Goal: Entertainment & Leisure: Browse casually

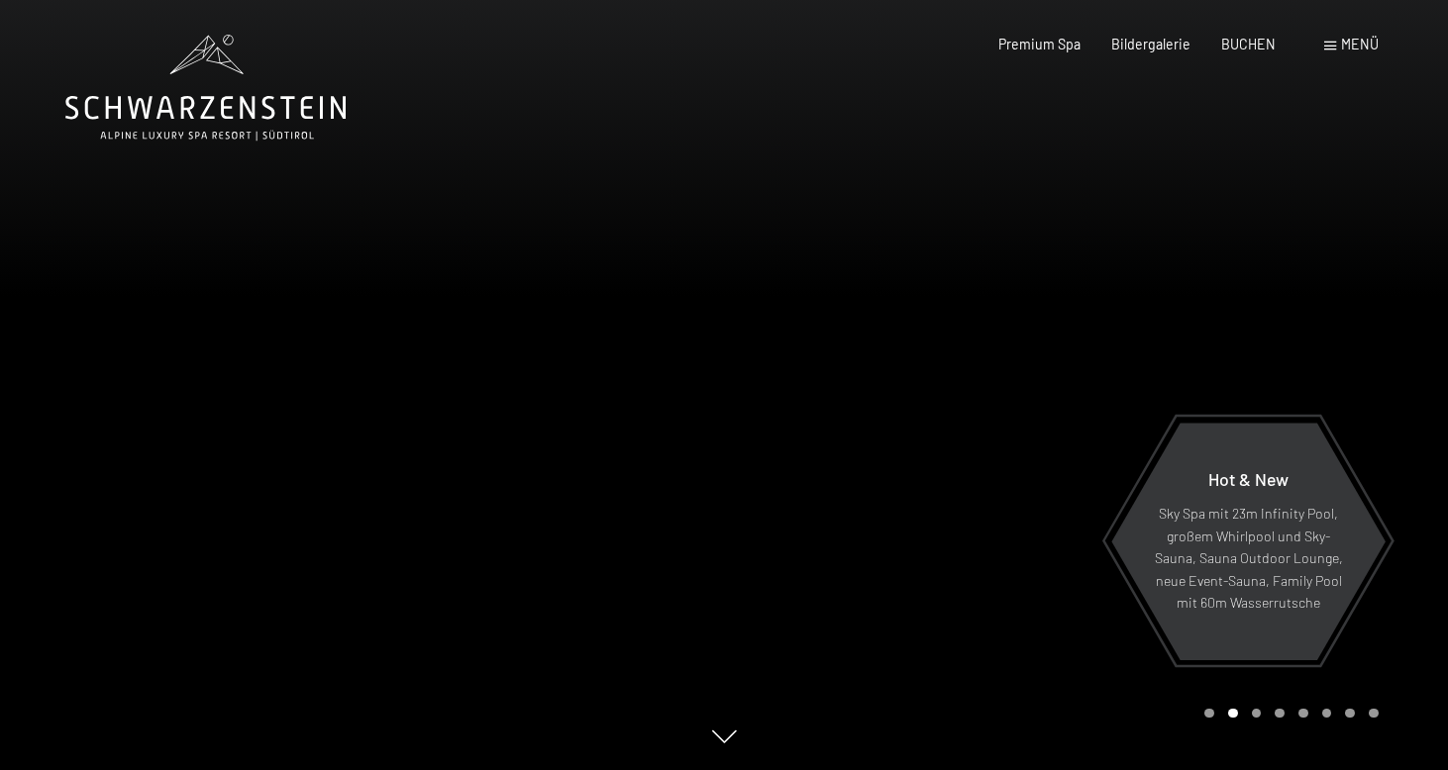
click at [275, 117] on icon at bounding box center [205, 88] width 280 height 106
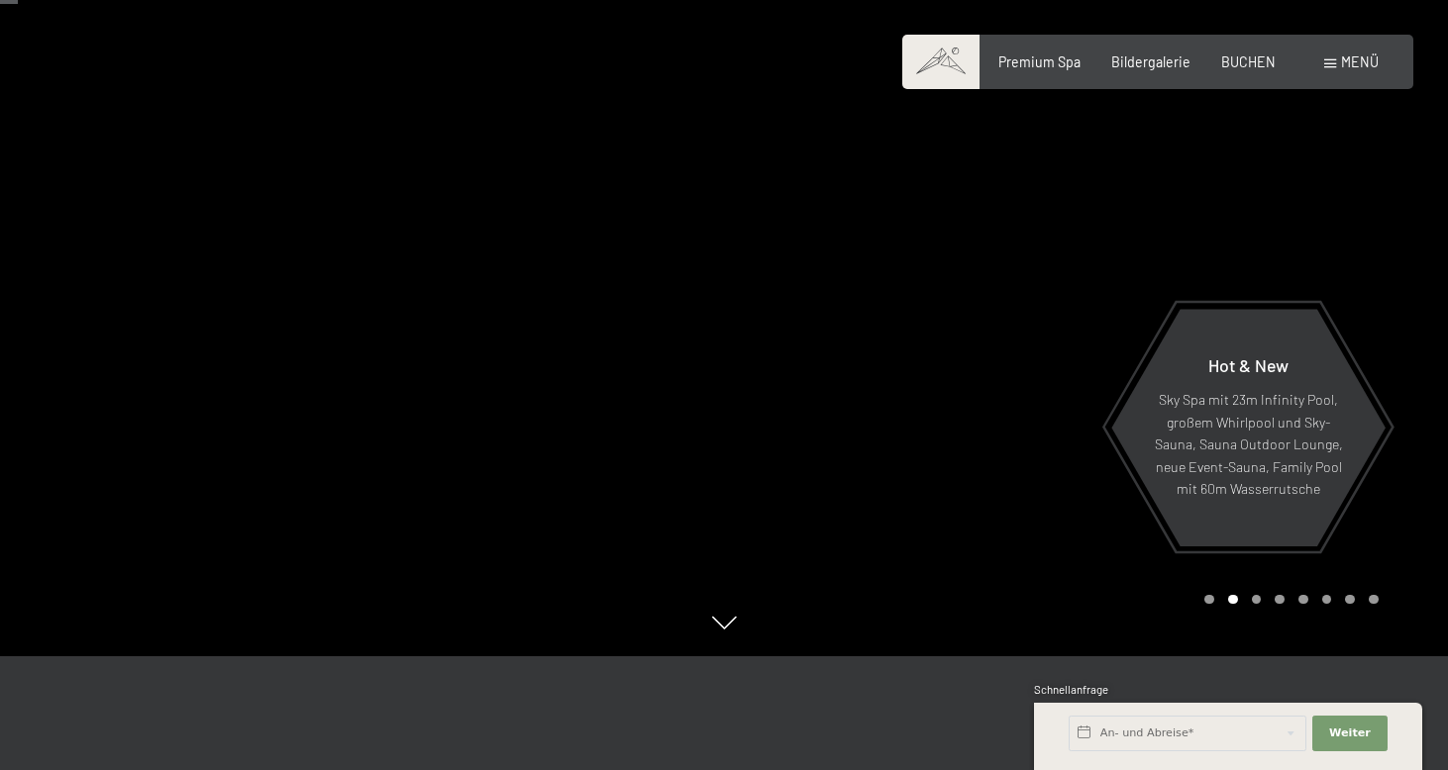
scroll to position [114, 0]
click at [1380, 436] on div "Hot & New Sky Spa mit 23m Infinity Pool, großem Whirlpool und Sky-Sauna, Sauna …" at bounding box center [1248, 428] width 276 height 233
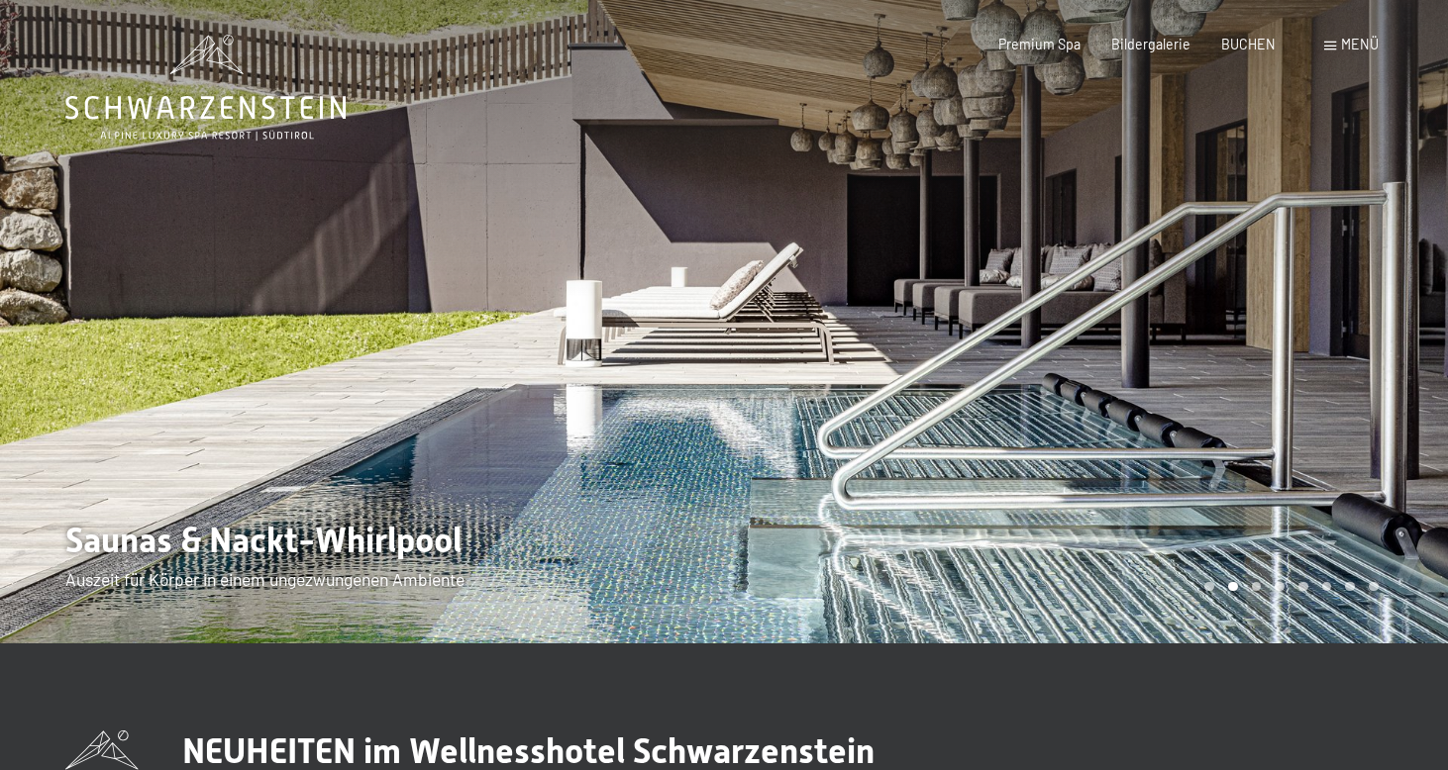
click at [1408, 454] on div at bounding box center [1086, 322] width 724 height 644
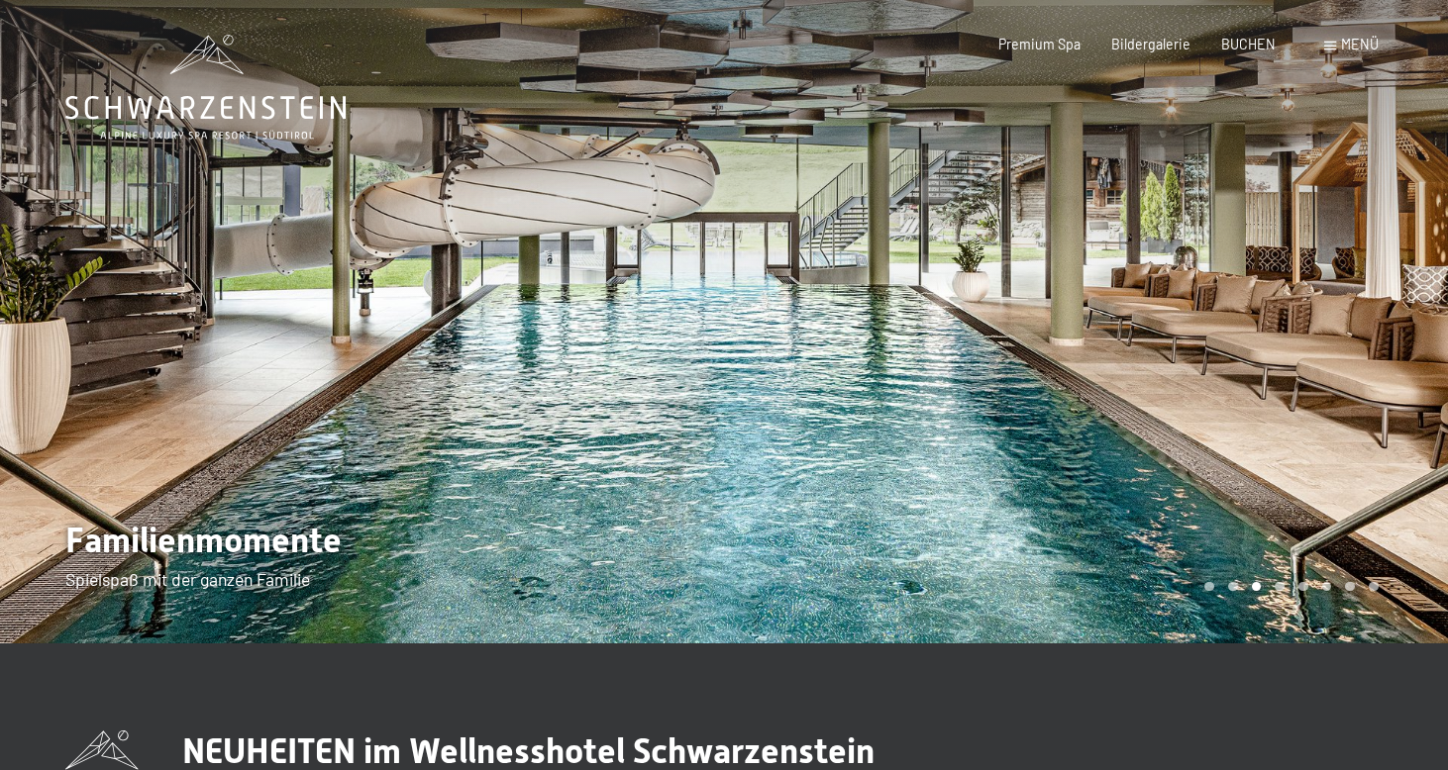
click at [1408, 454] on div at bounding box center [1086, 322] width 724 height 644
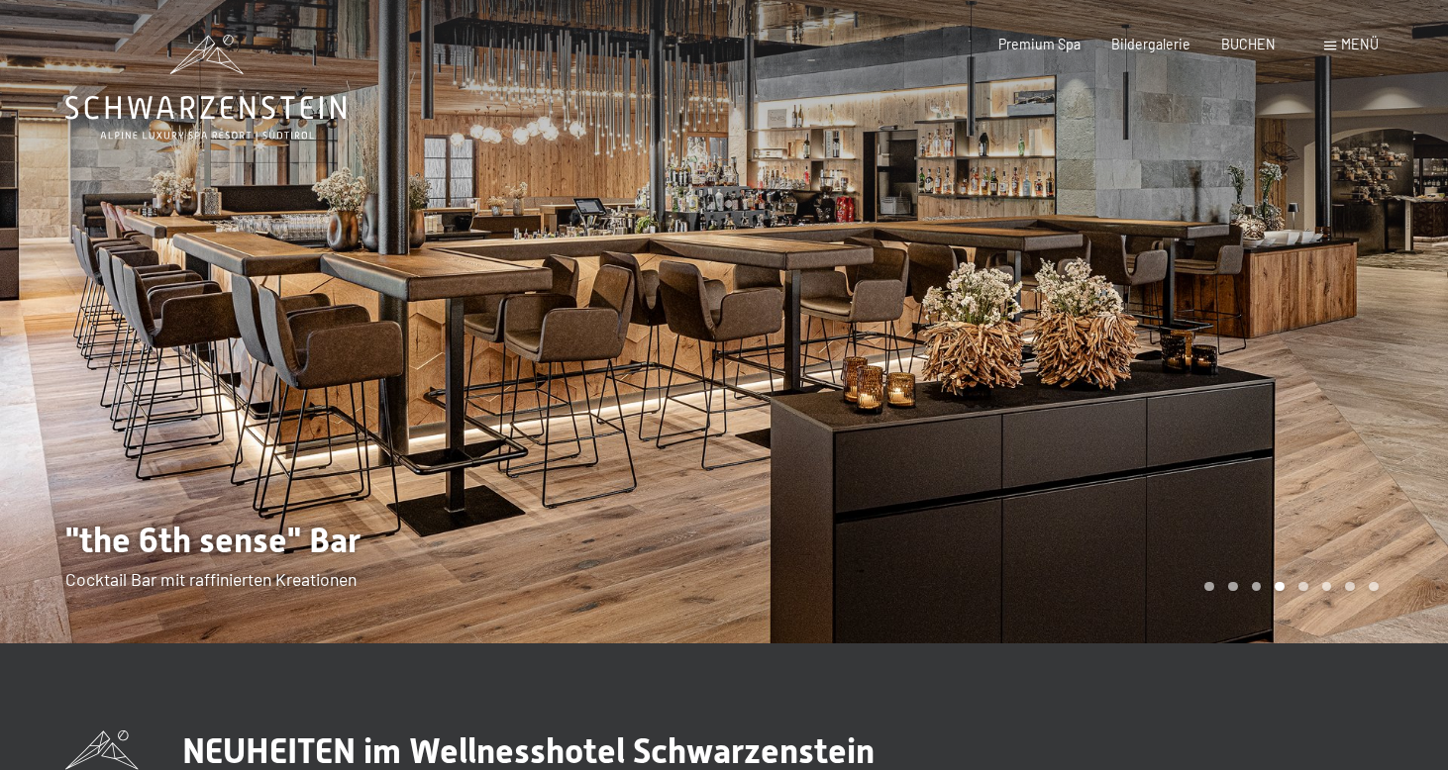
click at [1408, 454] on div at bounding box center [1086, 322] width 724 height 644
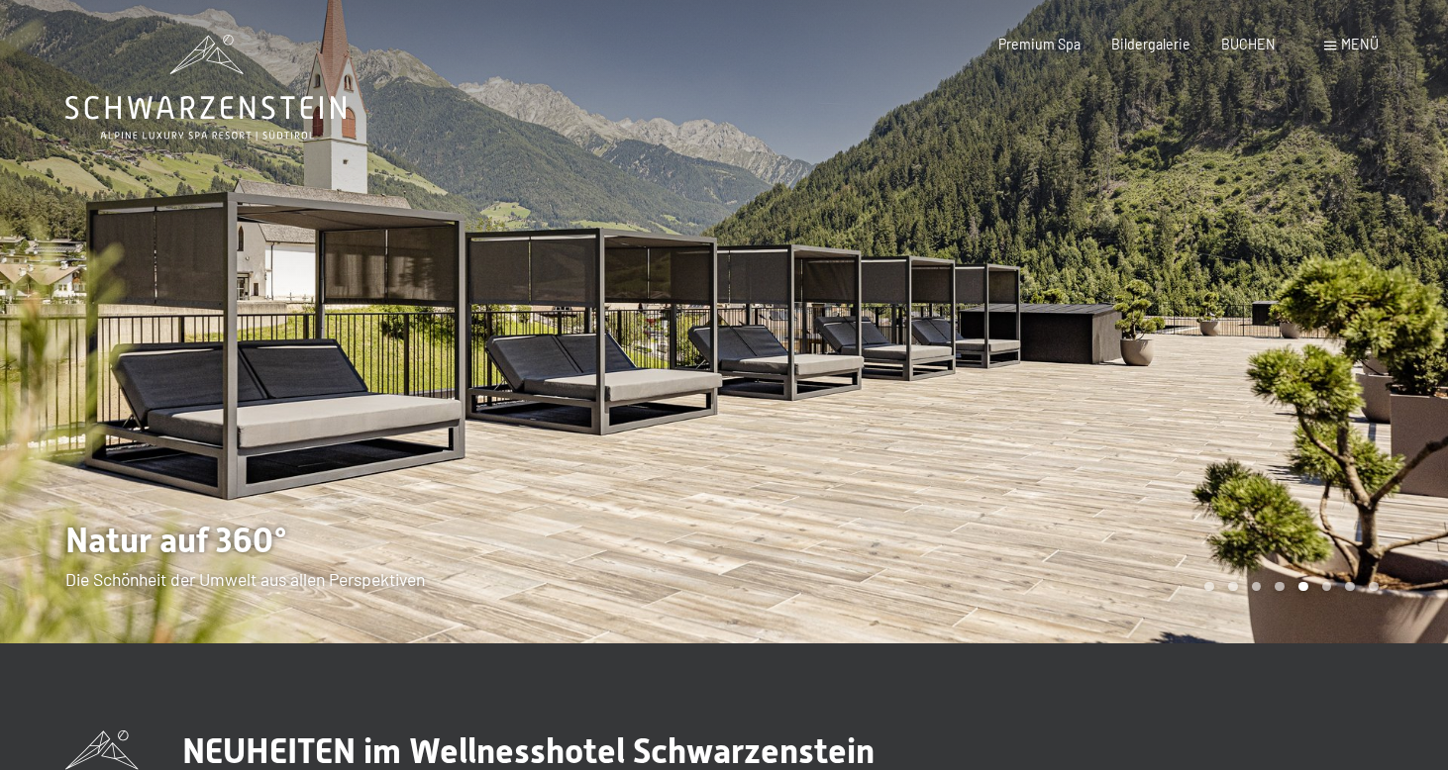
click at [1408, 454] on div at bounding box center [1086, 322] width 724 height 644
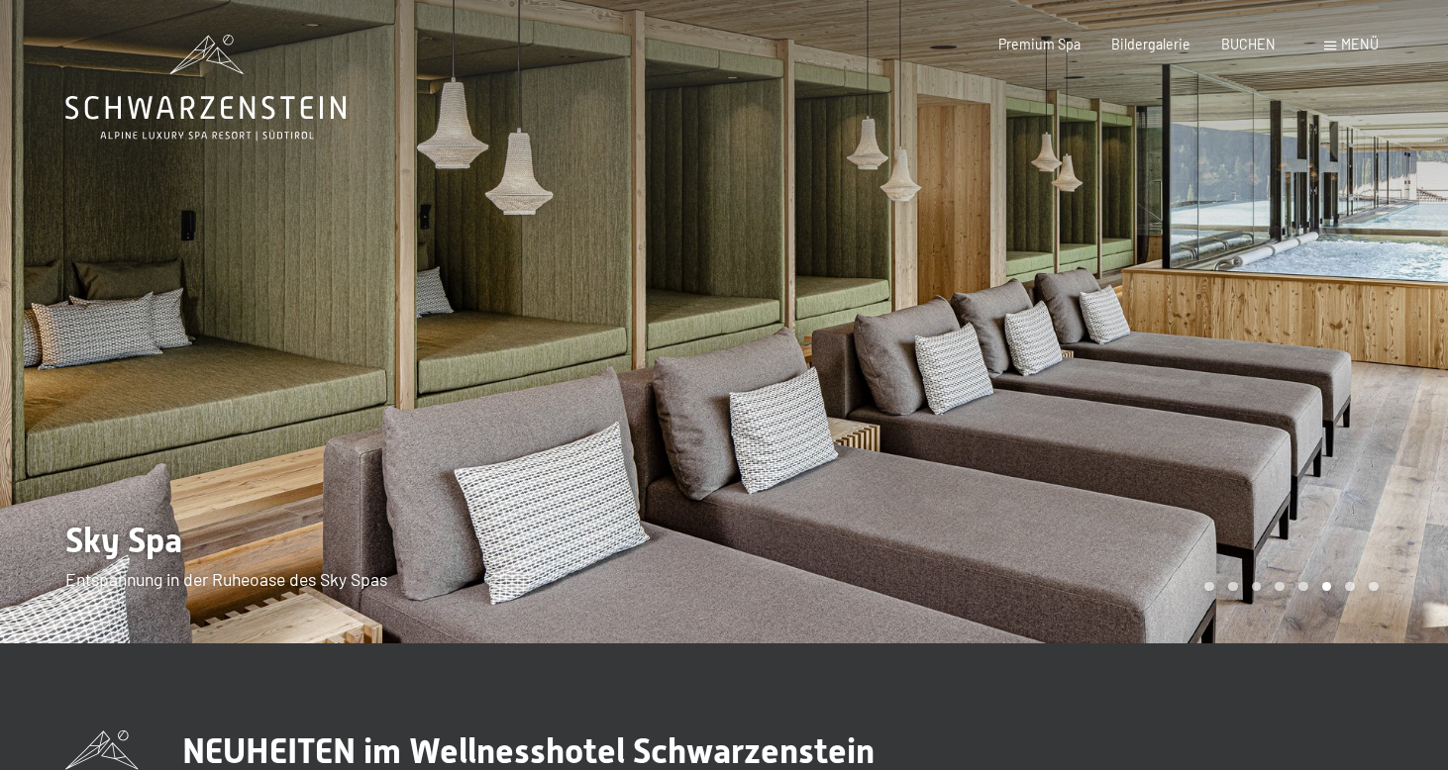
click at [1408, 454] on div at bounding box center [1086, 322] width 724 height 644
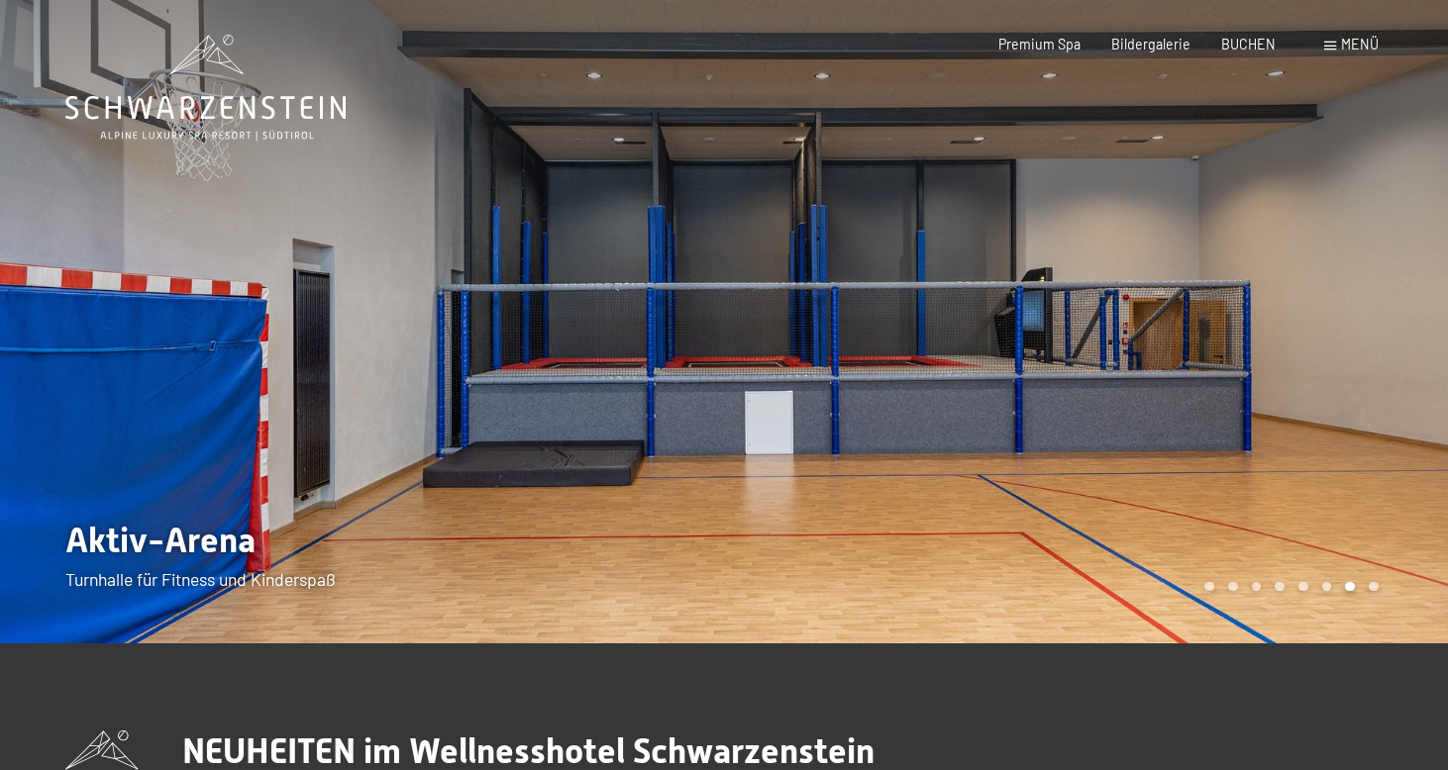
click at [1408, 454] on div at bounding box center [1086, 322] width 724 height 644
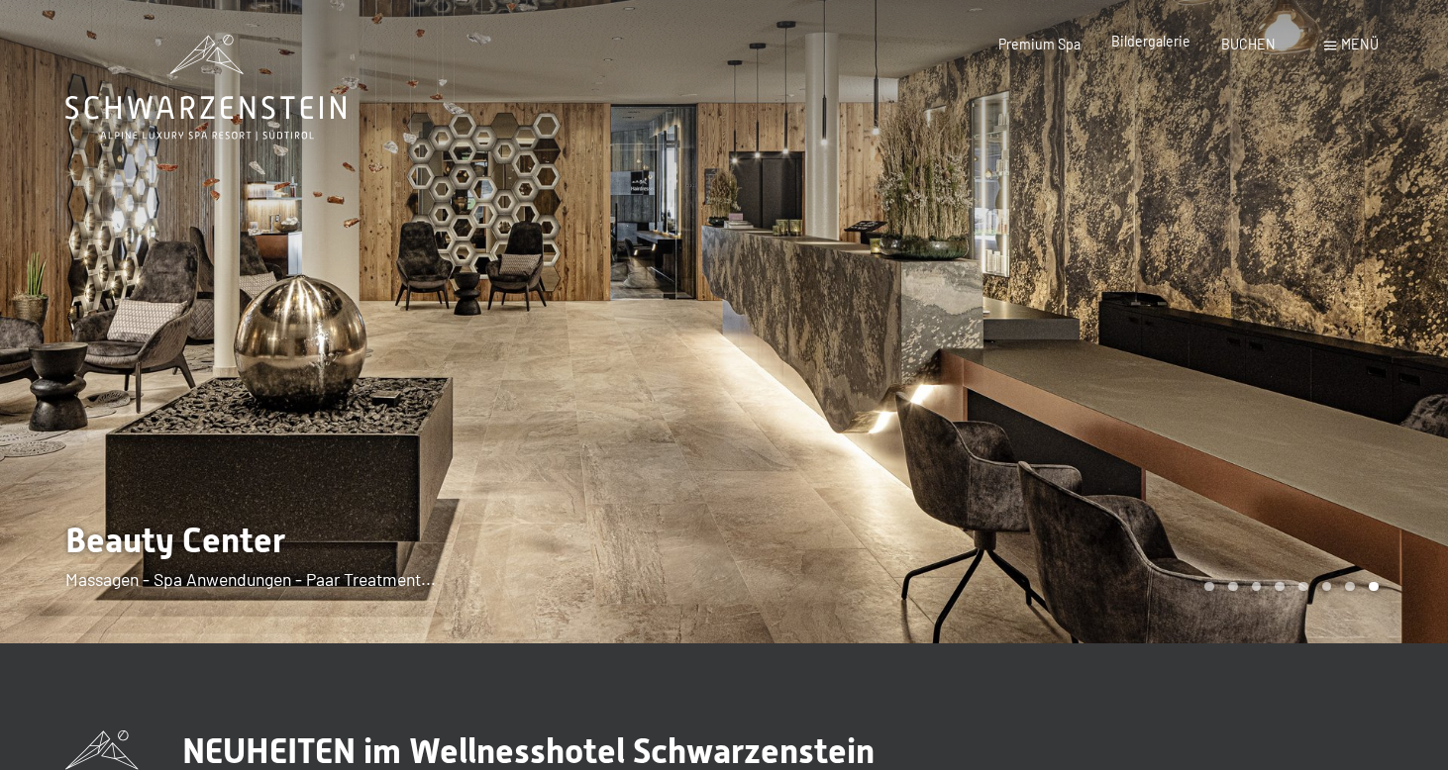
click at [1146, 51] on div "Bildergalerie" at bounding box center [1150, 42] width 79 height 20
click at [1158, 39] on span "Bildergalerie" at bounding box center [1150, 41] width 79 height 17
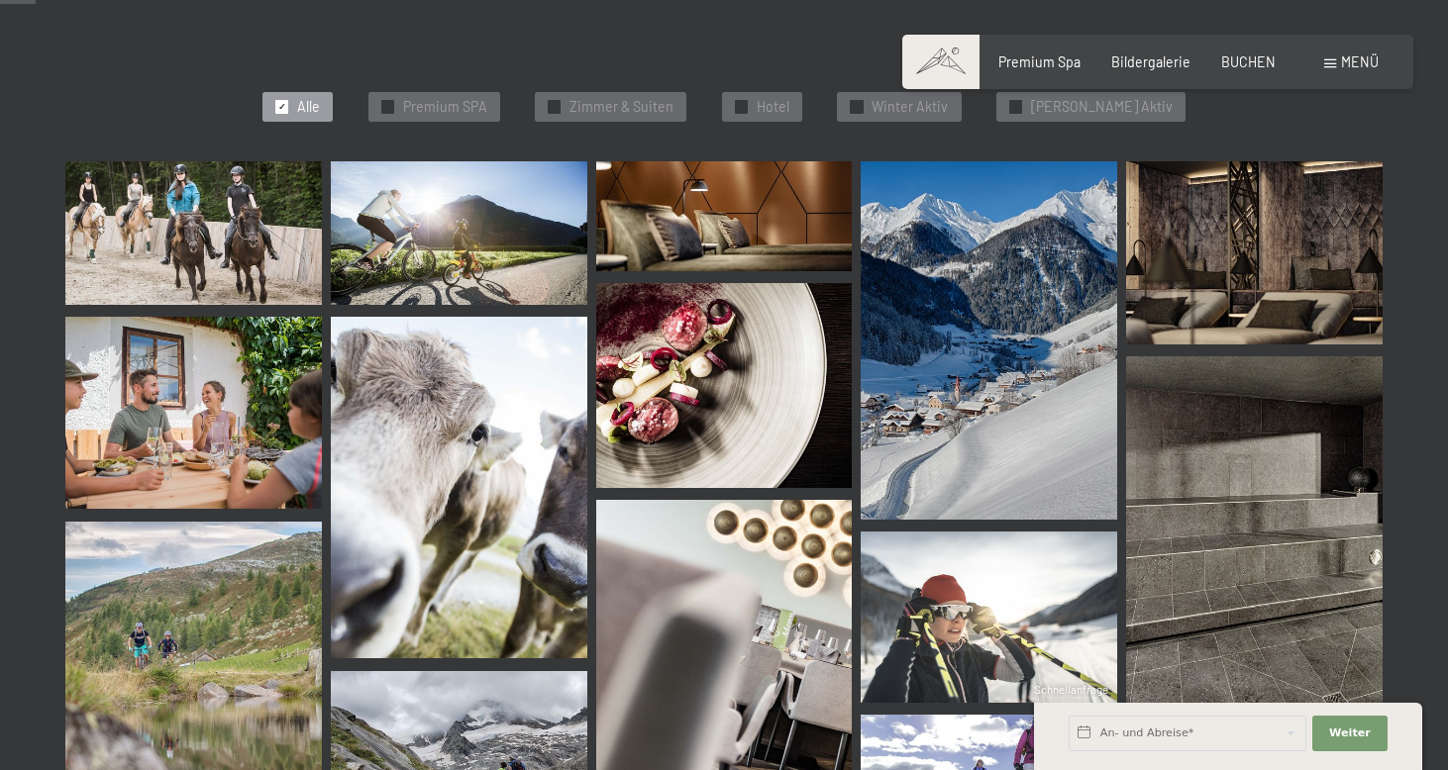
scroll to position [503, 0]
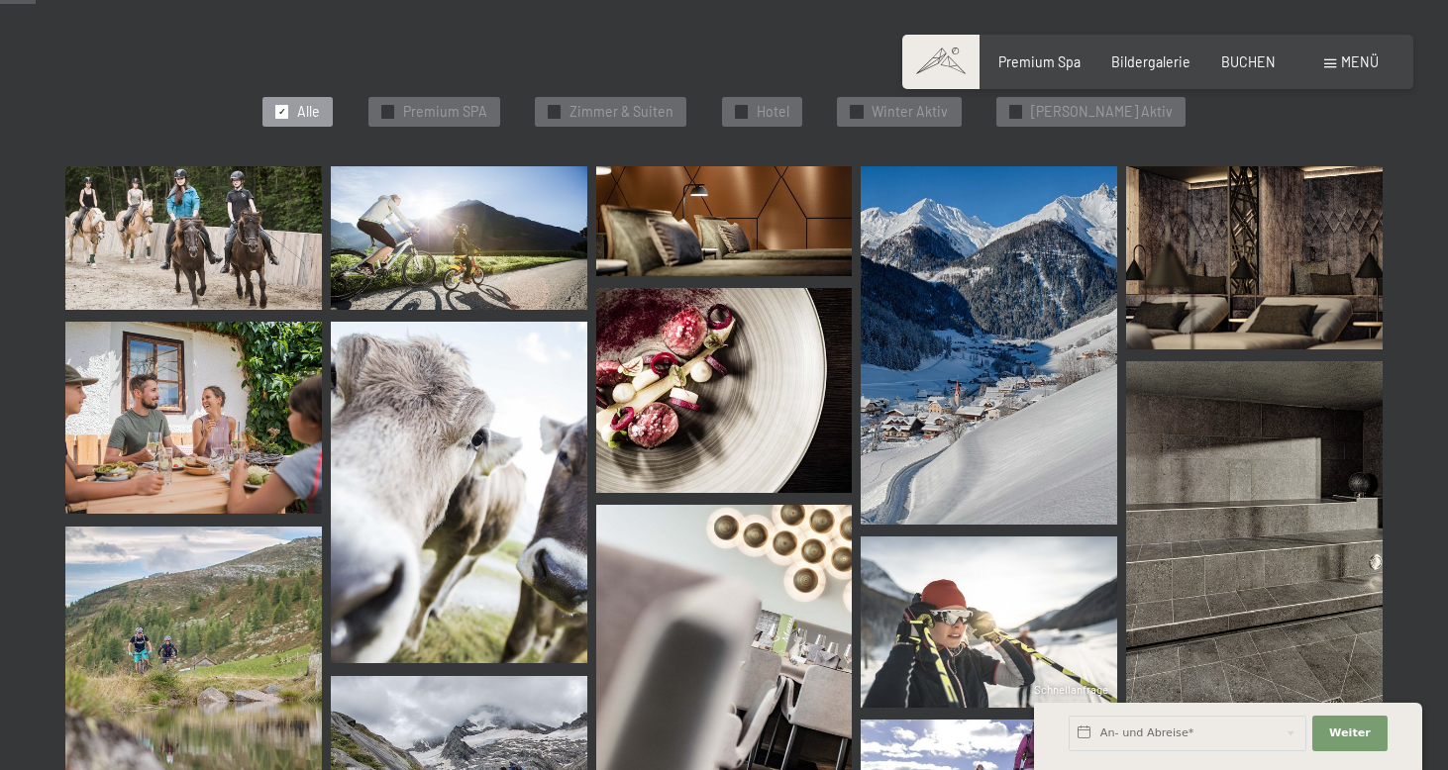
click at [172, 233] on img at bounding box center [193, 238] width 256 height 145
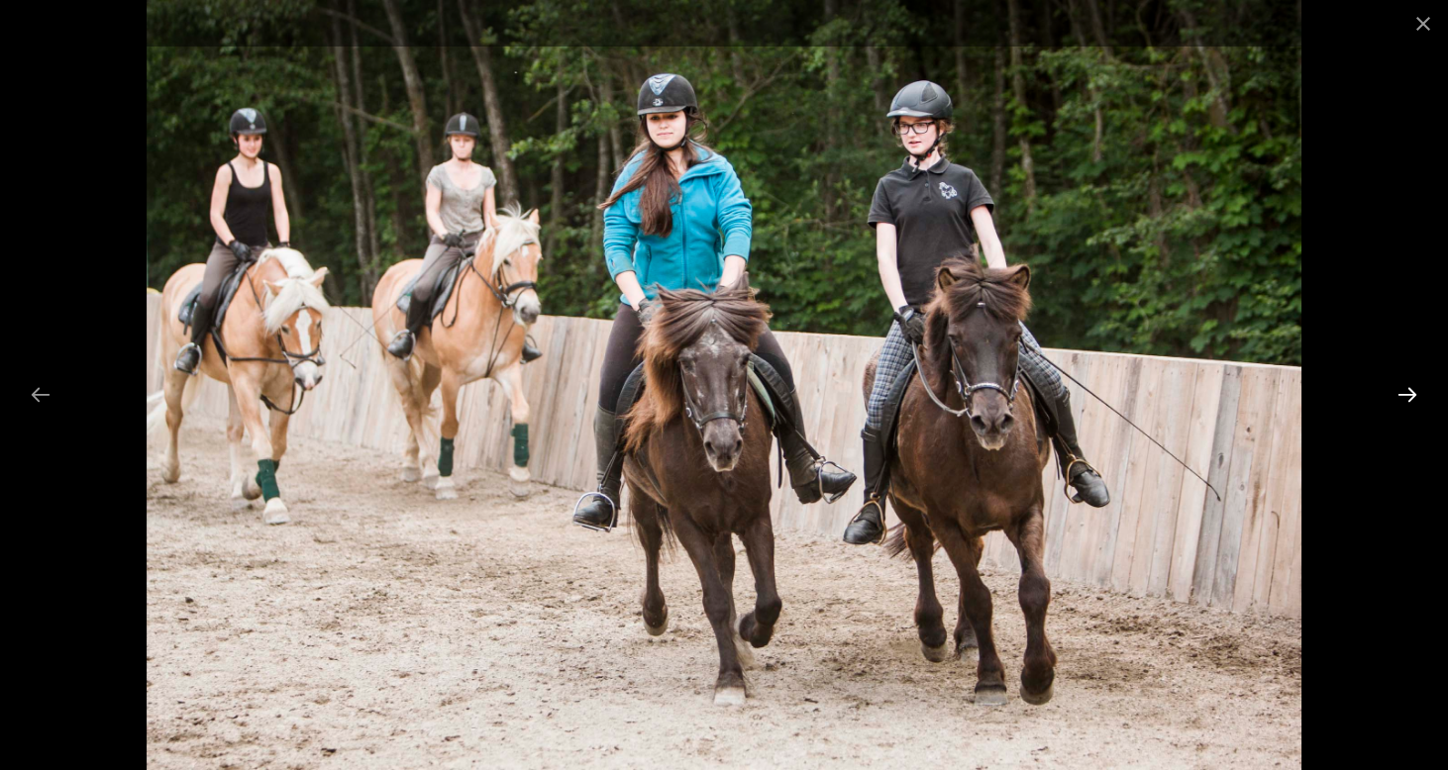
click at [1404, 390] on button "Next slide" at bounding box center [1407, 394] width 42 height 39
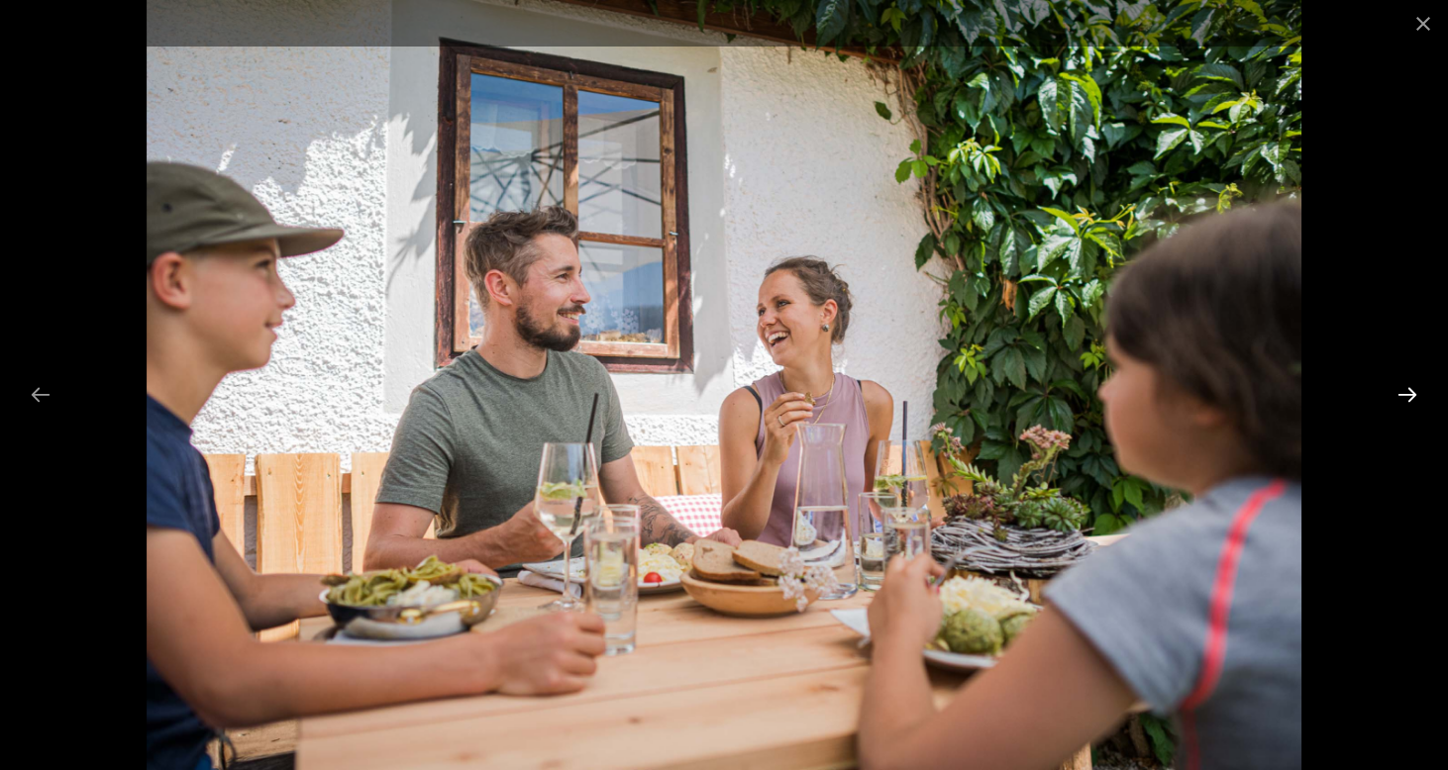
click at [1404, 390] on button "Next slide" at bounding box center [1407, 394] width 42 height 39
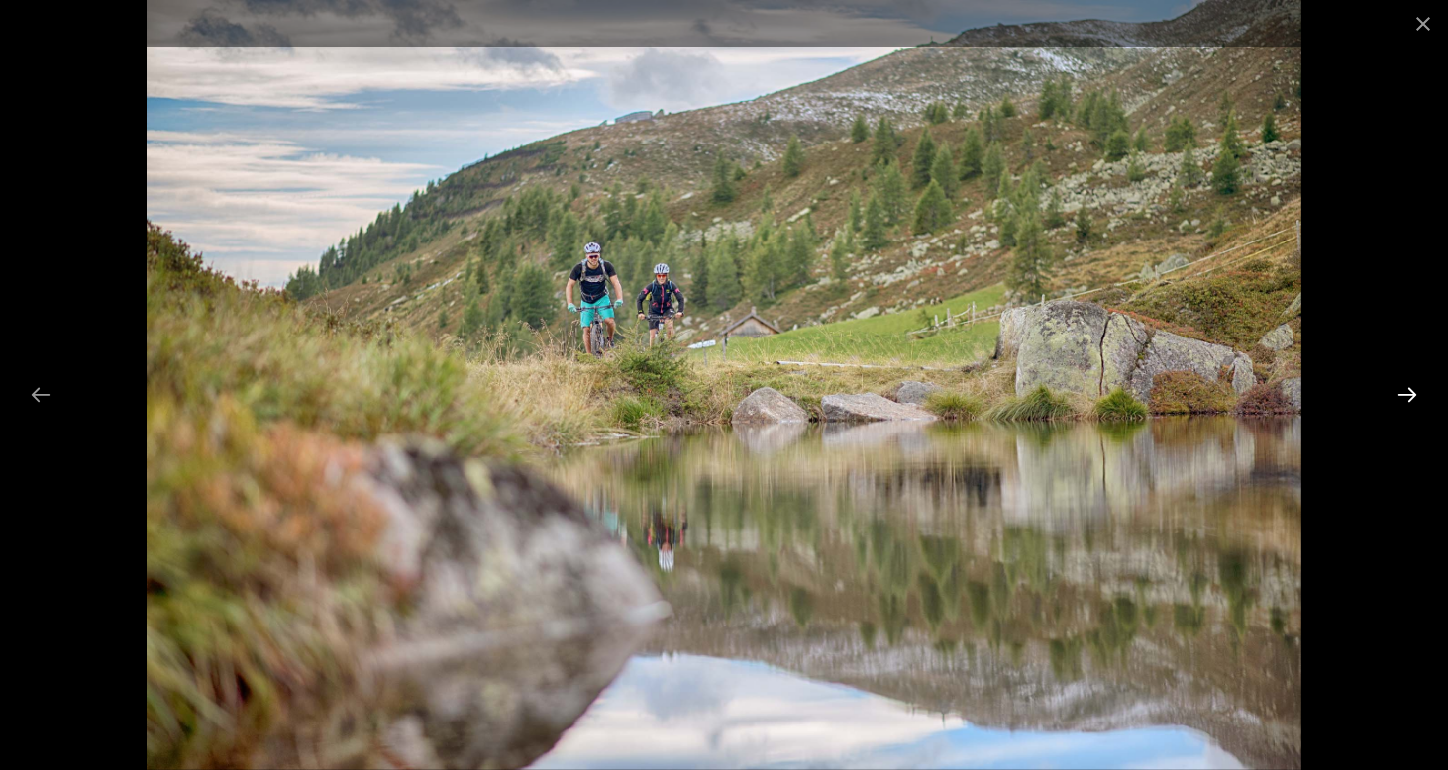
click at [1404, 390] on button "Next slide" at bounding box center [1407, 394] width 42 height 39
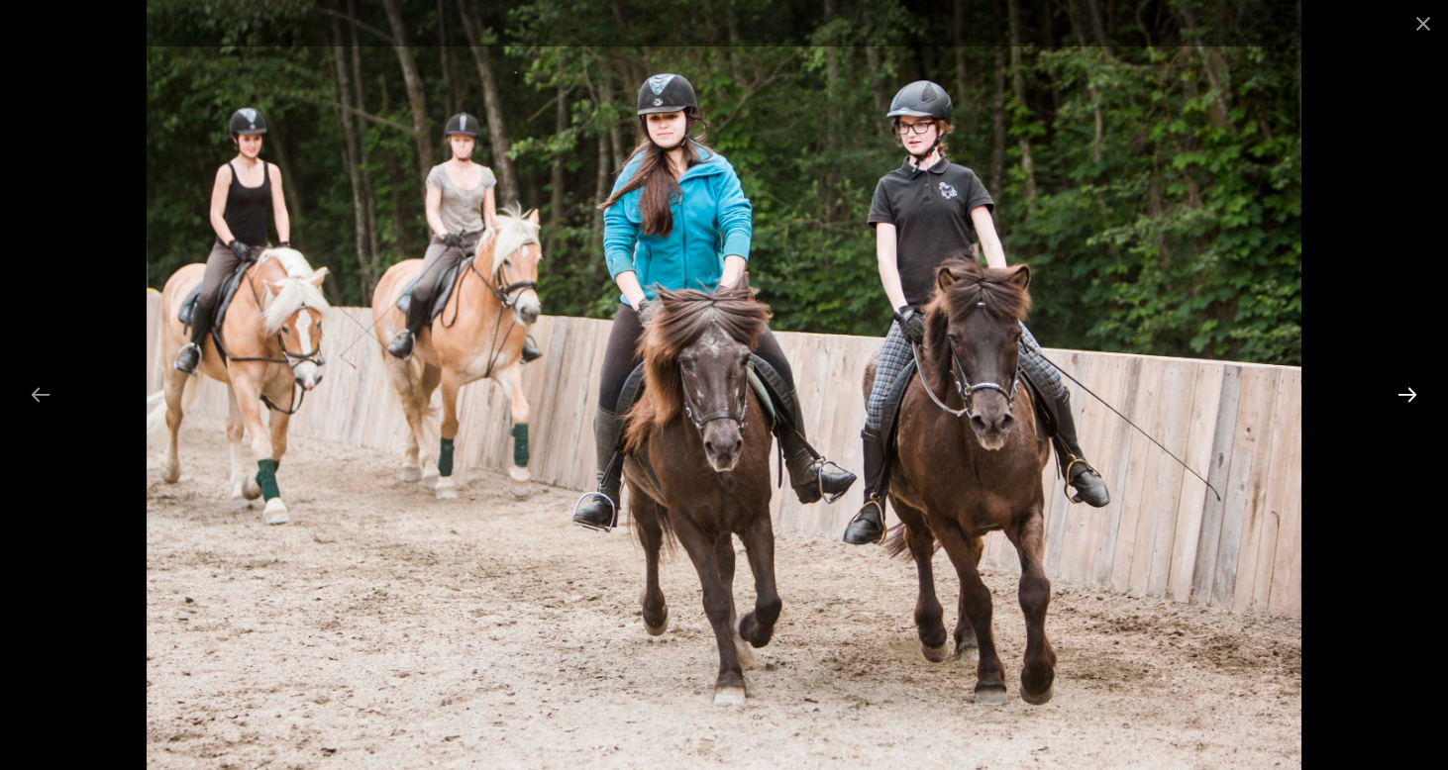
click at [1404, 390] on button "Next slide" at bounding box center [1407, 394] width 42 height 39
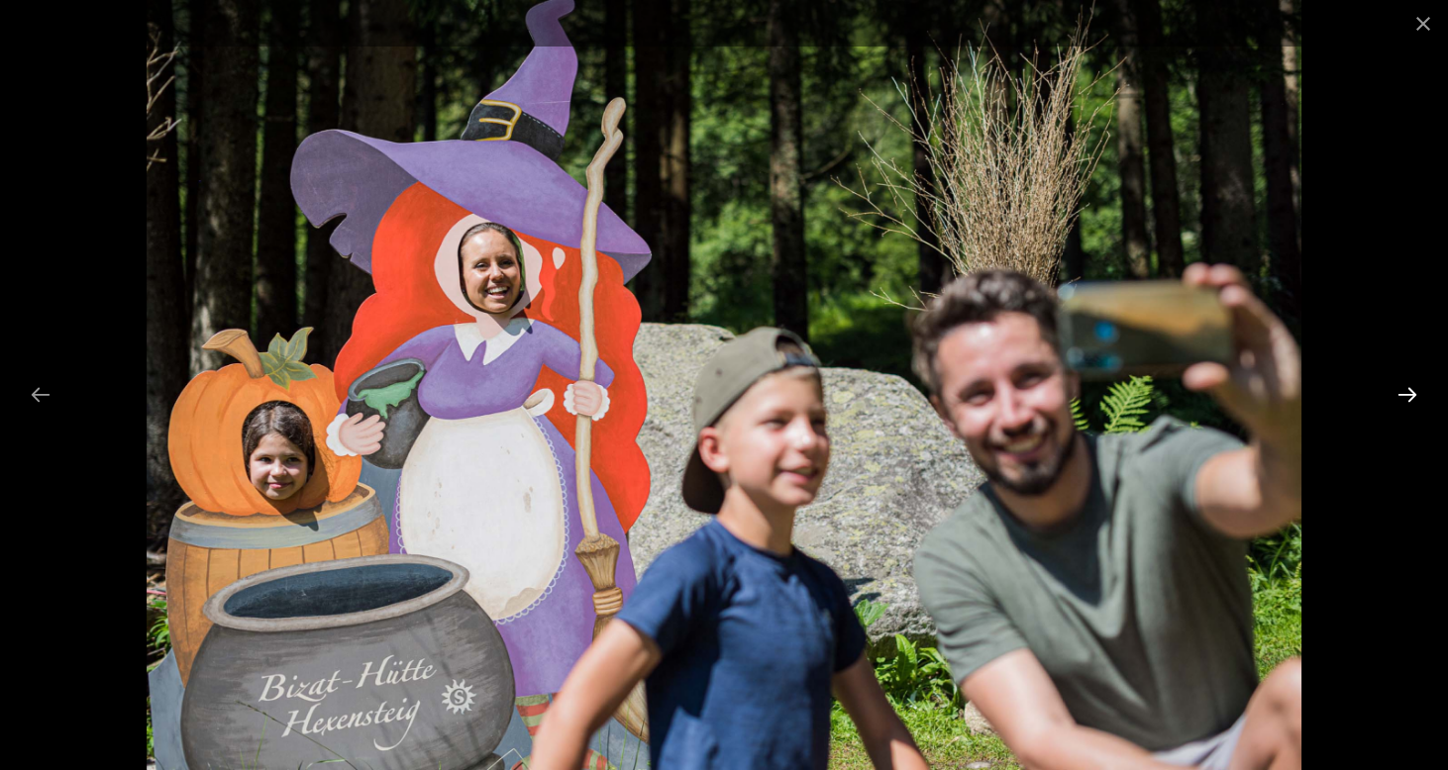
click at [1404, 390] on button "Next slide" at bounding box center [1407, 394] width 42 height 39
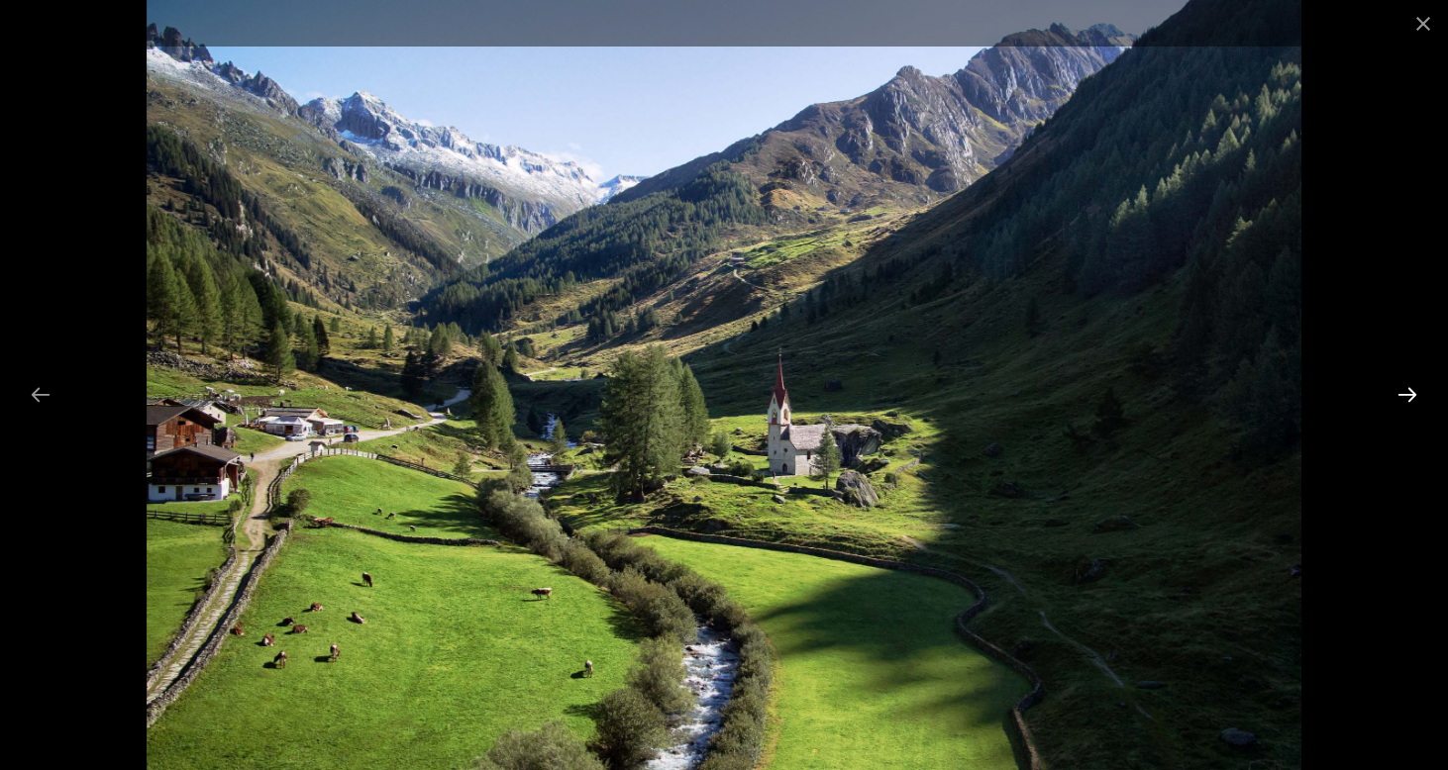
click at [1404, 390] on button "Next slide" at bounding box center [1407, 394] width 42 height 39
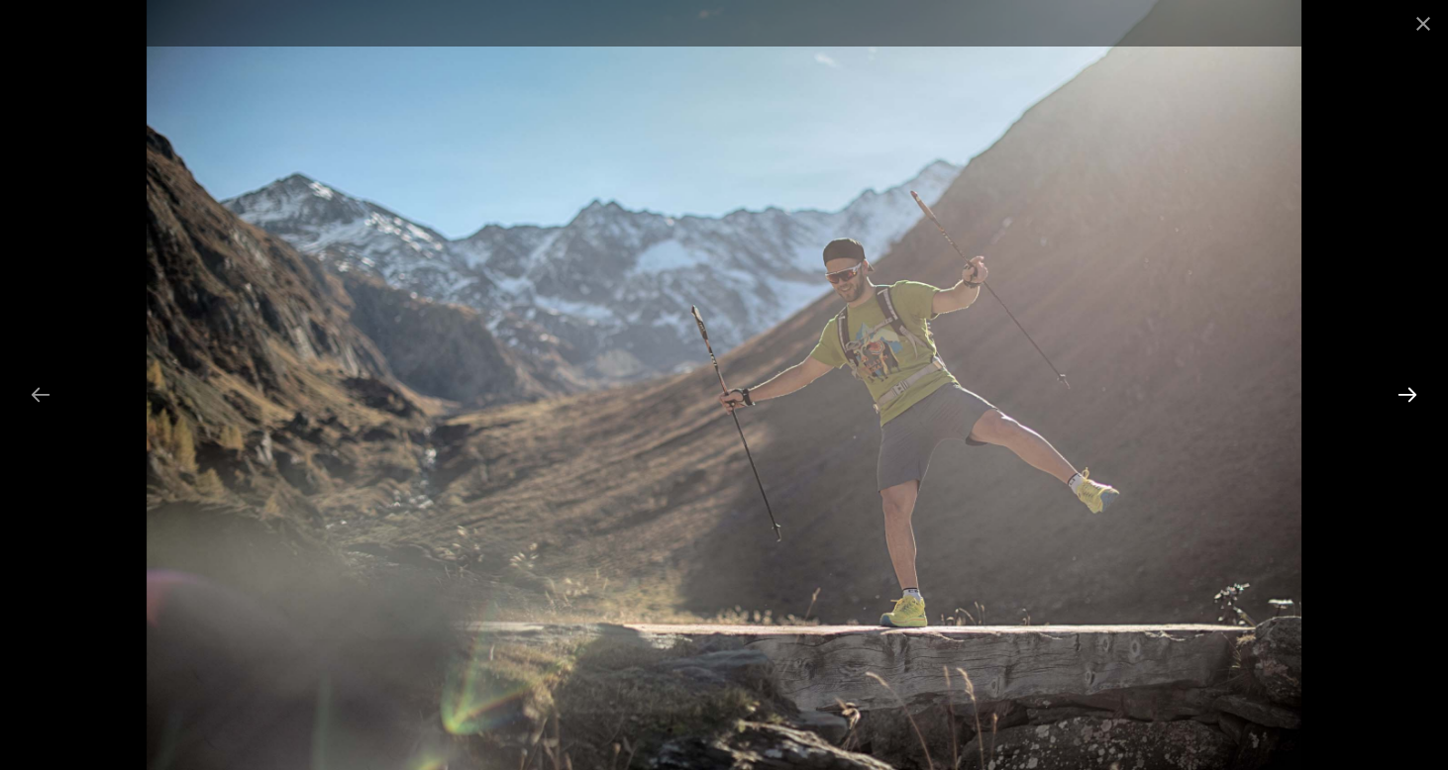
click at [1404, 390] on button "Next slide" at bounding box center [1407, 394] width 42 height 39
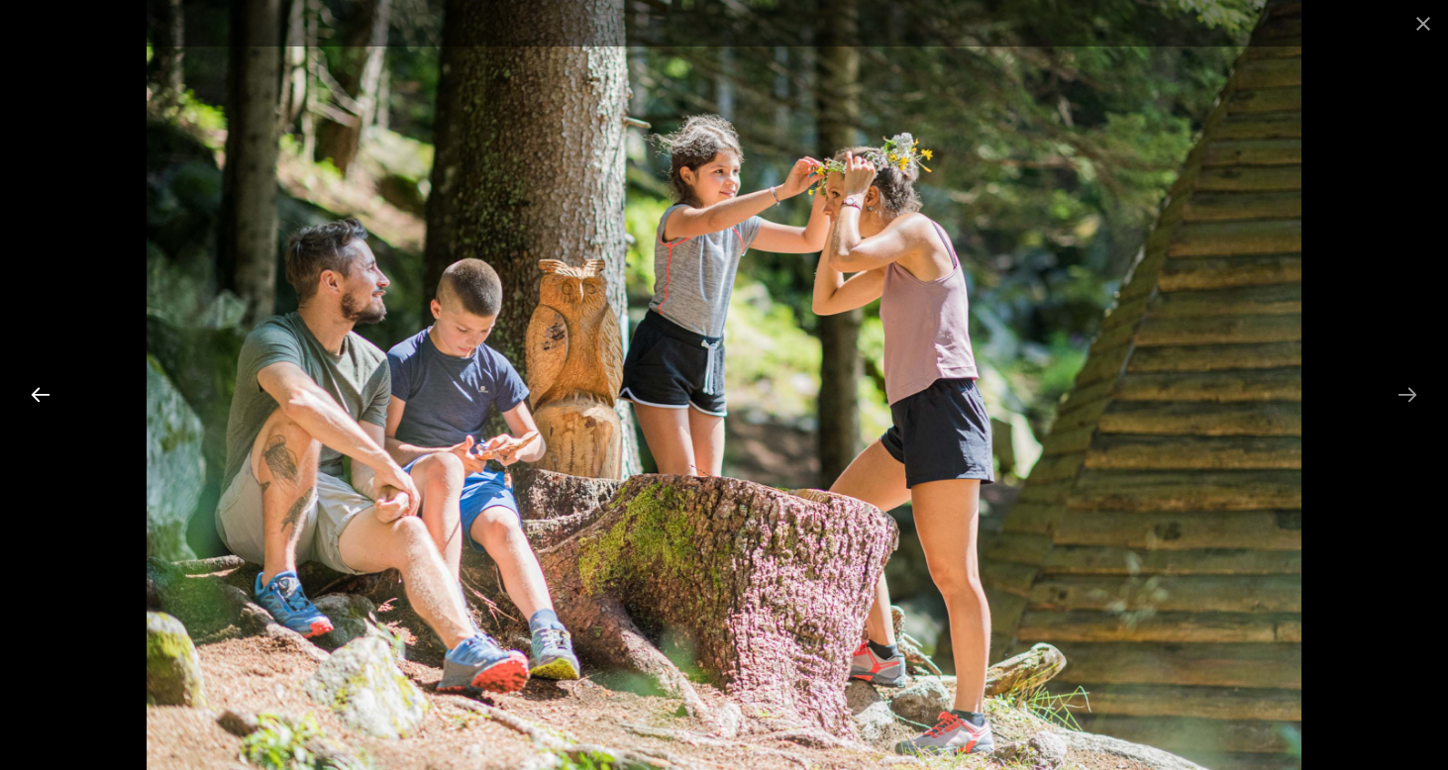
click at [38, 398] on button "Previous slide" at bounding box center [41, 394] width 42 height 39
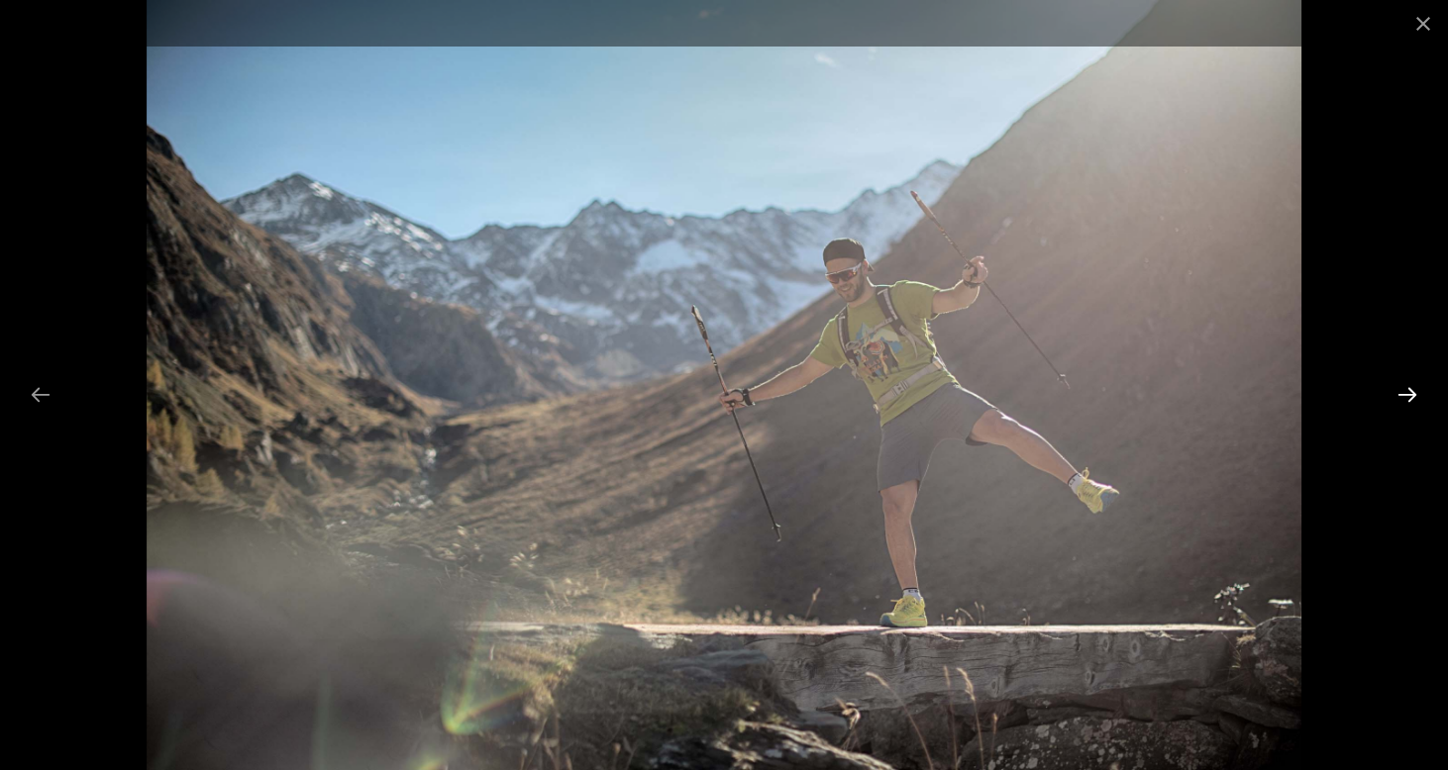
click at [1409, 397] on button "Next slide" at bounding box center [1407, 394] width 42 height 39
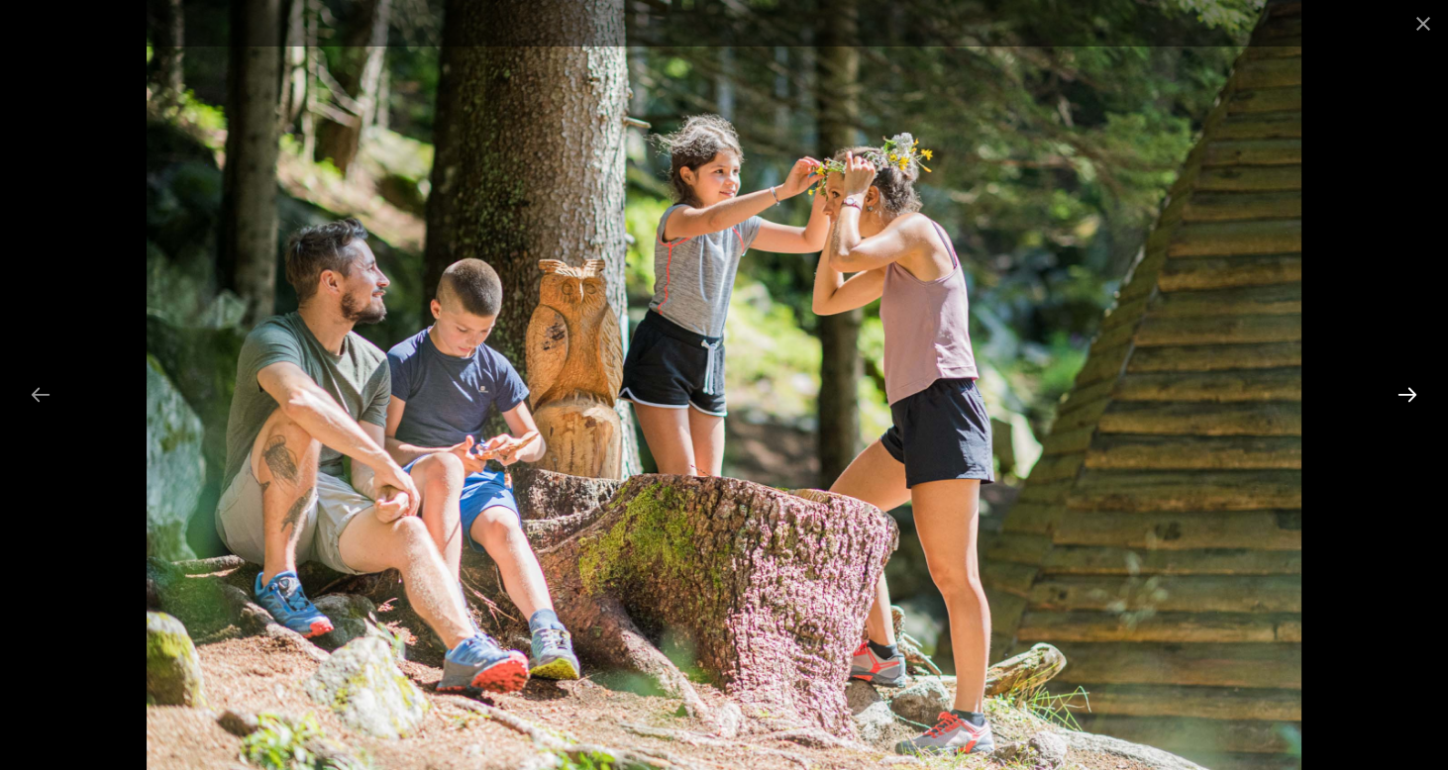
click at [1406, 388] on button "Next slide" at bounding box center [1407, 394] width 42 height 39
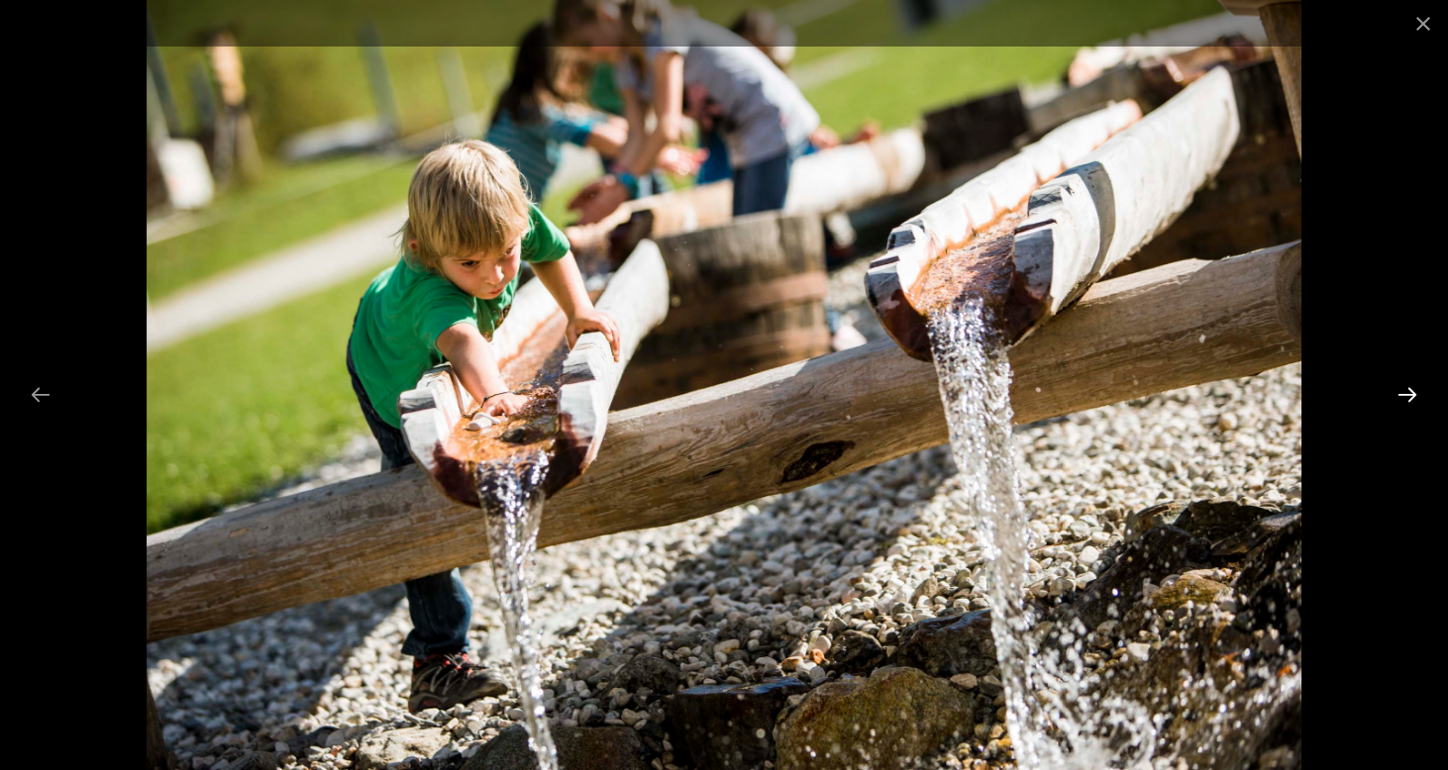
click at [1405, 388] on button "Next slide" at bounding box center [1407, 394] width 42 height 39
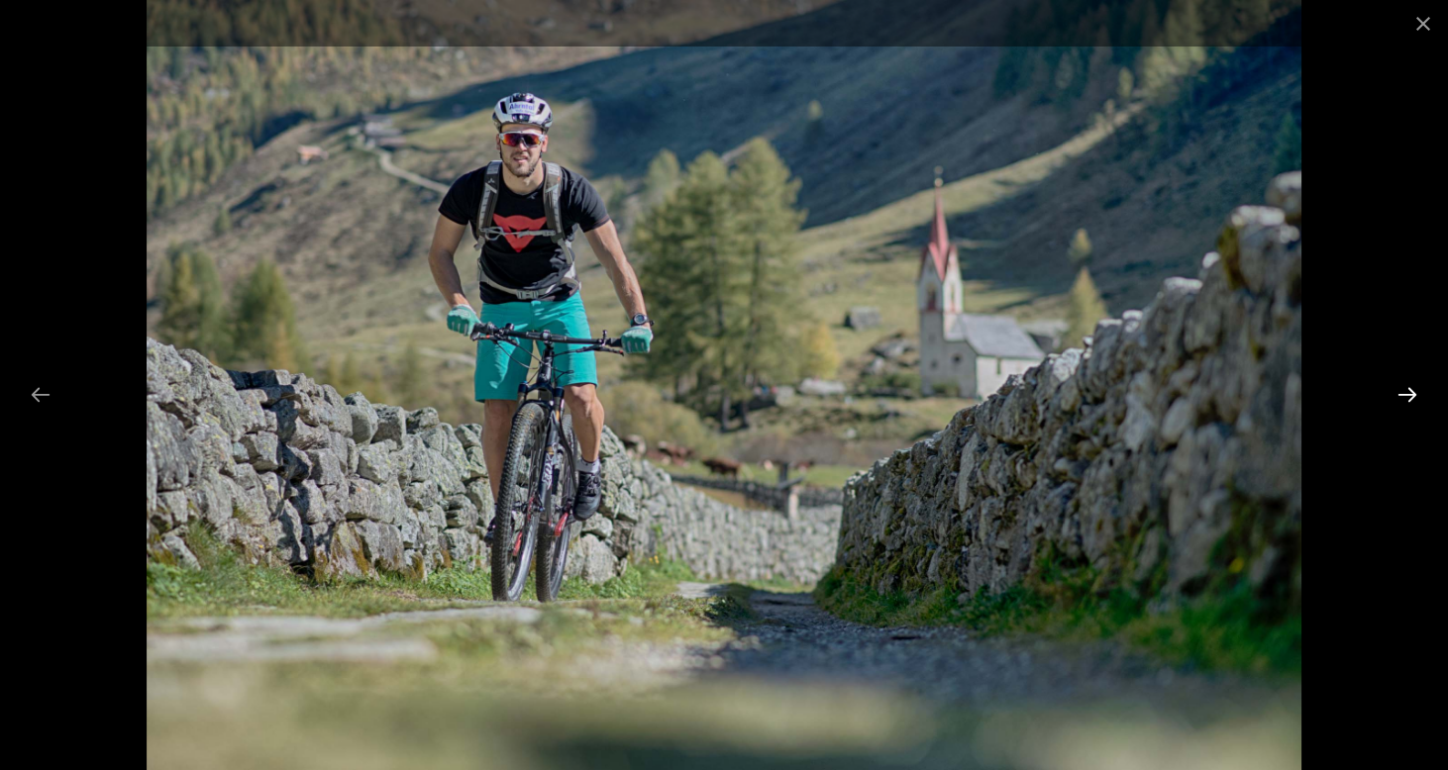
click at [1405, 388] on button "Next slide" at bounding box center [1407, 394] width 42 height 39
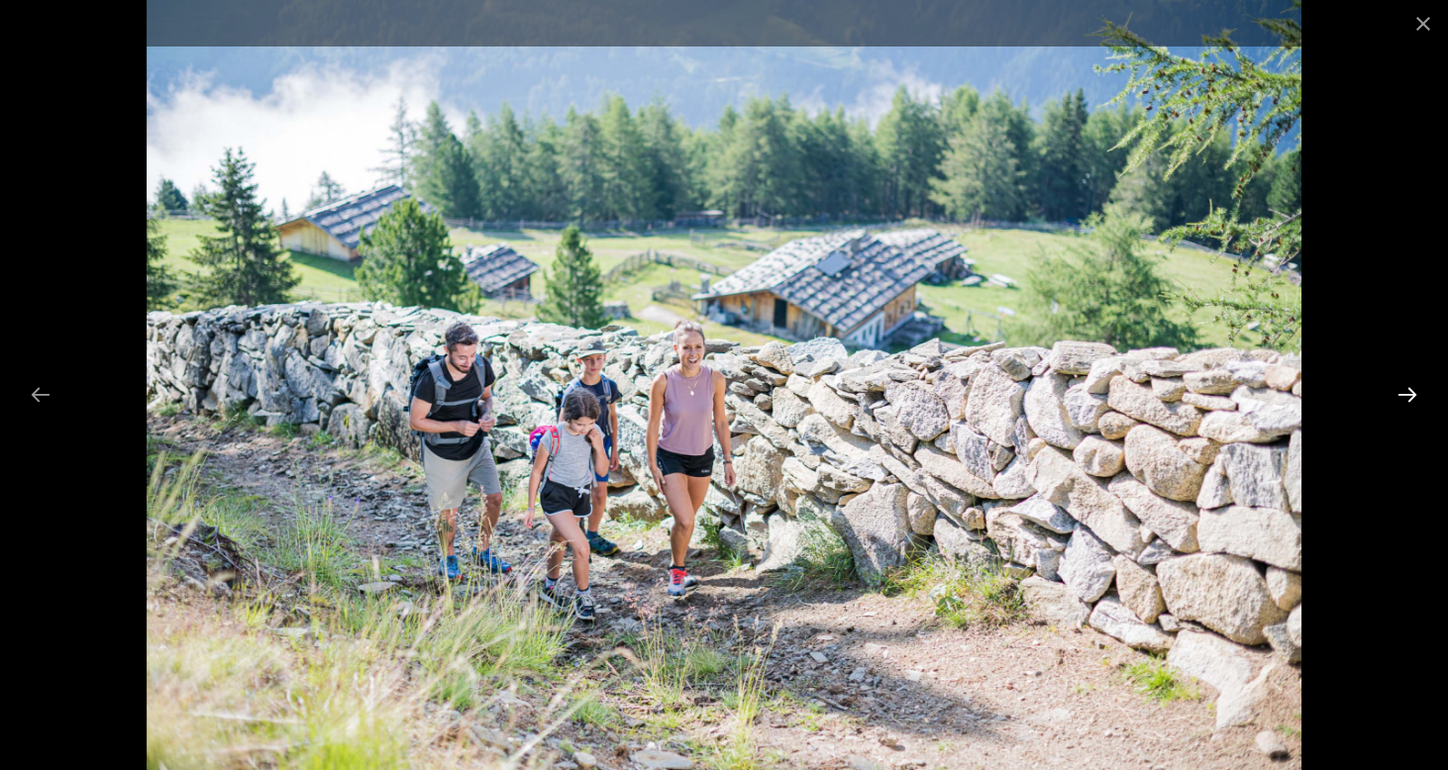
click at [1405, 388] on button "Next slide" at bounding box center [1407, 394] width 42 height 39
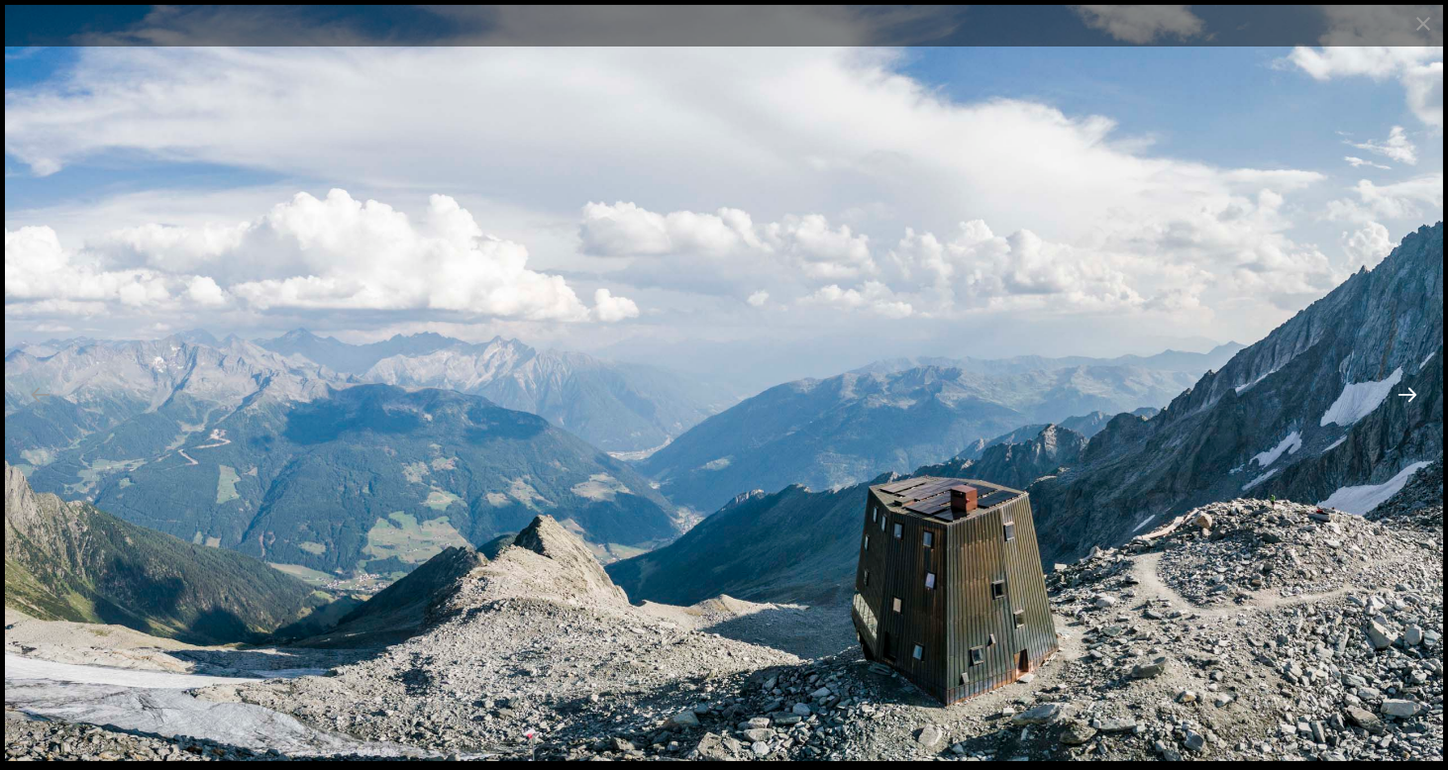
click at [1411, 395] on button "Next slide" at bounding box center [1407, 394] width 42 height 39
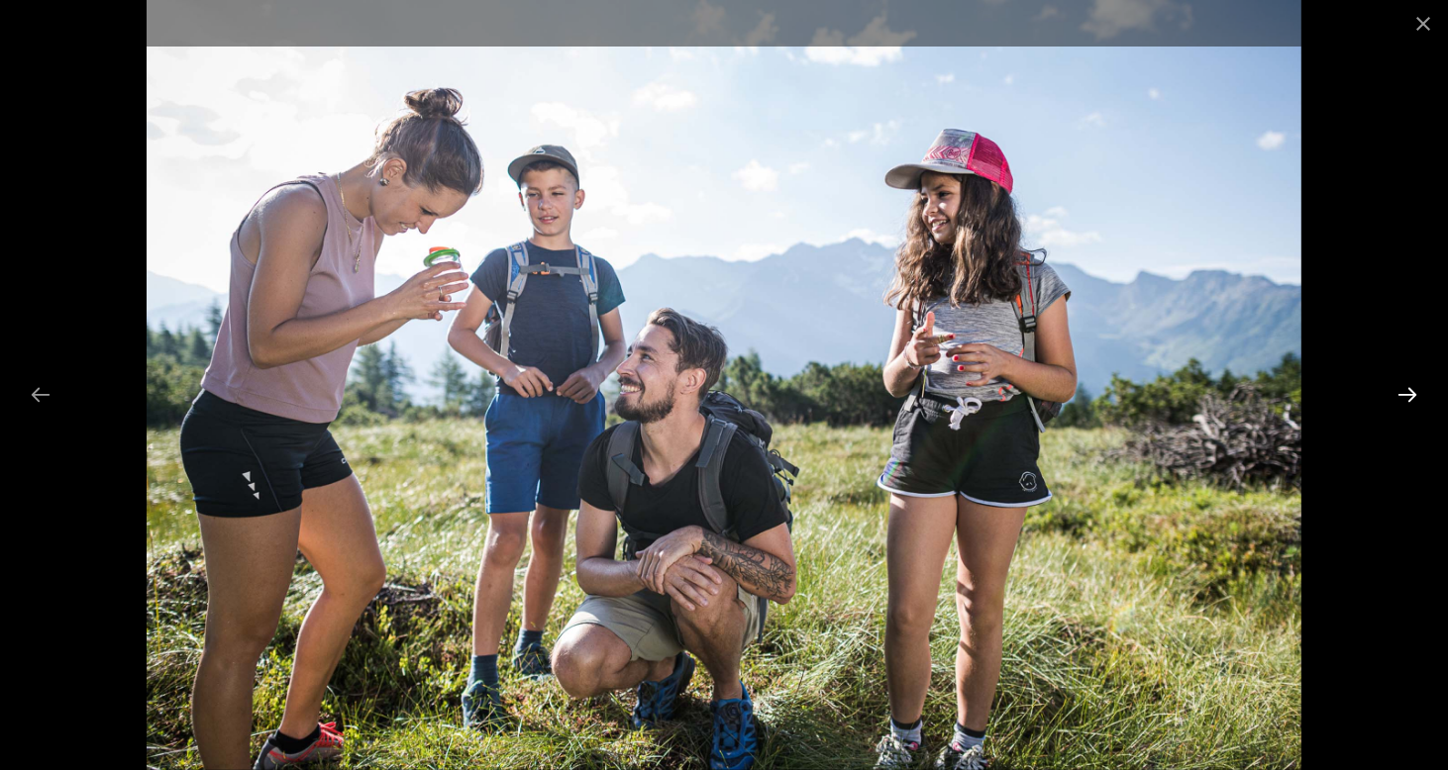
click at [1411, 395] on button "Next slide" at bounding box center [1407, 394] width 42 height 39
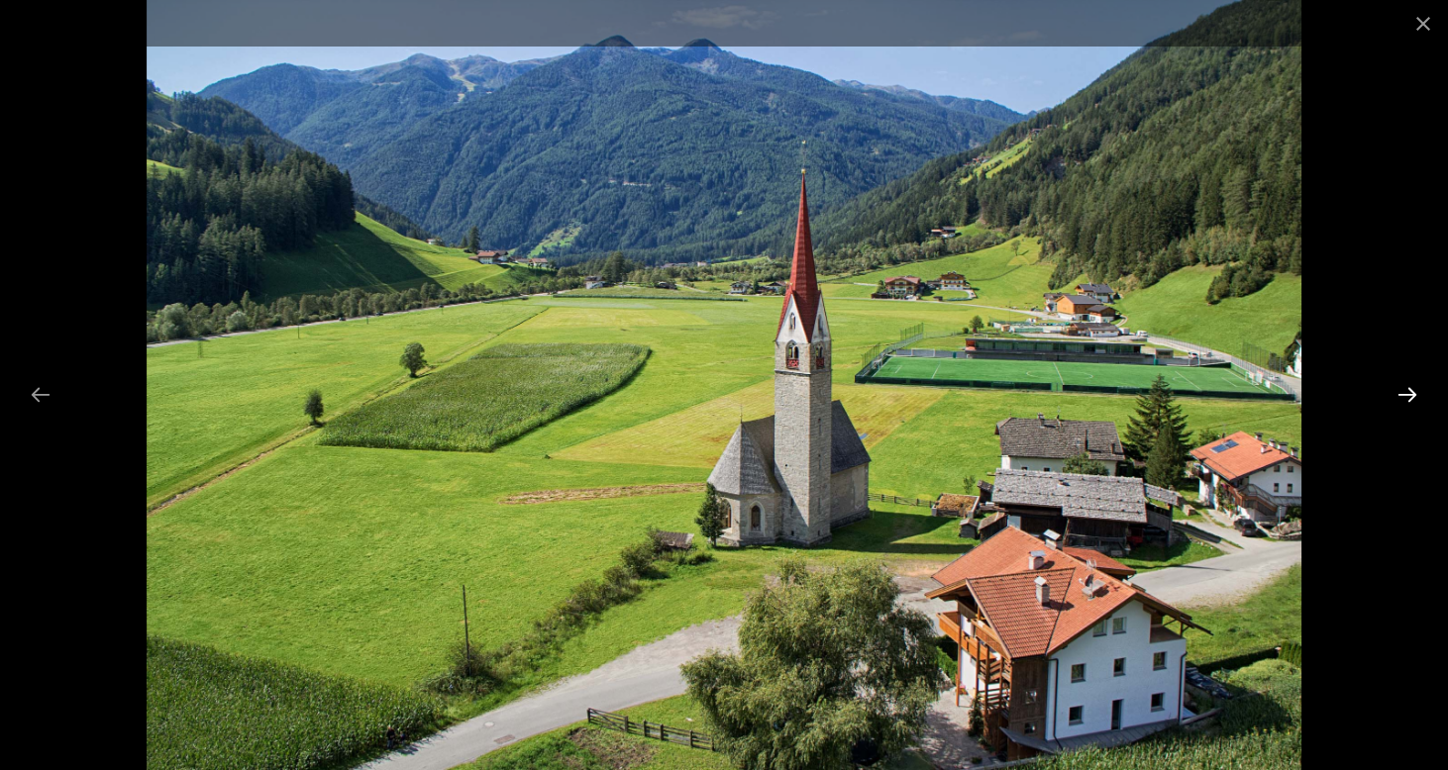
click at [1411, 395] on button "Next slide" at bounding box center [1407, 394] width 42 height 39
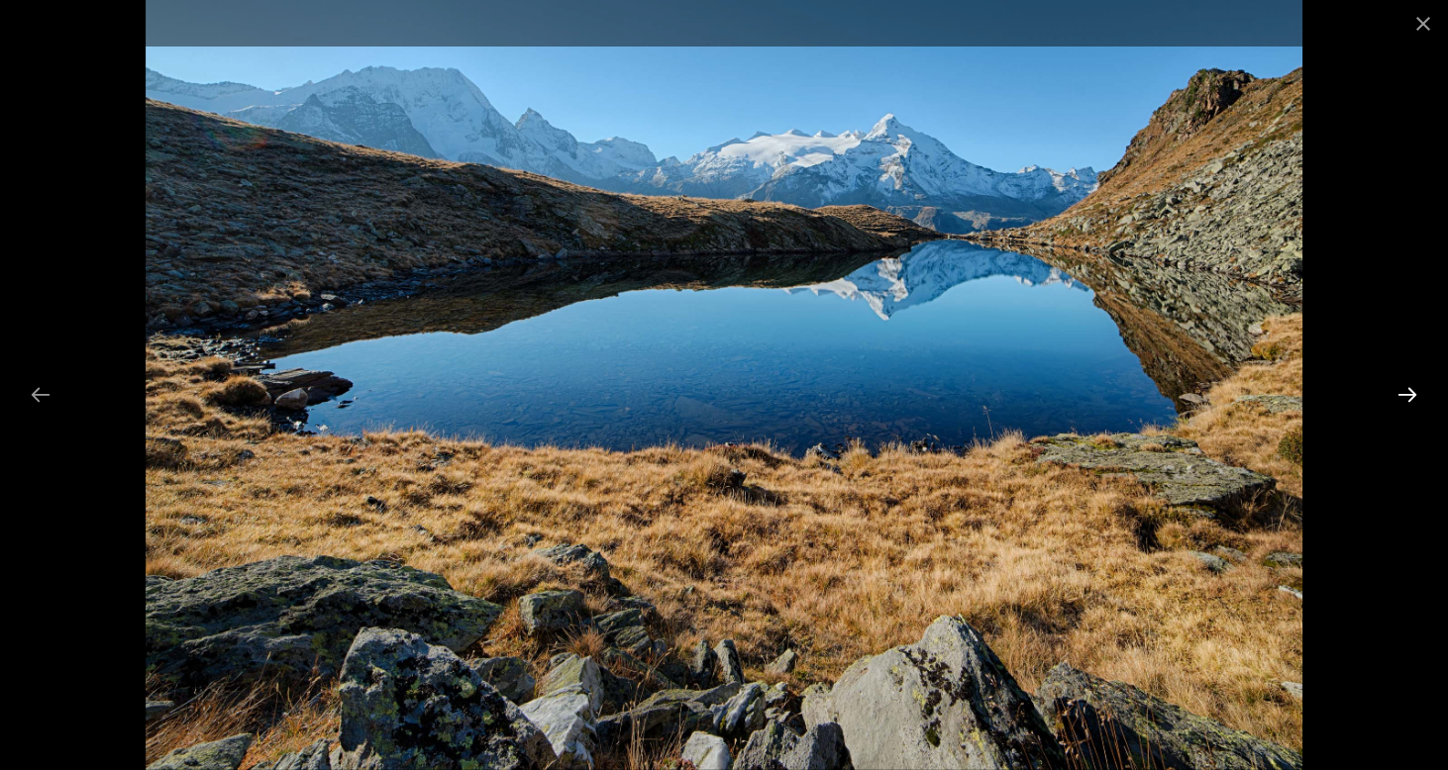
click at [1411, 395] on button "Next slide" at bounding box center [1407, 394] width 42 height 39
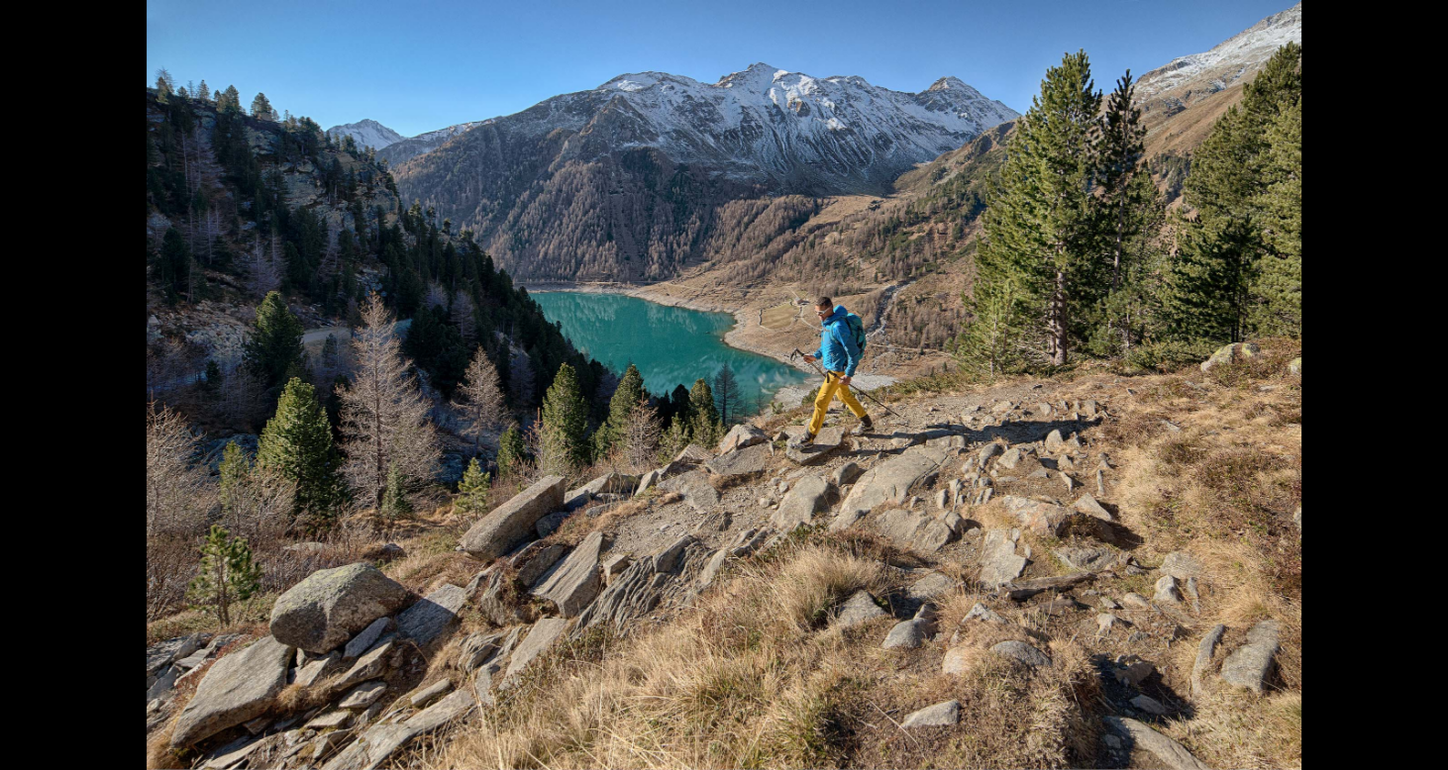
click at [1411, 395] on button "Next slide" at bounding box center [1417, 394] width 42 height 39
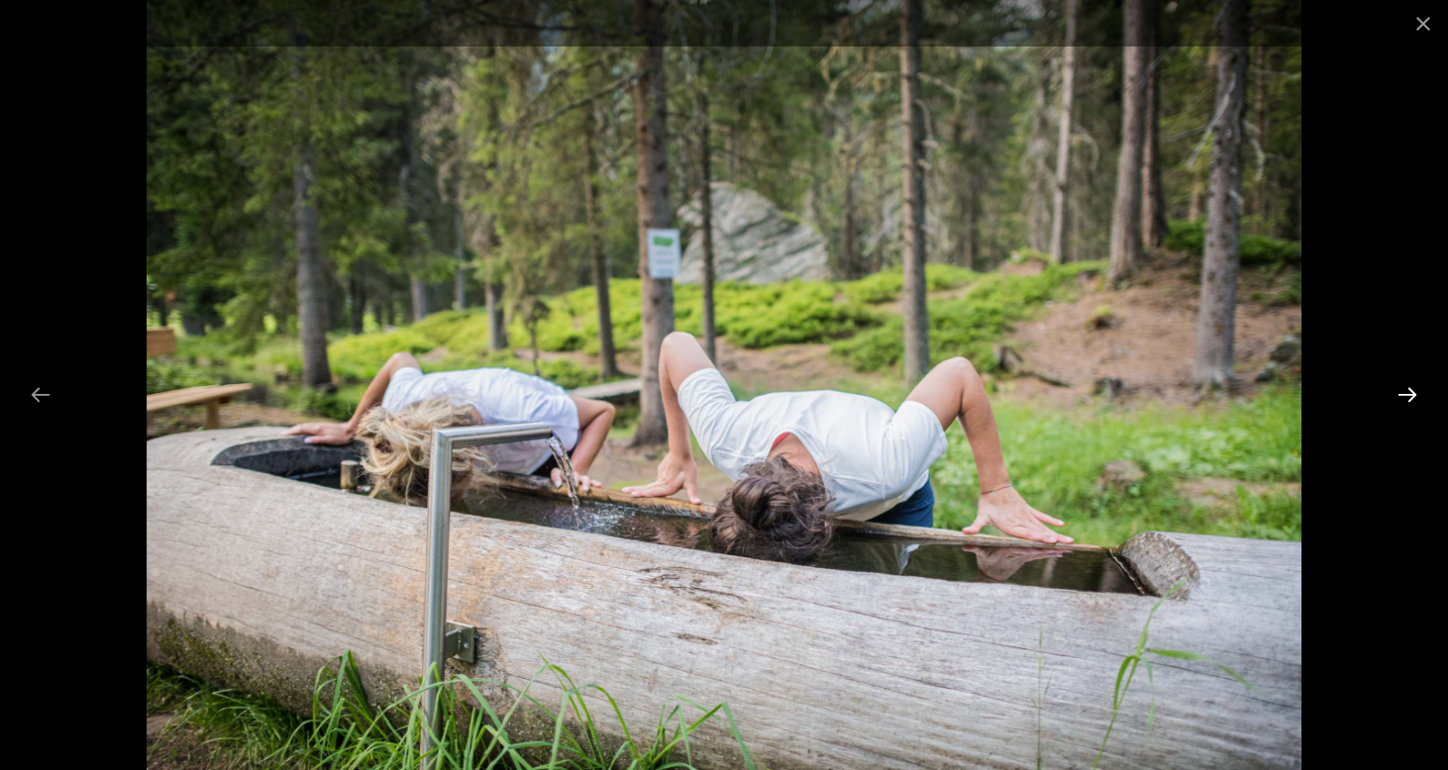
click at [1411, 395] on button "Next slide" at bounding box center [1407, 394] width 42 height 39
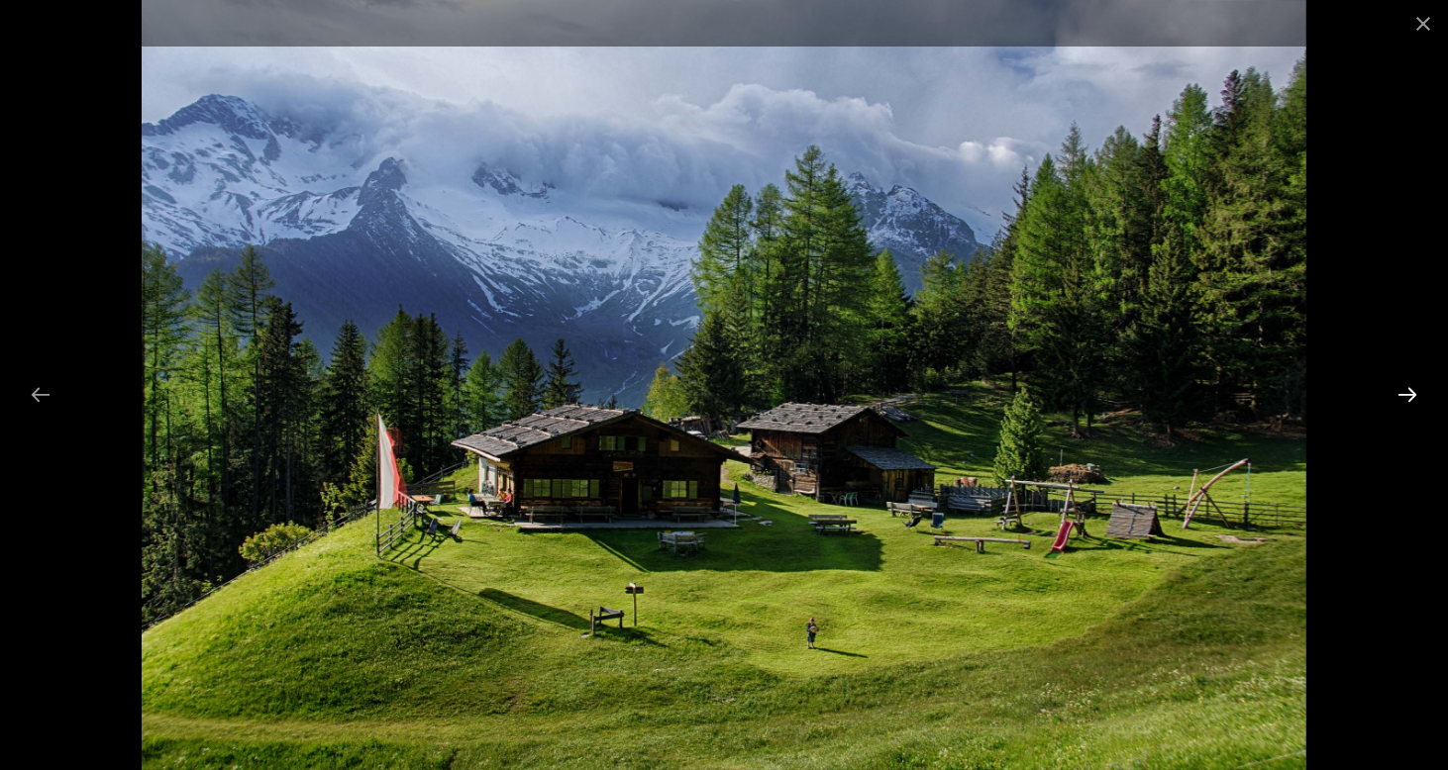
click at [1406, 393] on button "Next slide" at bounding box center [1407, 394] width 42 height 39
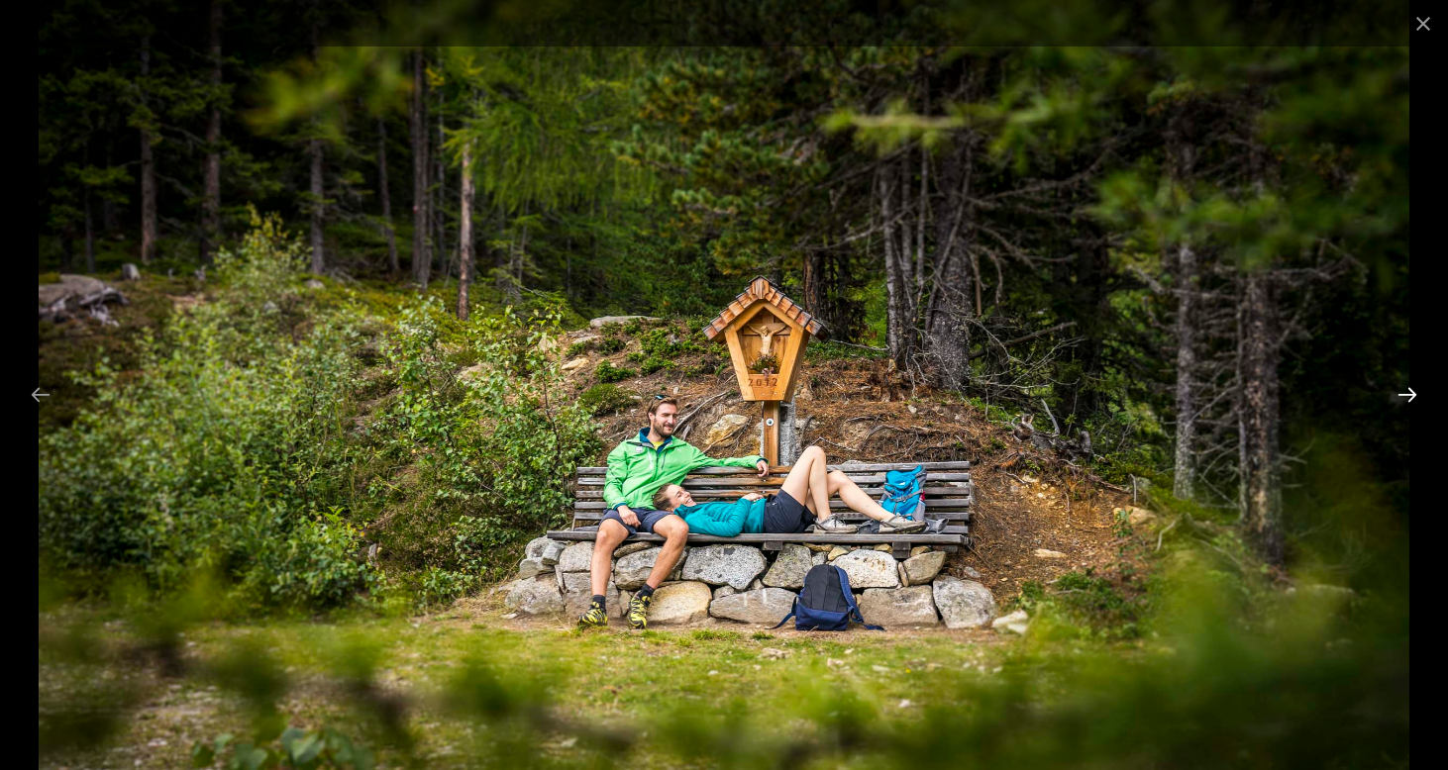
click at [1406, 393] on button "Next slide" at bounding box center [1407, 394] width 42 height 39
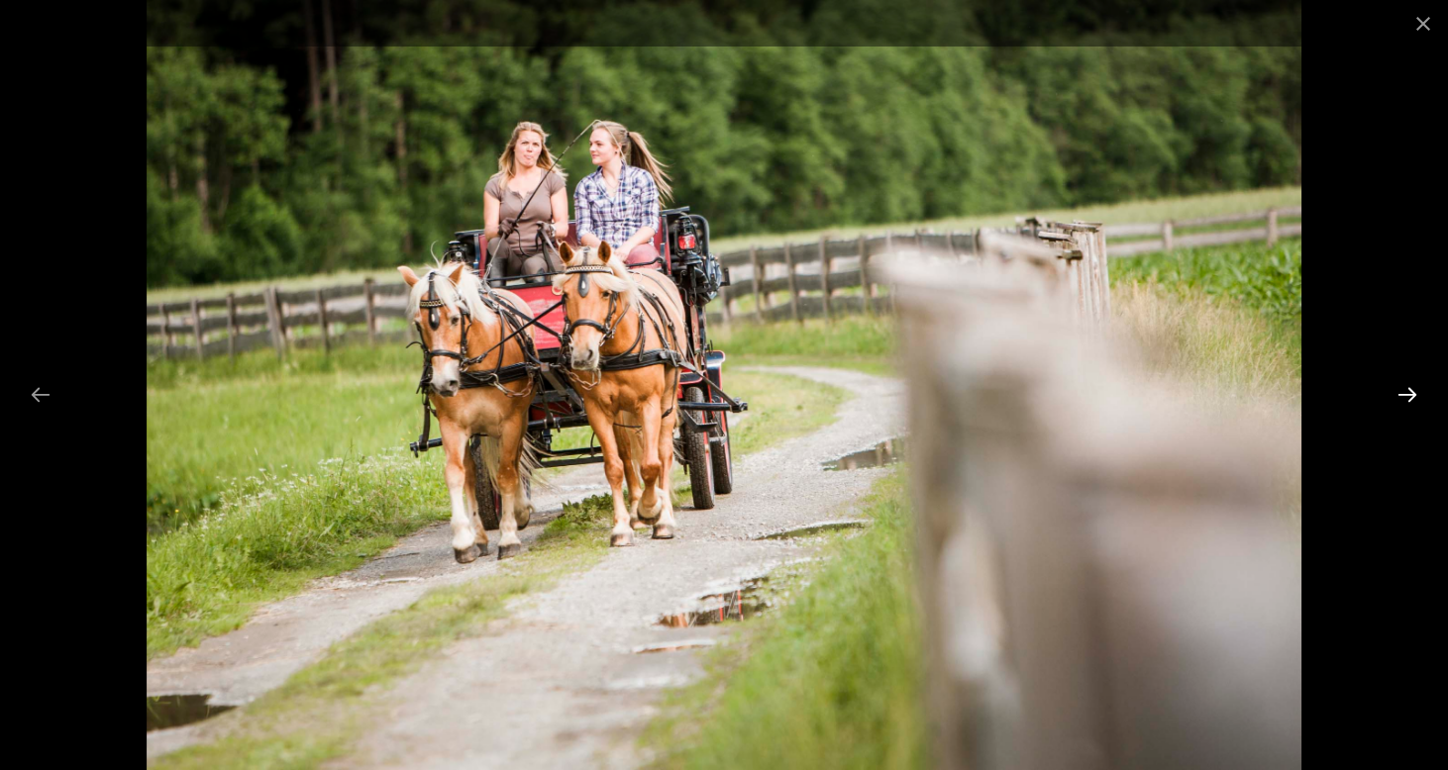
click at [1406, 393] on button "Next slide" at bounding box center [1407, 394] width 42 height 39
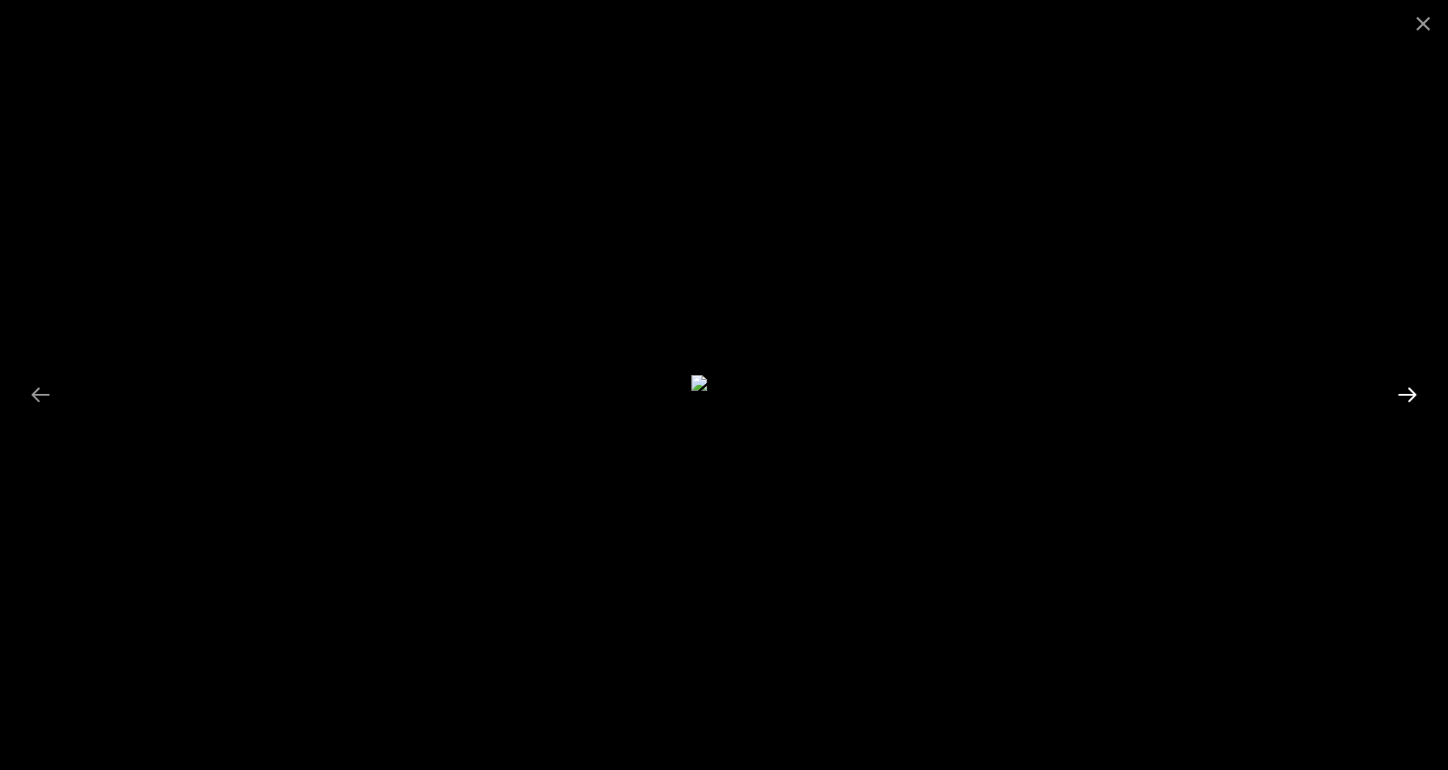
click at [1398, 399] on button "Next slide" at bounding box center [1407, 394] width 42 height 39
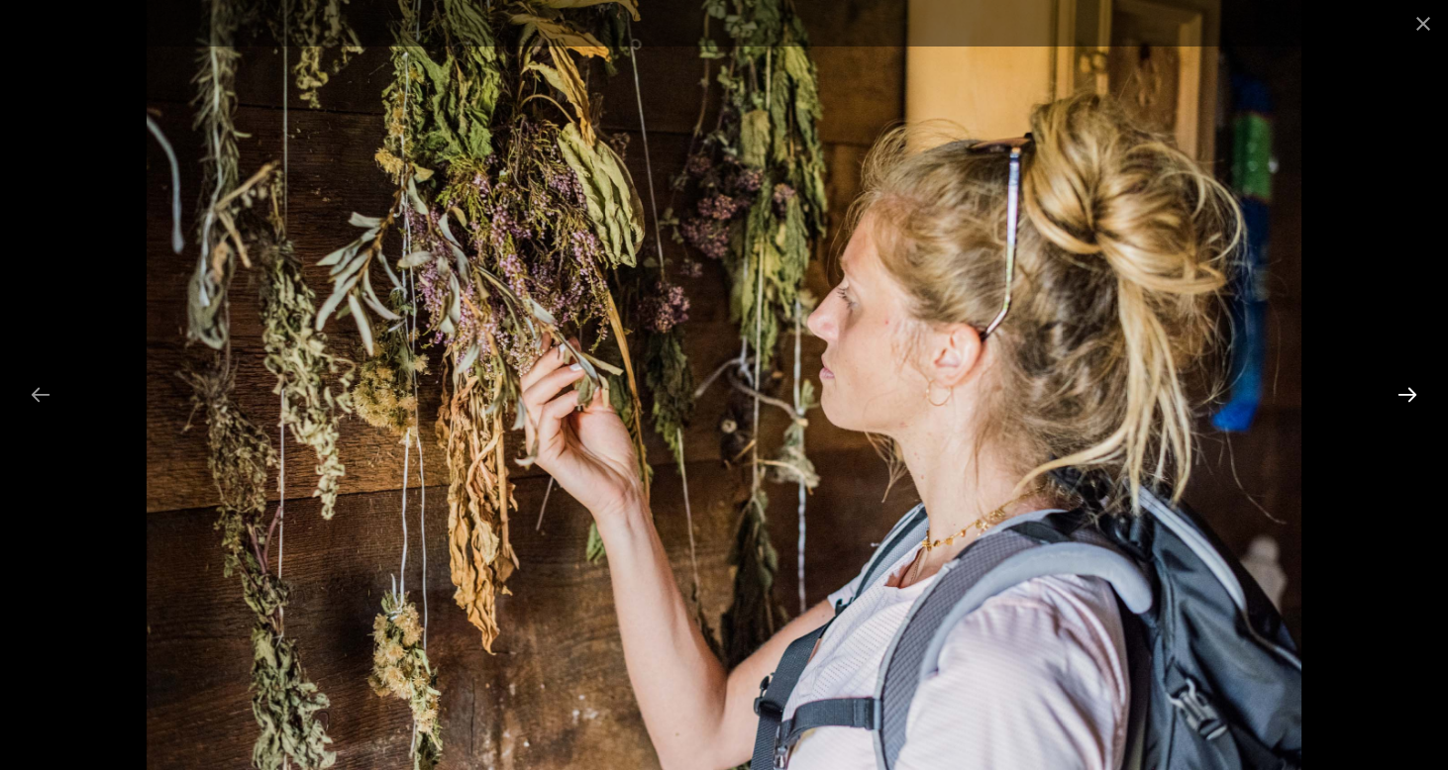
click at [1398, 399] on button "Next slide" at bounding box center [1407, 394] width 42 height 39
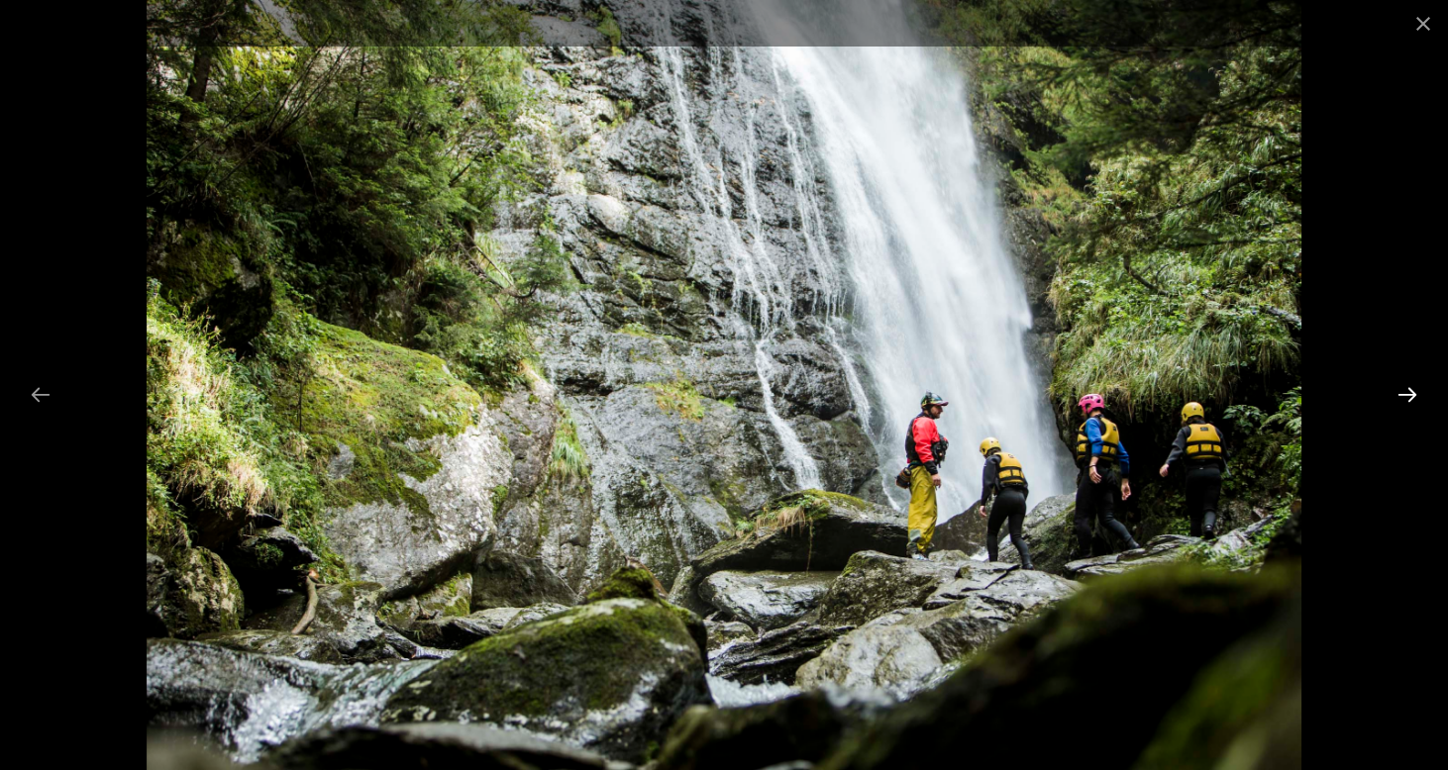
click at [1398, 399] on button "Next slide" at bounding box center [1407, 394] width 42 height 39
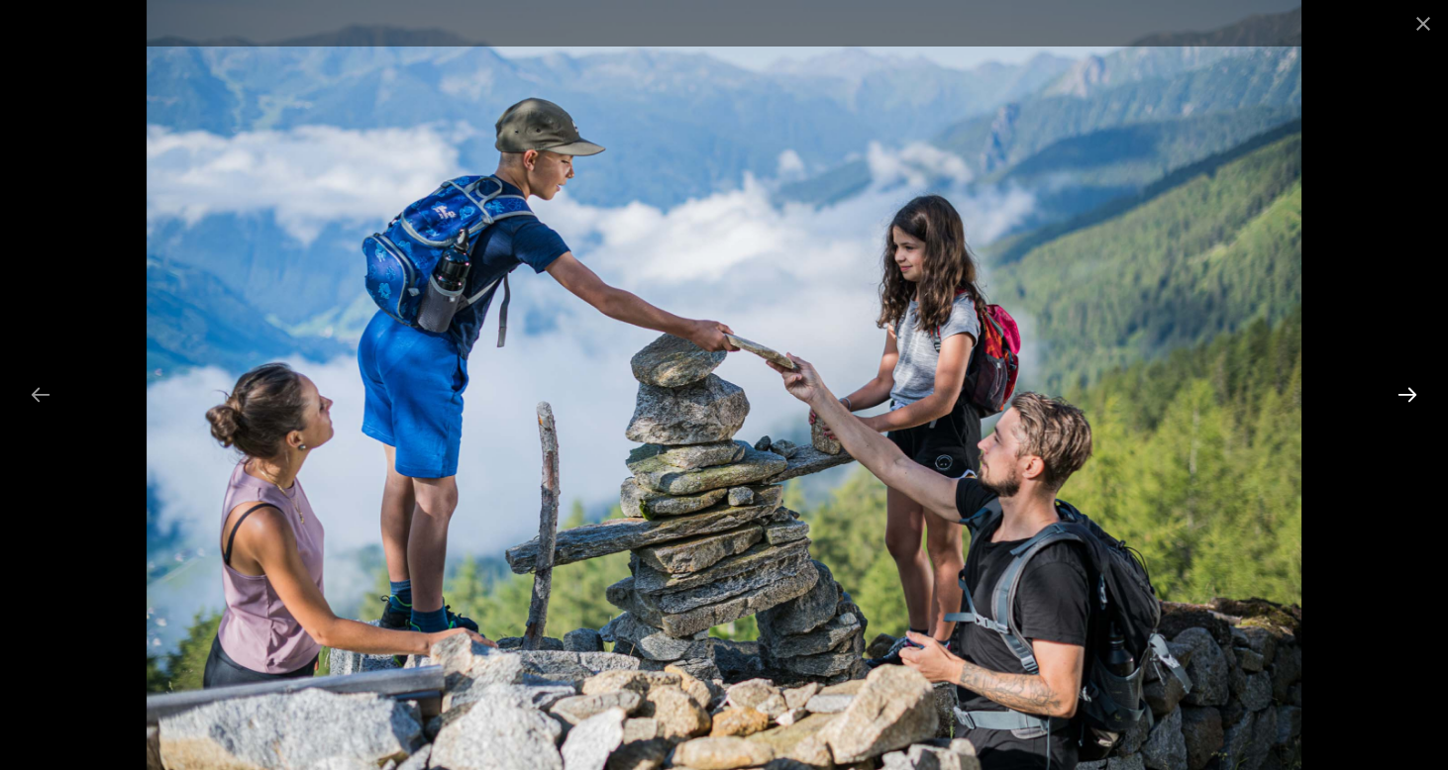
click at [1398, 399] on button "Next slide" at bounding box center [1407, 394] width 42 height 39
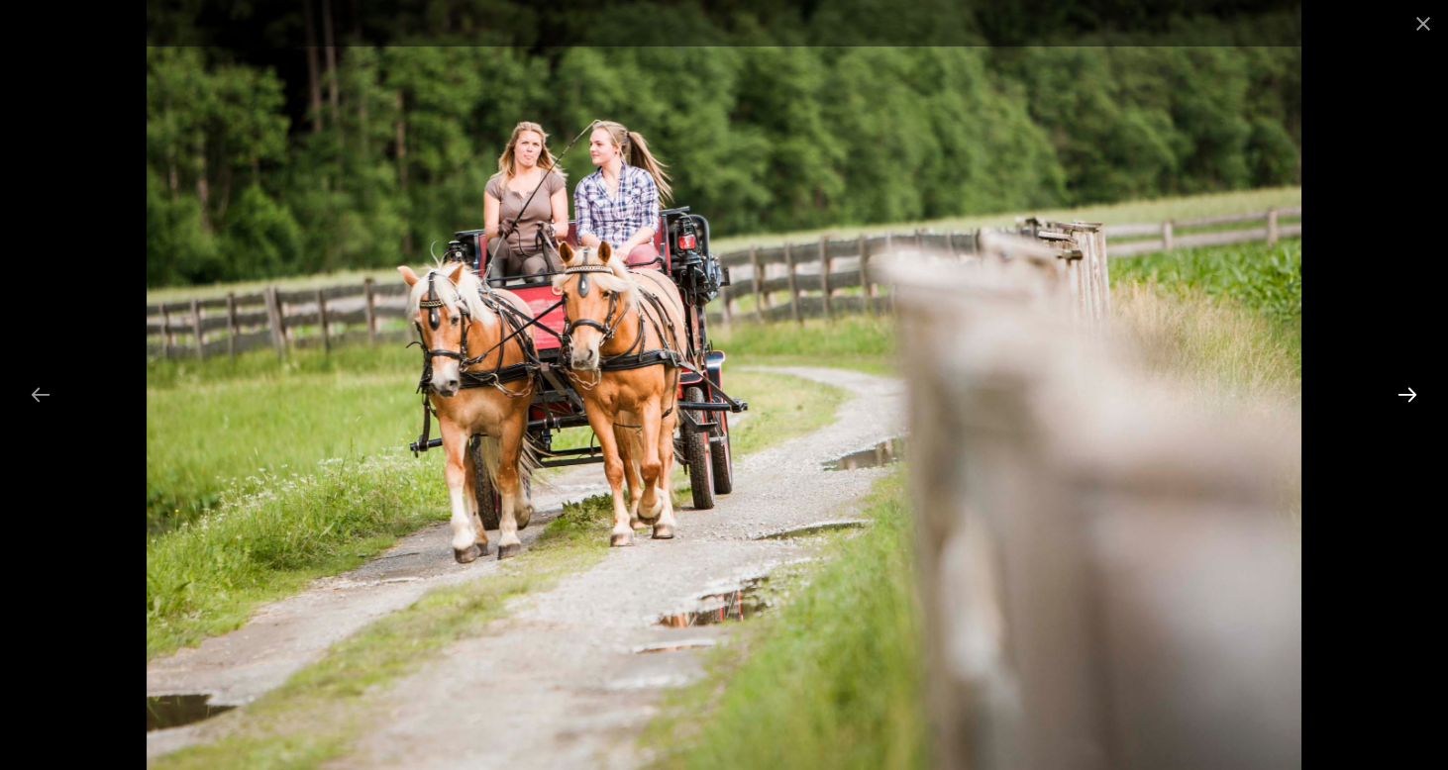
click at [1398, 399] on button "Next slide" at bounding box center [1407, 394] width 42 height 39
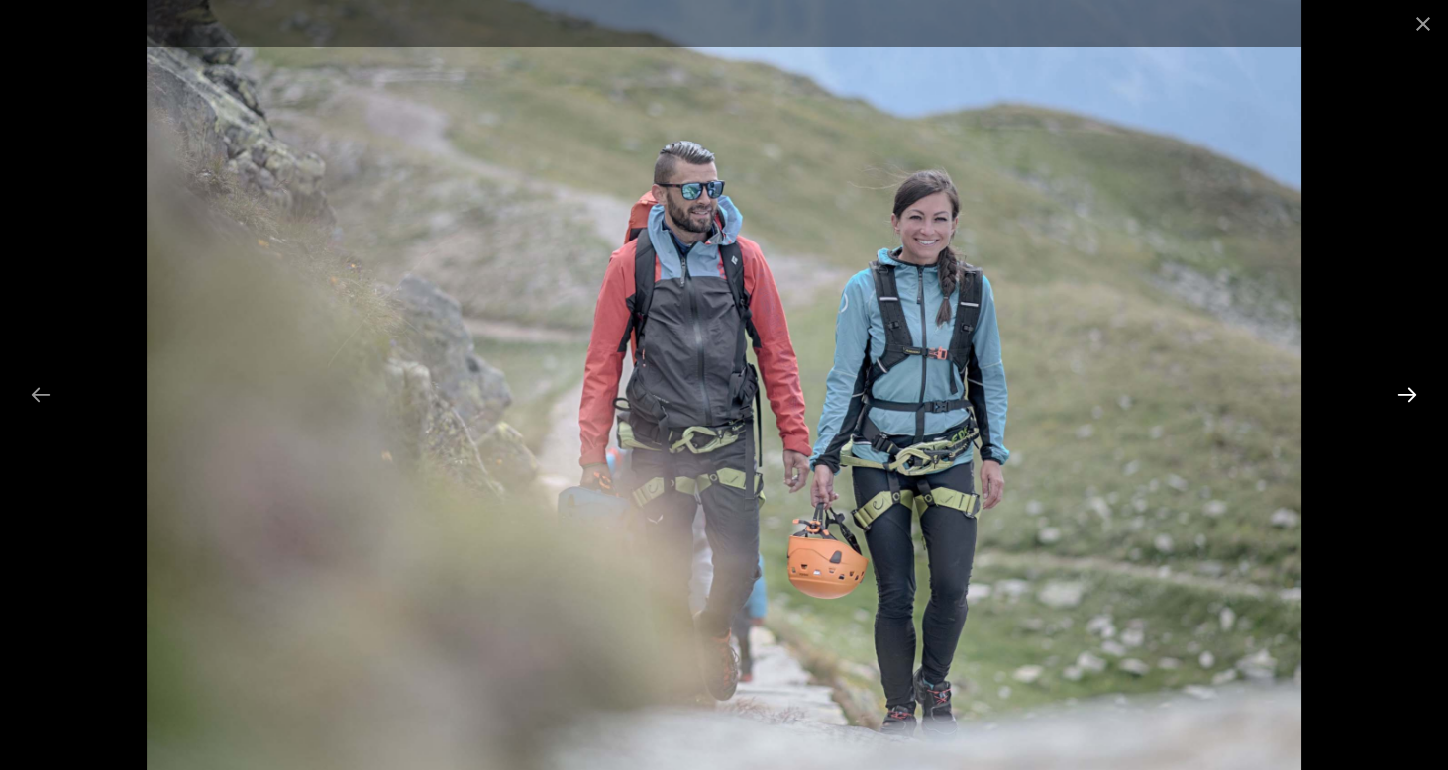
click at [1398, 399] on button "Next slide" at bounding box center [1407, 394] width 42 height 39
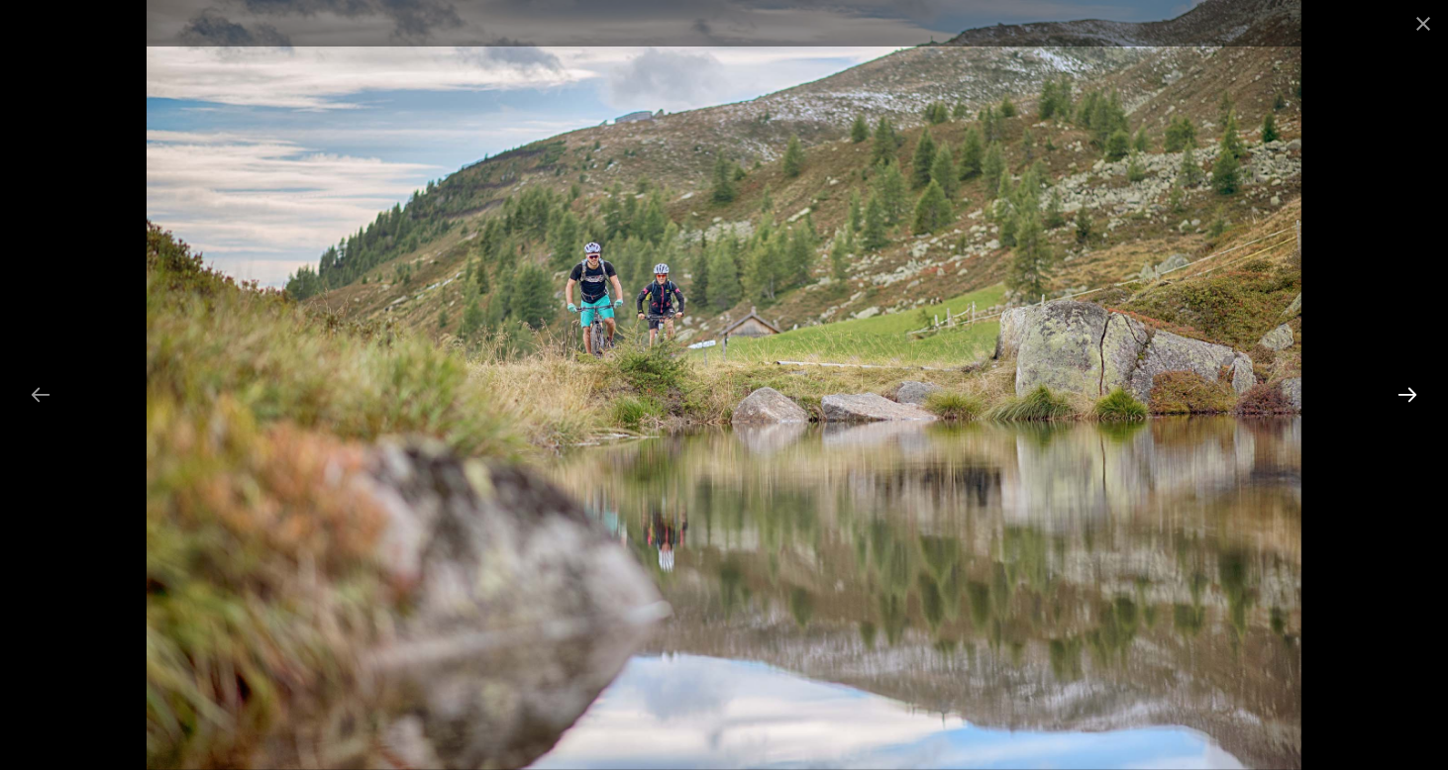
click at [1399, 394] on button "Next slide" at bounding box center [1407, 394] width 42 height 39
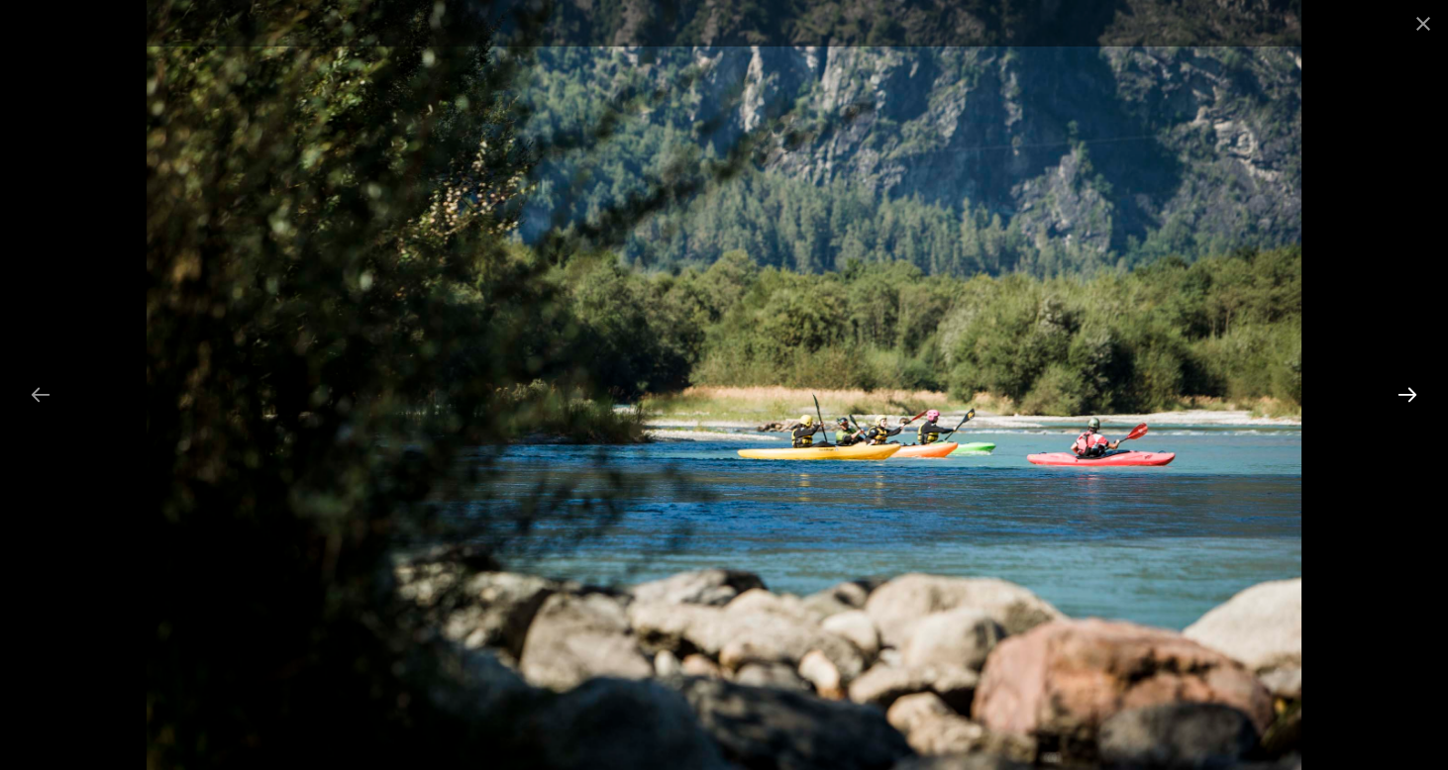
click at [1399, 394] on button "Next slide" at bounding box center [1407, 394] width 42 height 39
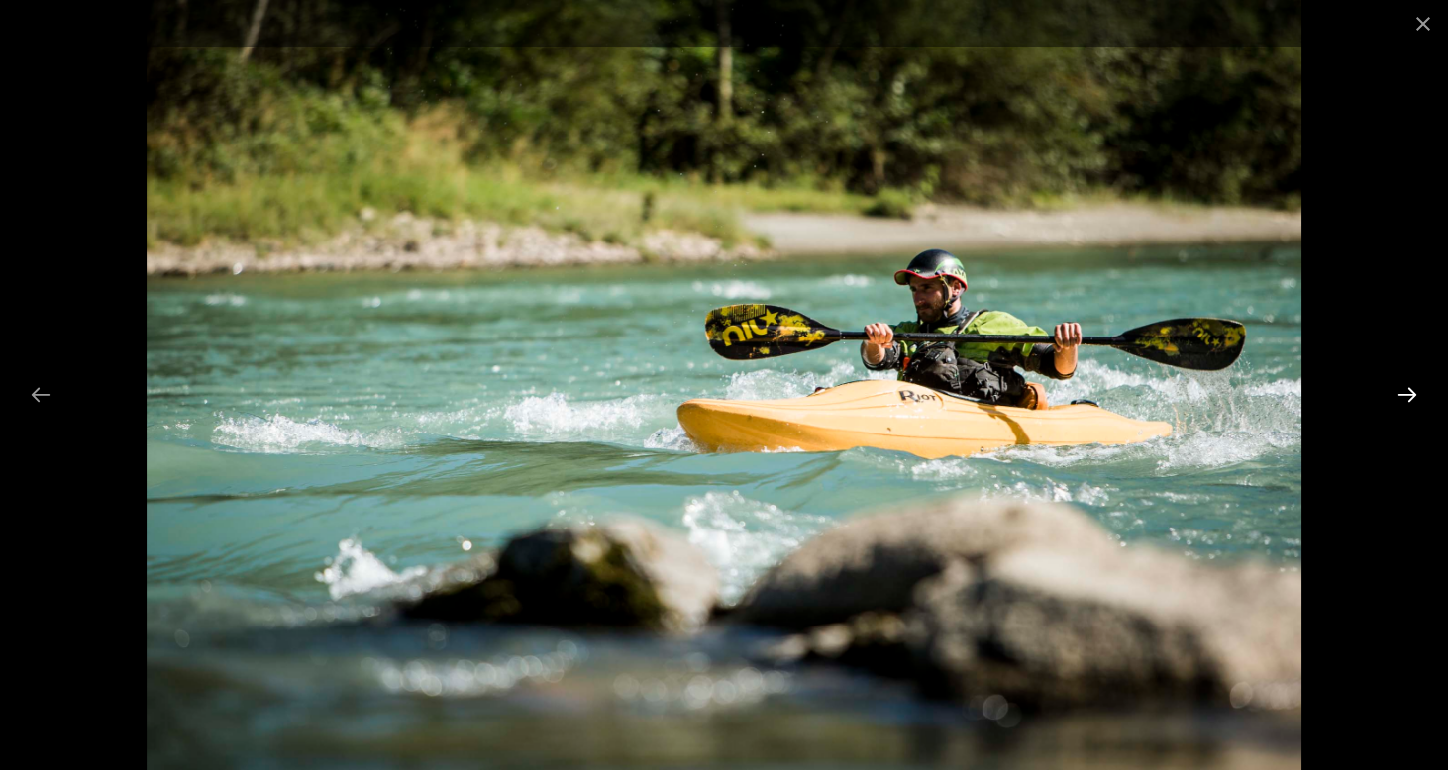
click at [1399, 394] on button "Next slide" at bounding box center [1407, 394] width 42 height 39
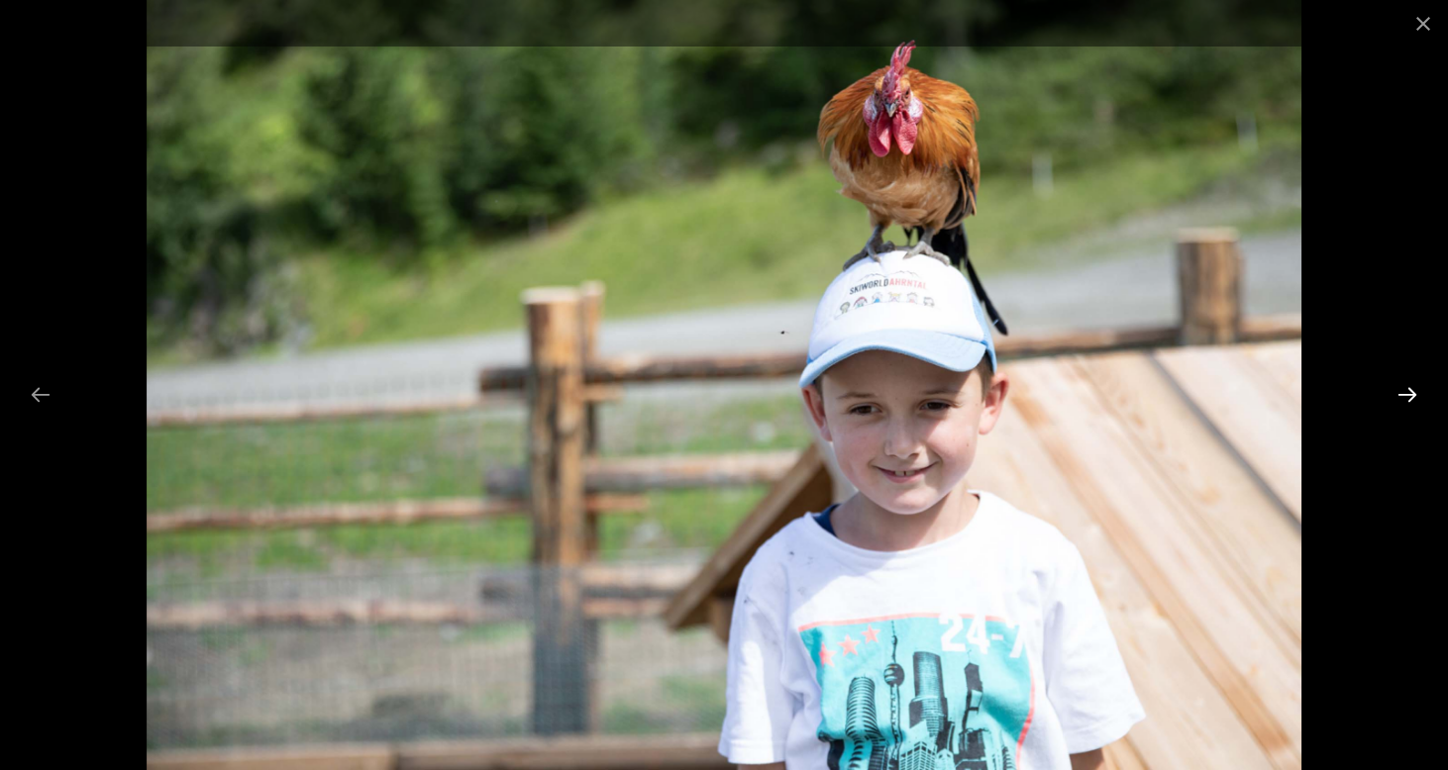
click at [1399, 394] on button "Next slide" at bounding box center [1407, 394] width 42 height 39
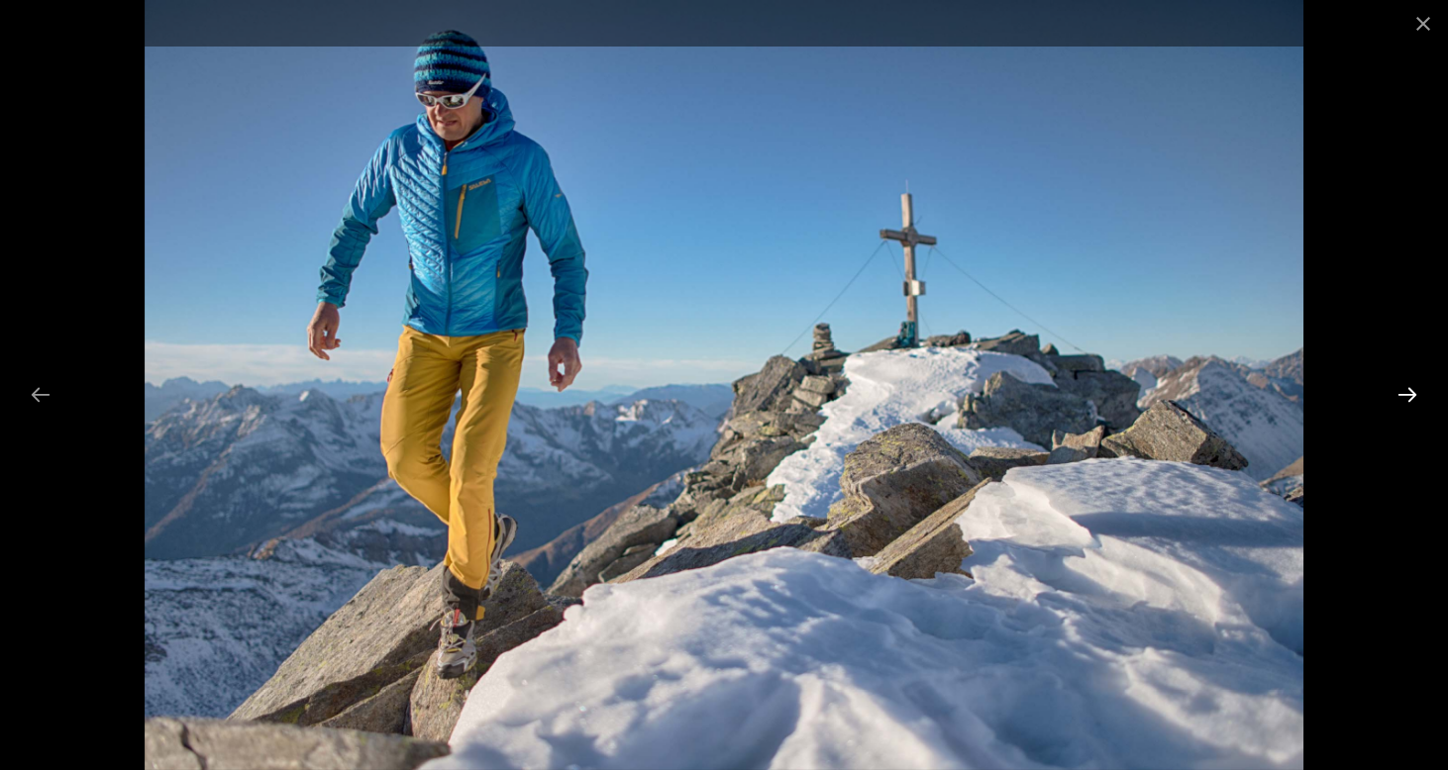
click at [1399, 394] on button "Next slide" at bounding box center [1407, 394] width 42 height 39
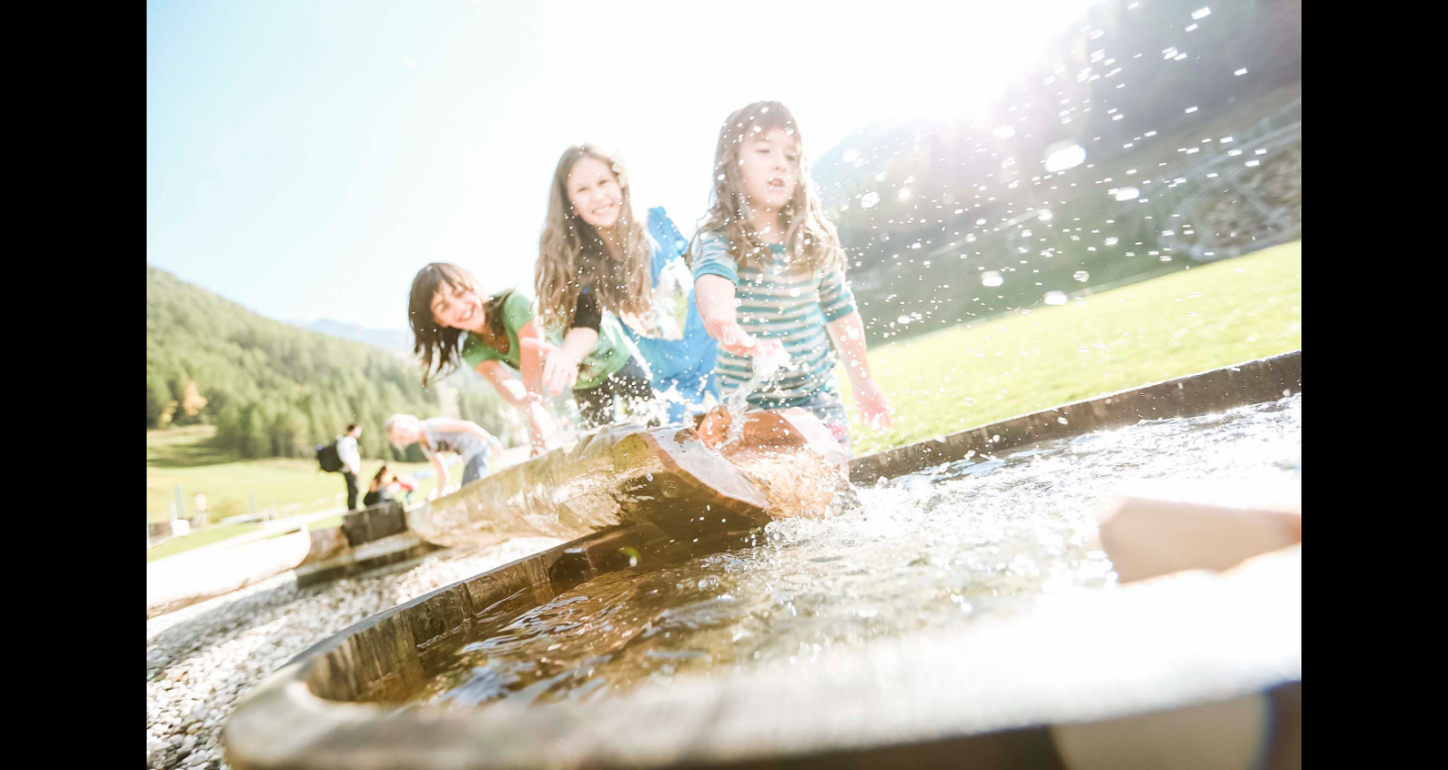
click at [1399, 394] on button "Next slide" at bounding box center [1417, 394] width 42 height 39
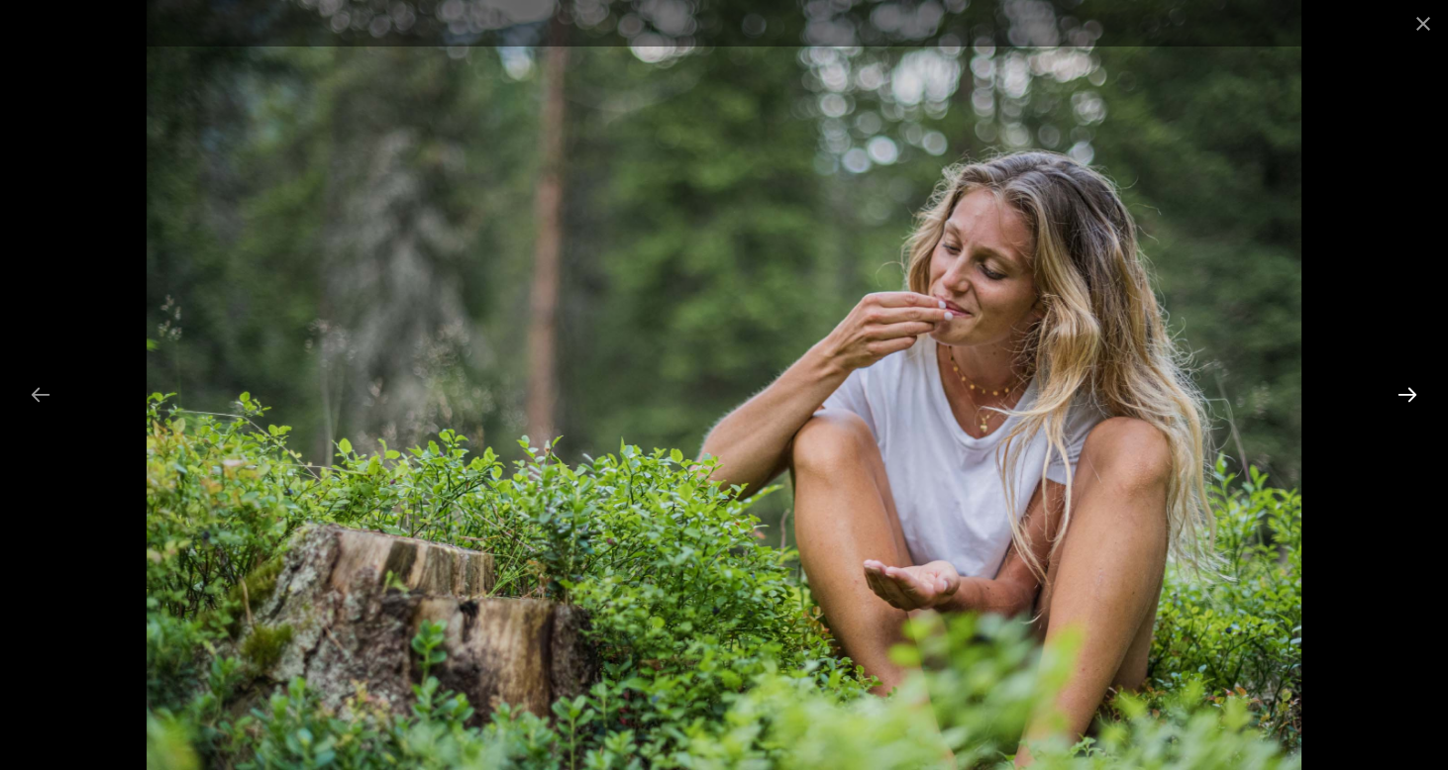
click at [1399, 394] on button "Next slide" at bounding box center [1407, 394] width 42 height 39
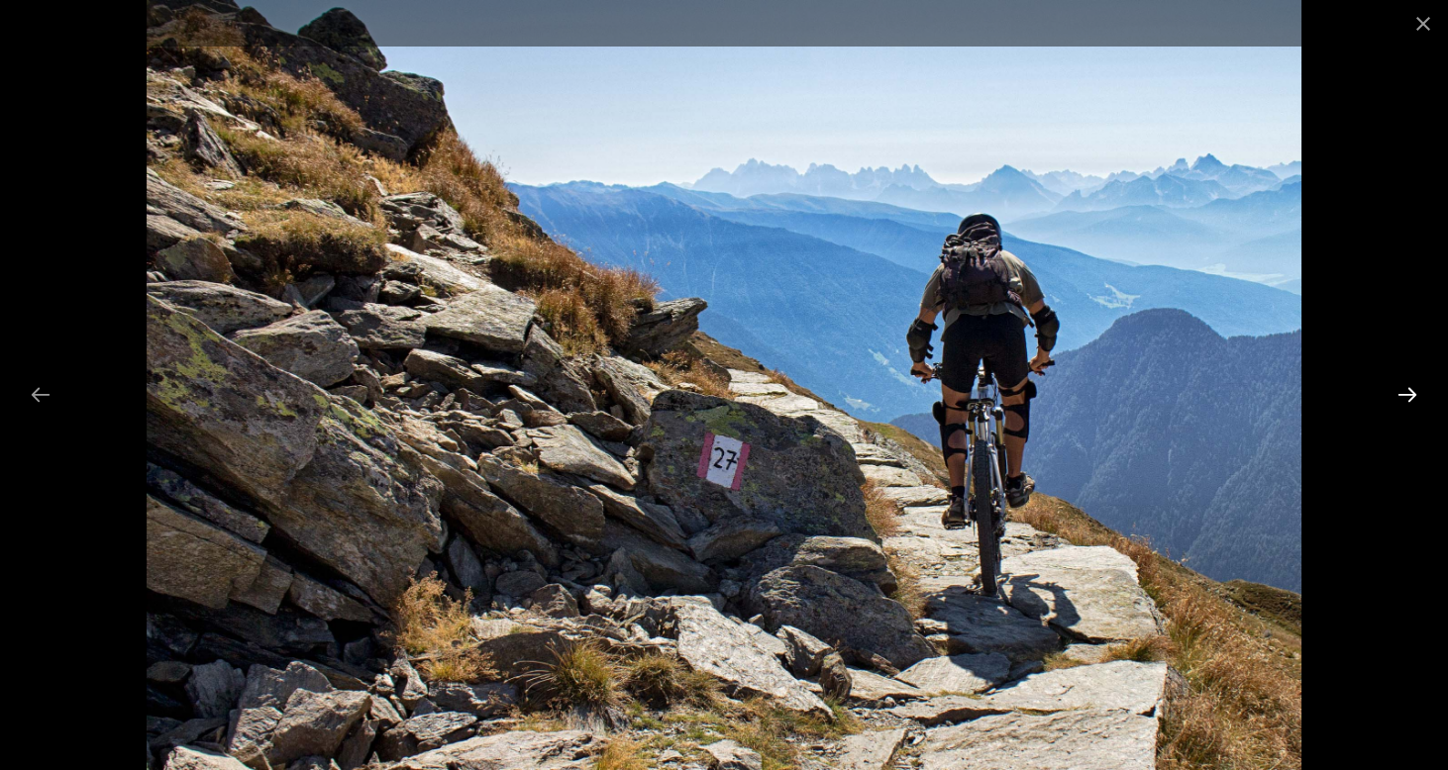
click at [1399, 394] on button "Next slide" at bounding box center [1407, 394] width 42 height 39
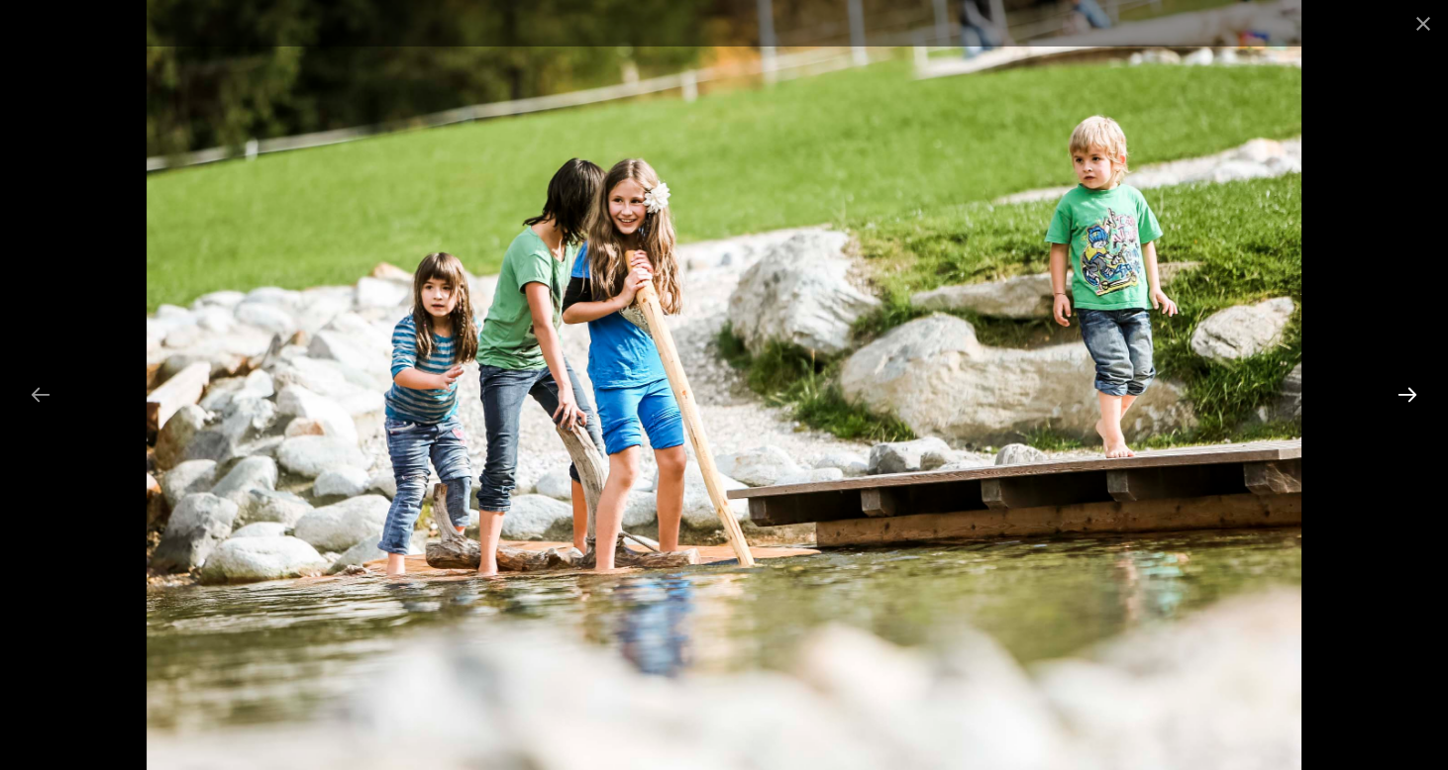
click at [1399, 394] on button "Next slide" at bounding box center [1407, 394] width 42 height 39
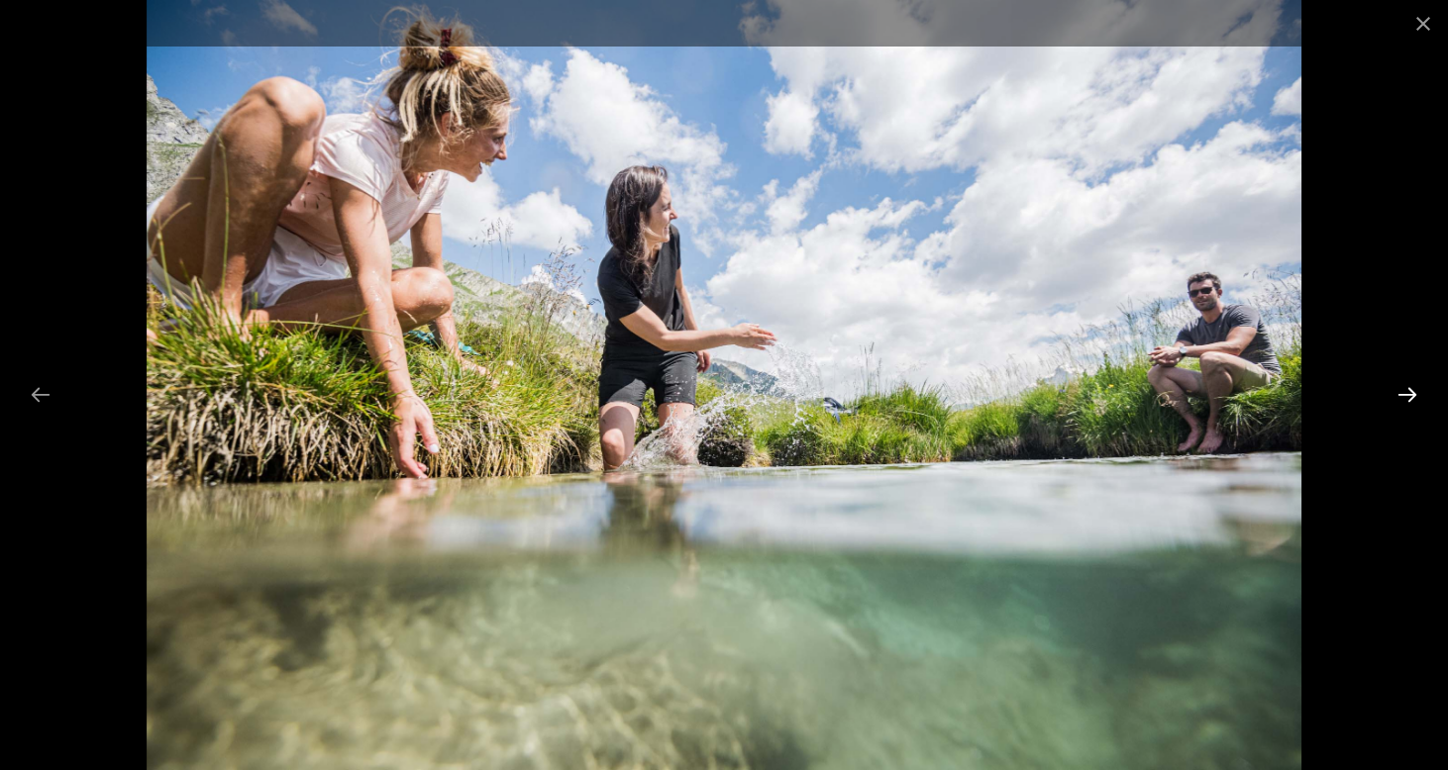
click at [1399, 394] on button "Next slide" at bounding box center [1407, 394] width 42 height 39
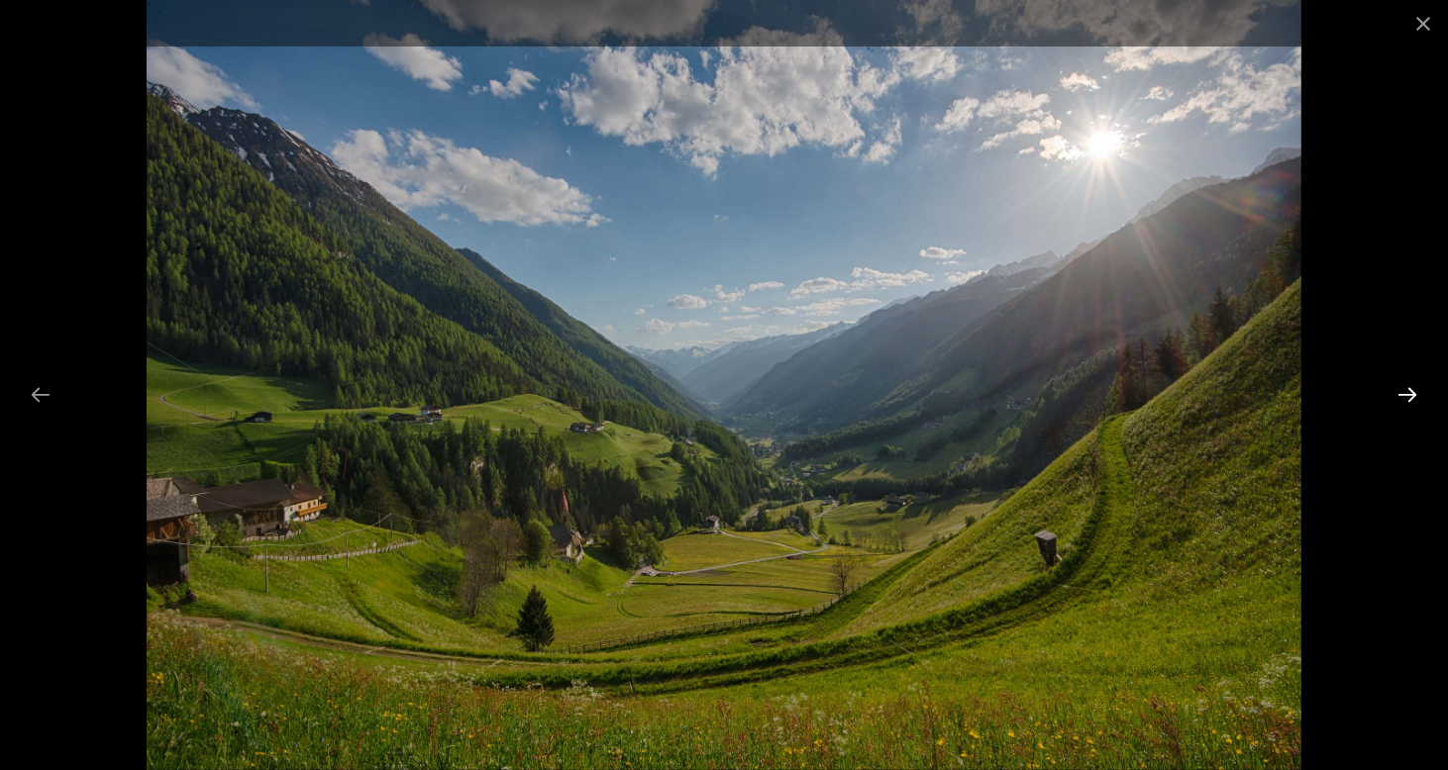
click at [1399, 394] on button "Next slide" at bounding box center [1407, 394] width 42 height 39
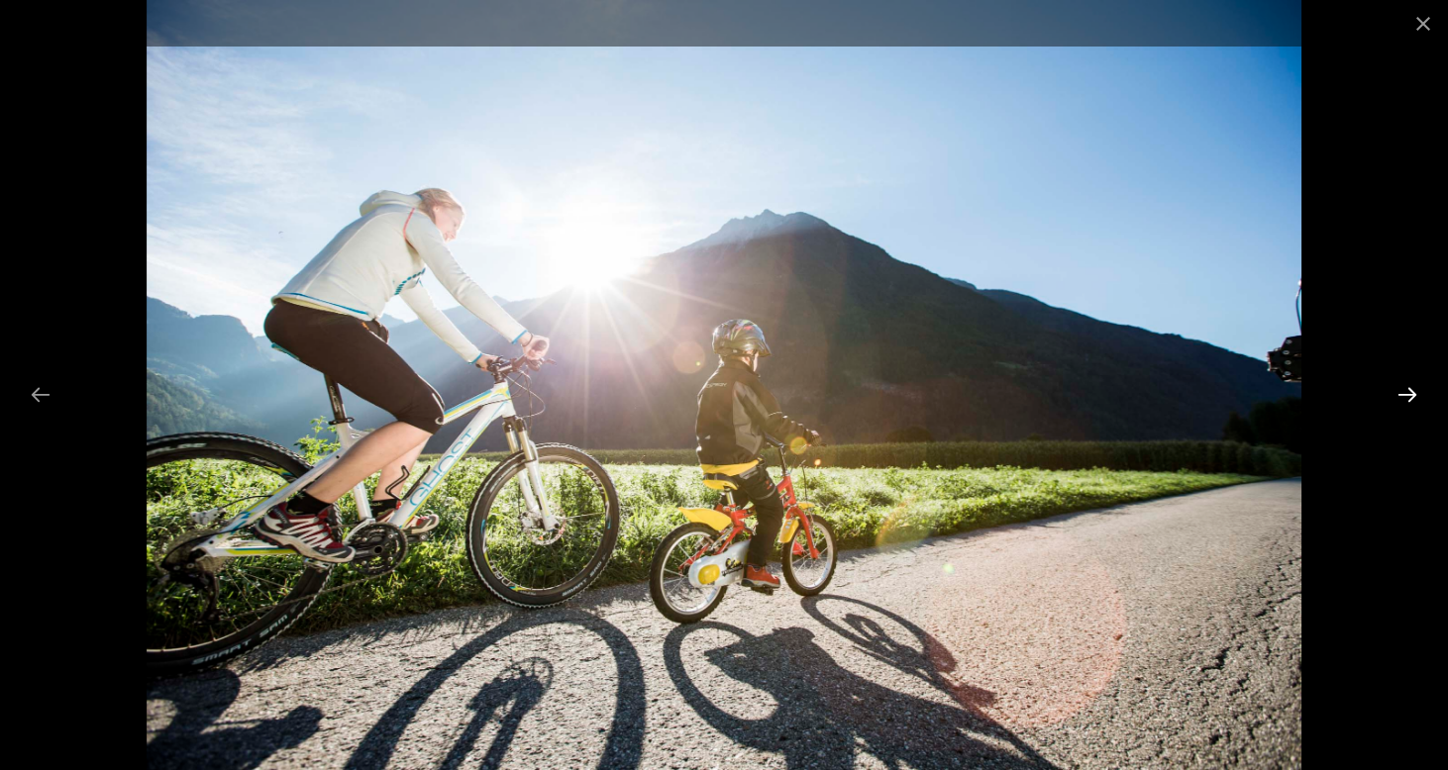
click at [1399, 394] on button "Next slide" at bounding box center [1407, 394] width 42 height 39
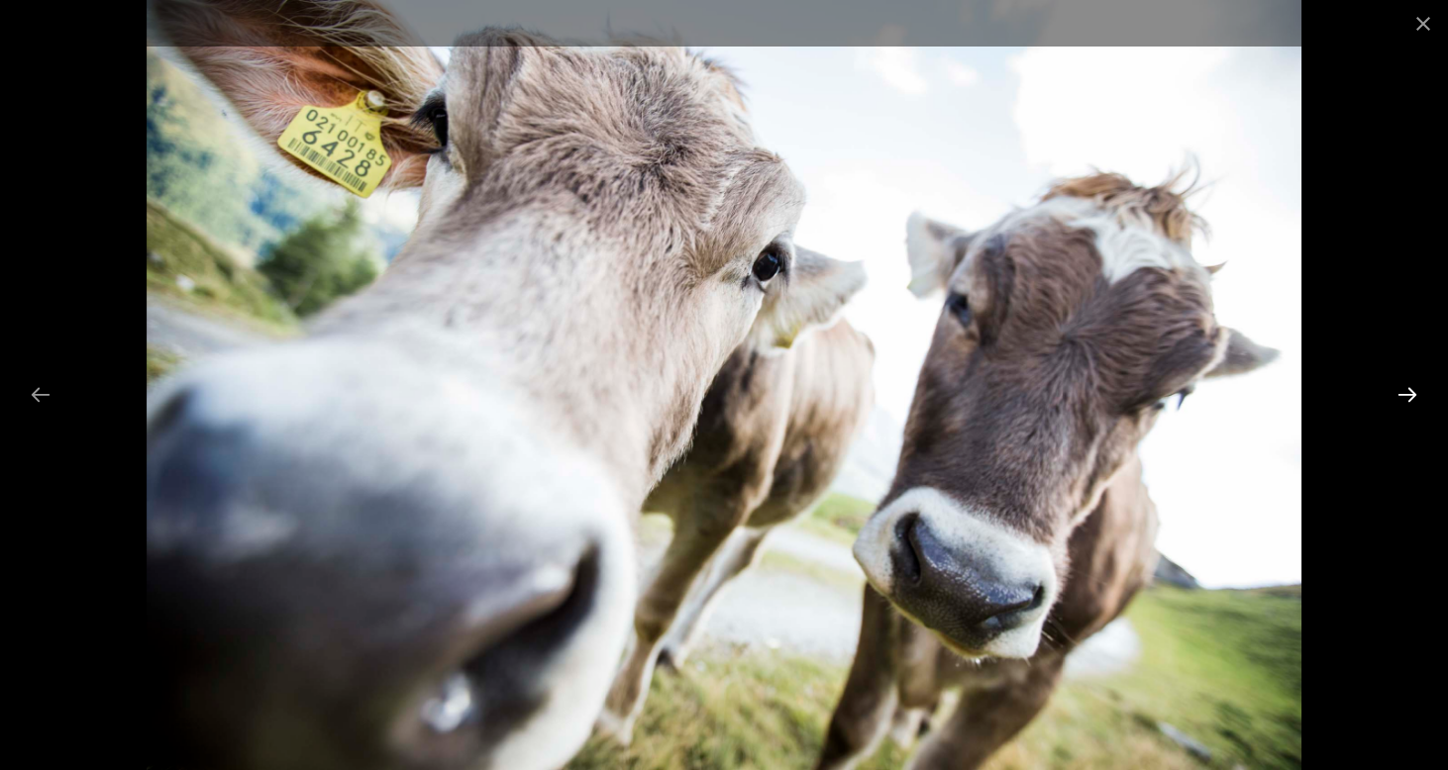
click at [1399, 394] on button "Next slide" at bounding box center [1407, 394] width 42 height 39
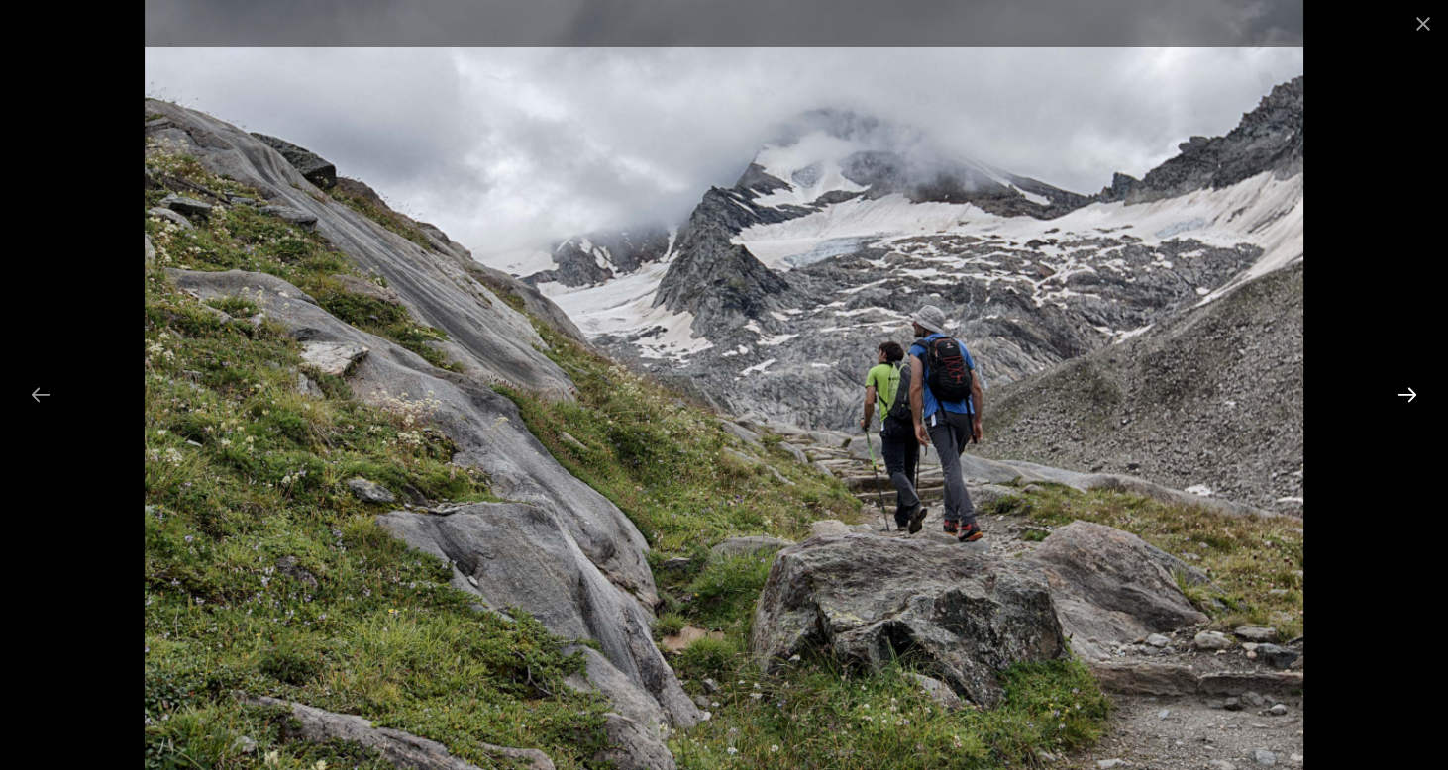
click at [1399, 394] on button "Next slide" at bounding box center [1407, 394] width 42 height 39
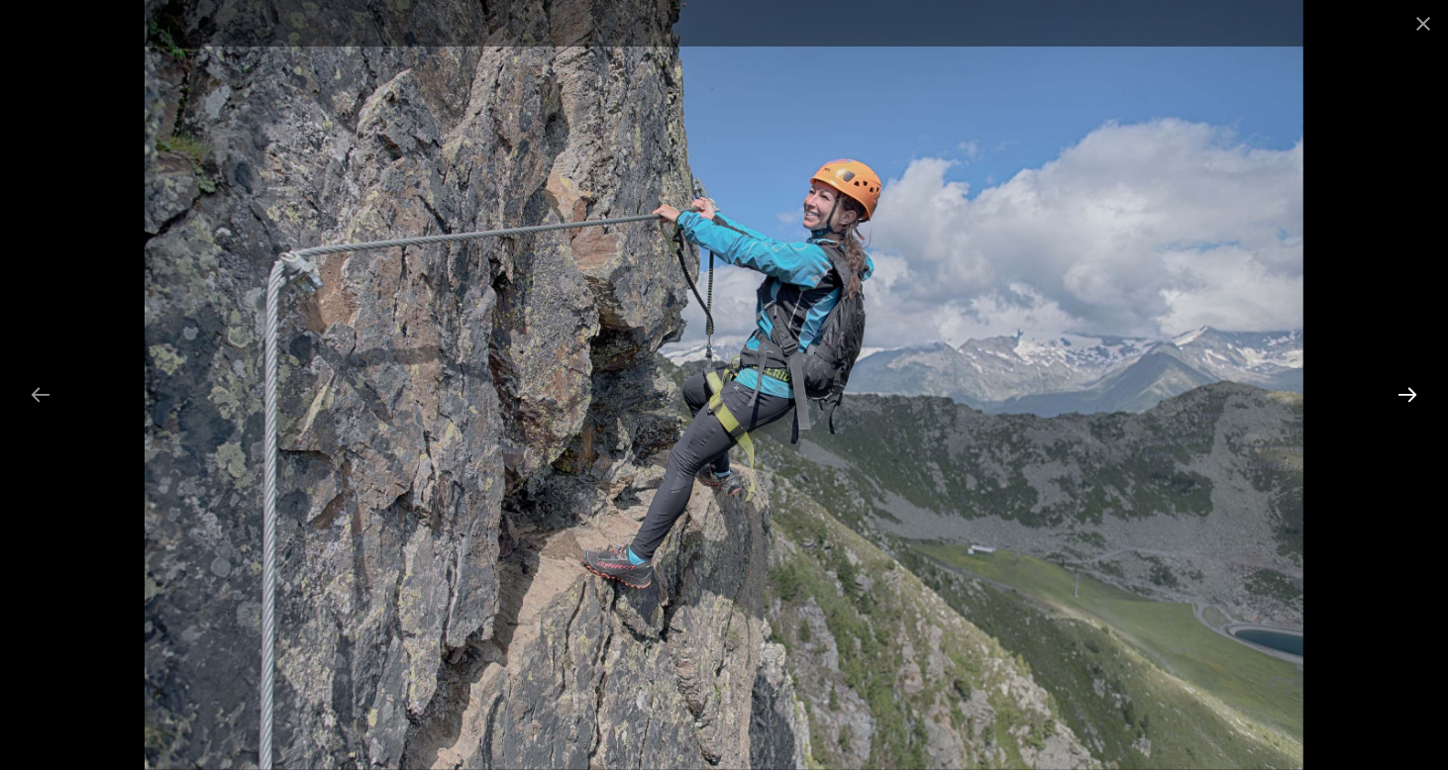
click at [1399, 394] on button "Next slide" at bounding box center [1407, 394] width 42 height 39
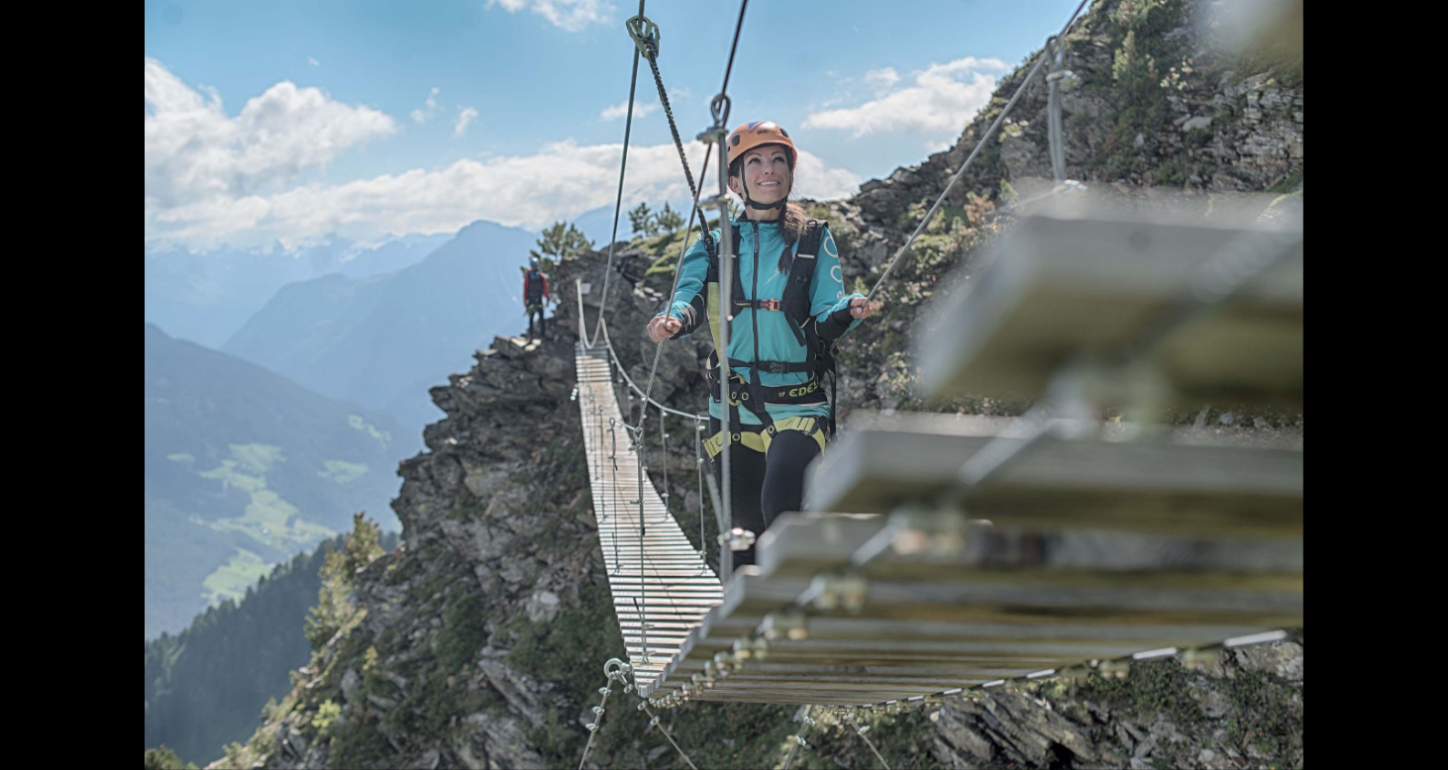
click at [1399, 394] on button "Next slide" at bounding box center [1417, 394] width 42 height 39
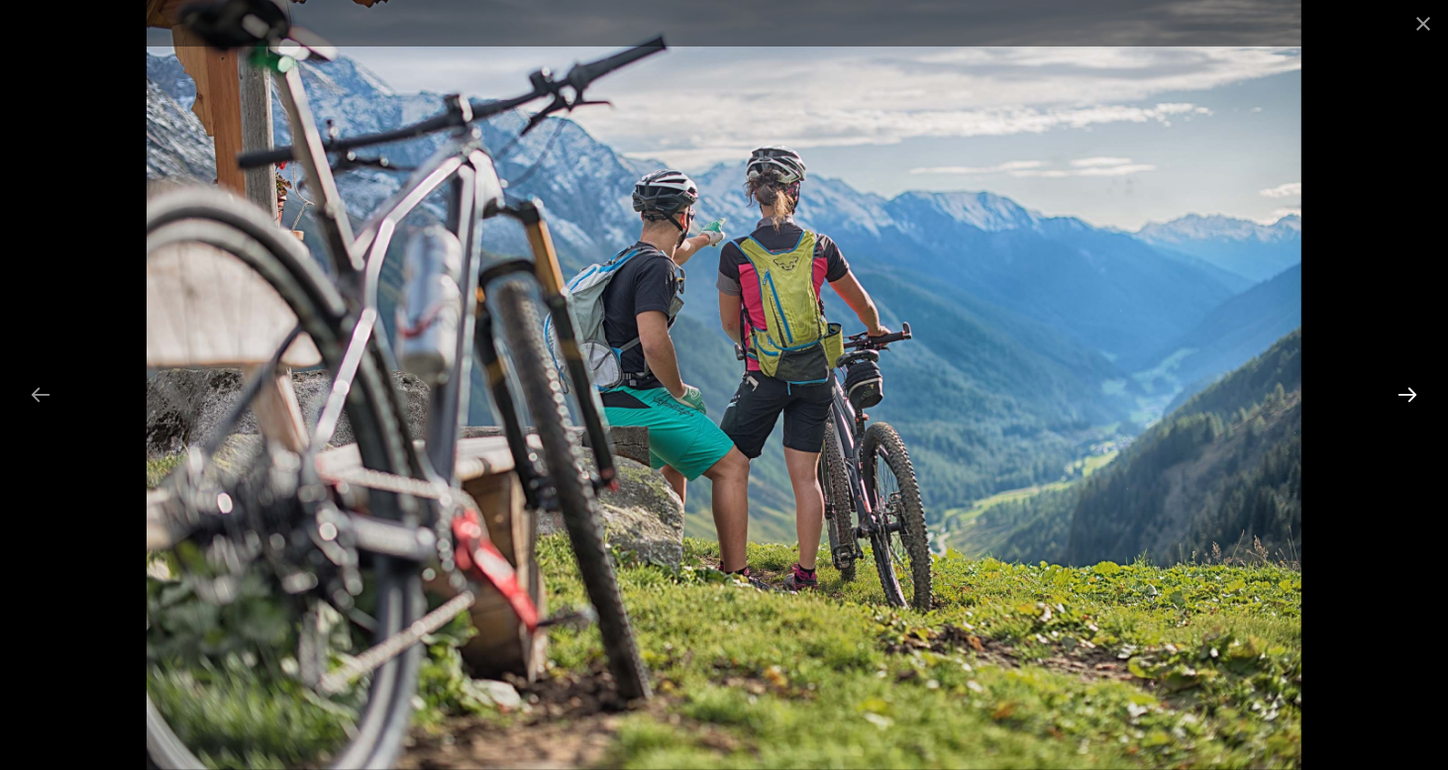
click at [1401, 394] on button "Next slide" at bounding box center [1407, 394] width 42 height 39
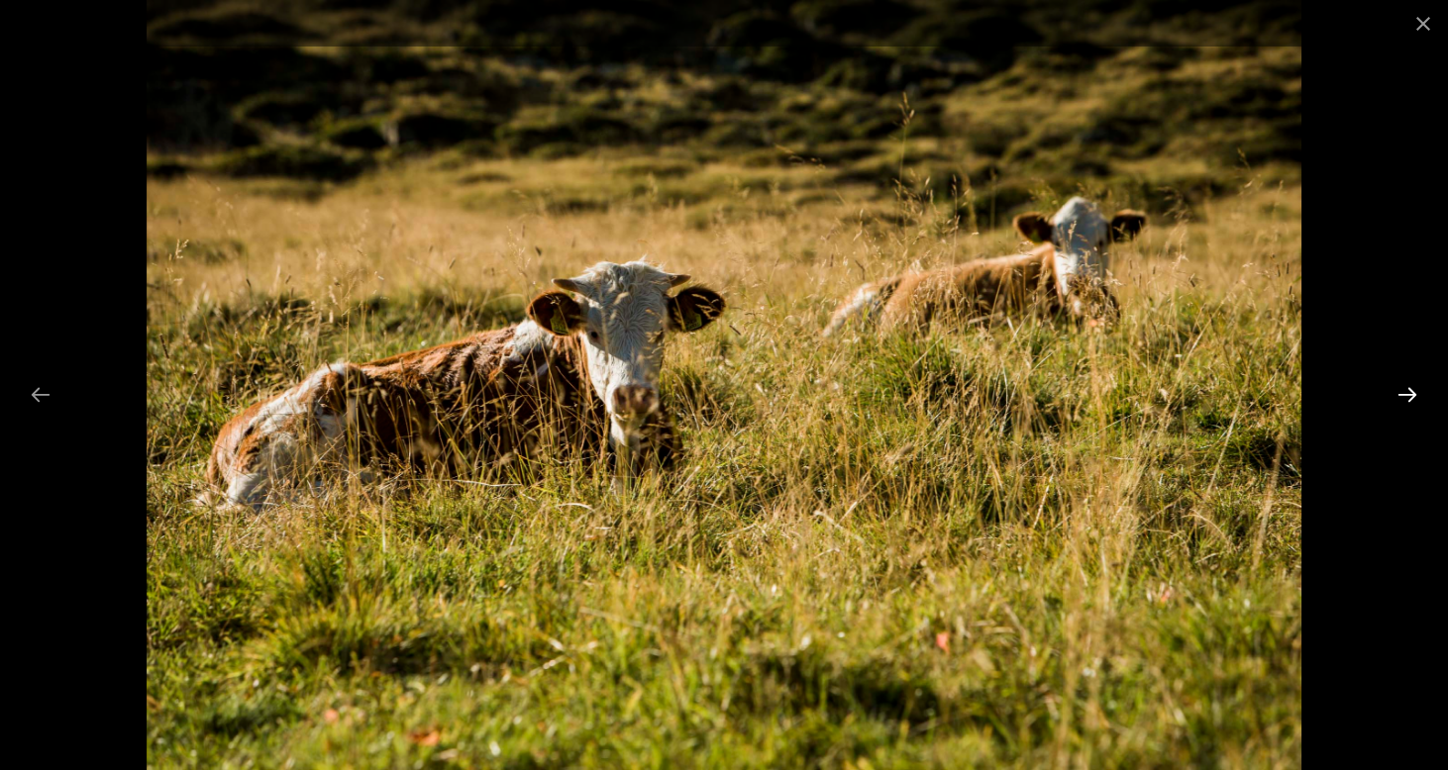
click at [1401, 394] on button "Next slide" at bounding box center [1407, 394] width 42 height 39
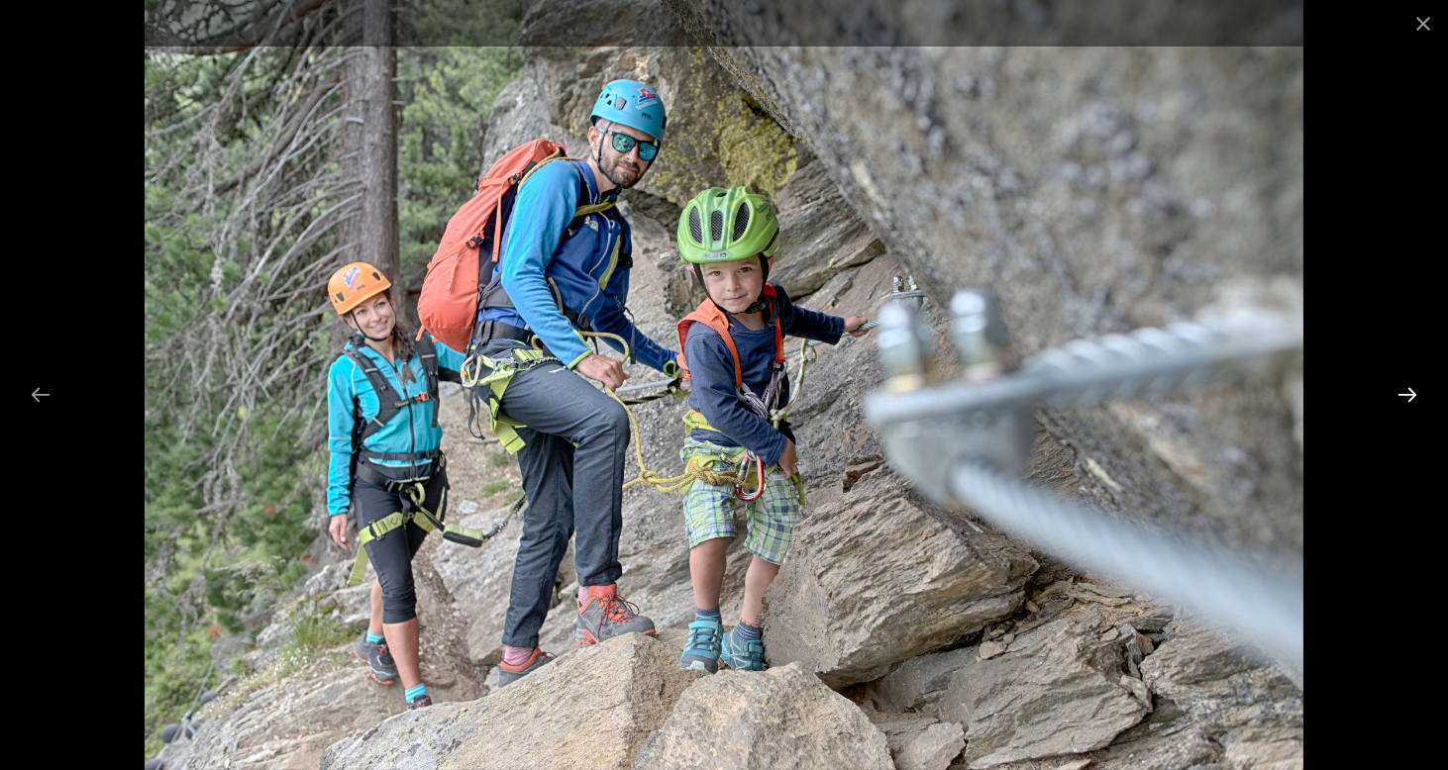
click at [1401, 394] on button "Next slide" at bounding box center [1407, 394] width 42 height 39
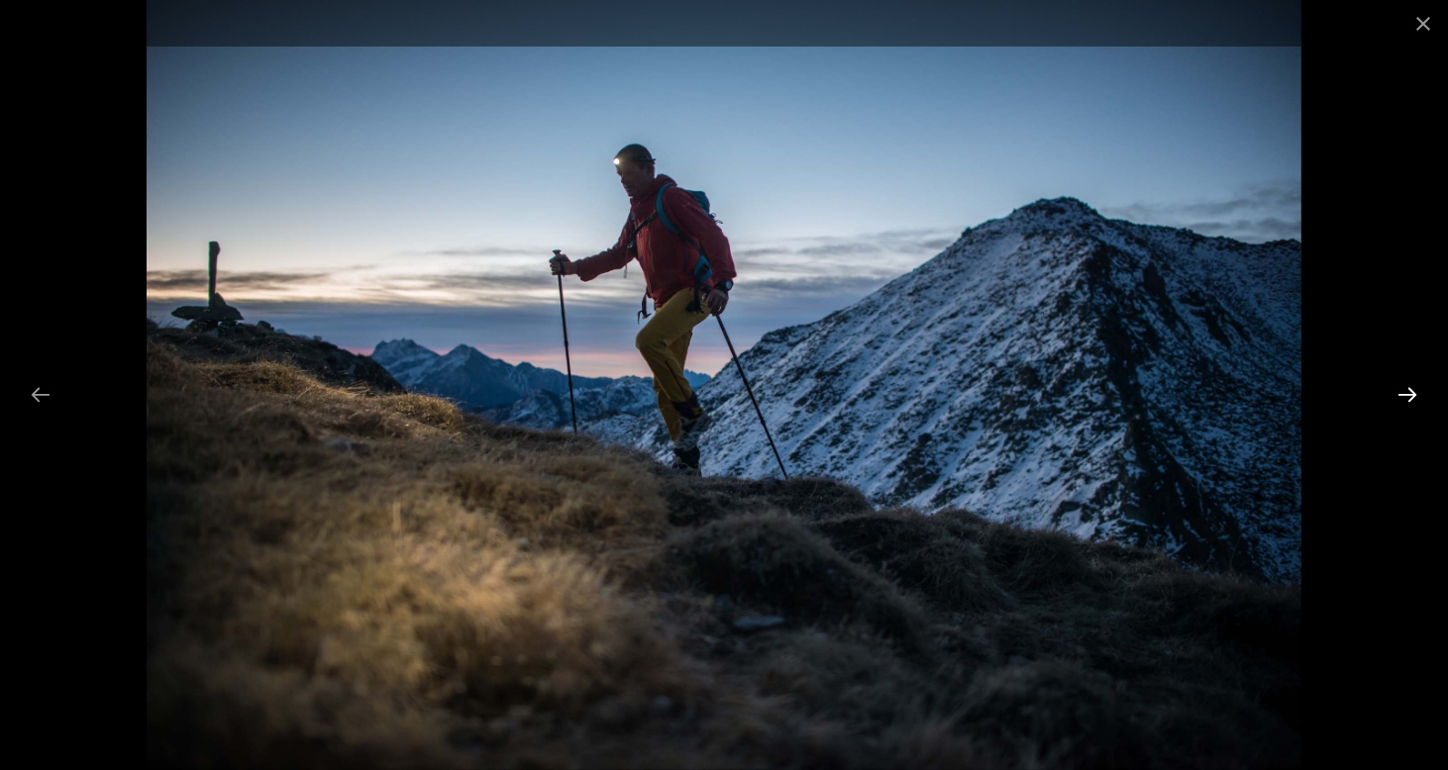
click at [1401, 394] on button "Next slide" at bounding box center [1407, 394] width 42 height 39
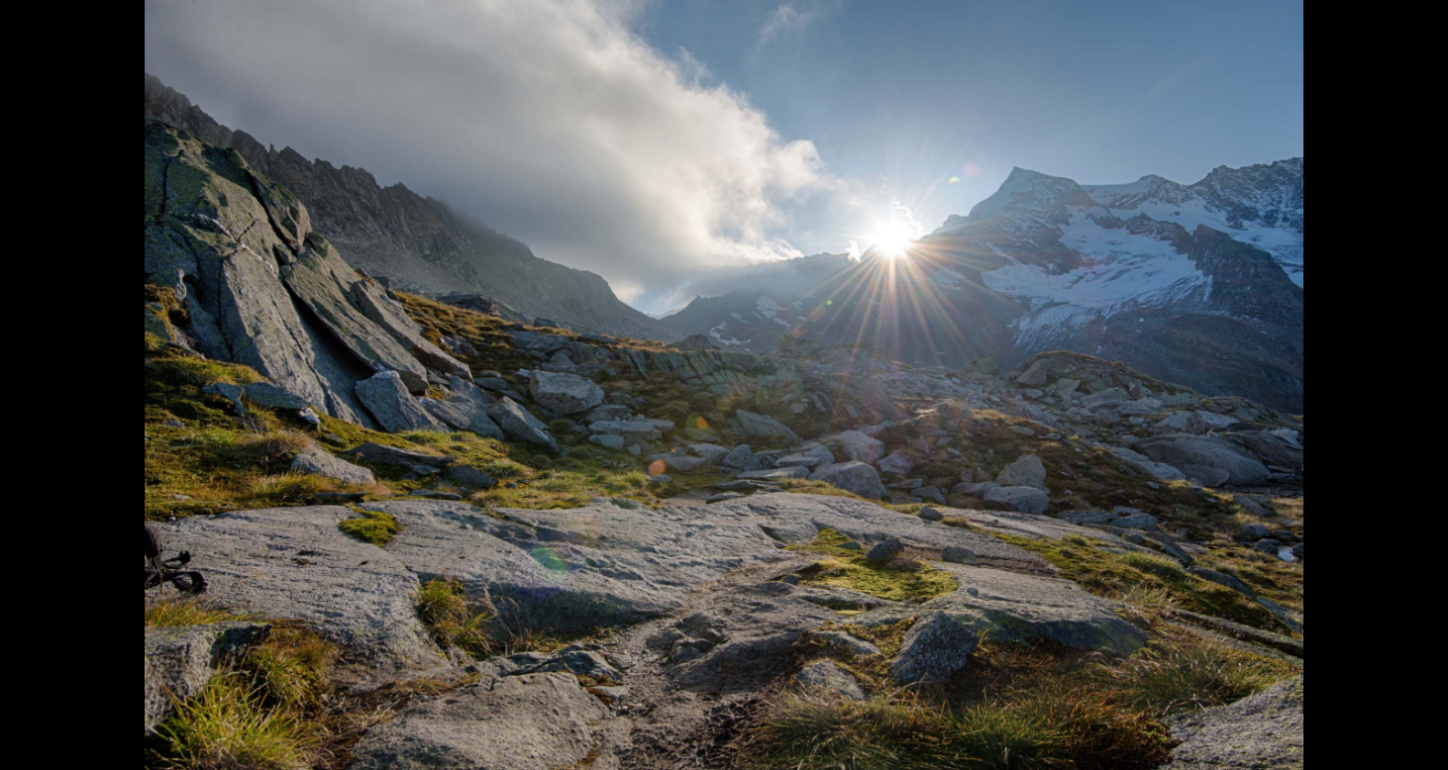
click at [1401, 394] on button "Next slide" at bounding box center [1417, 394] width 42 height 39
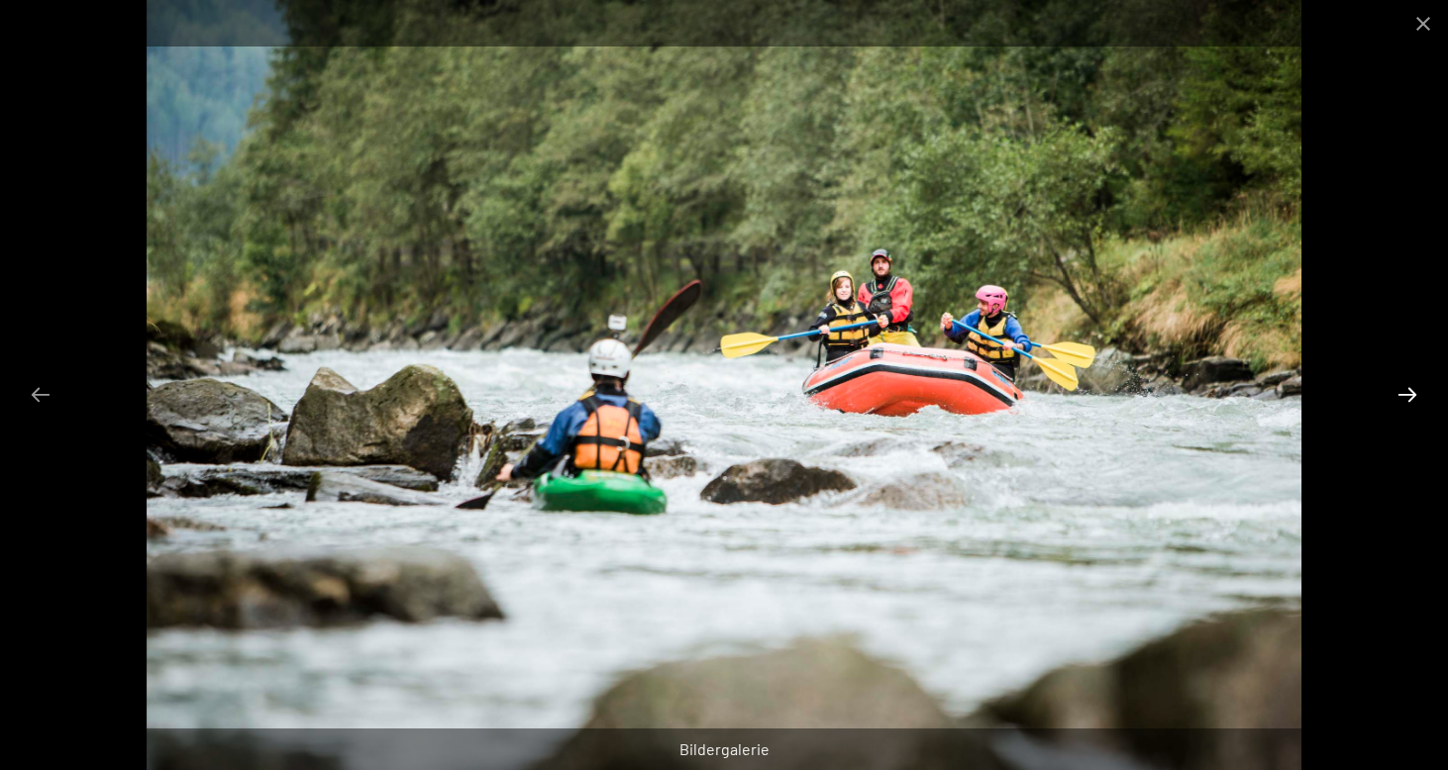
click at [1401, 394] on button "Next slide" at bounding box center [1407, 394] width 42 height 39
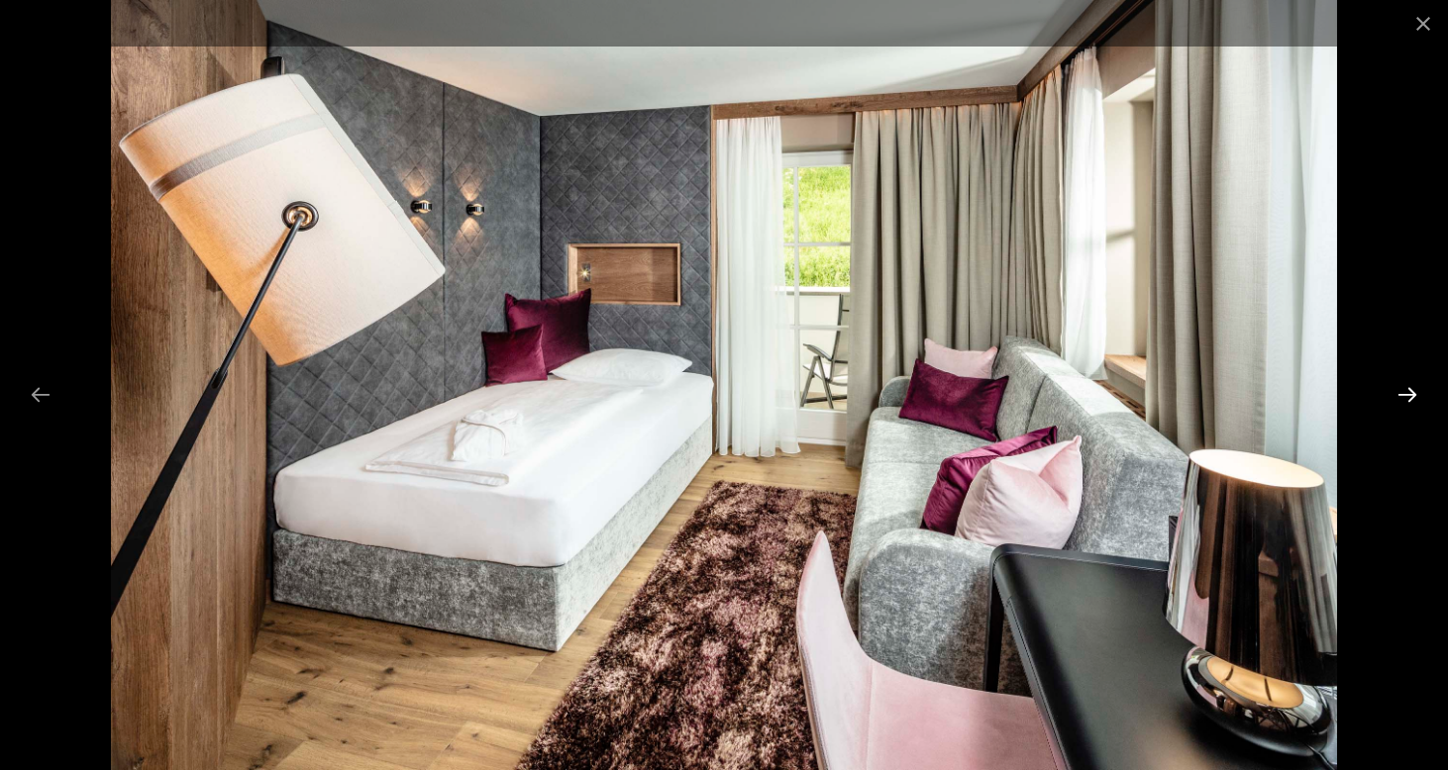
click at [1401, 394] on button "Next slide" at bounding box center [1407, 394] width 42 height 39
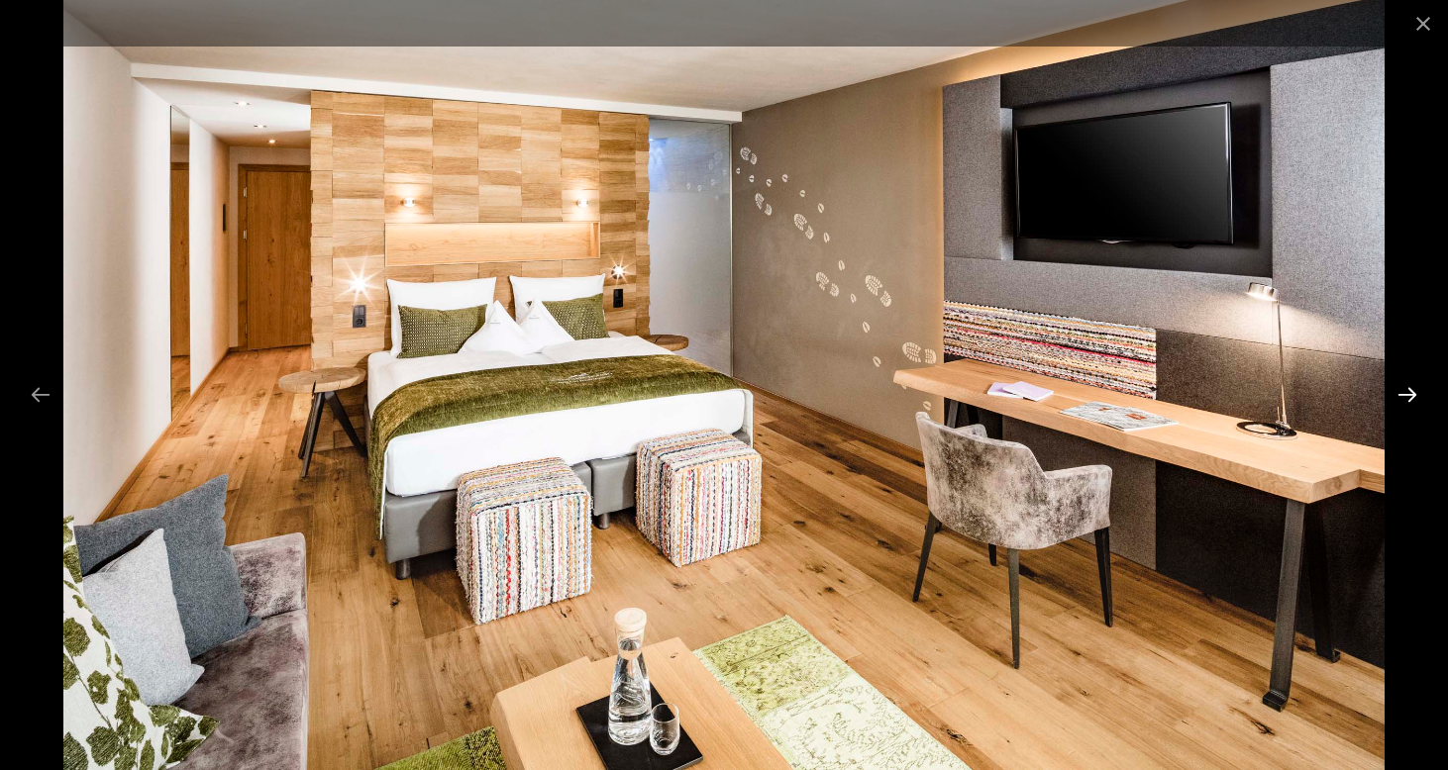
click at [1401, 394] on button "Next slide" at bounding box center [1407, 394] width 42 height 39
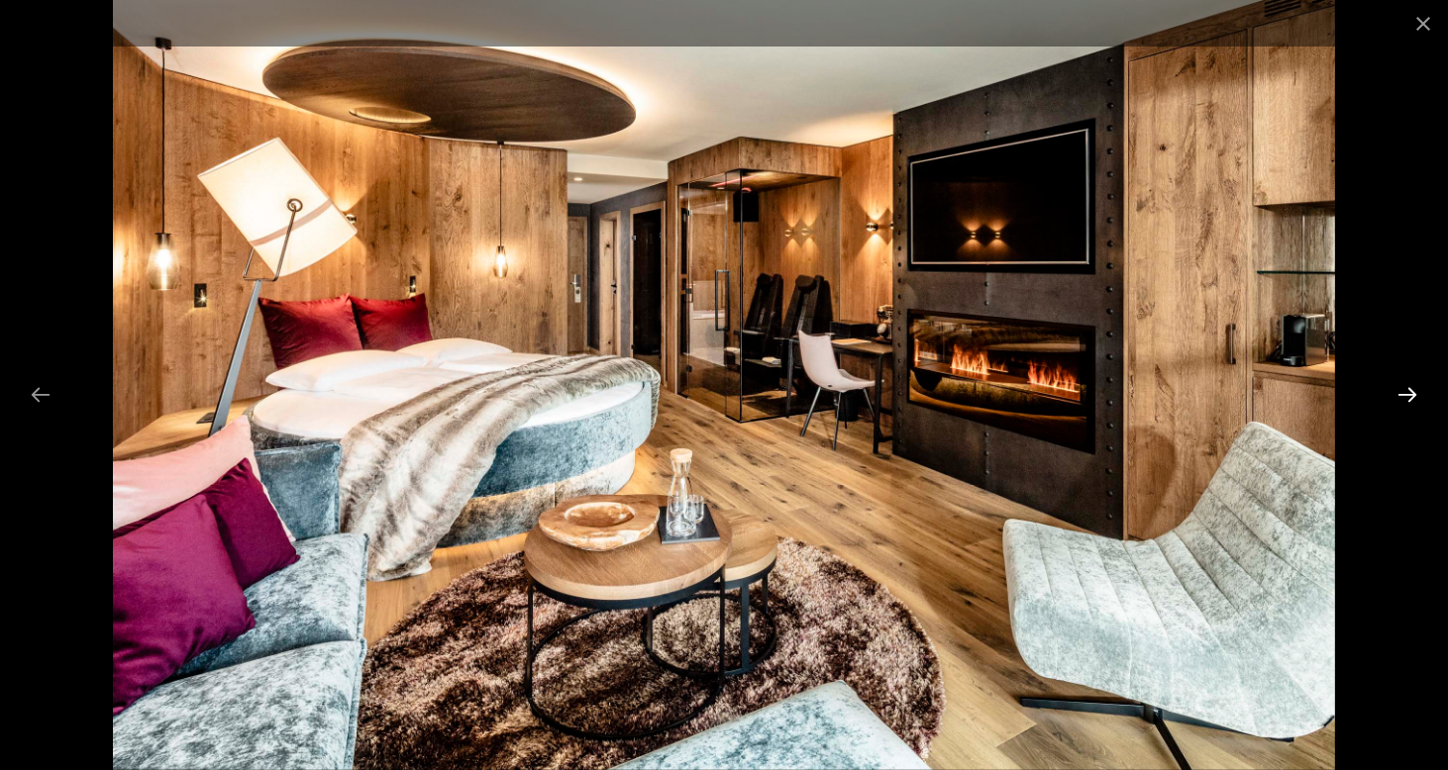
click at [1401, 394] on button "Next slide" at bounding box center [1407, 394] width 42 height 39
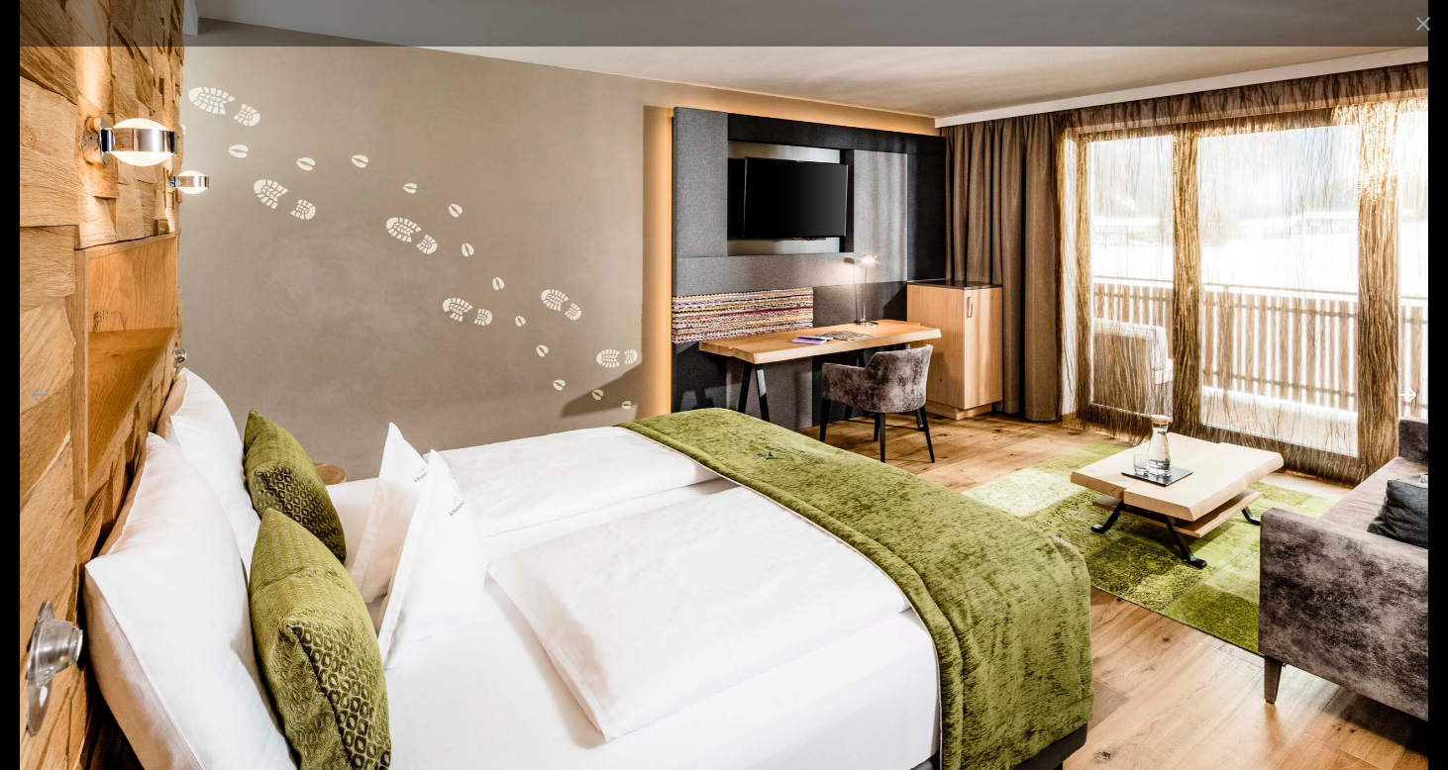
click at [1401, 394] on button "Next slide" at bounding box center [1407, 394] width 42 height 39
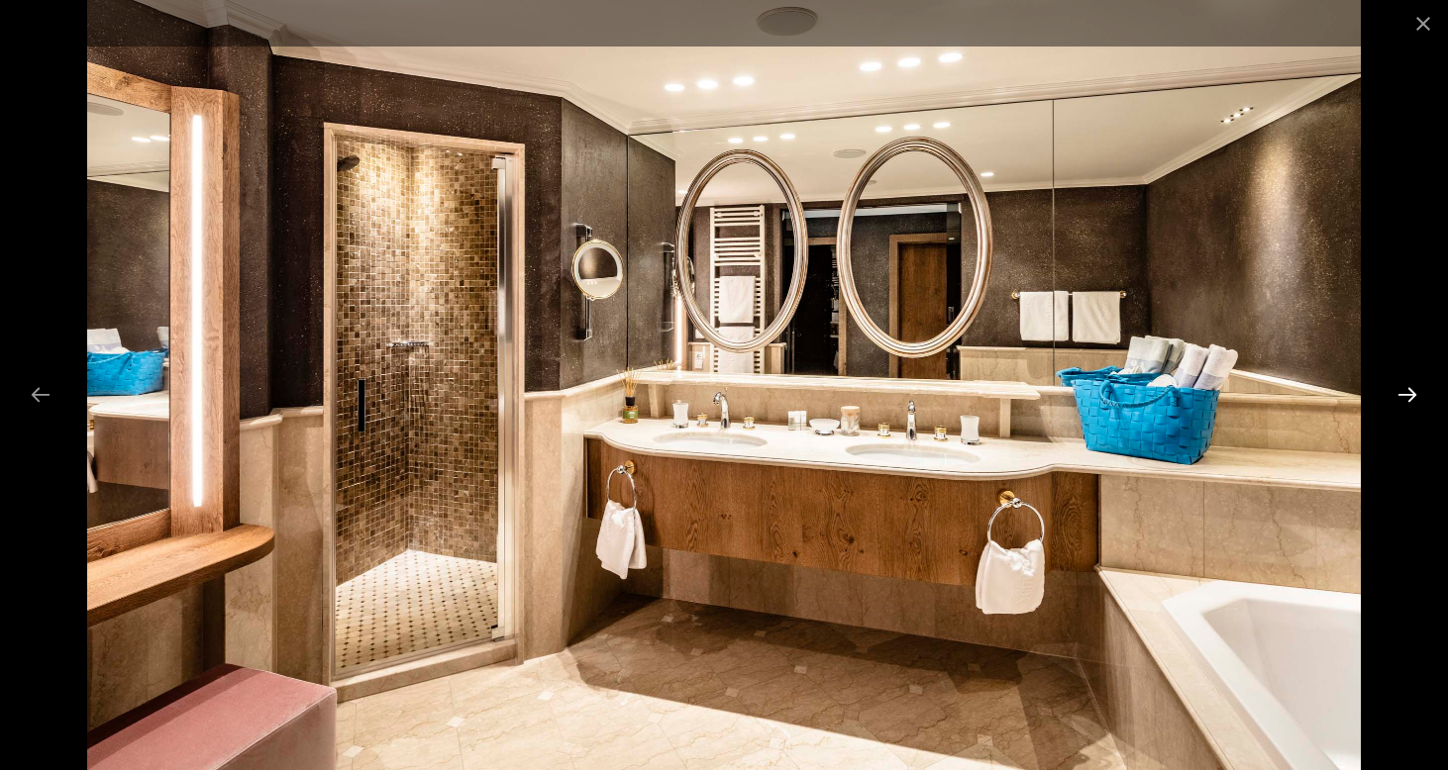
click at [1402, 394] on button "Next slide" at bounding box center [1407, 394] width 42 height 39
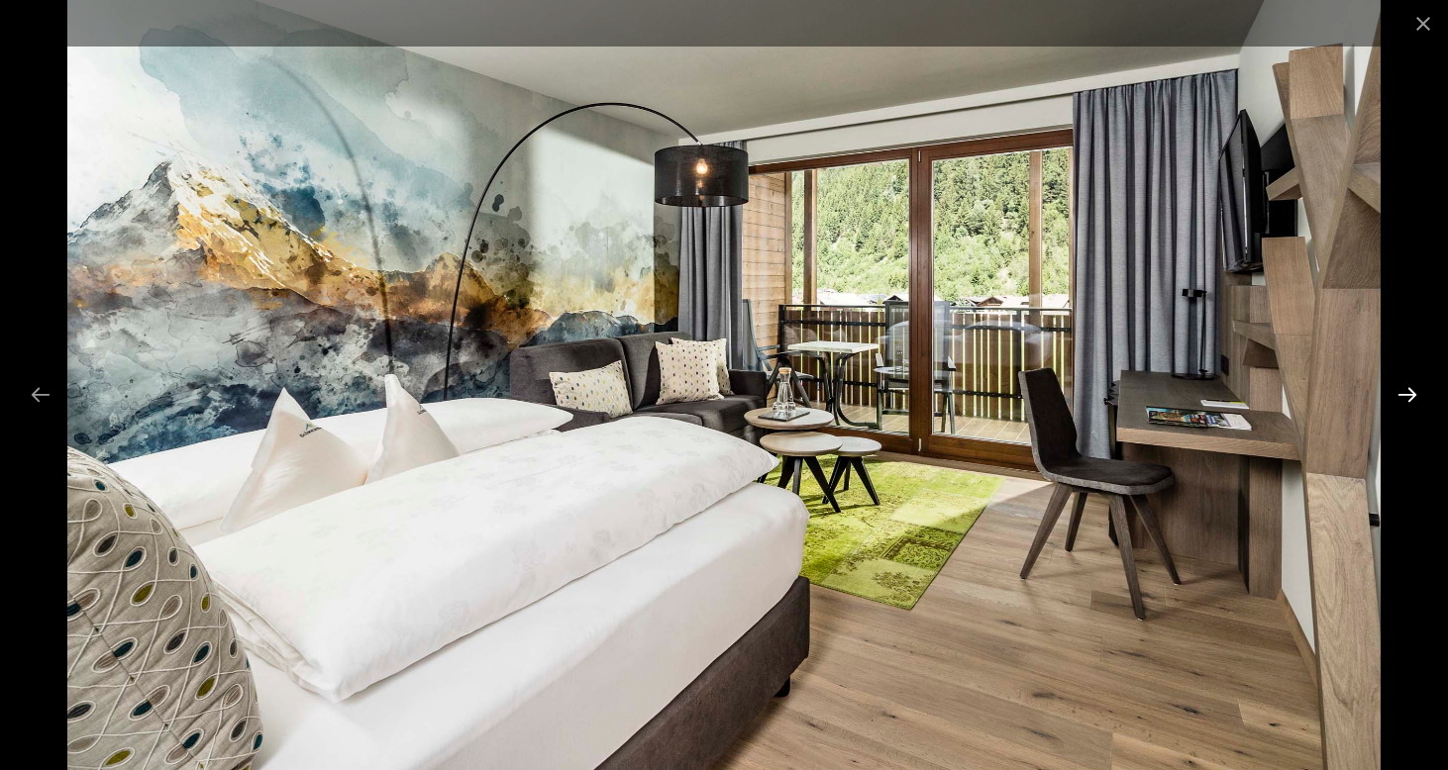
click at [1414, 391] on button "Next slide" at bounding box center [1407, 394] width 42 height 39
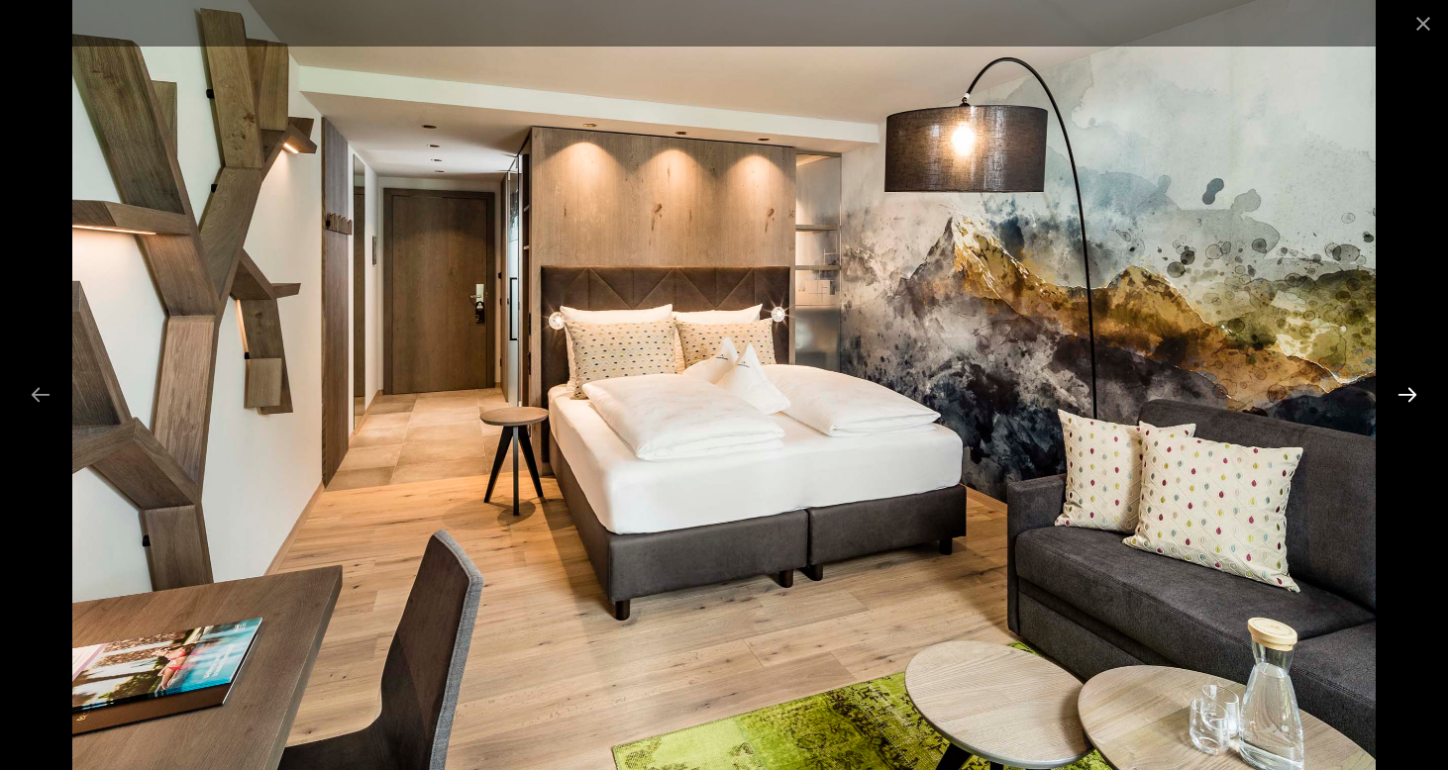
click at [1414, 391] on button "Next slide" at bounding box center [1407, 394] width 42 height 39
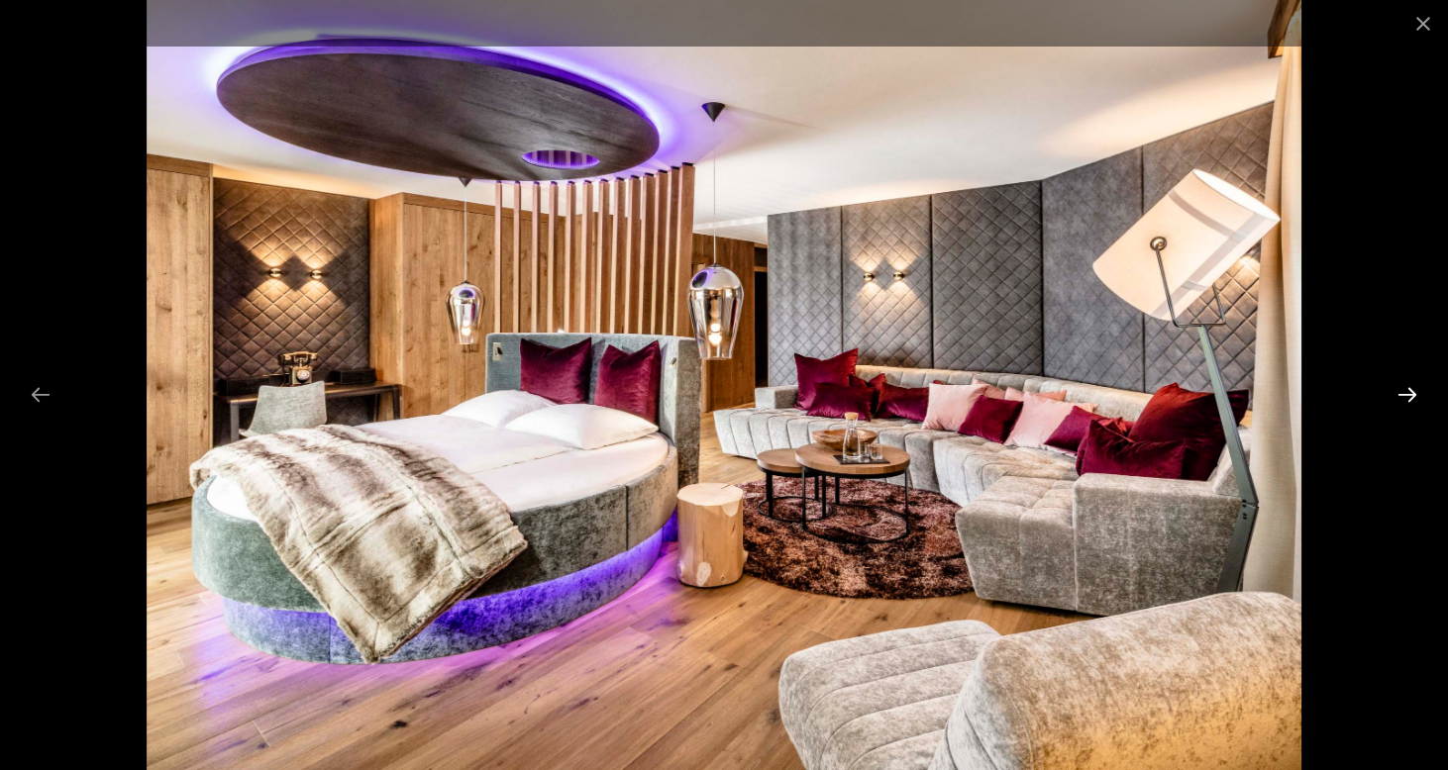
click at [1414, 391] on button "Next slide" at bounding box center [1407, 394] width 42 height 39
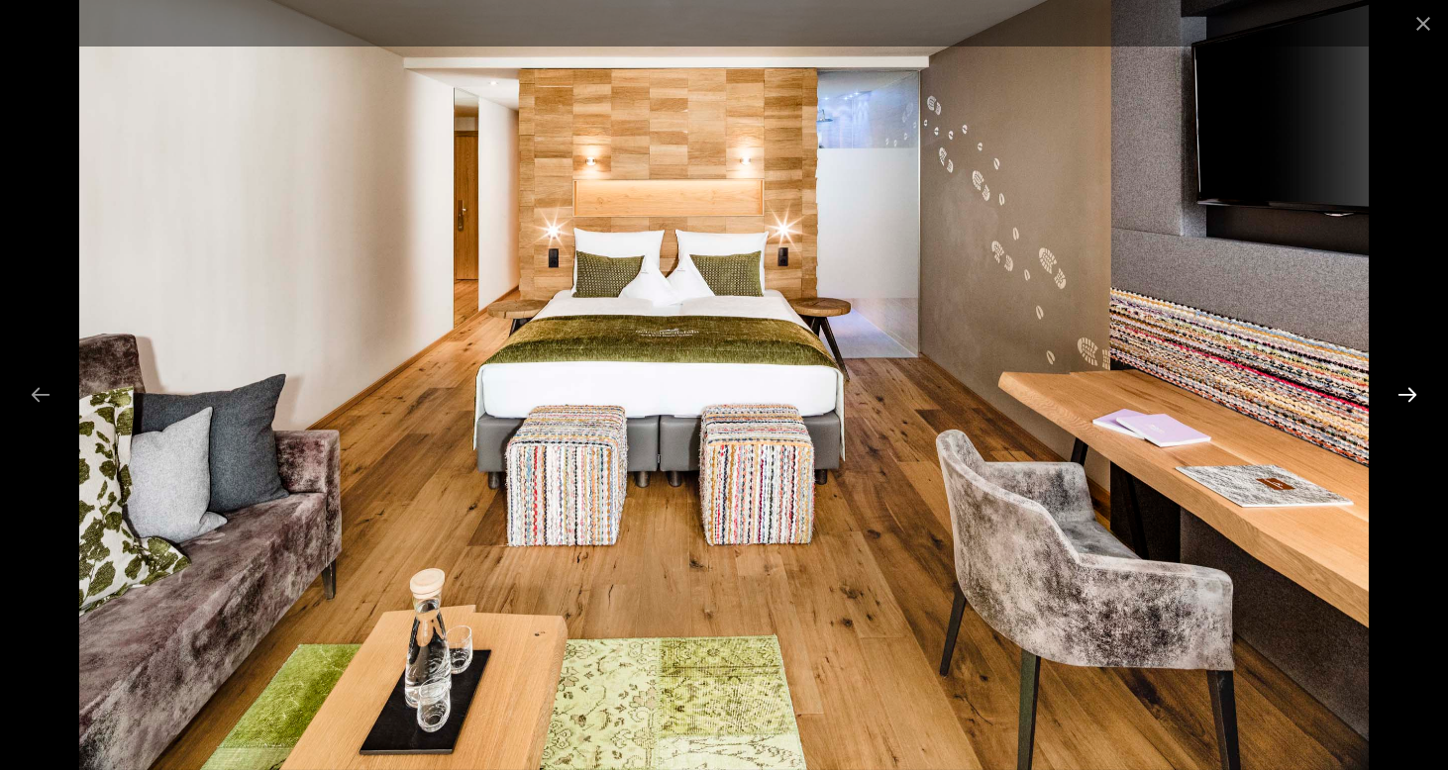
click at [1413, 397] on button "Next slide" at bounding box center [1407, 394] width 42 height 39
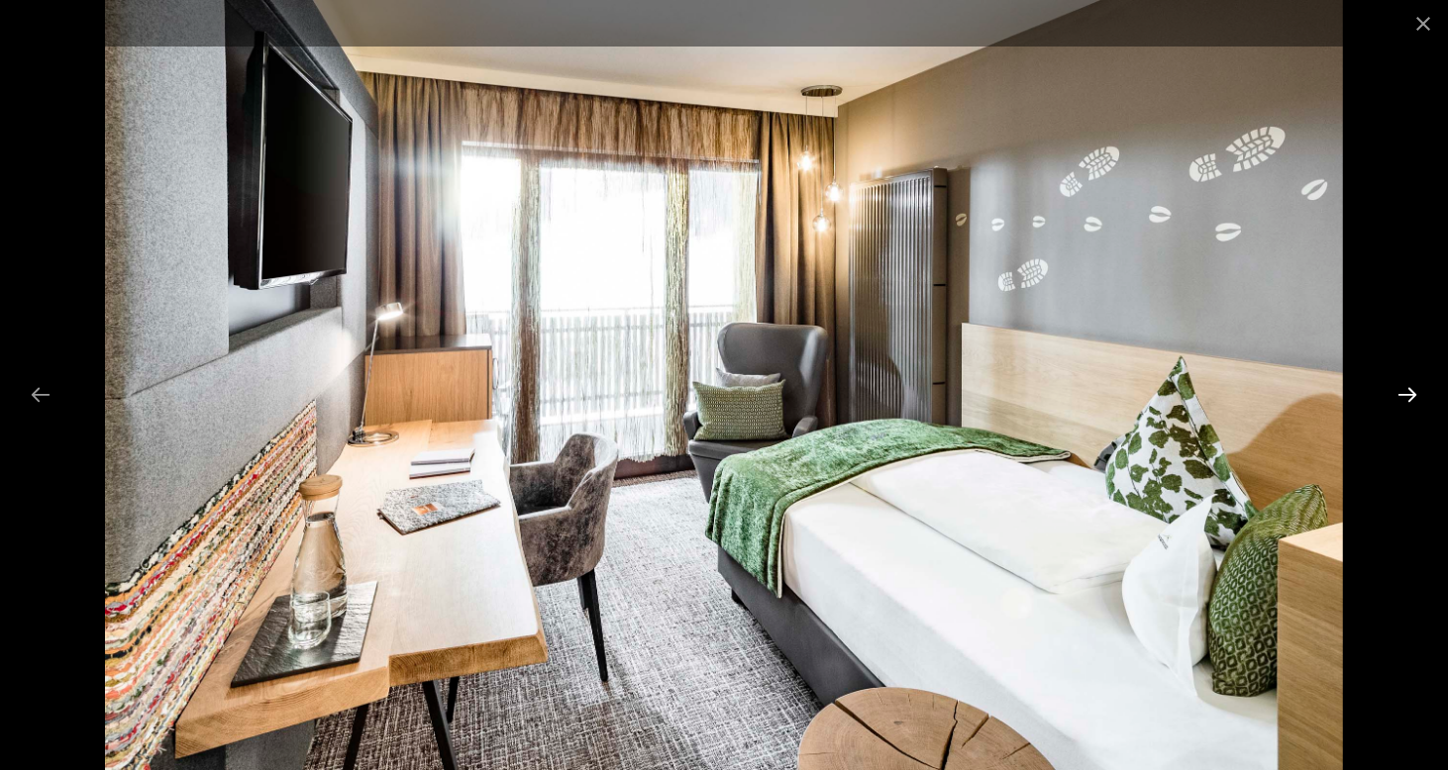
click at [1413, 397] on button "Next slide" at bounding box center [1407, 394] width 42 height 39
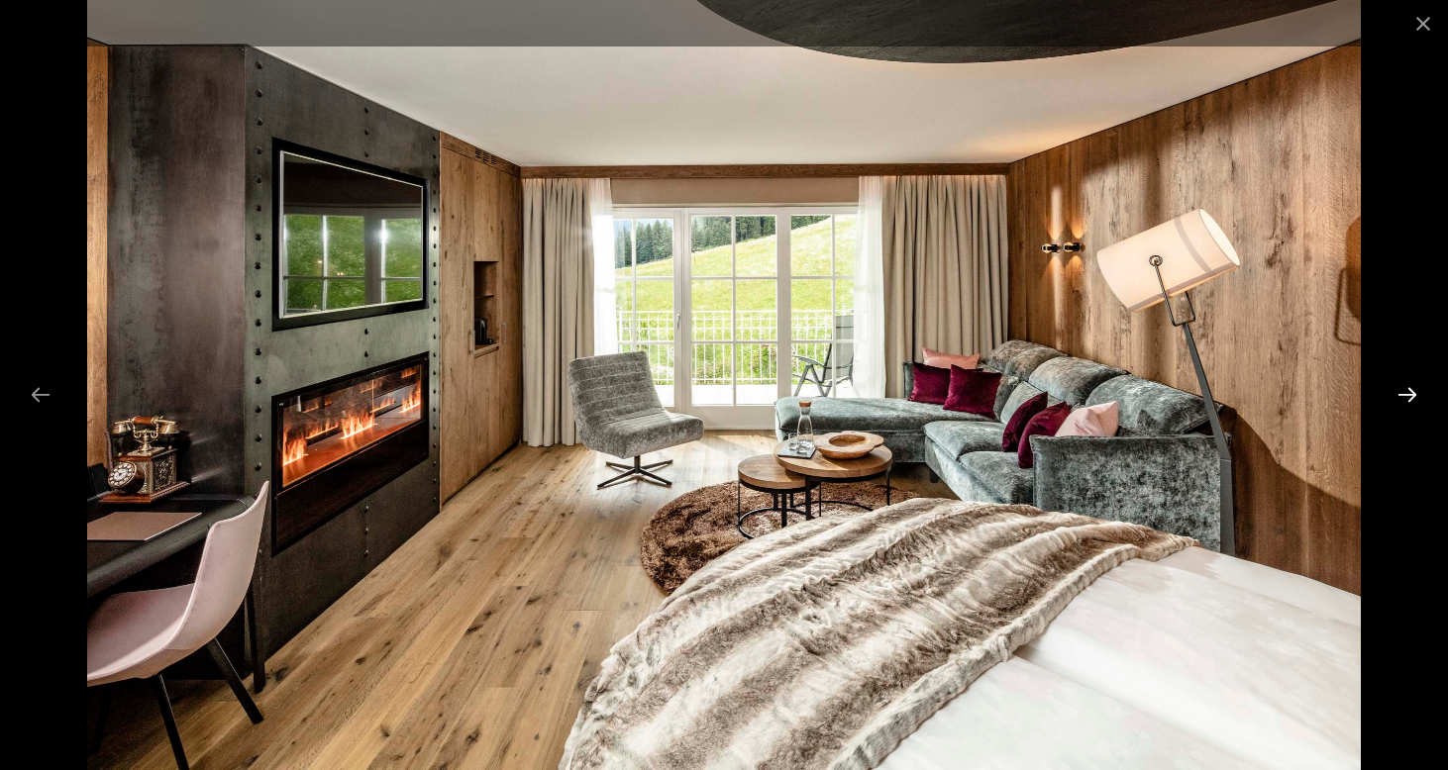
click at [1413, 397] on button "Next slide" at bounding box center [1407, 394] width 42 height 39
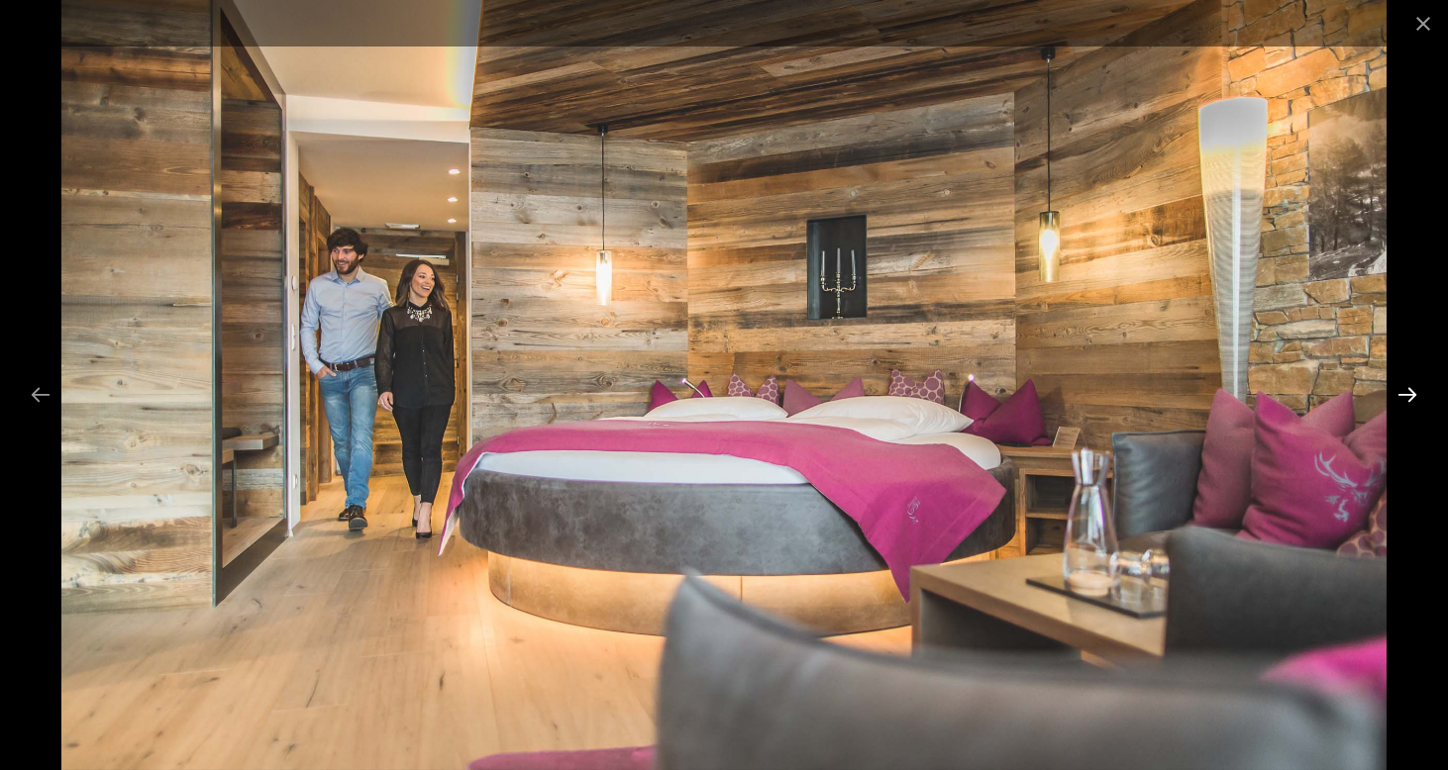
click at [1409, 393] on button "Next slide" at bounding box center [1407, 394] width 42 height 39
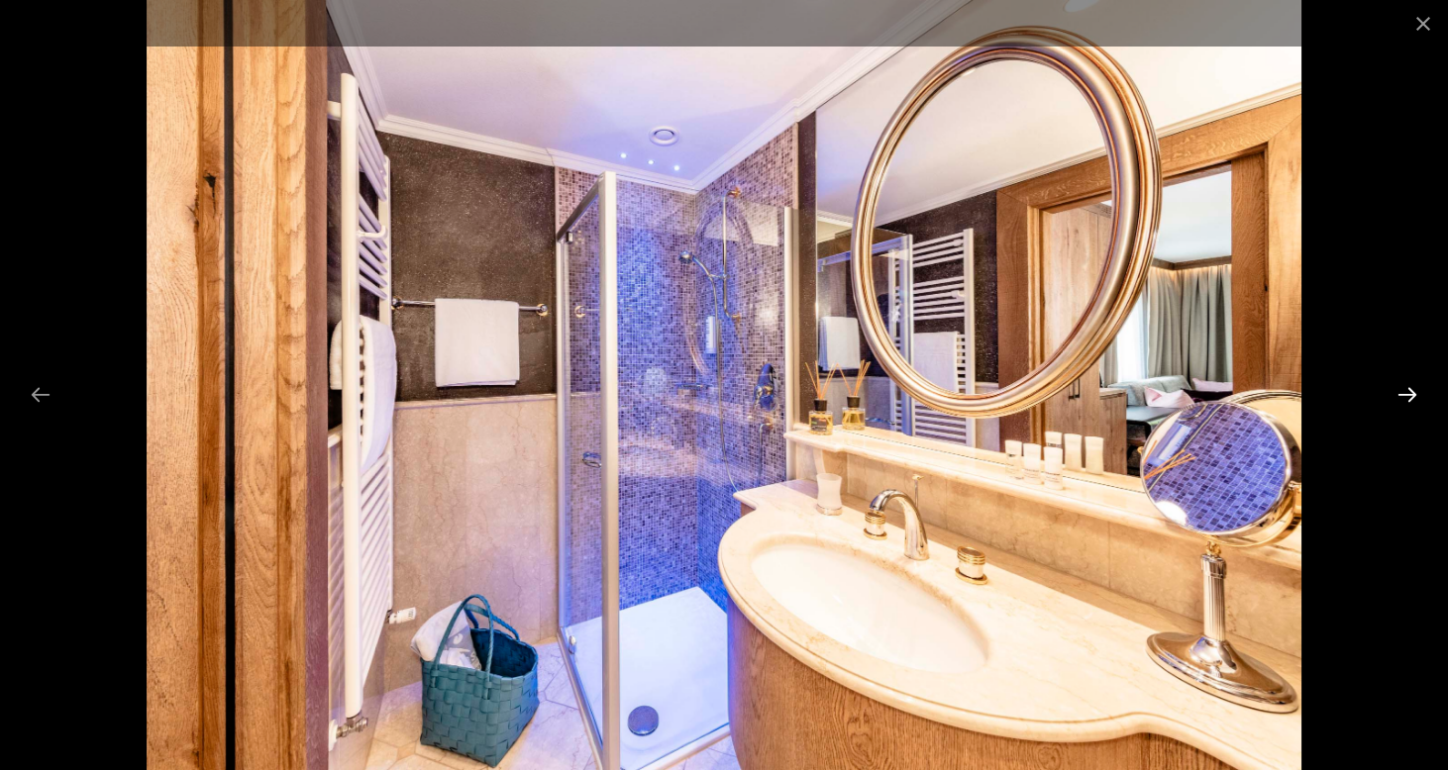
click at [1409, 393] on button "Next slide" at bounding box center [1407, 394] width 42 height 39
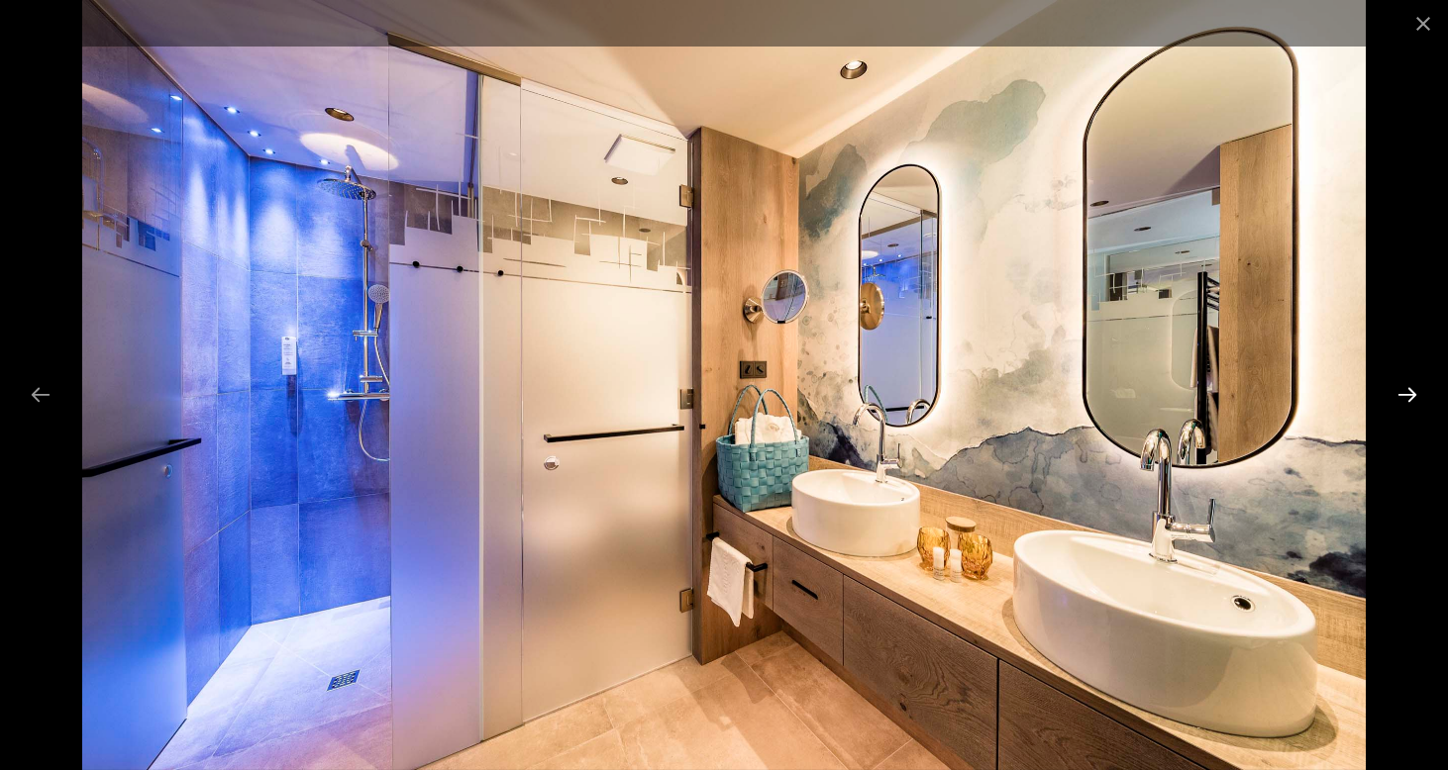
click at [1409, 393] on button "Next slide" at bounding box center [1407, 394] width 42 height 39
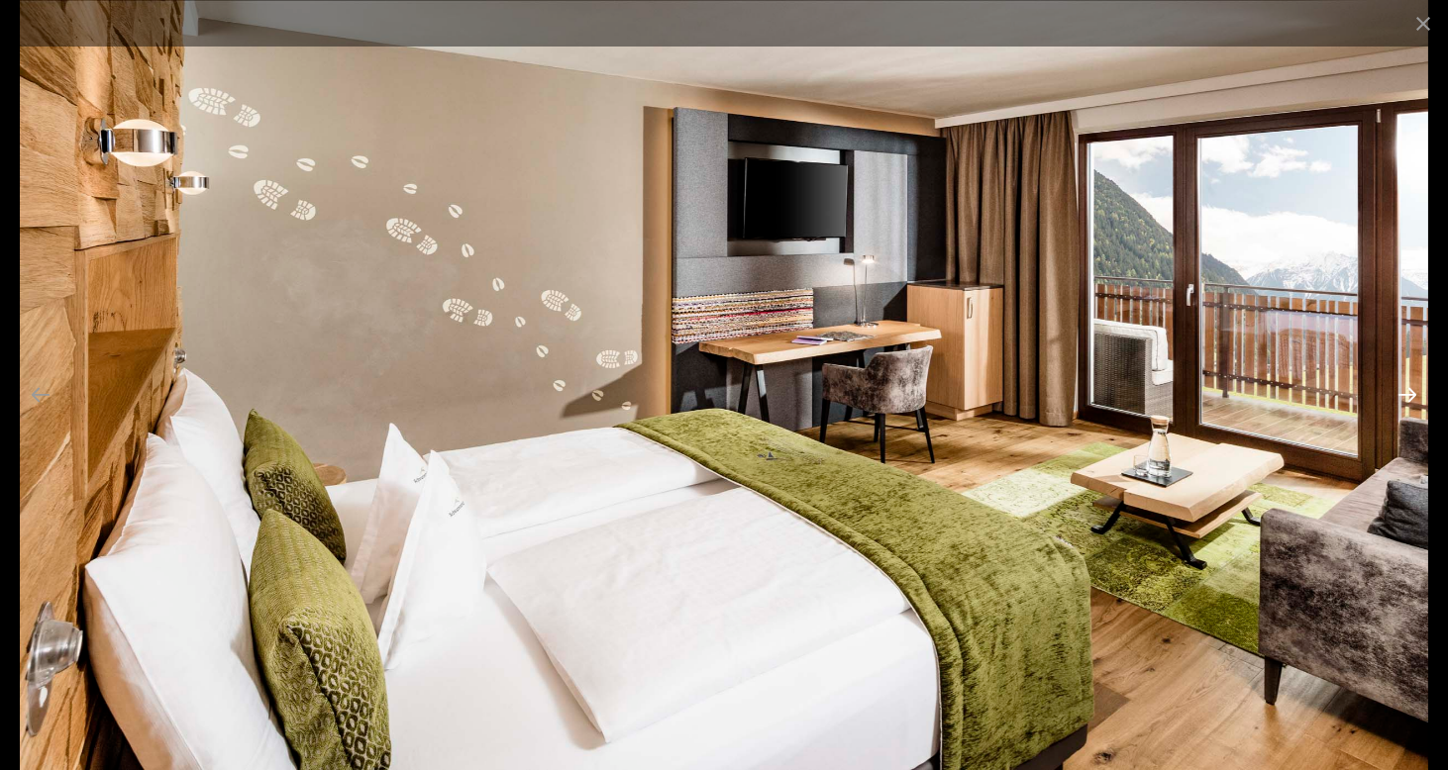
click at [1409, 393] on button "Next slide" at bounding box center [1407, 394] width 42 height 39
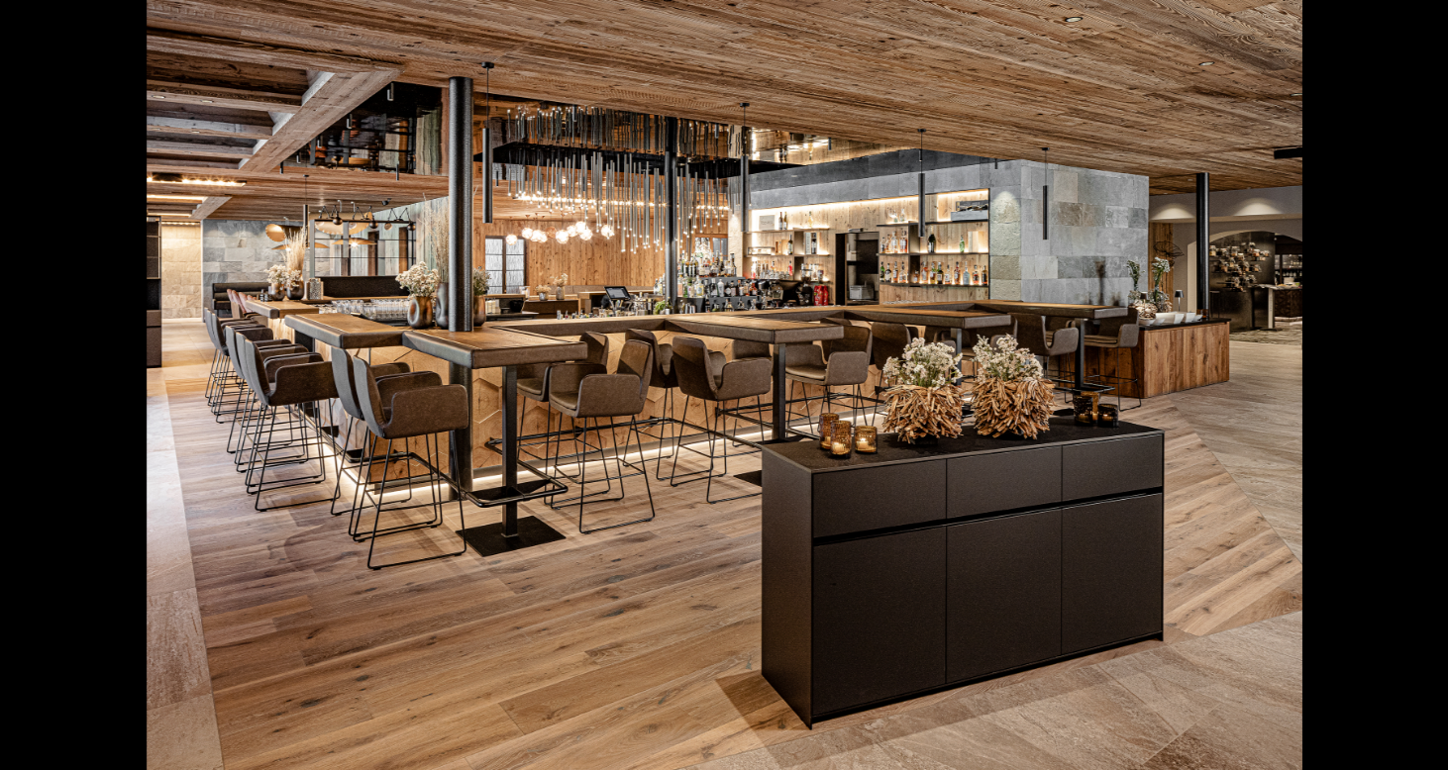
click at [1409, 393] on button "Next slide" at bounding box center [1417, 394] width 42 height 39
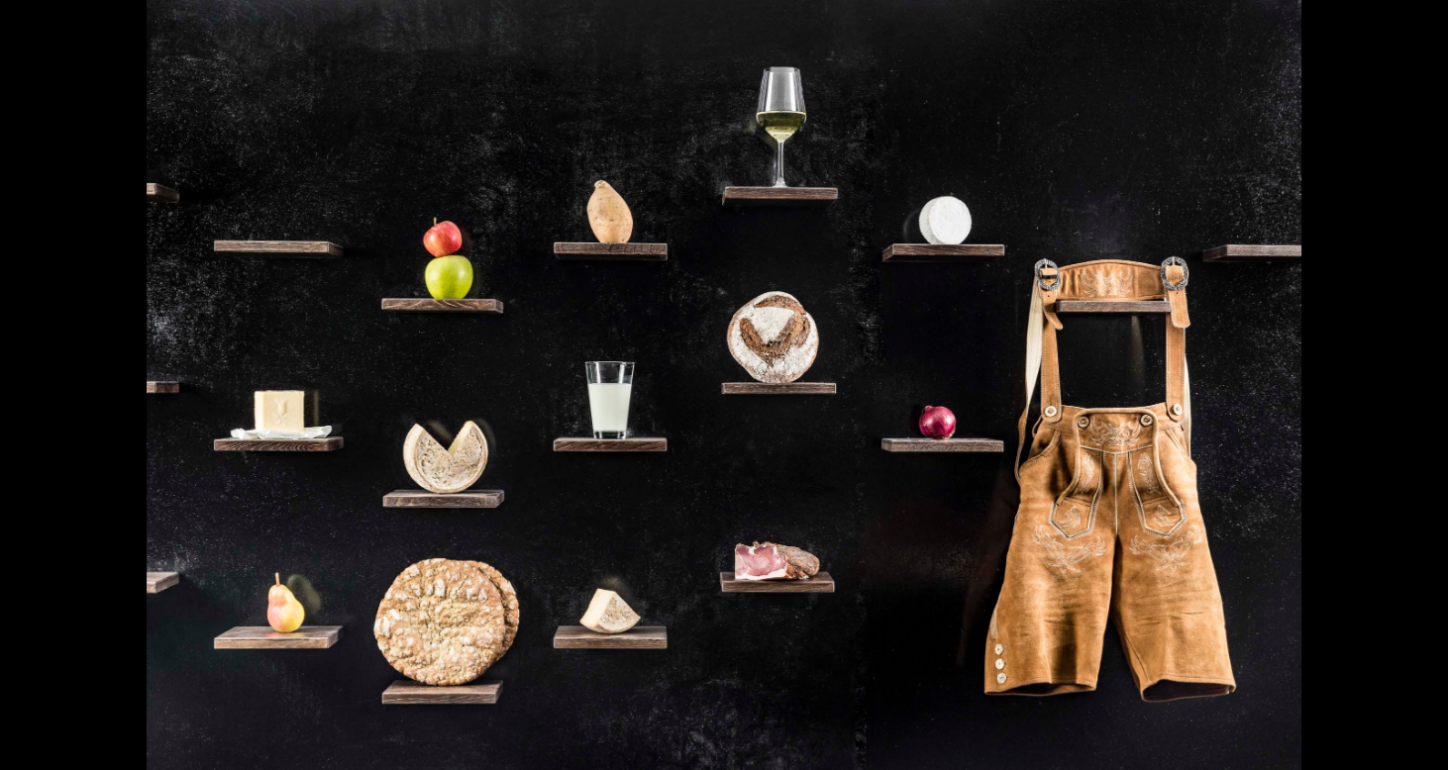
click at [1409, 393] on button "Next slide" at bounding box center [1417, 394] width 42 height 39
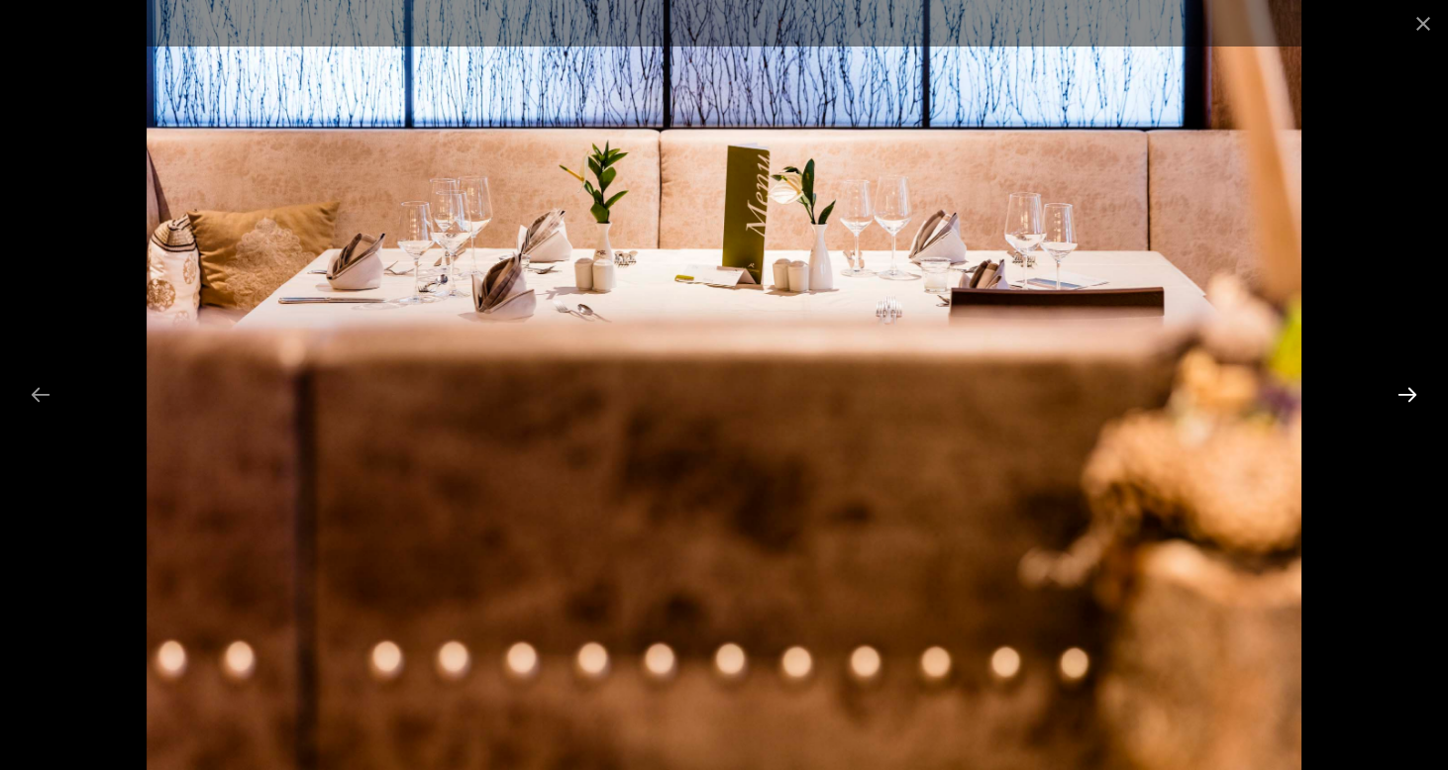
click at [1409, 393] on button "Next slide" at bounding box center [1407, 394] width 42 height 39
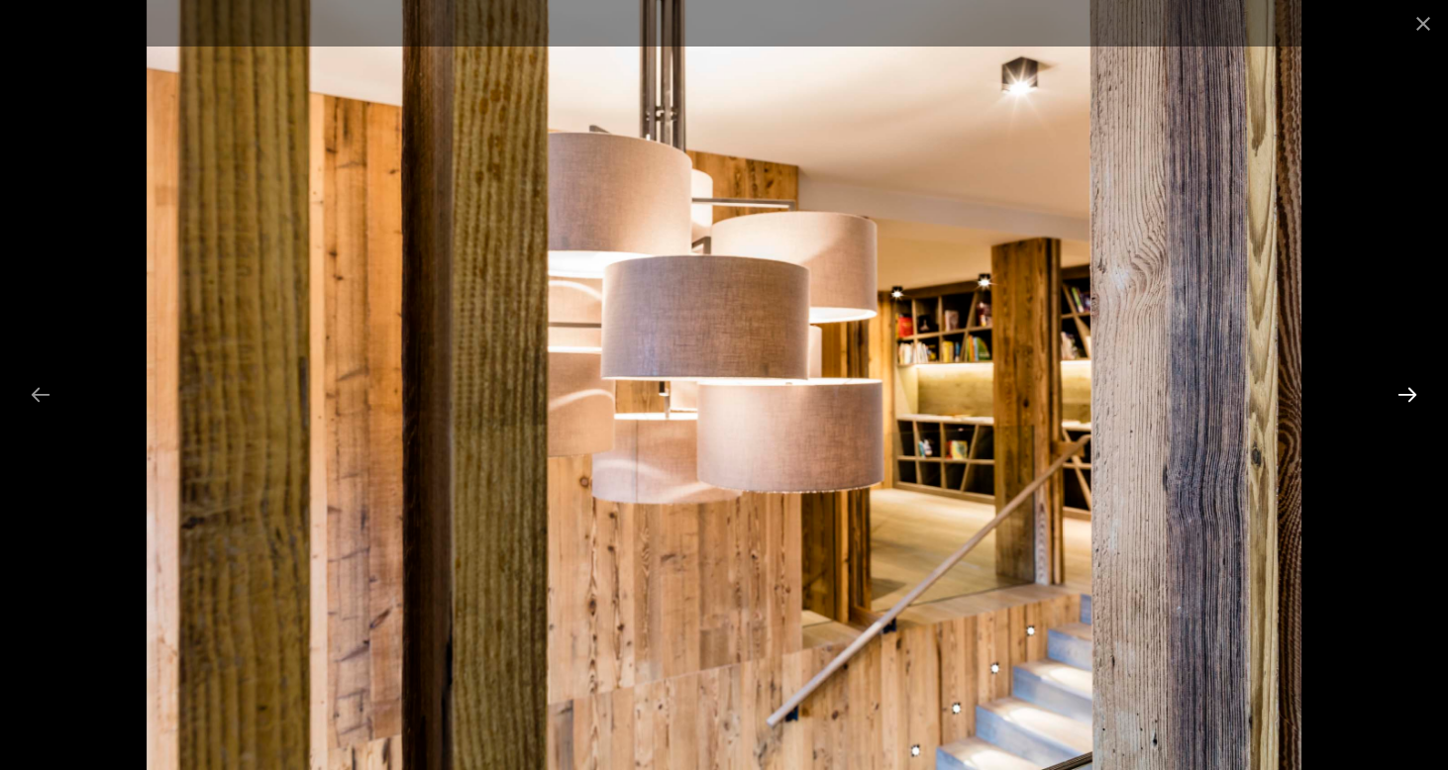
click at [1409, 393] on button "Next slide" at bounding box center [1407, 394] width 42 height 39
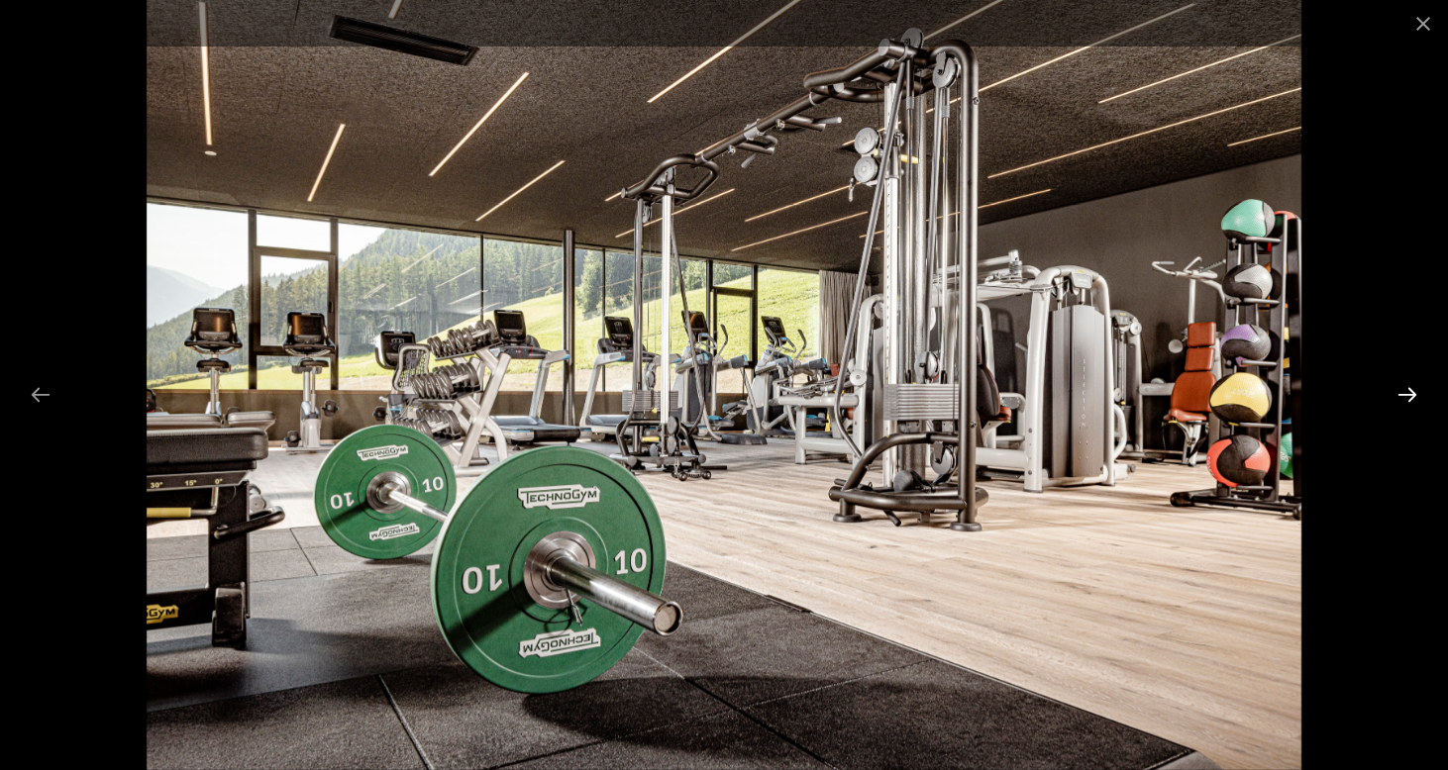
click at [1409, 393] on button "Next slide" at bounding box center [1407, 394] width 42 height 39
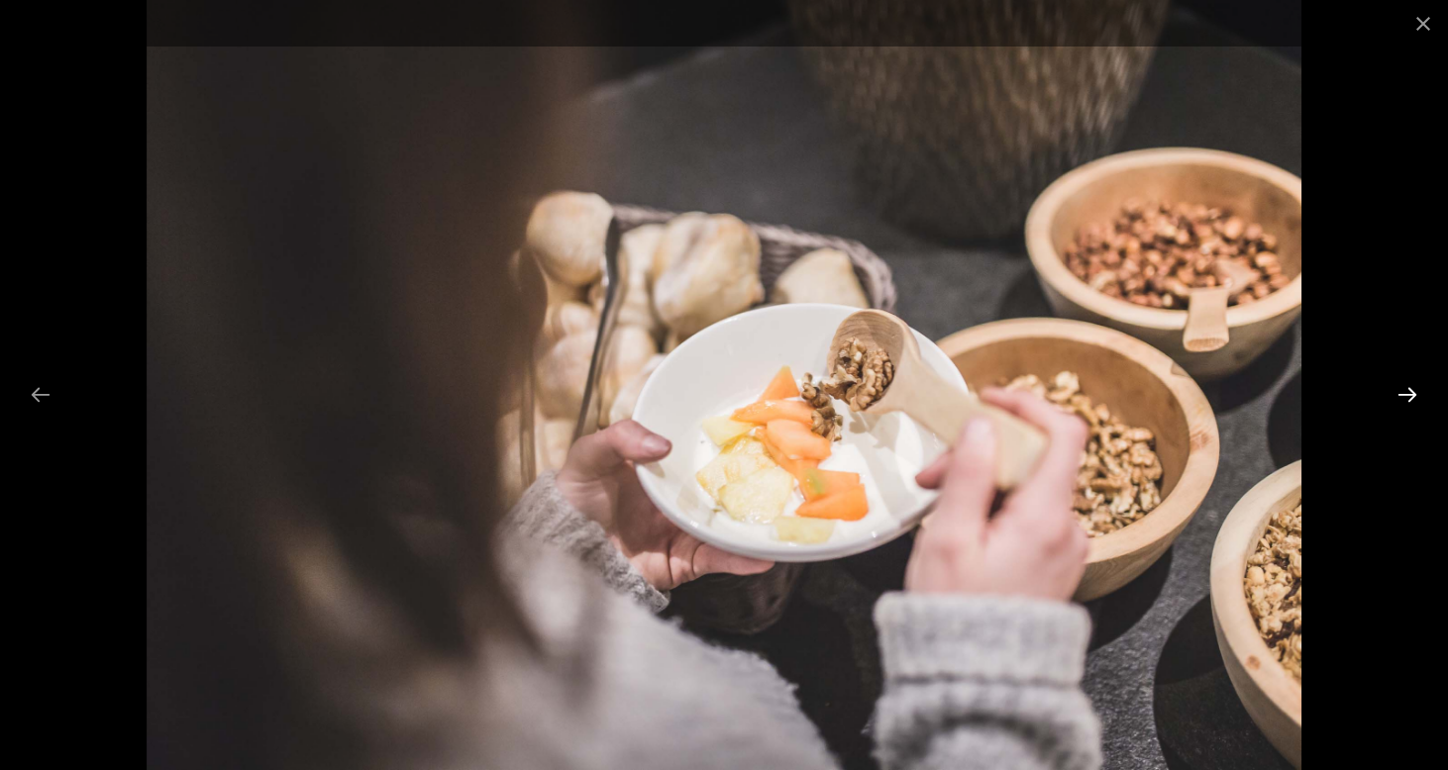
click at [1409, 393] on button "Next slide" at bounding box center [1407, 394] width 42 height 39
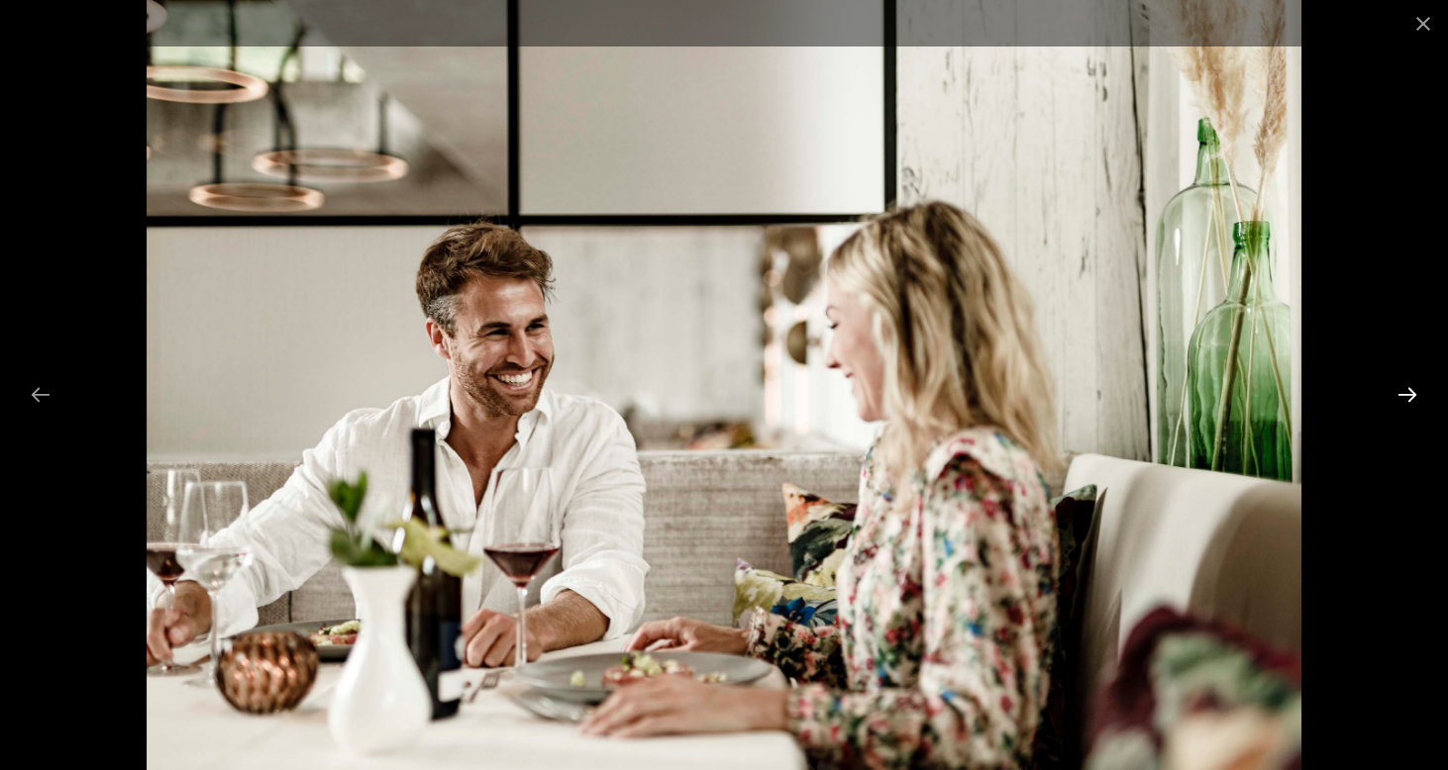
click at [1409, 393] on button "Next slide" at bounding box center [1407, 394] width 42 height 39
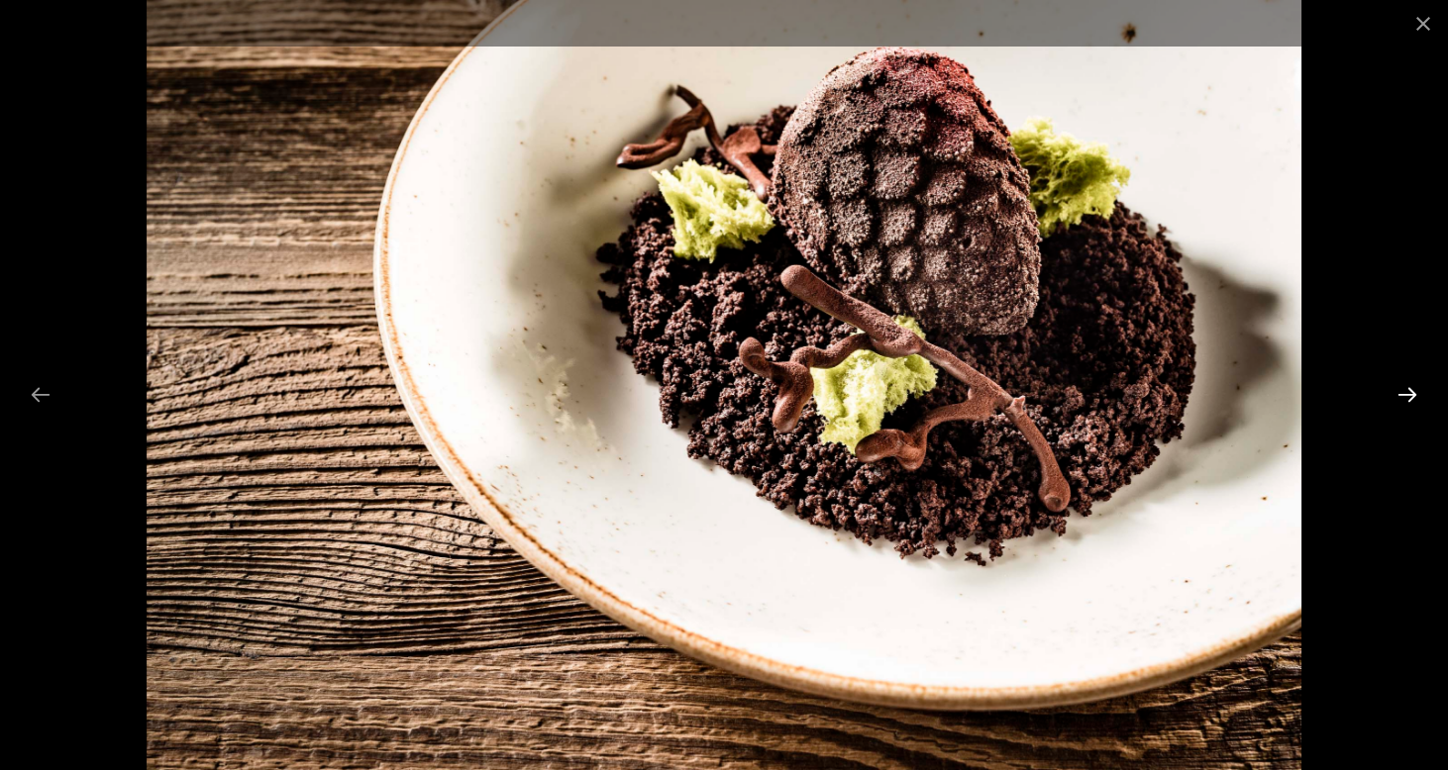
click at [1409, 393] on button "Next slide" at bounding box center [1407, 394] width 42 height 39
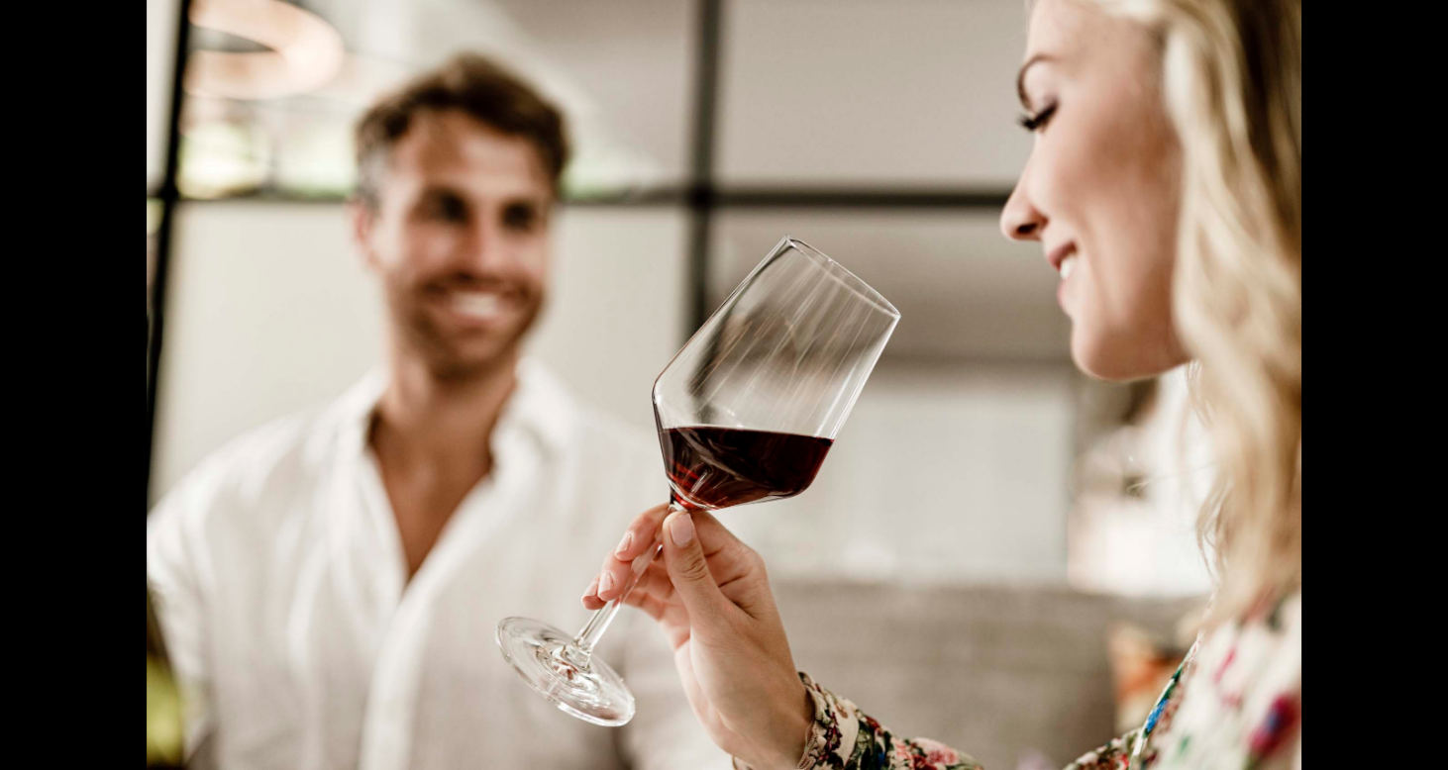
click at [1409, 393] on button "Next slide" at bounding box center [1417, 394] width 42 height 39
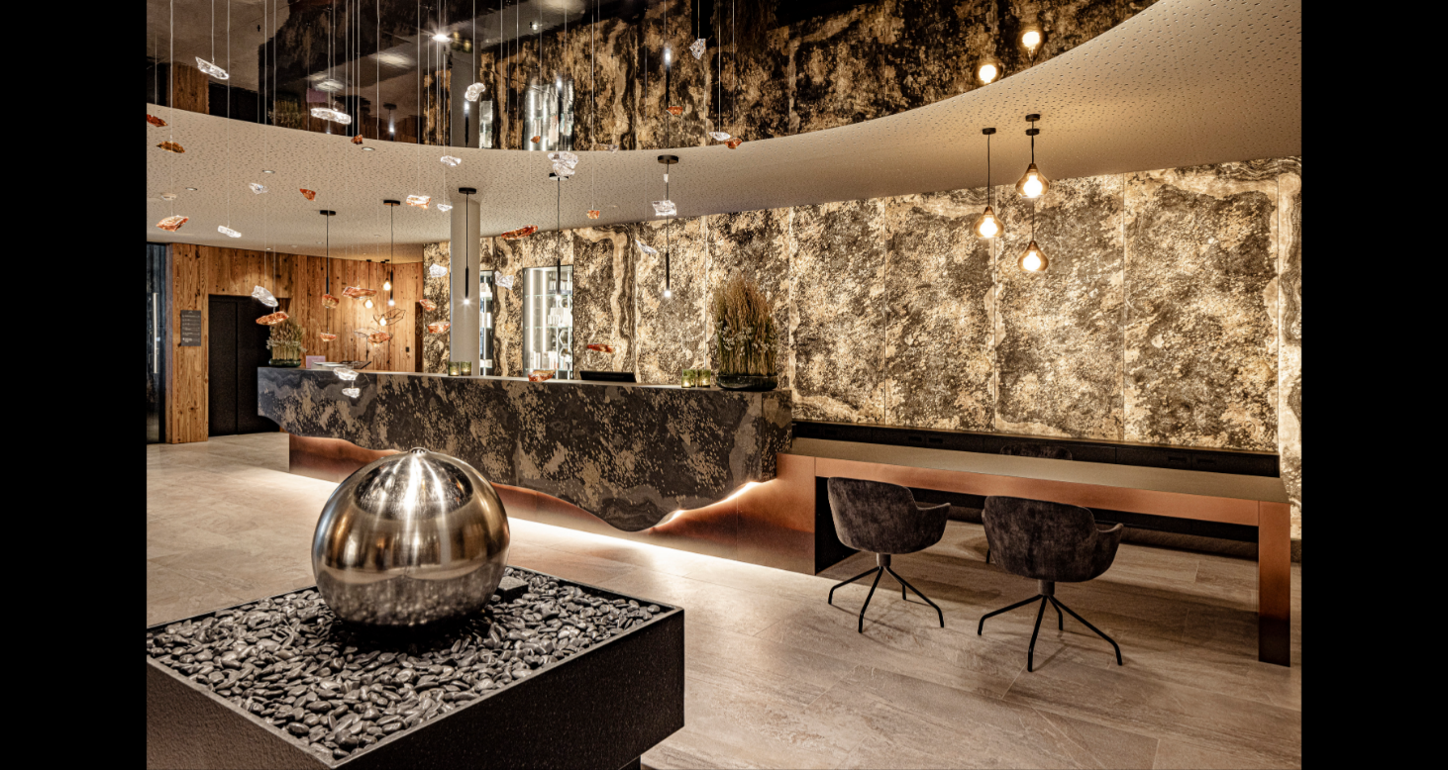
click at [1403, 395] on button "Next slide" at bounding box center [1417, 394] width 42 height 39
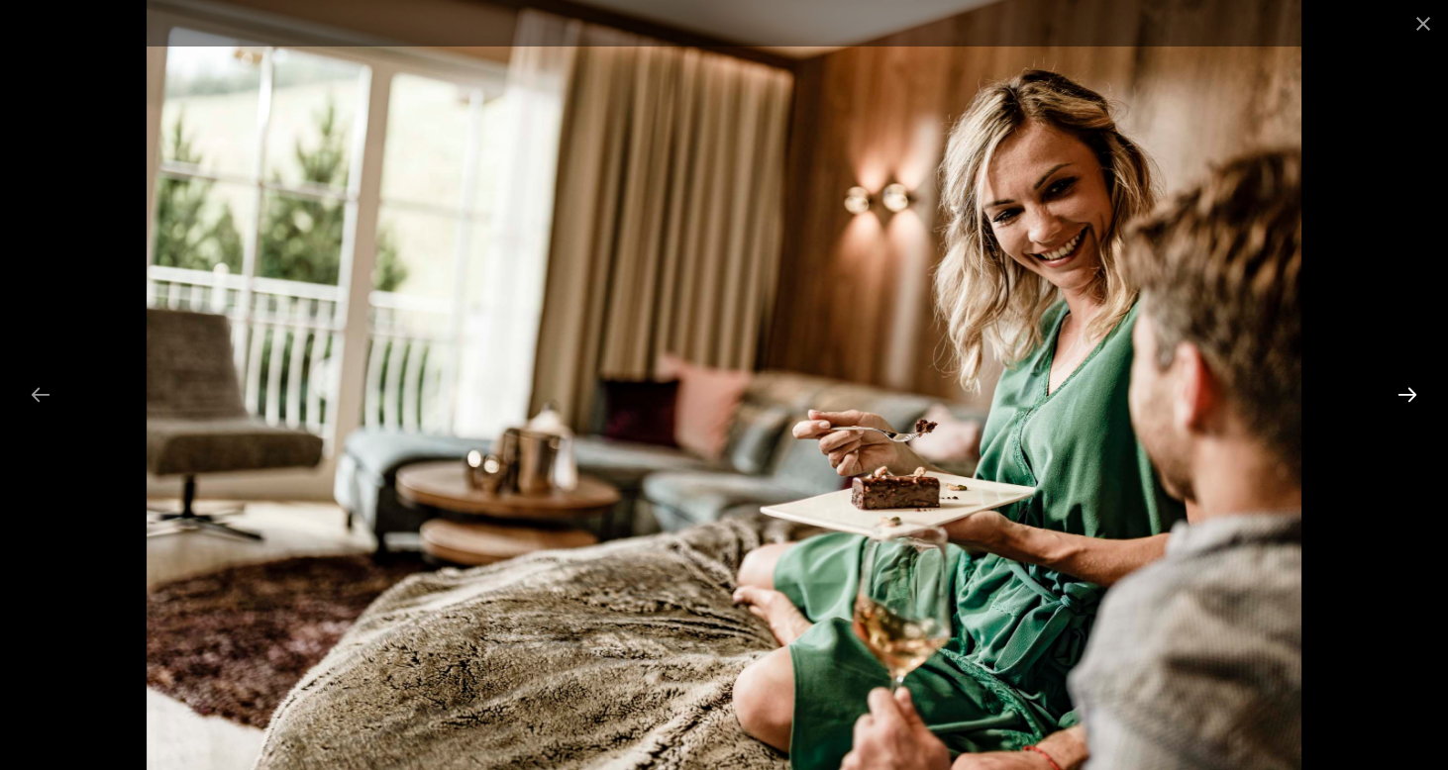
click at [1403, 395] on button "Next slide" at bounding box center [1407, 394] width 42 height 39
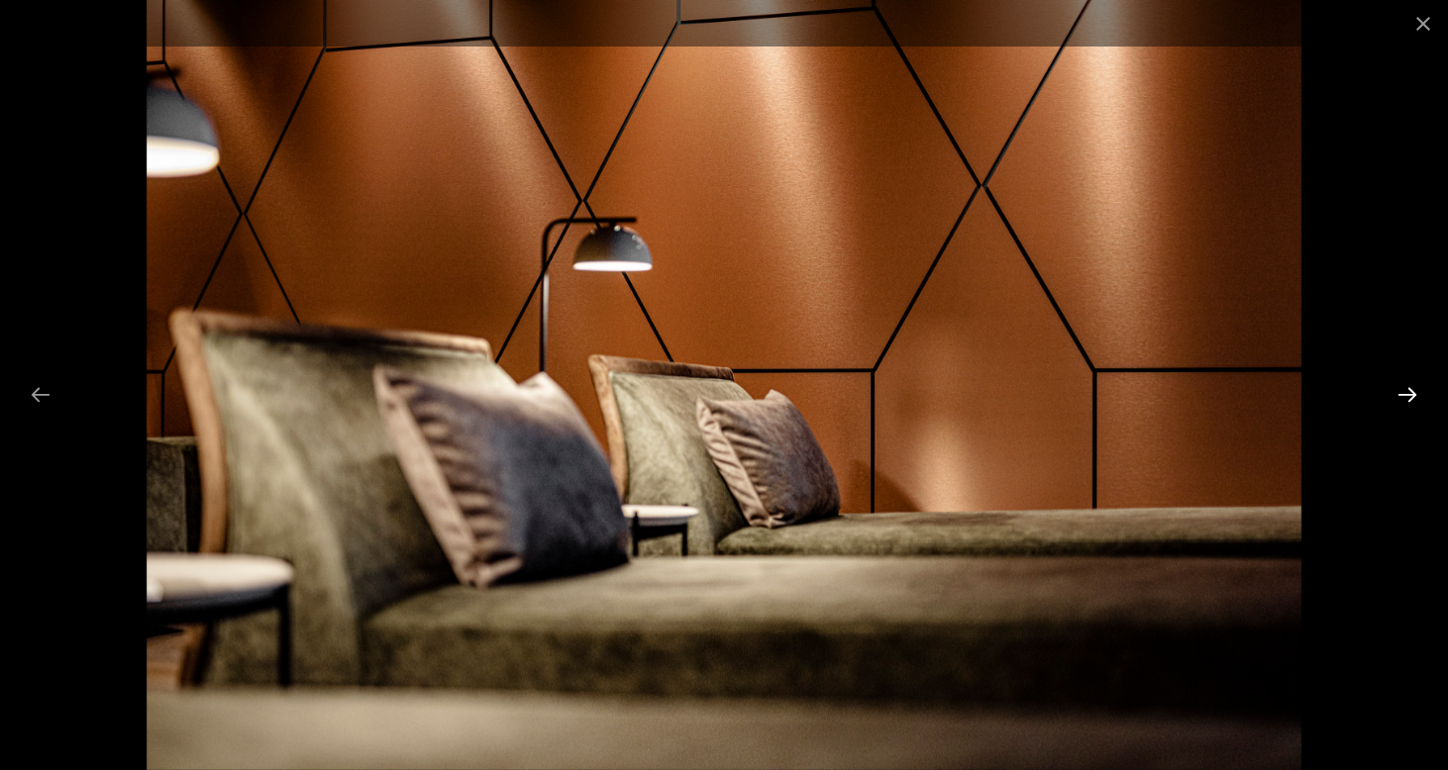
click at [1403, 395] on button "Next slide" at bounding box center [1407, 394] width 42 height 39
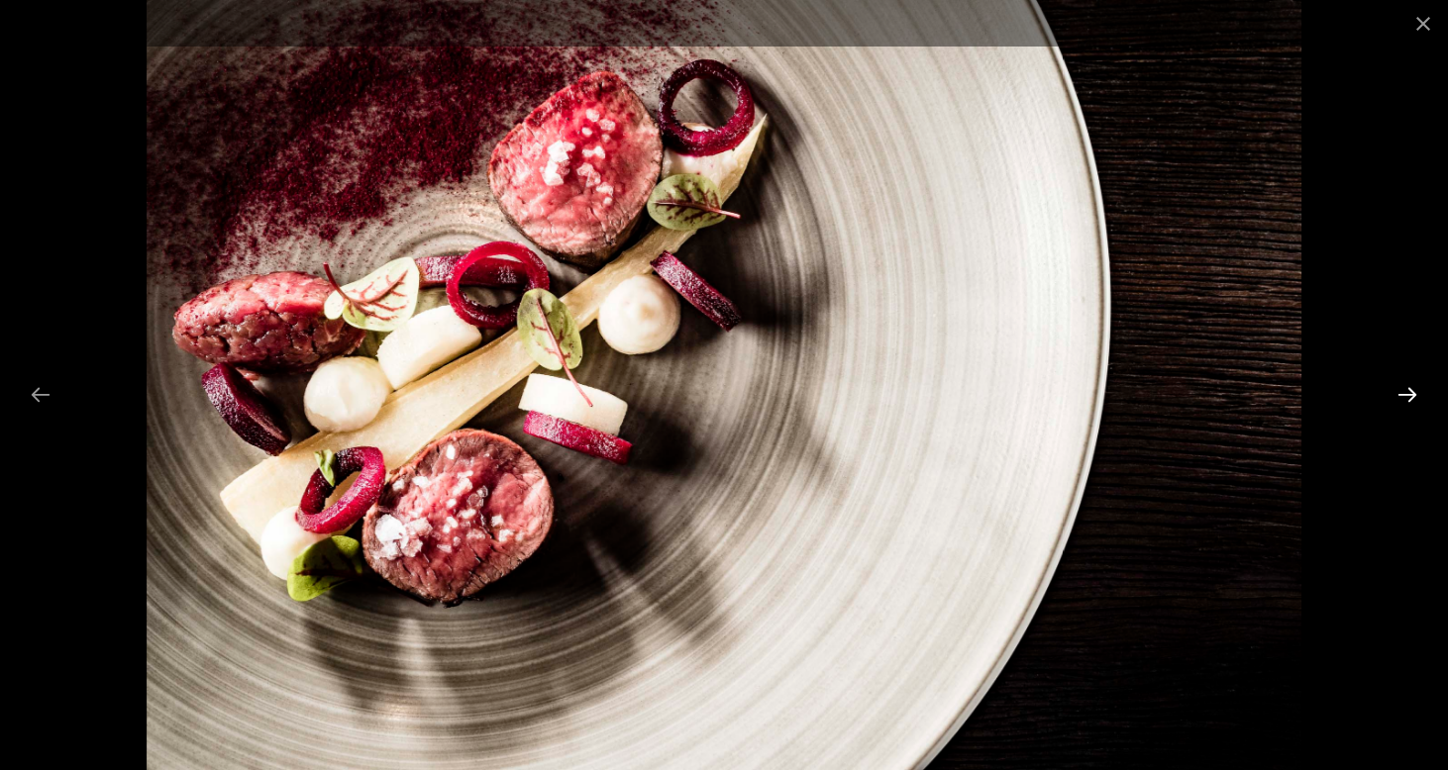
click at [1403, 395] on button "Next slide" at bounding box center [1407, 394] width 42 height 39
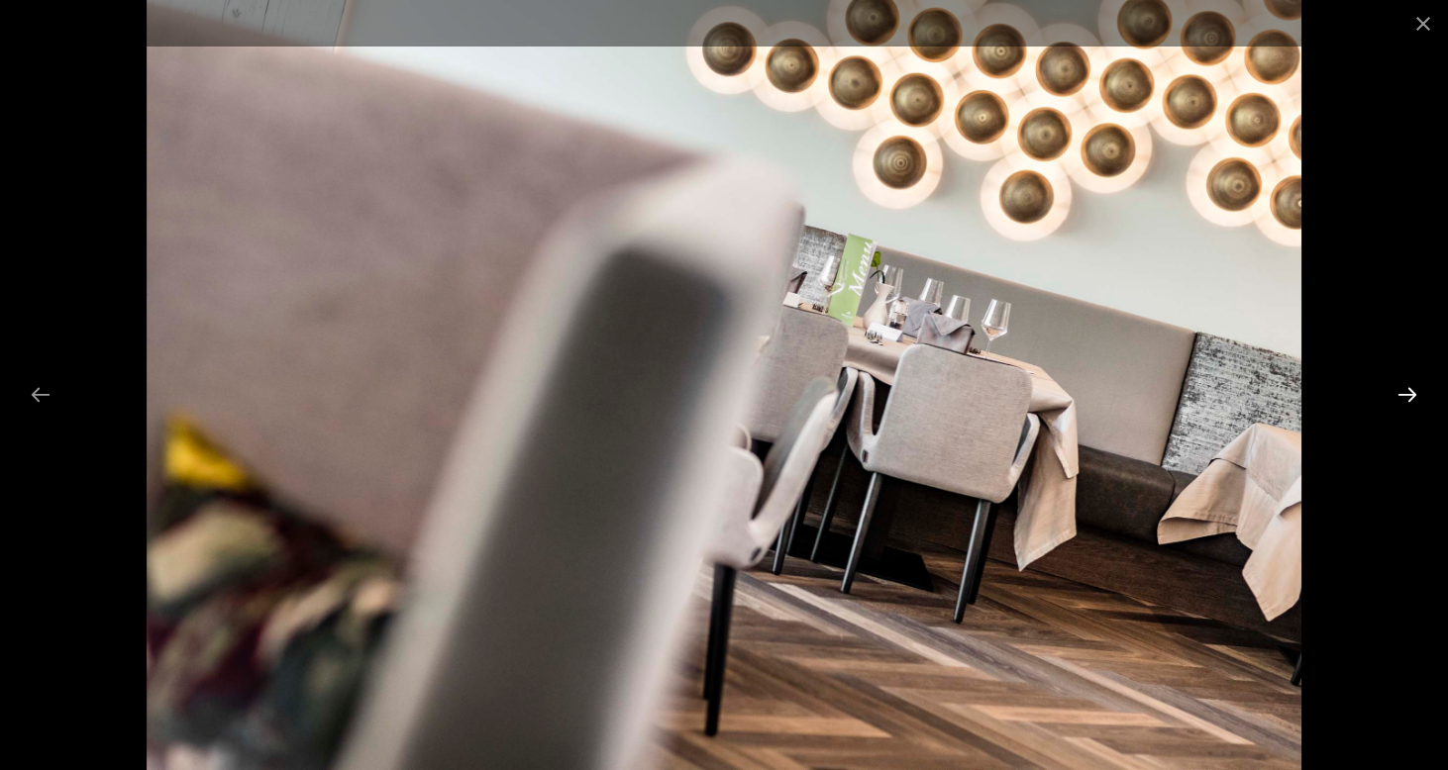
click at [1403, 395] on button "Next slide" at bounding box center [1407, 394] width 42 height 39
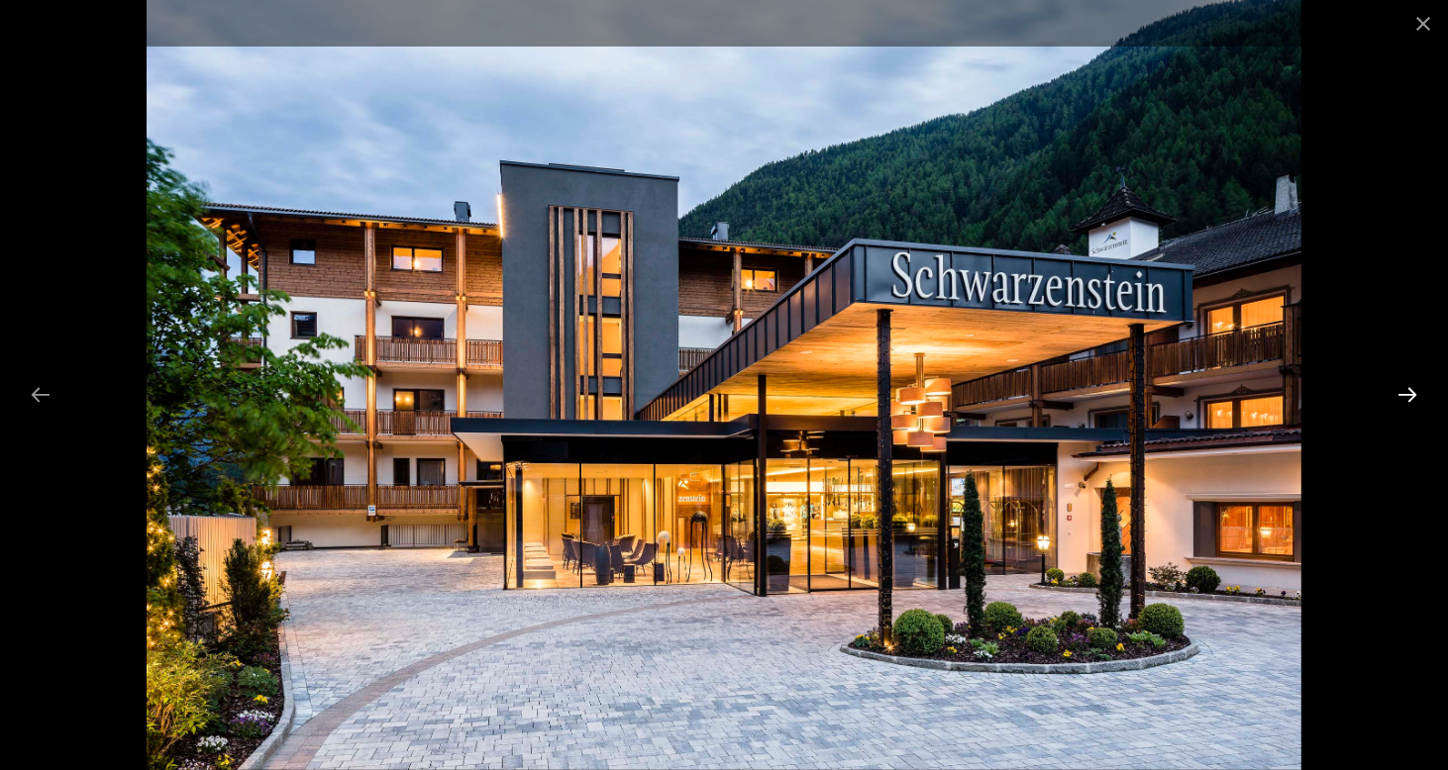
click at [1403, 395] on button "Next slide" at bounding box center [1407, 394] width 42 height 39
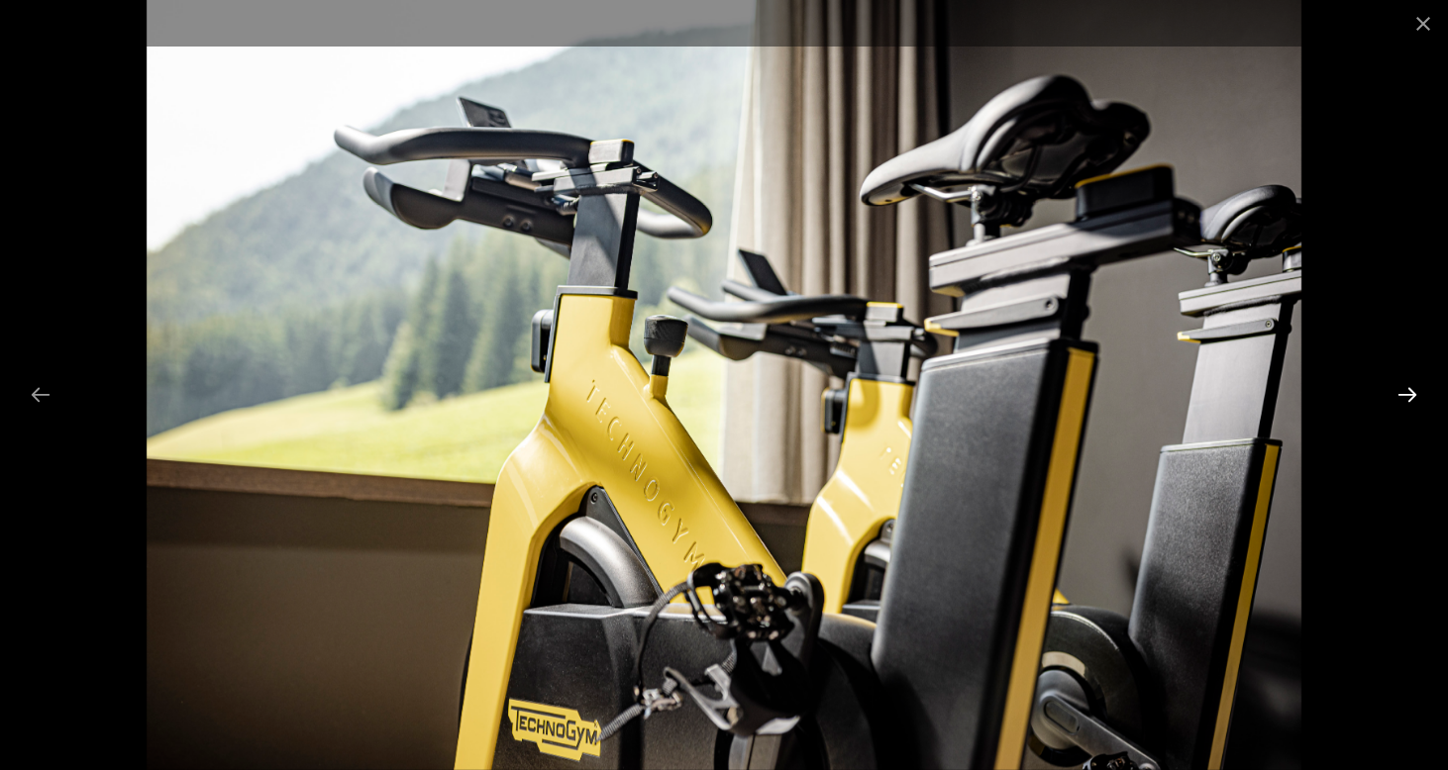
click at [1403, 395] on button "Next slide" at bounding box center [1407, 394] width 42 height 39
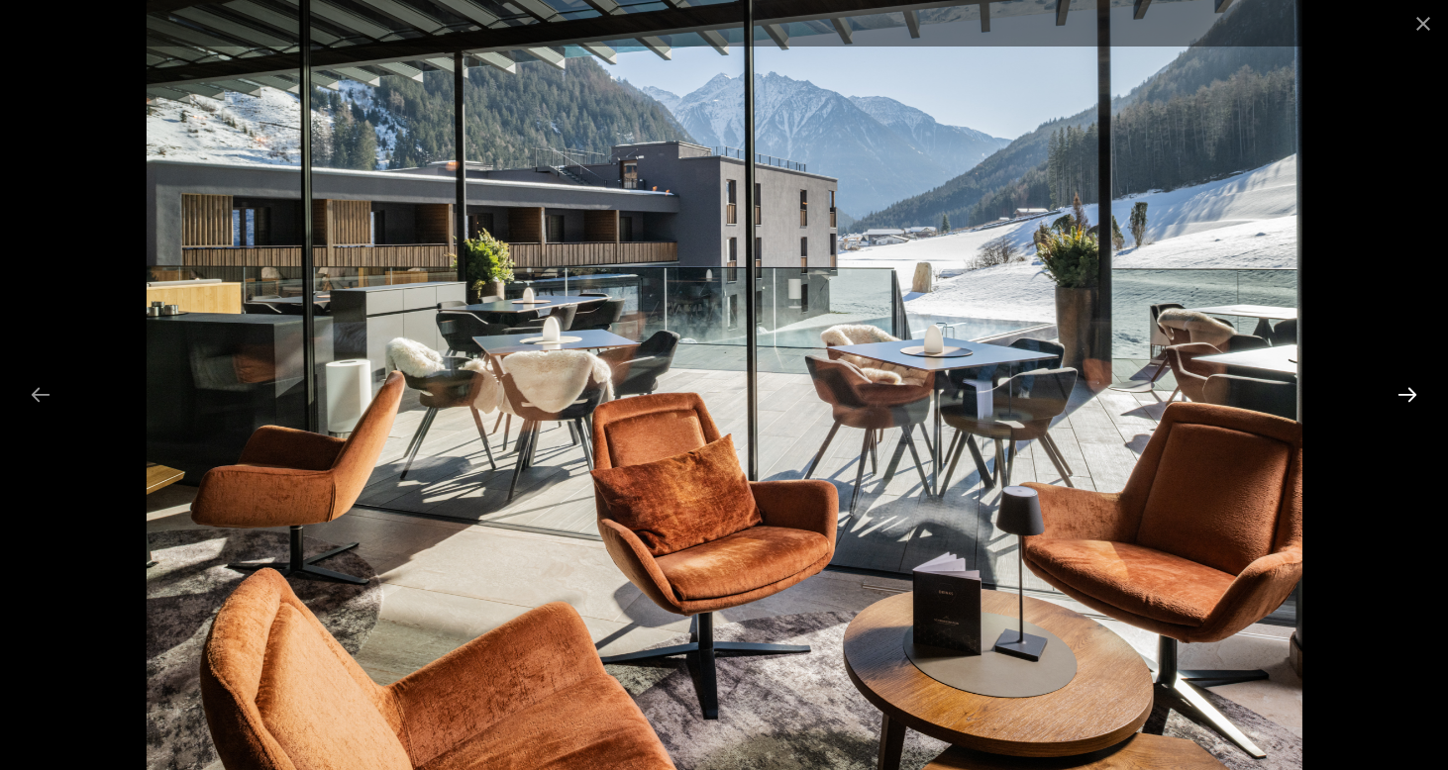
click at [1403, 395] on button "Next slide" at bounding box center [1407, 394] width 42 height 39
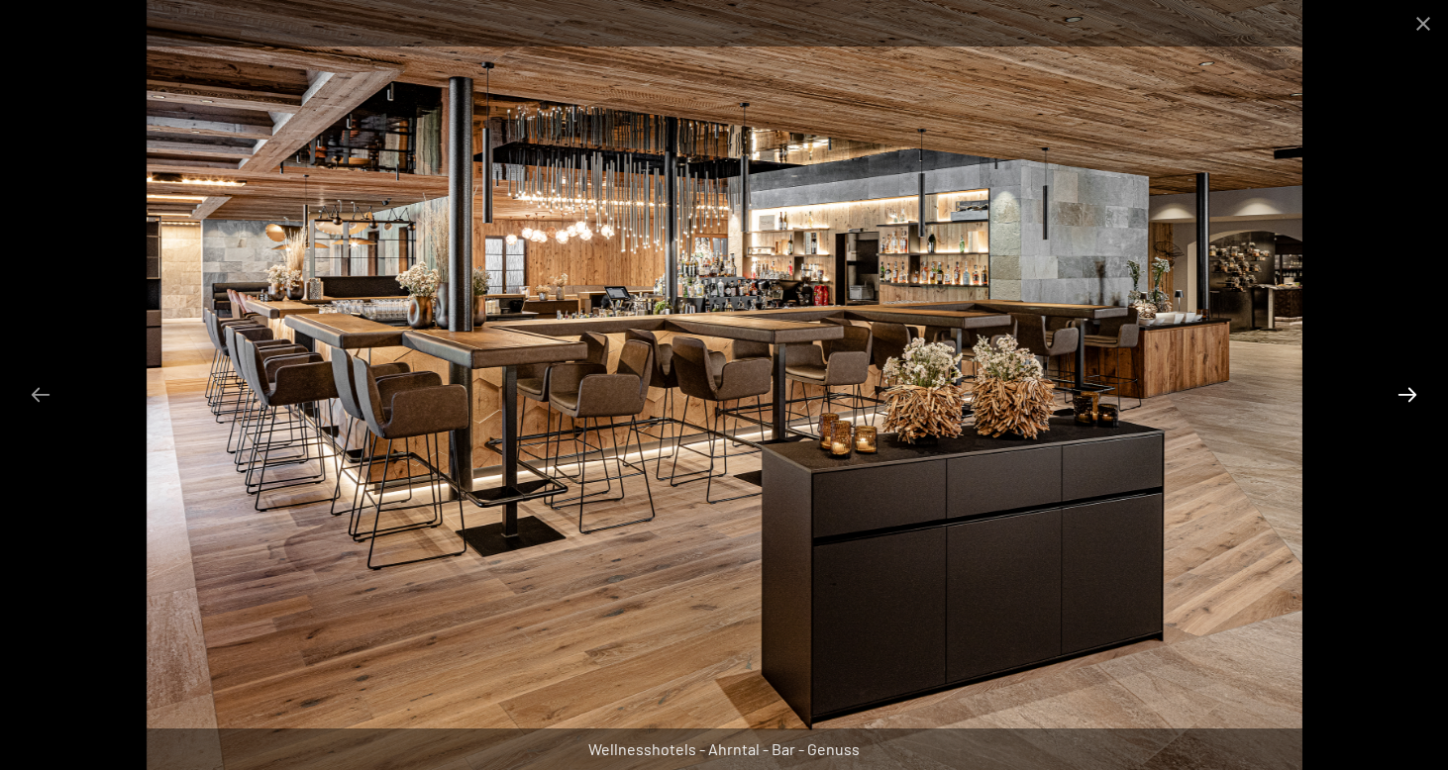
click at [1403, 395] on button "Next slide" at bounding box center [1407, 394] width 42 height 39
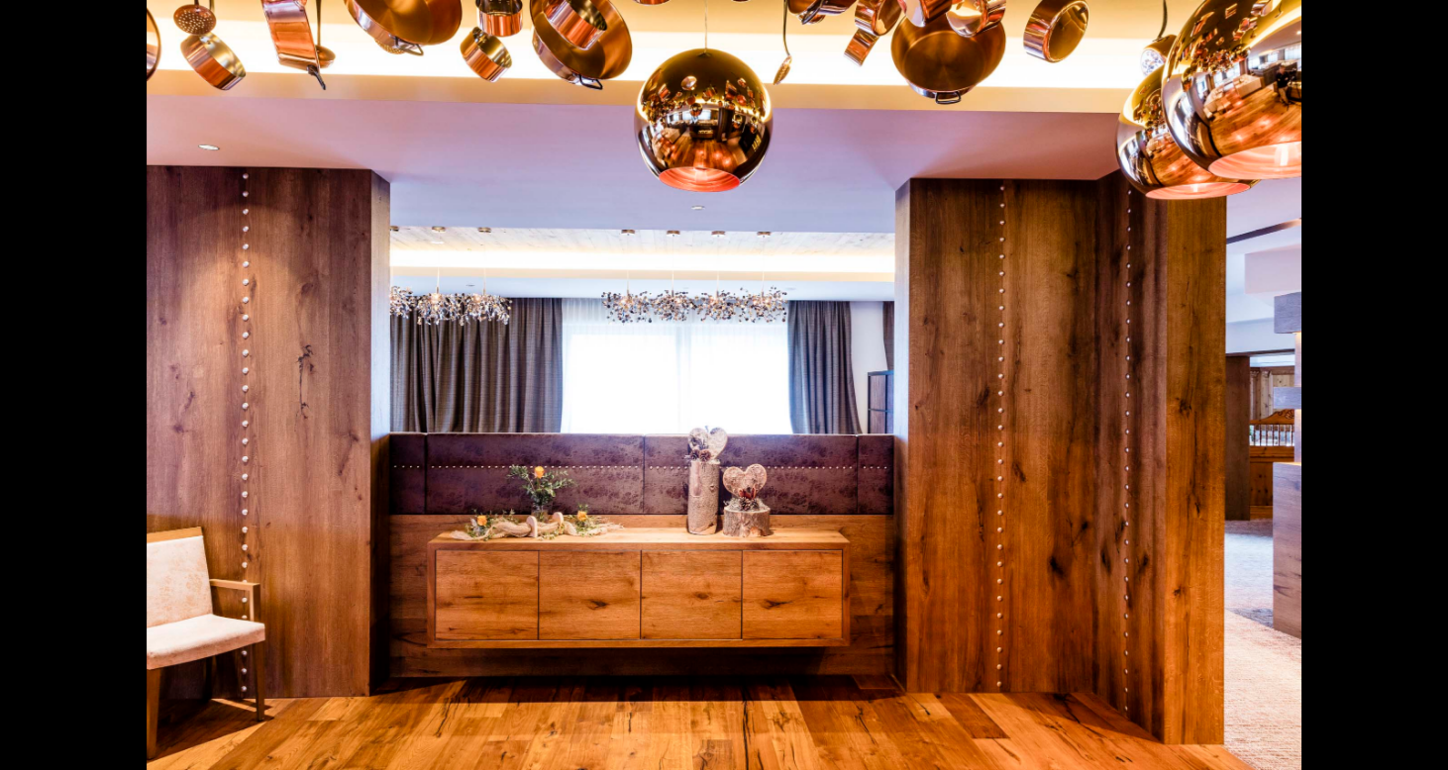
click at [1403, 395] on button "Next slide" at bounding box center [1417, 394] width 42 height 39
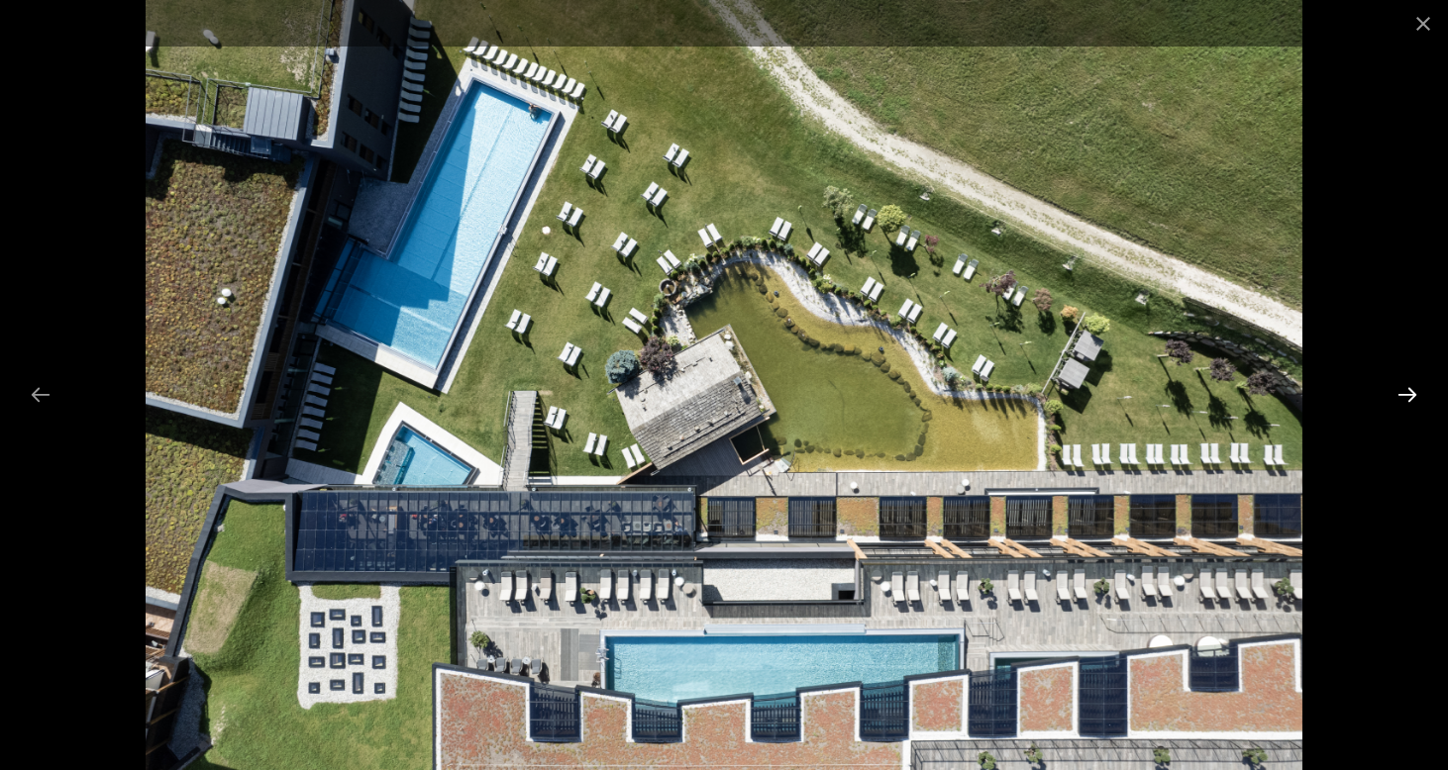
click at [1405, 395] on button "Next slide" at bounding box center [1407, 394] width 42 height 39
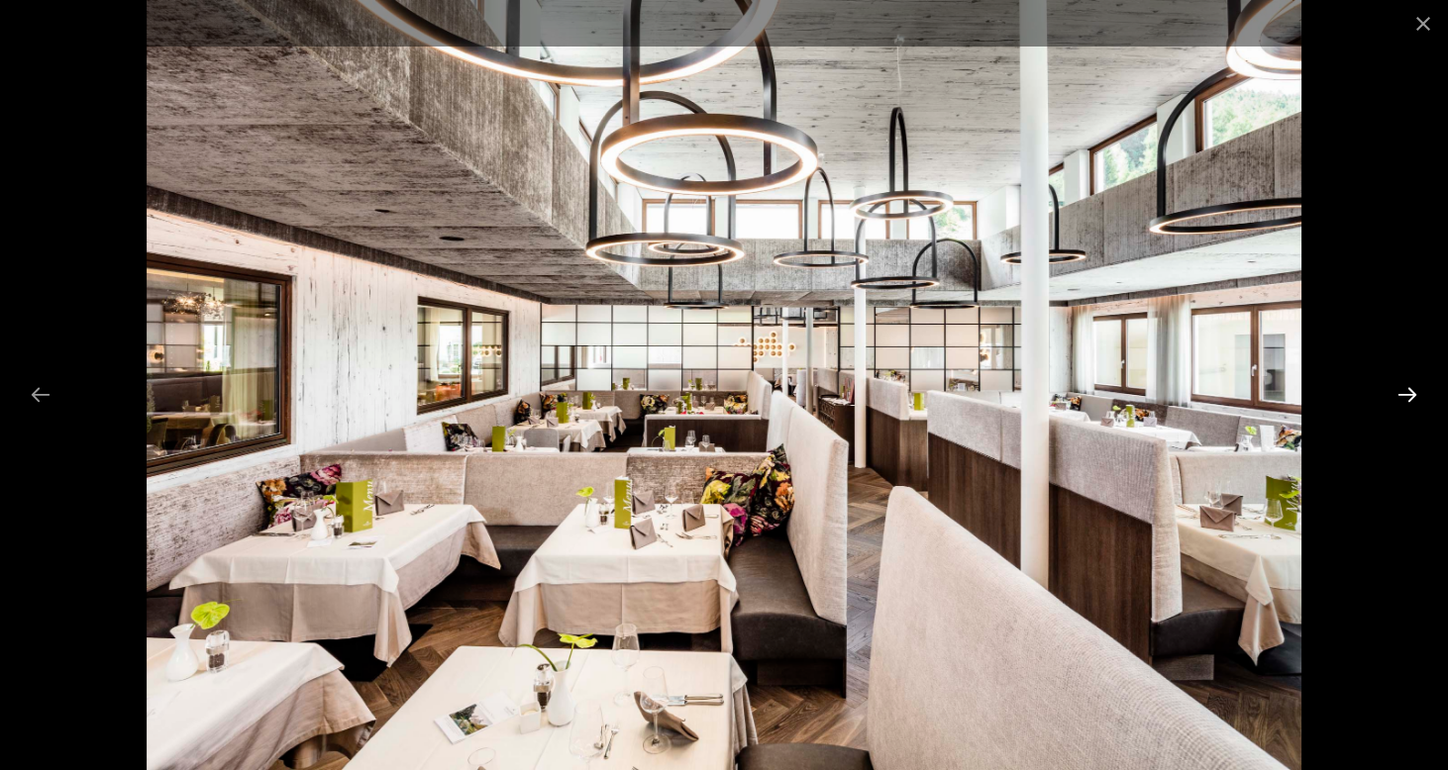
click at [1405, 395] on button "Next slide" at bounding box center [1407, 394] width 42 height 39
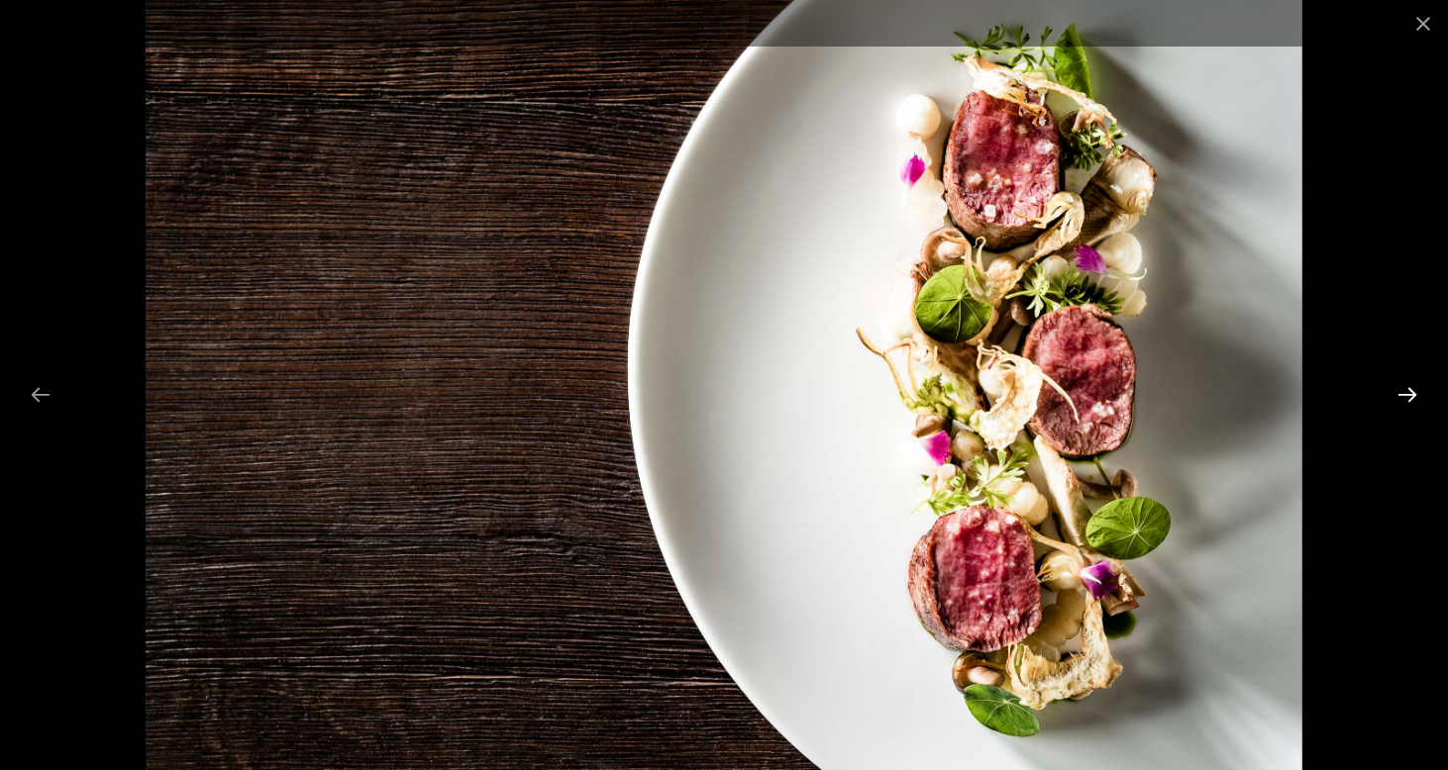
click at [1407, 394] on button "Next slide" at bounding box center [1407, 394] width 42 height 39
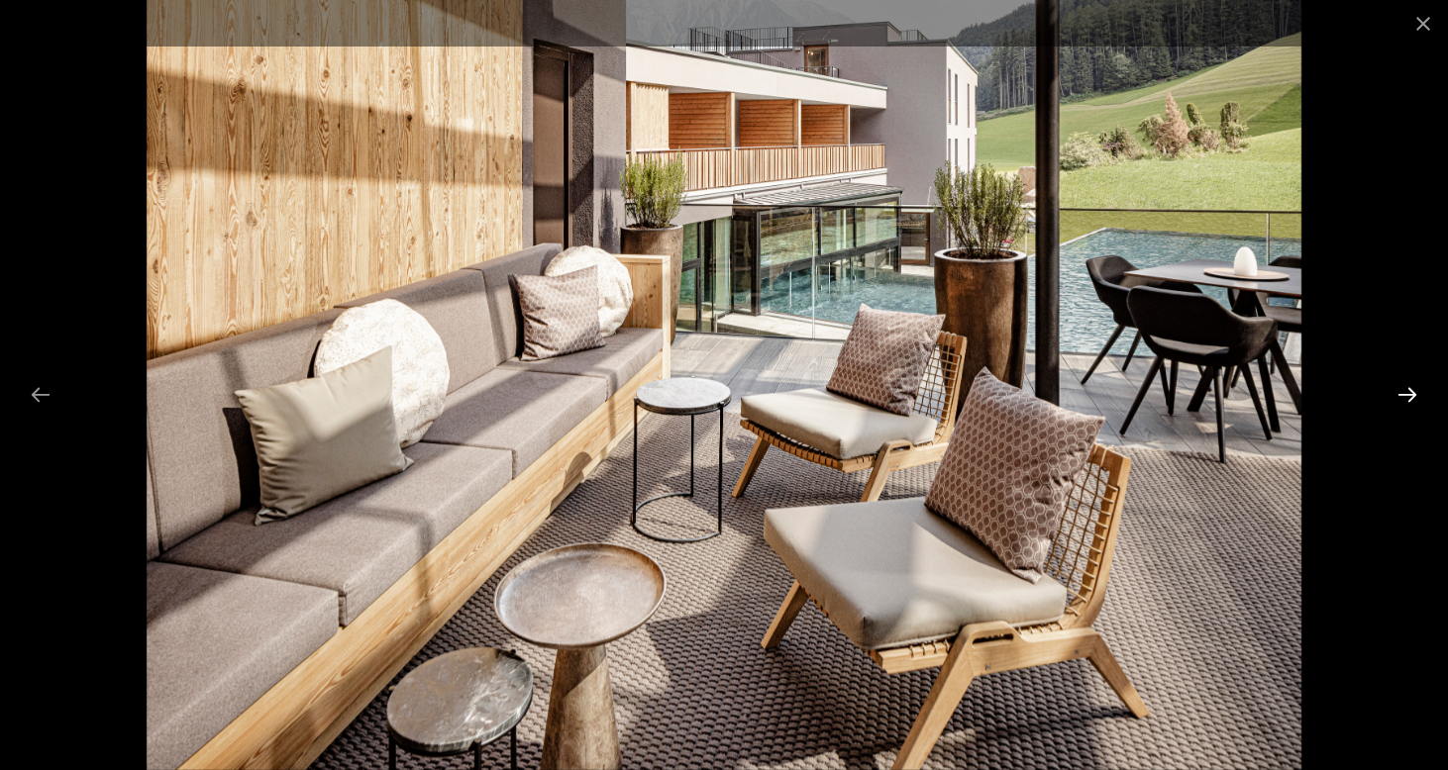
click at [1408, 395] on button "Next slide" at bounding box center [1407, 394] width 42 height 39
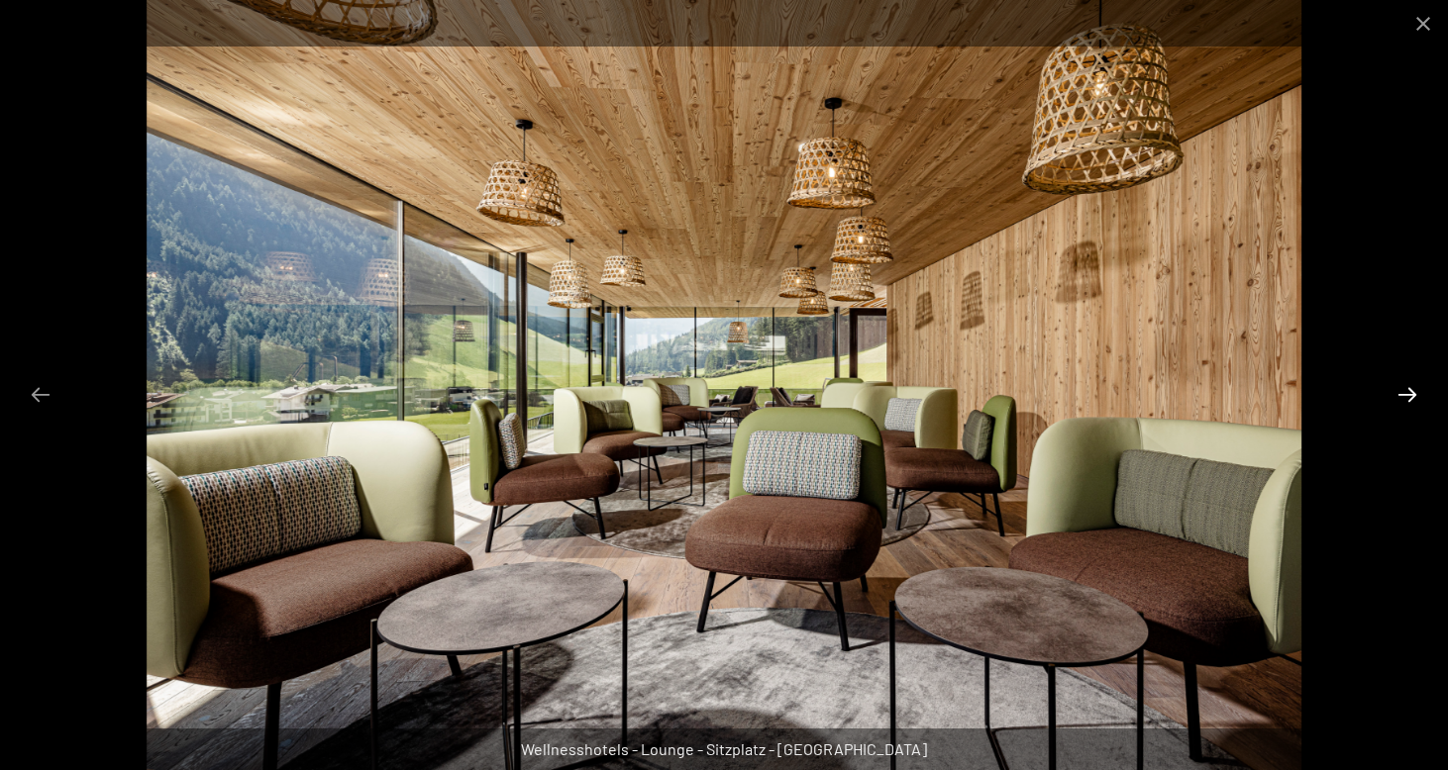
click at [1408, 395] on button "Next slide" at bounding box center [1407, 394] width 42 height 39
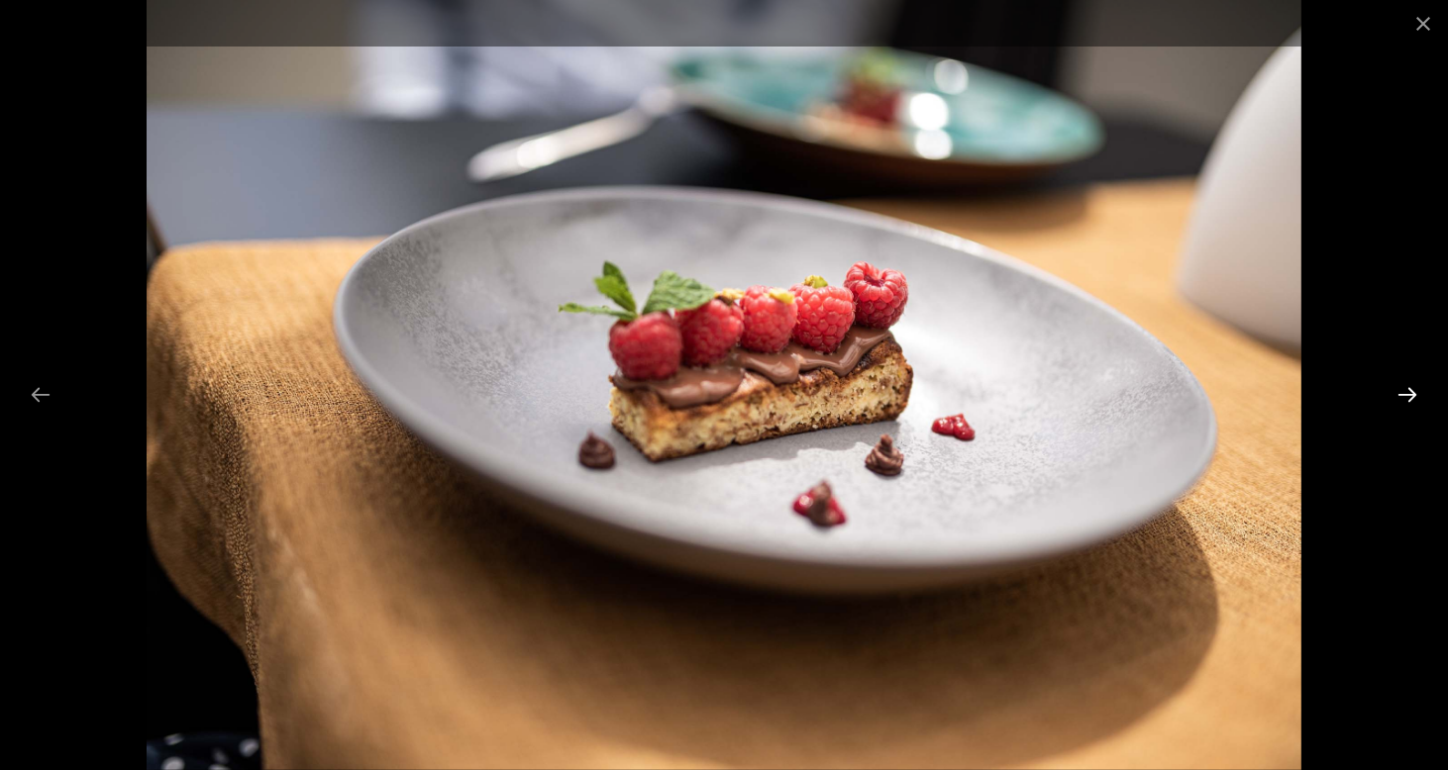
click at [1408, 395] on button "Next slide" at bounding box center [1407, 394] width 42 height 39
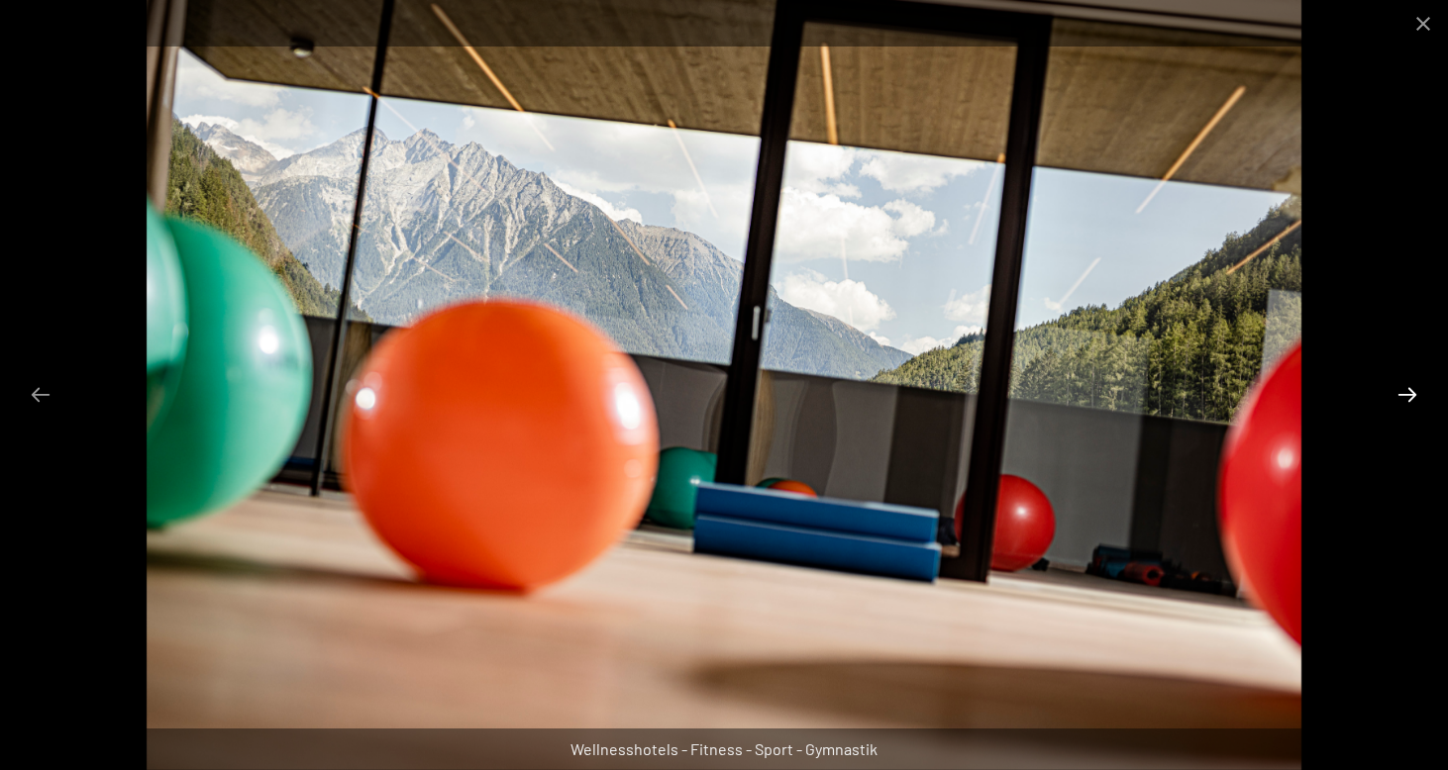
click at [1408, 395] on button "Next slide" at bounding box center [1407, 394] width 42 height 39
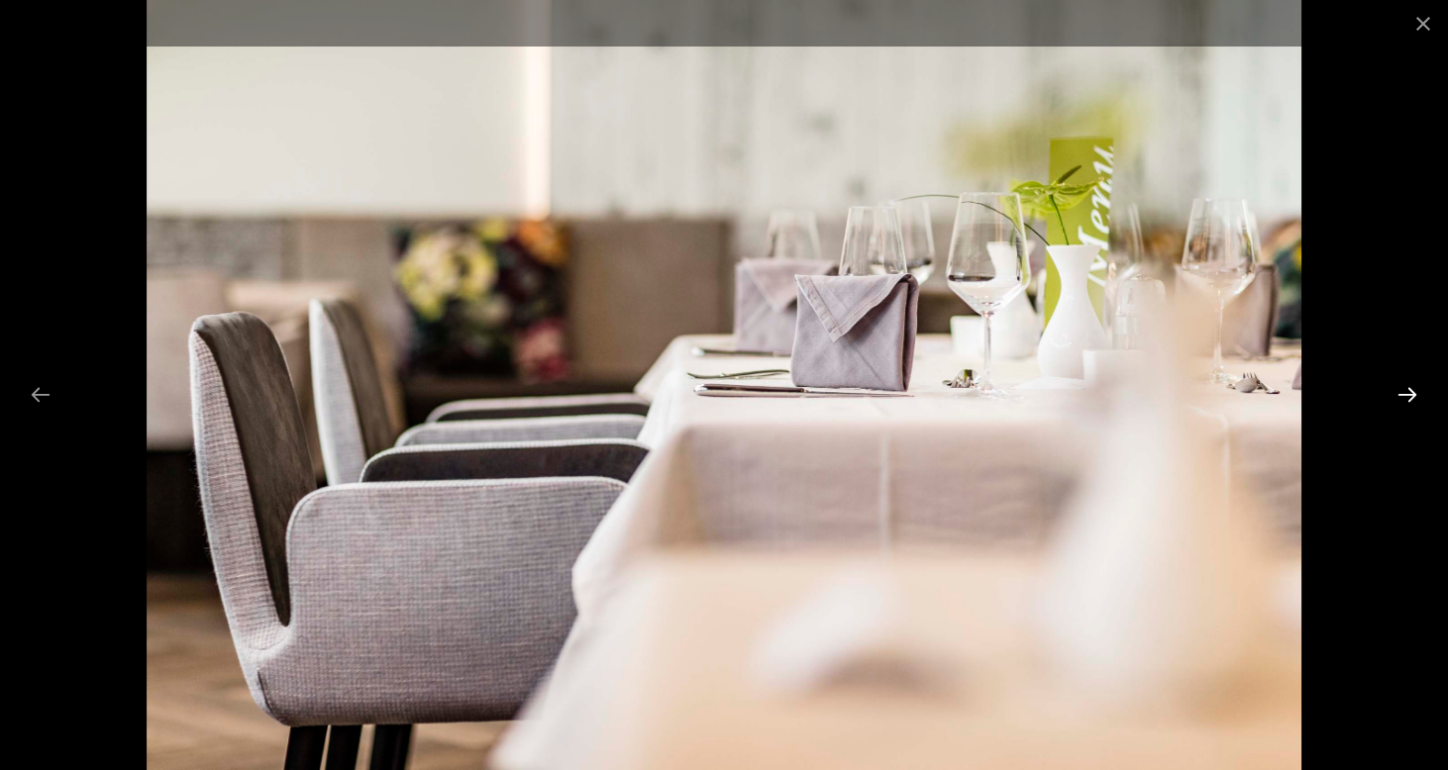
click at [1408, 395] on button "Next slide" at bounding box center [1407, 394] width 42 height 39
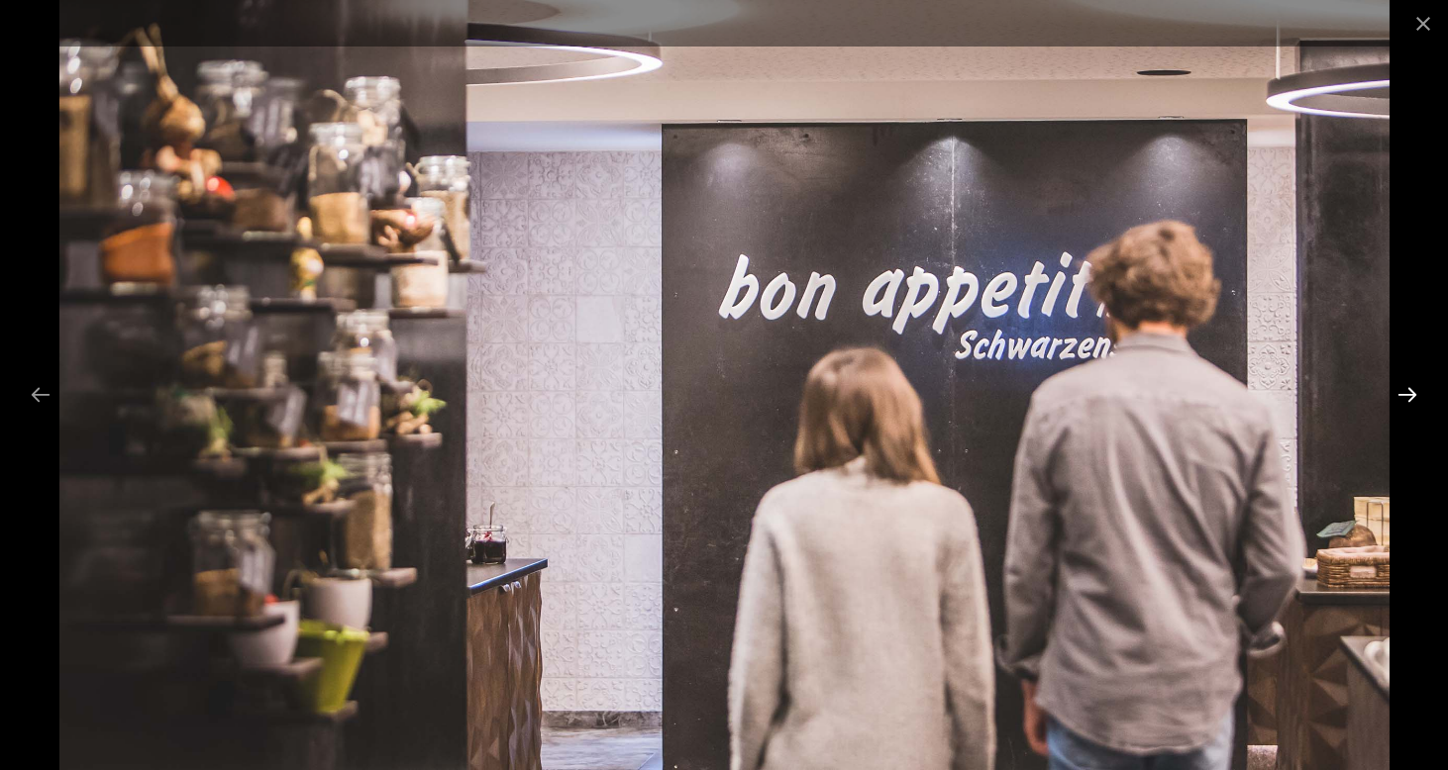
click at [1414, 393] on button "Next slide" at bounding box center [1407, 394] width 42 height 39
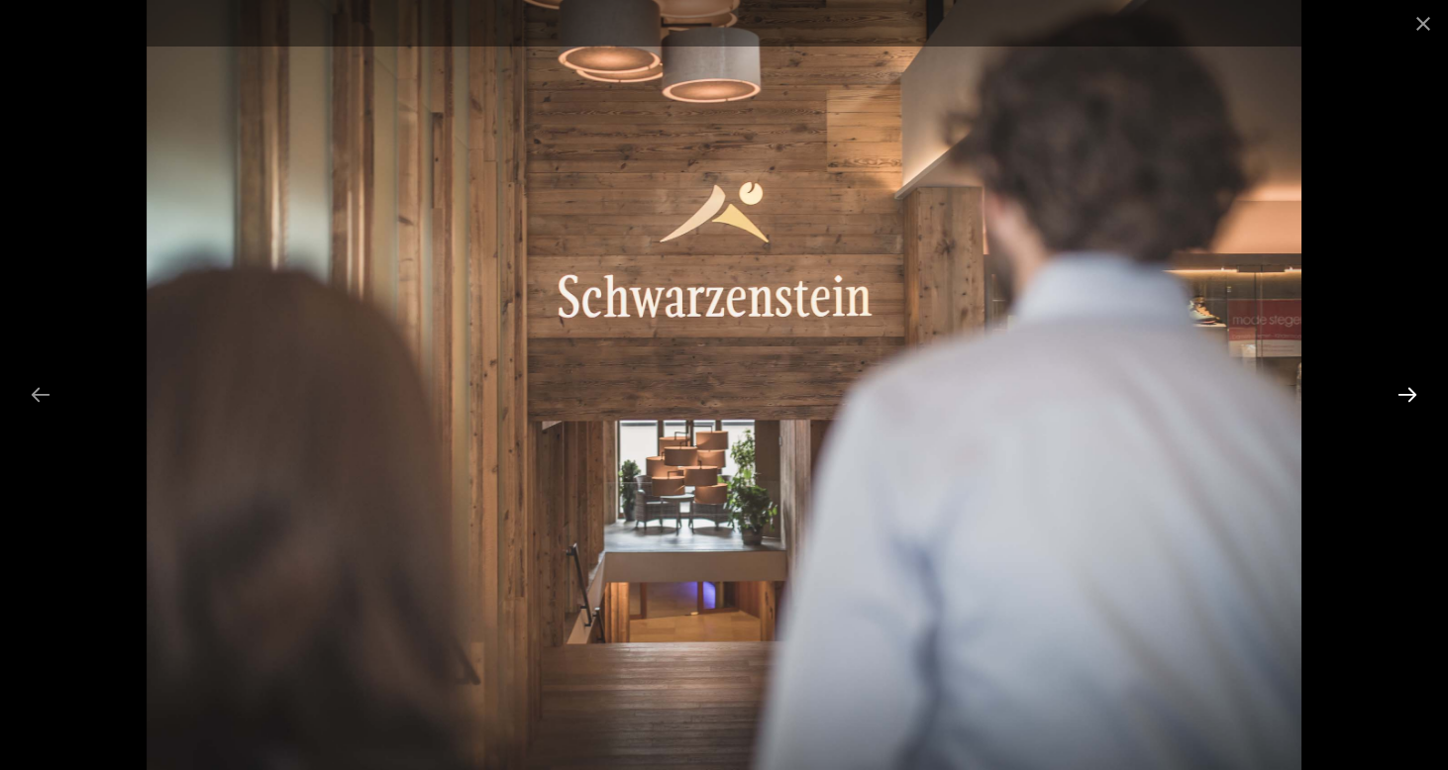
click at [1414, 393] on button "Next slide" at bounding box center [1407, 394] width 42 height 39
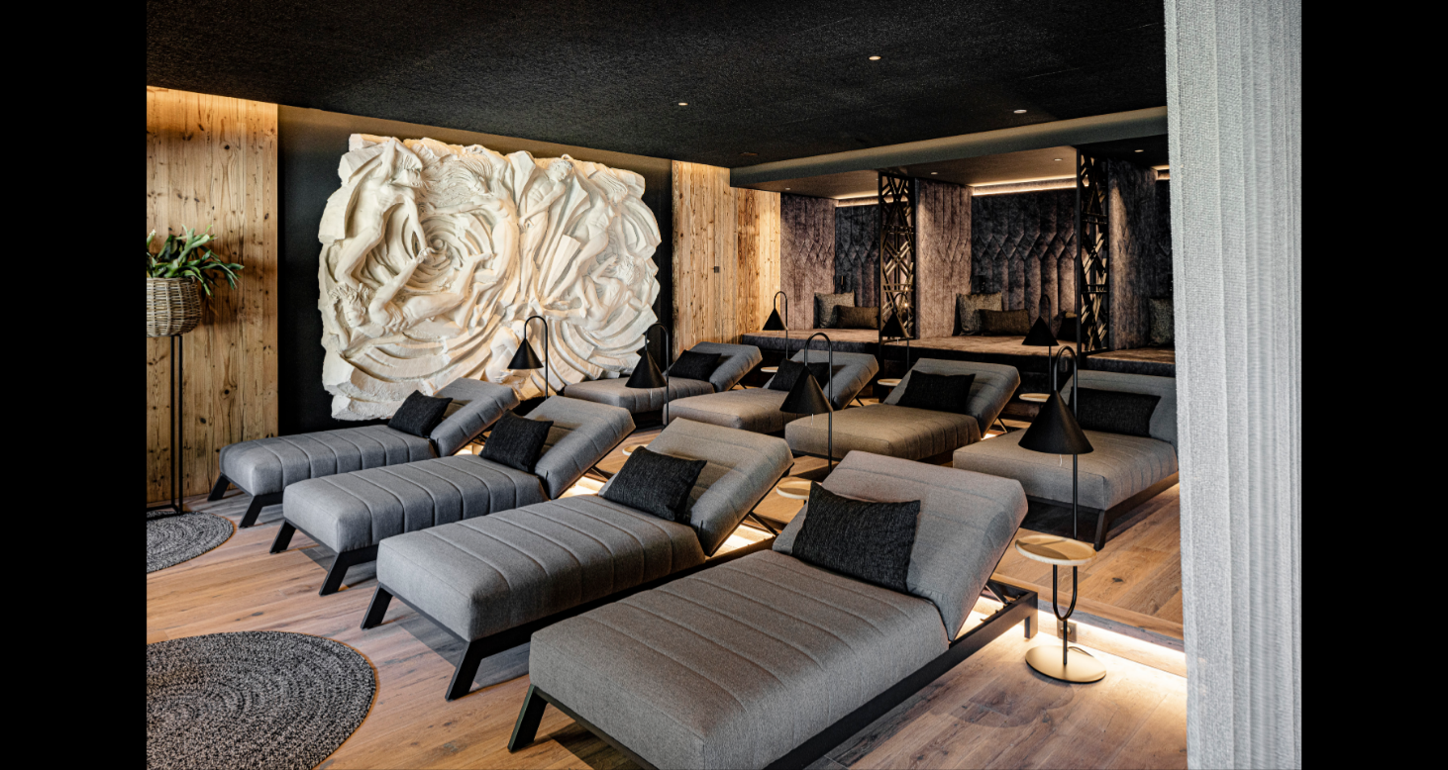
click at [1410, 393] on button "Next slide" at bounding box center [1417, 394] width 42 height 39
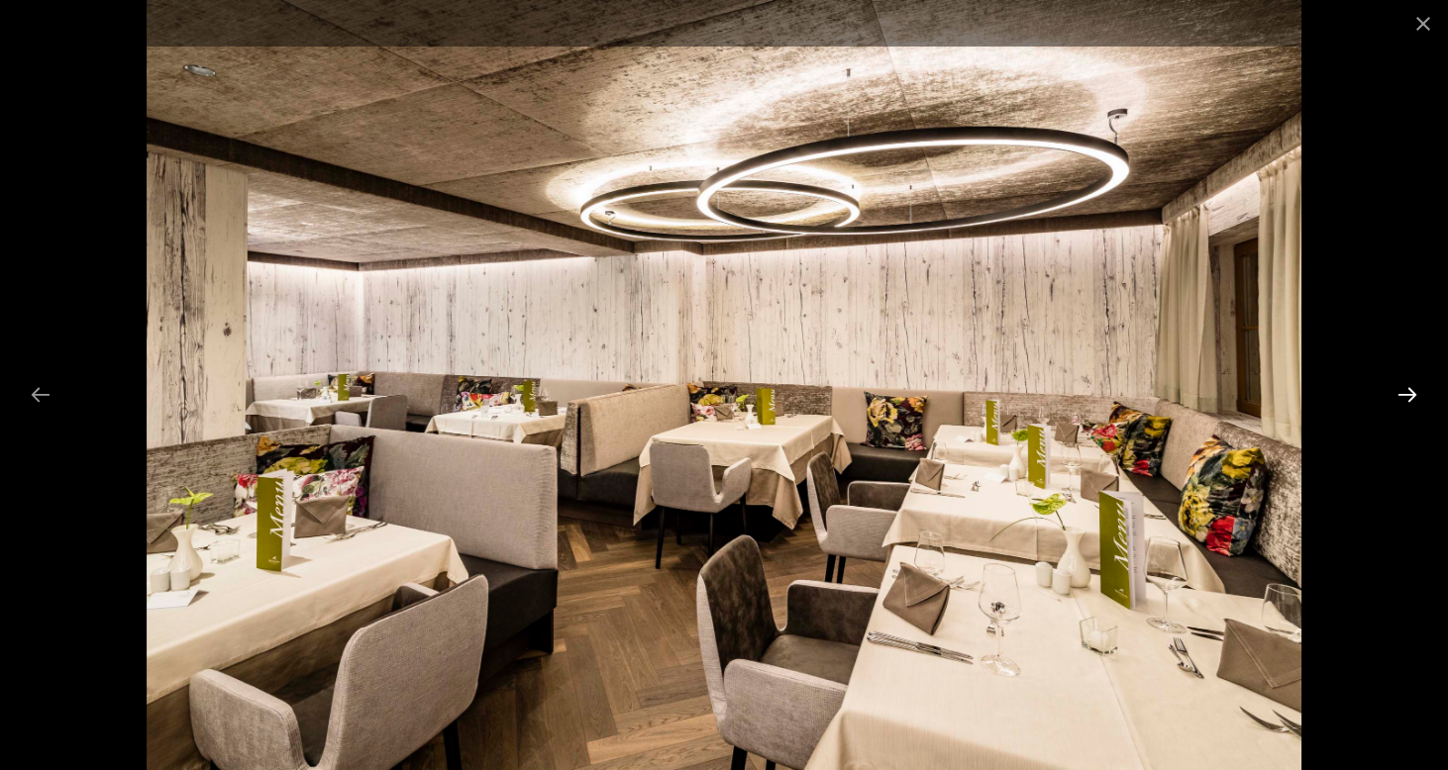
click at [1410, 393] on button "Next slide" at bounding box center [1407, 394] width 42 height 39
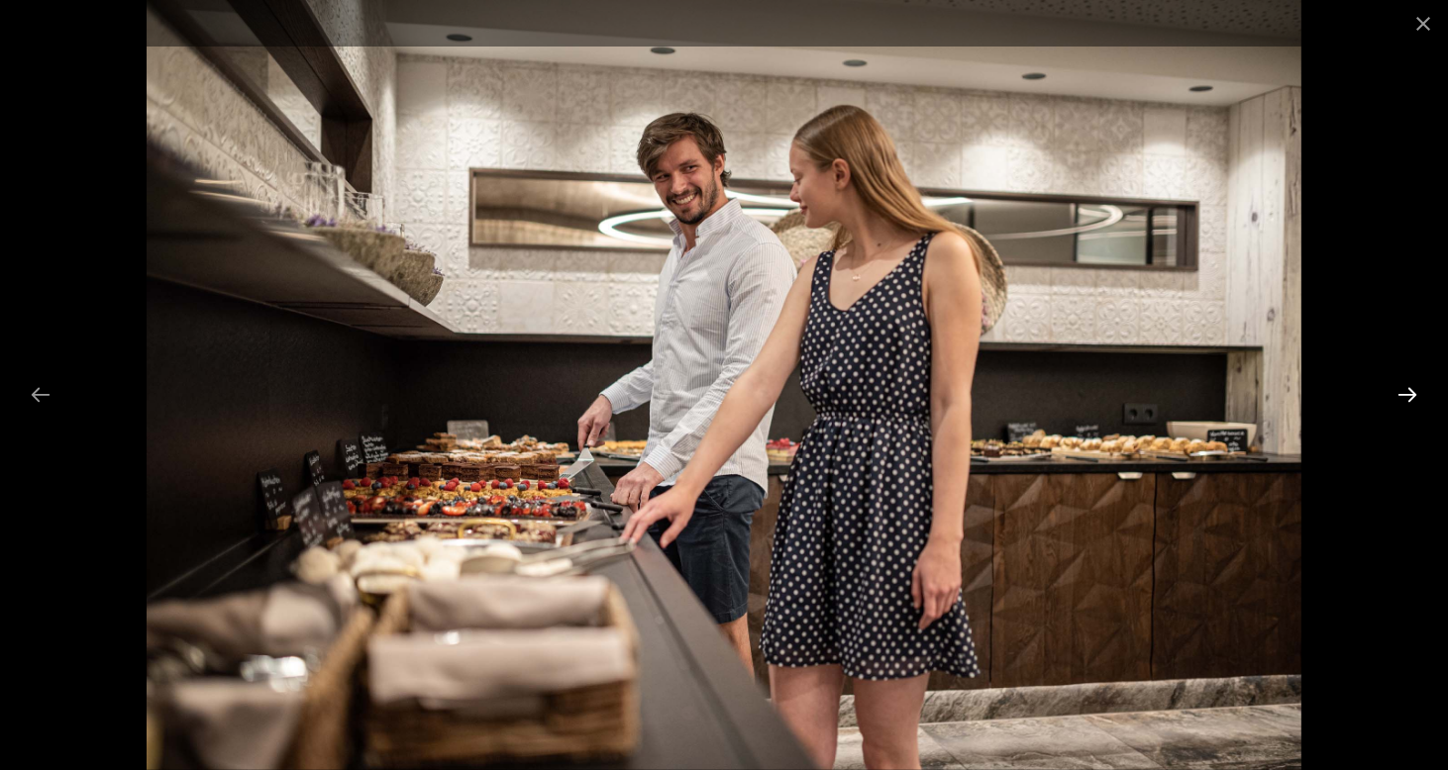
click at [1410, 393] on button "Next slide" at bounding box center [1407, 394] width 42 height 39
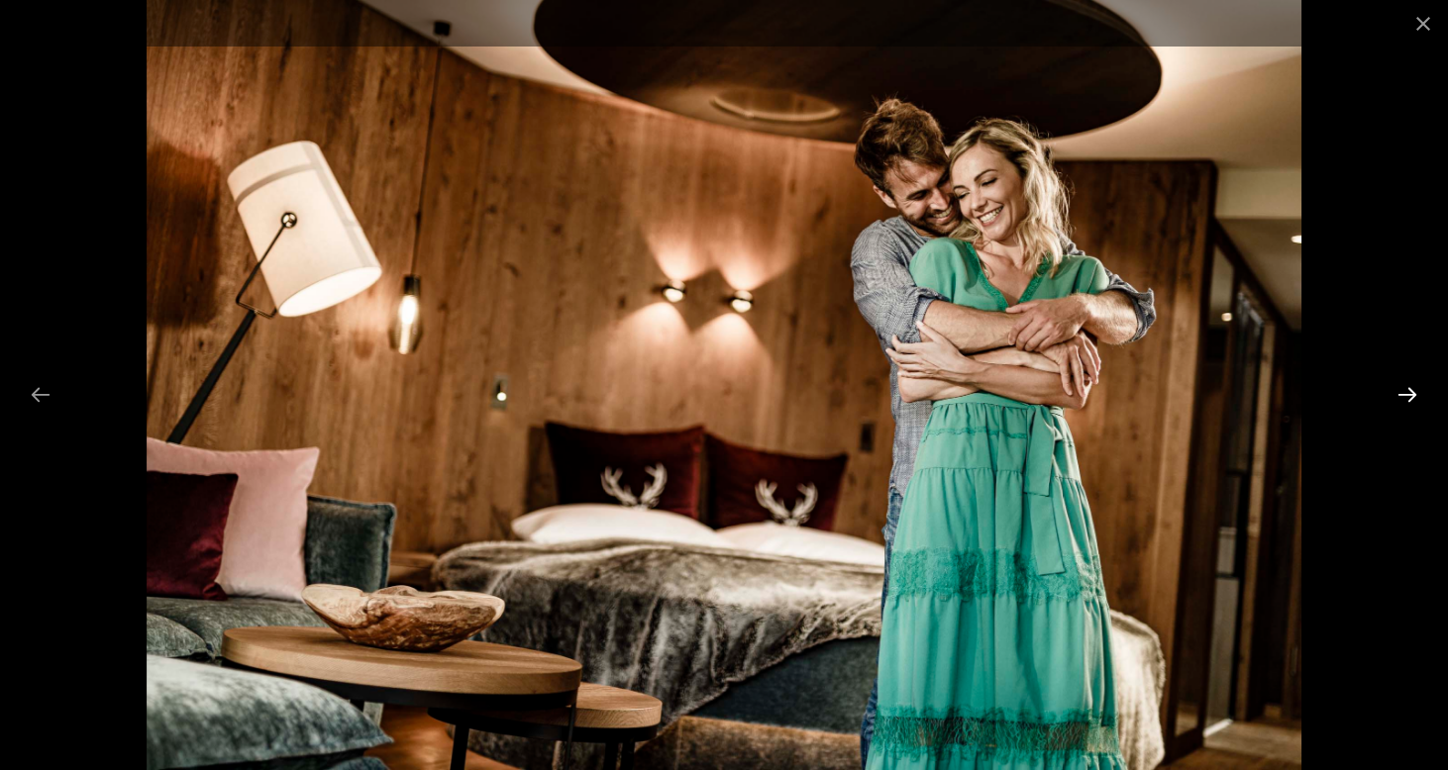
click at [1410, 393] on button "Next slide" at bounding box center [1407, 394] width 42 height 39
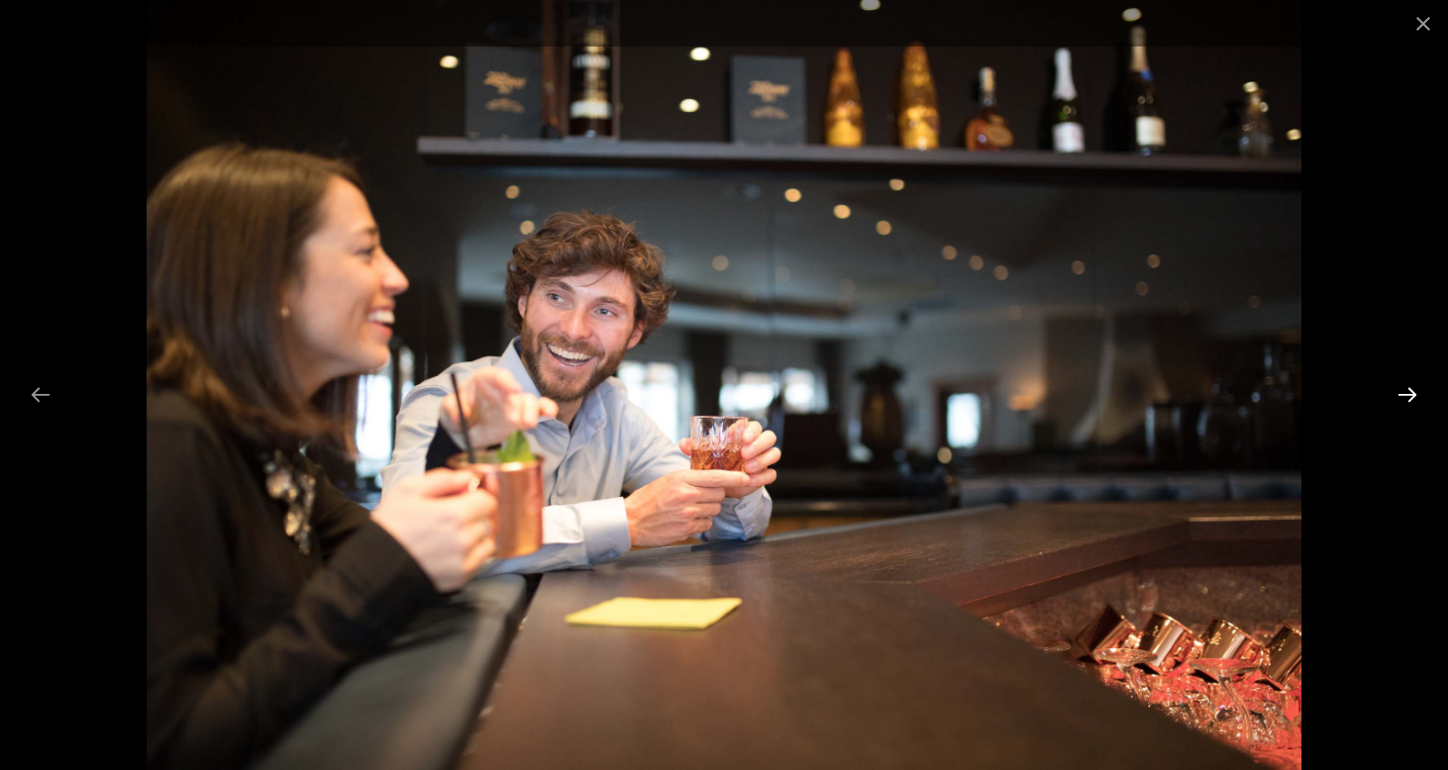
click at [1410, 394] on button "Next slide" at bounding box center [1407, 394] width 42 height 39
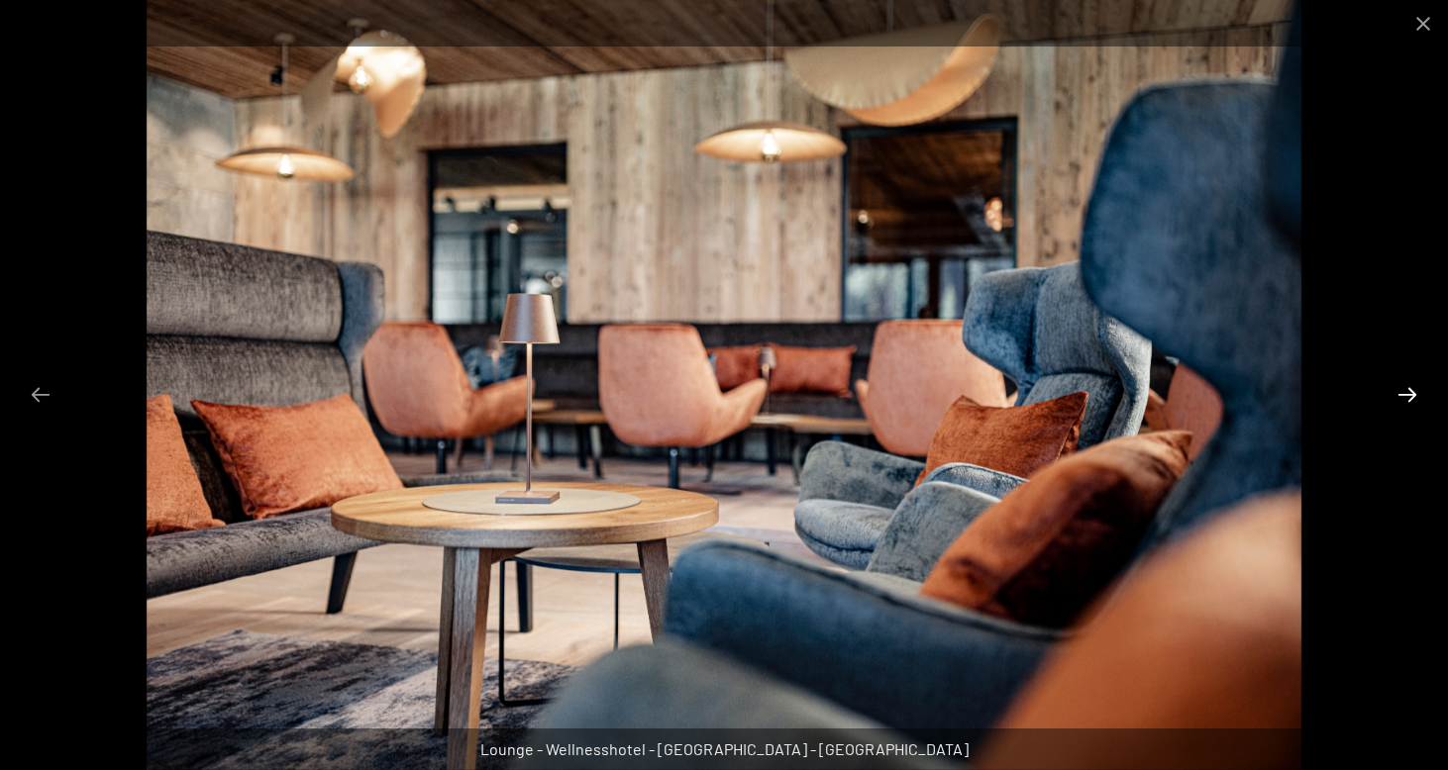
click at [1410, 394] on button "Next slide" at bounding box center [1407, 394] width 42 height 39
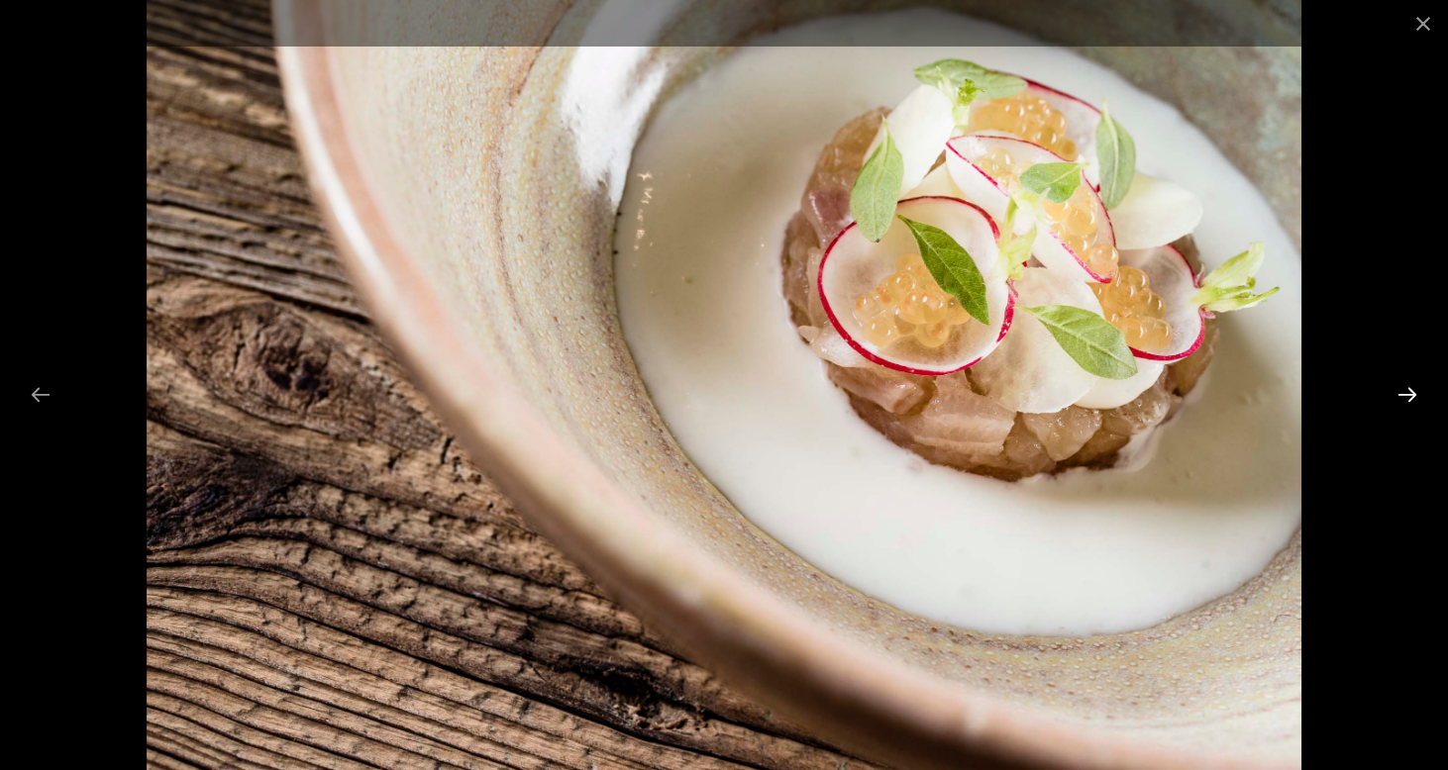
click at [1410, 394] on button "Next slide" at bounding box center [1407, 394] width 42 height 39
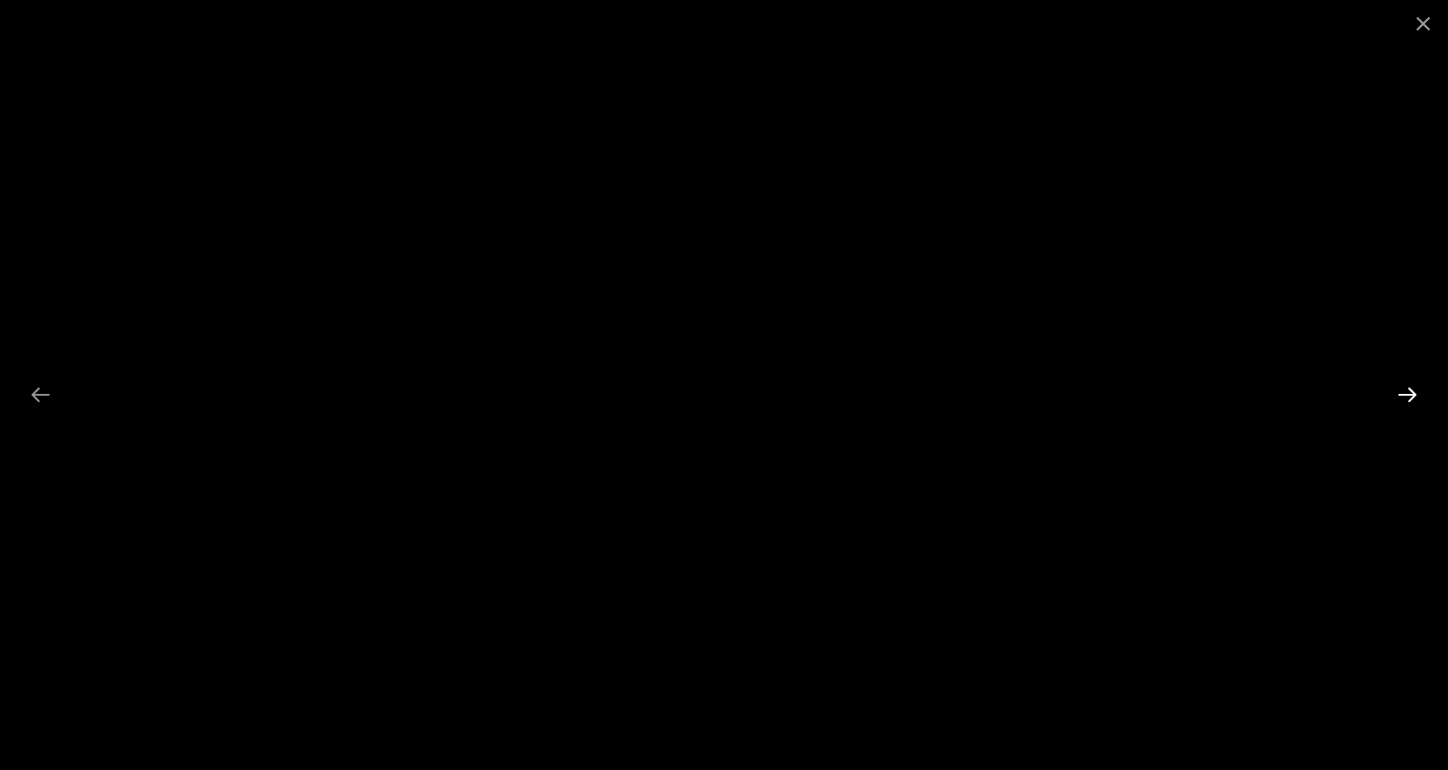
click at [1410, 394] on button "Next slide" at bounding box center [1407, 394] width 42 height 39
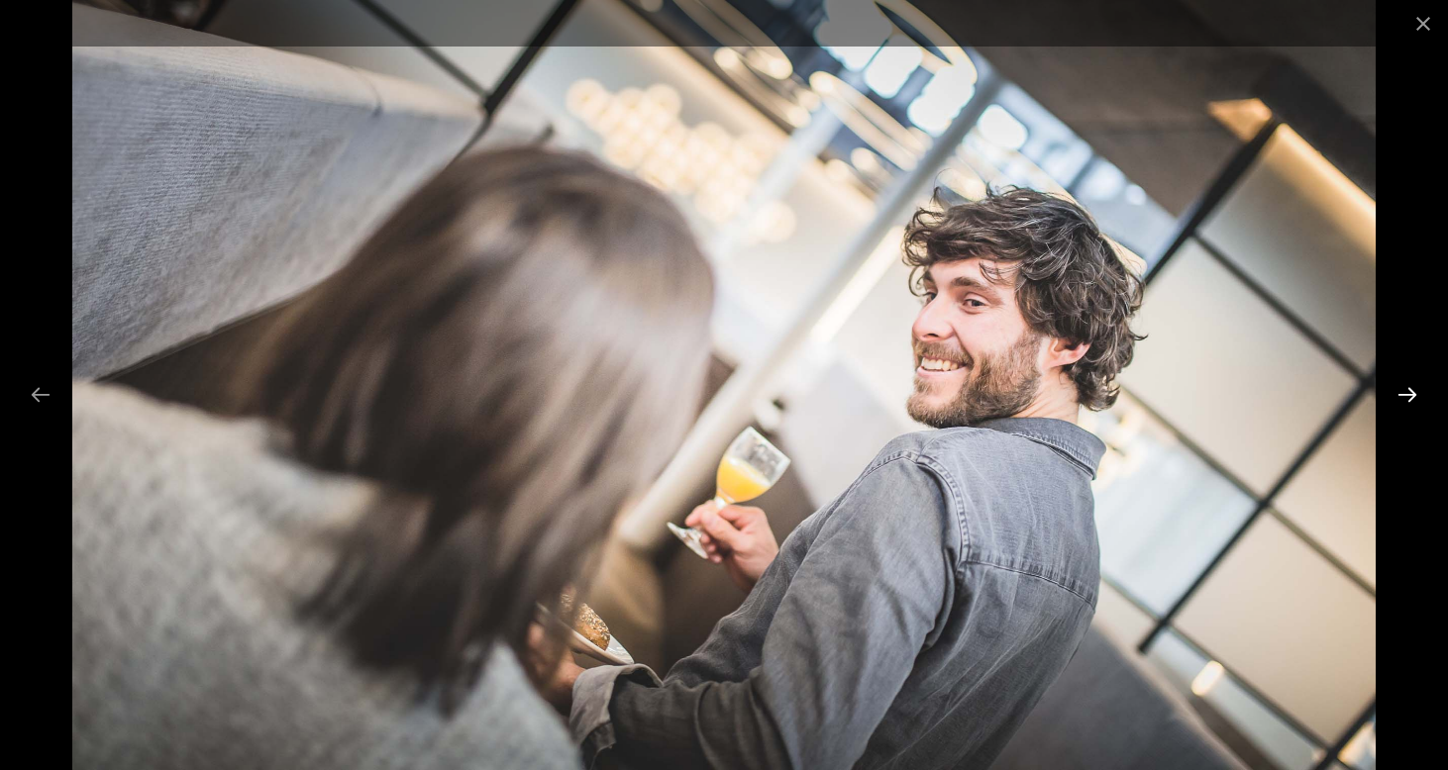
click at [1410, 394] on button "Next slide" at bounding box center [1407, 394] width 42 height 39
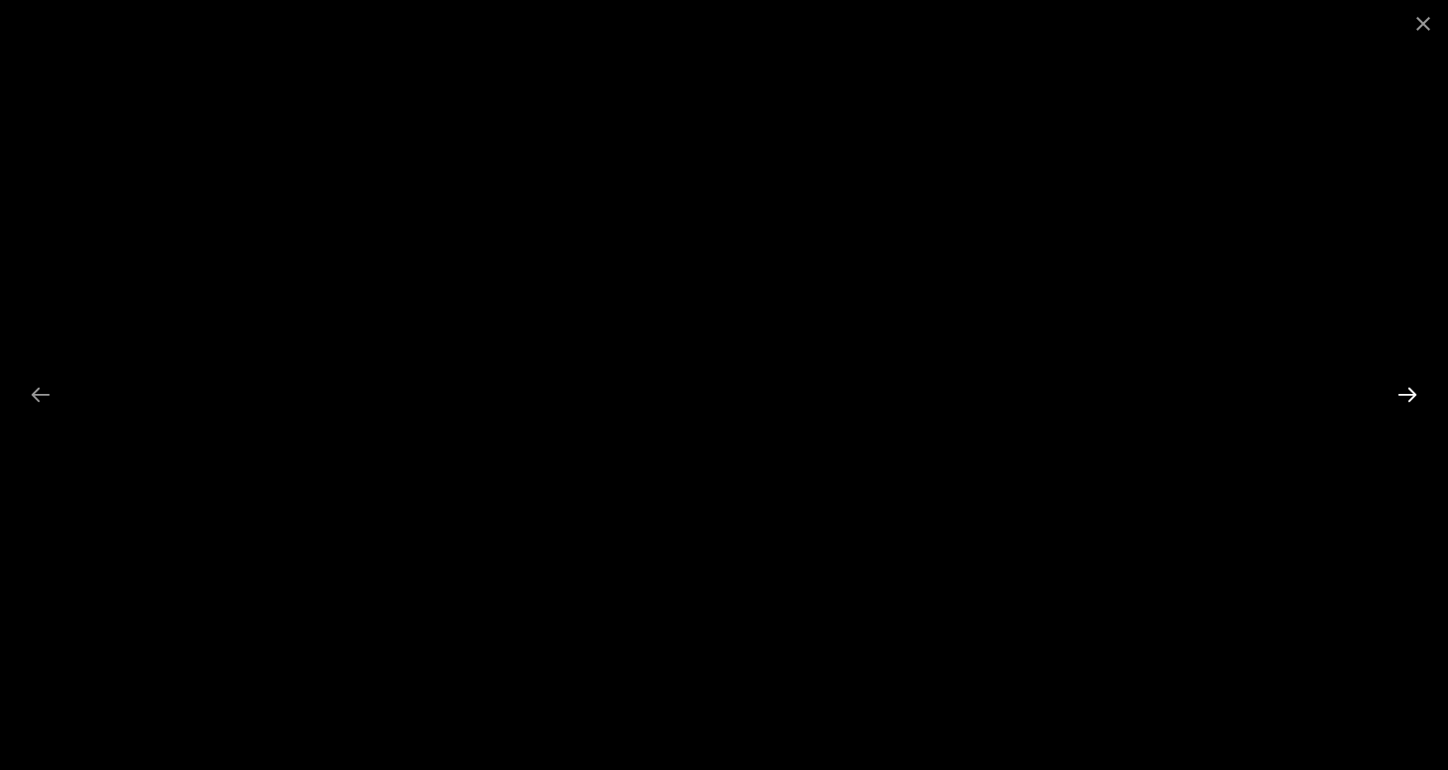
click at [1410, 394] on button "Next slide" at bounding box center [1407, 394] width 42 height 39
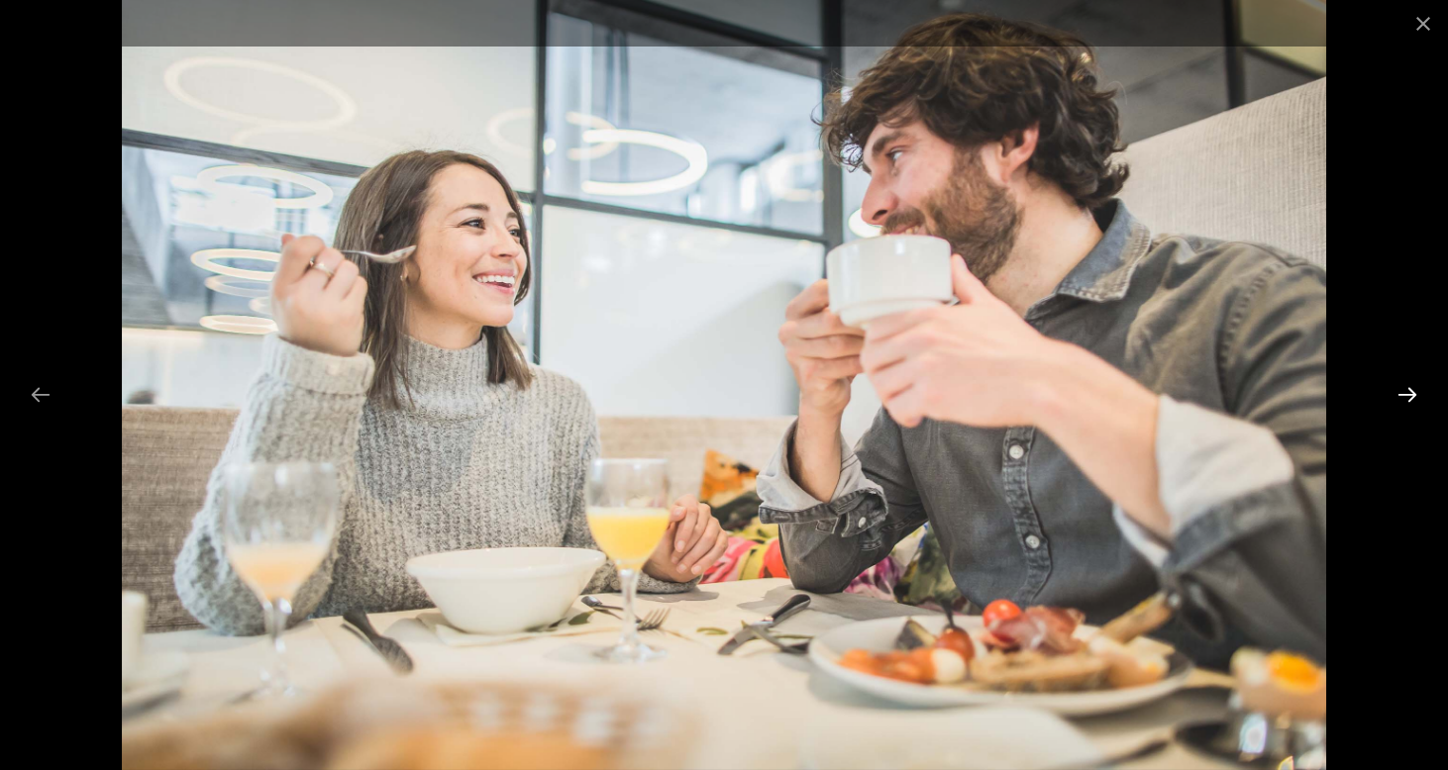
click at [1410, 394] on button "Next slide" at bounding box center [1407, 394] width 42 height 39
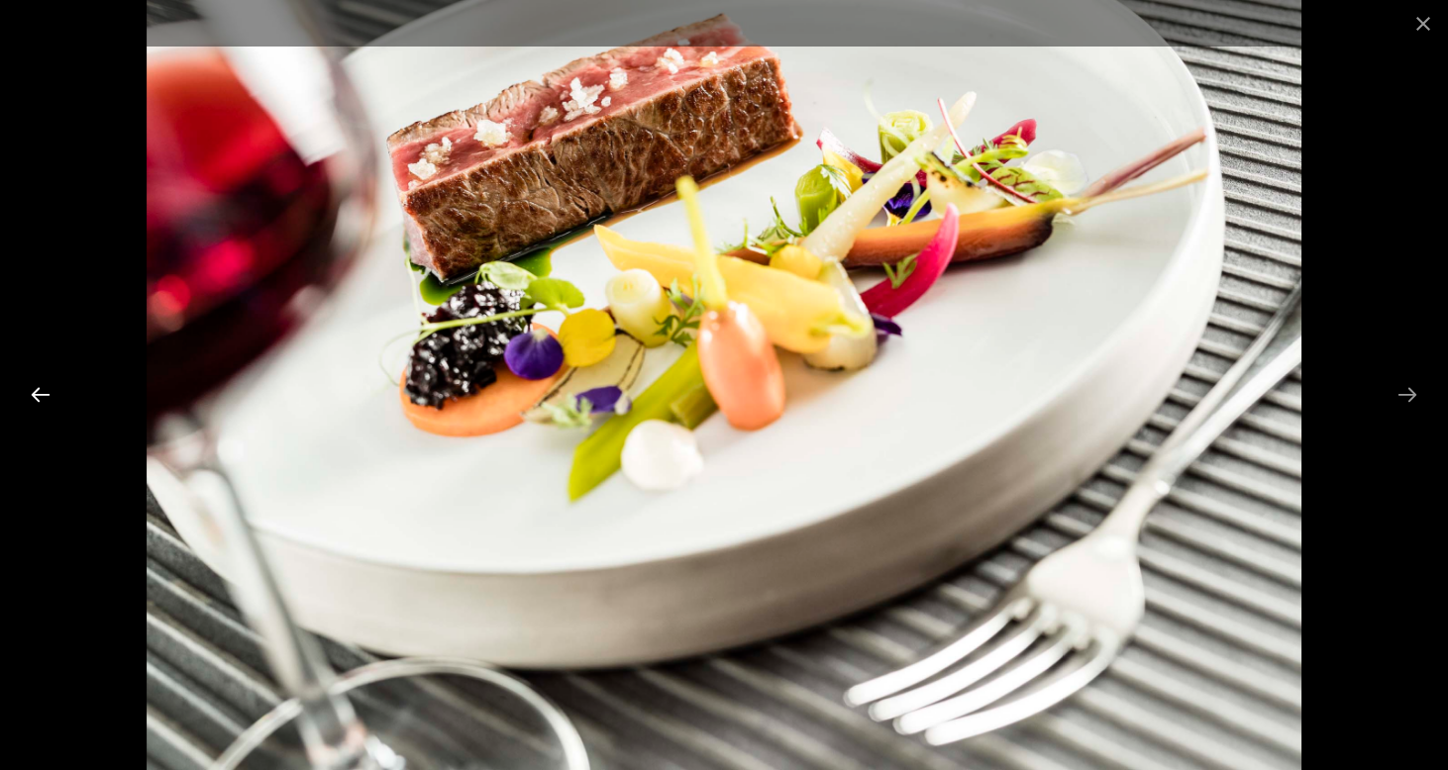
click at [39, 399] on button "Previous slide" at bounding box center [41, 394] width 42 height 39
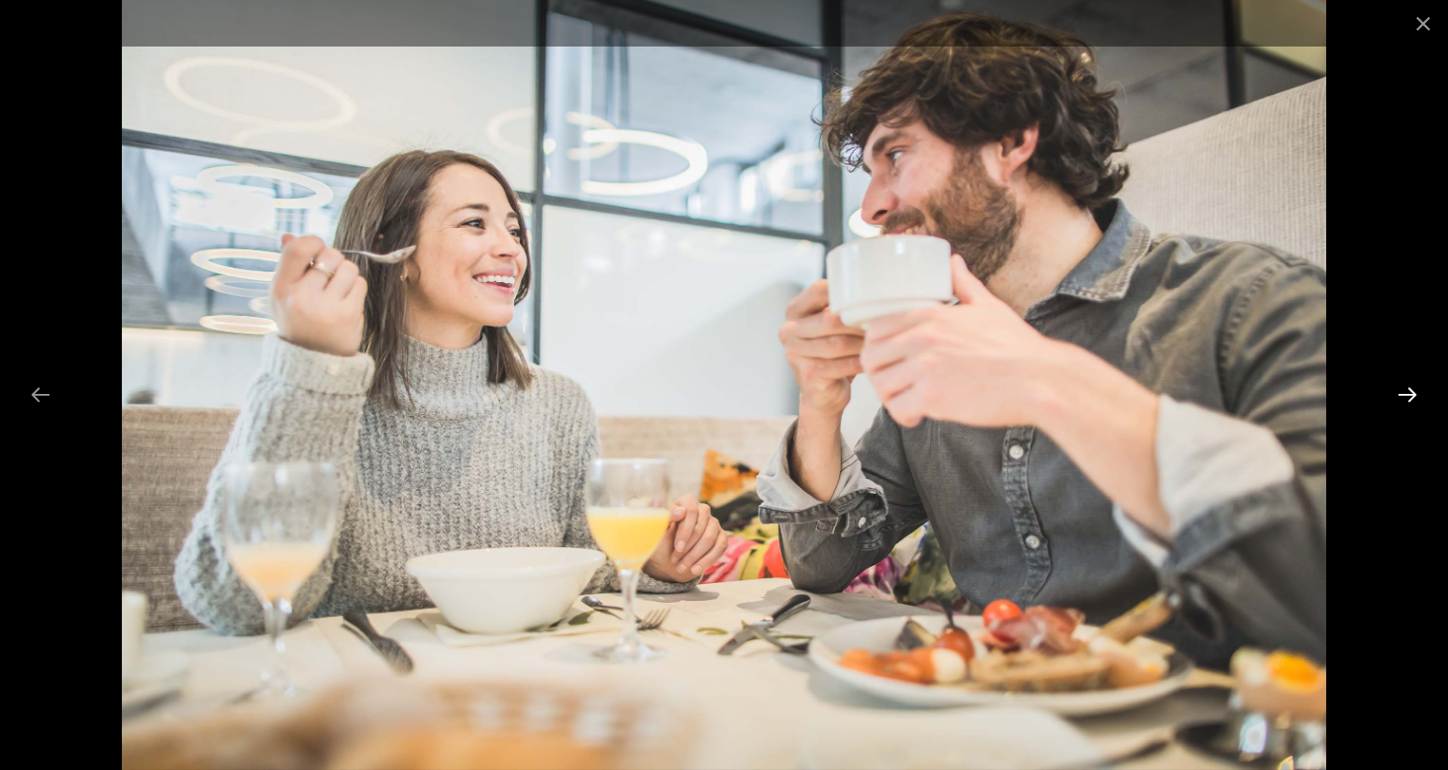
click at [1407, 399] on button "Next slide" at bounding box center [1407, 394] width 42 height 39
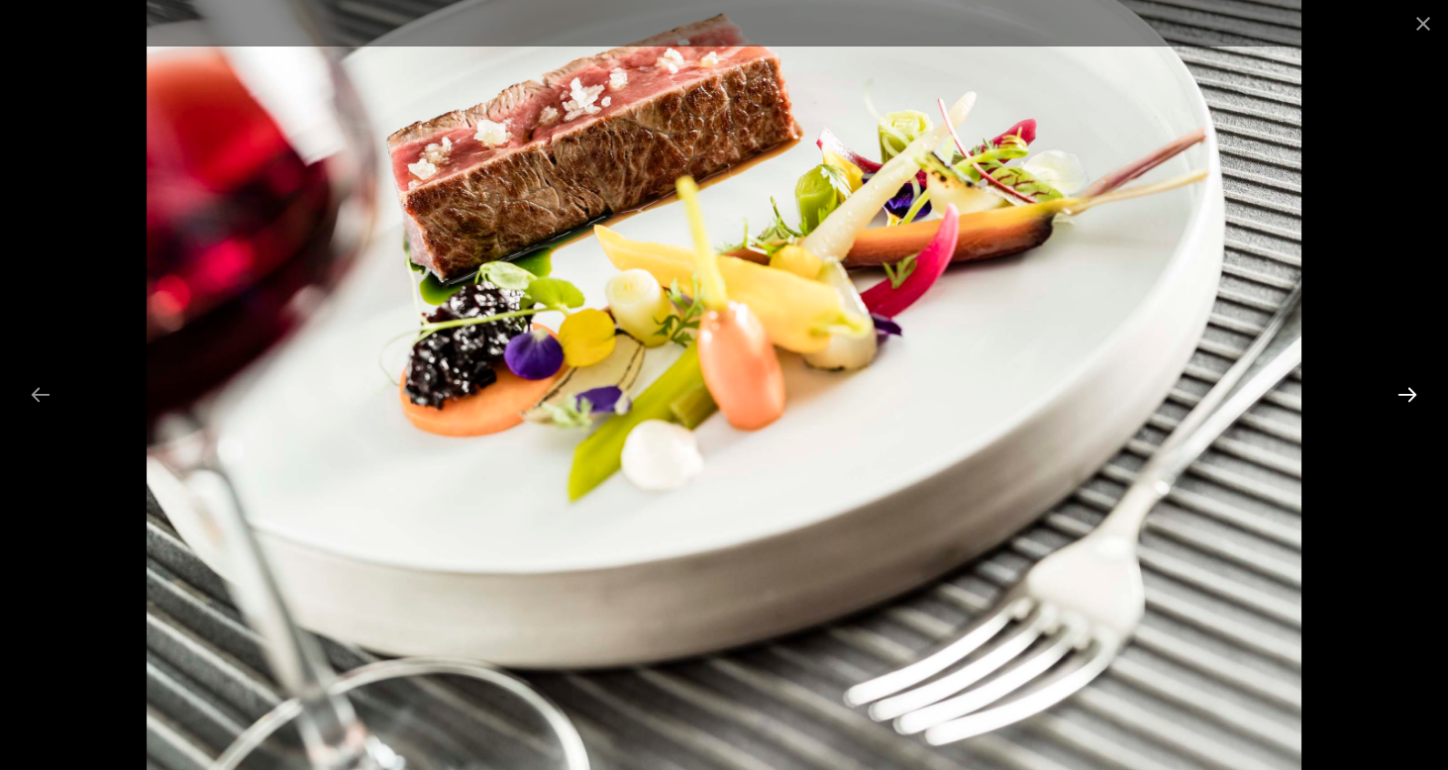
click at [1407, 399] on button "Next slide" at bounding box center [1407, 394] width 42 height 39
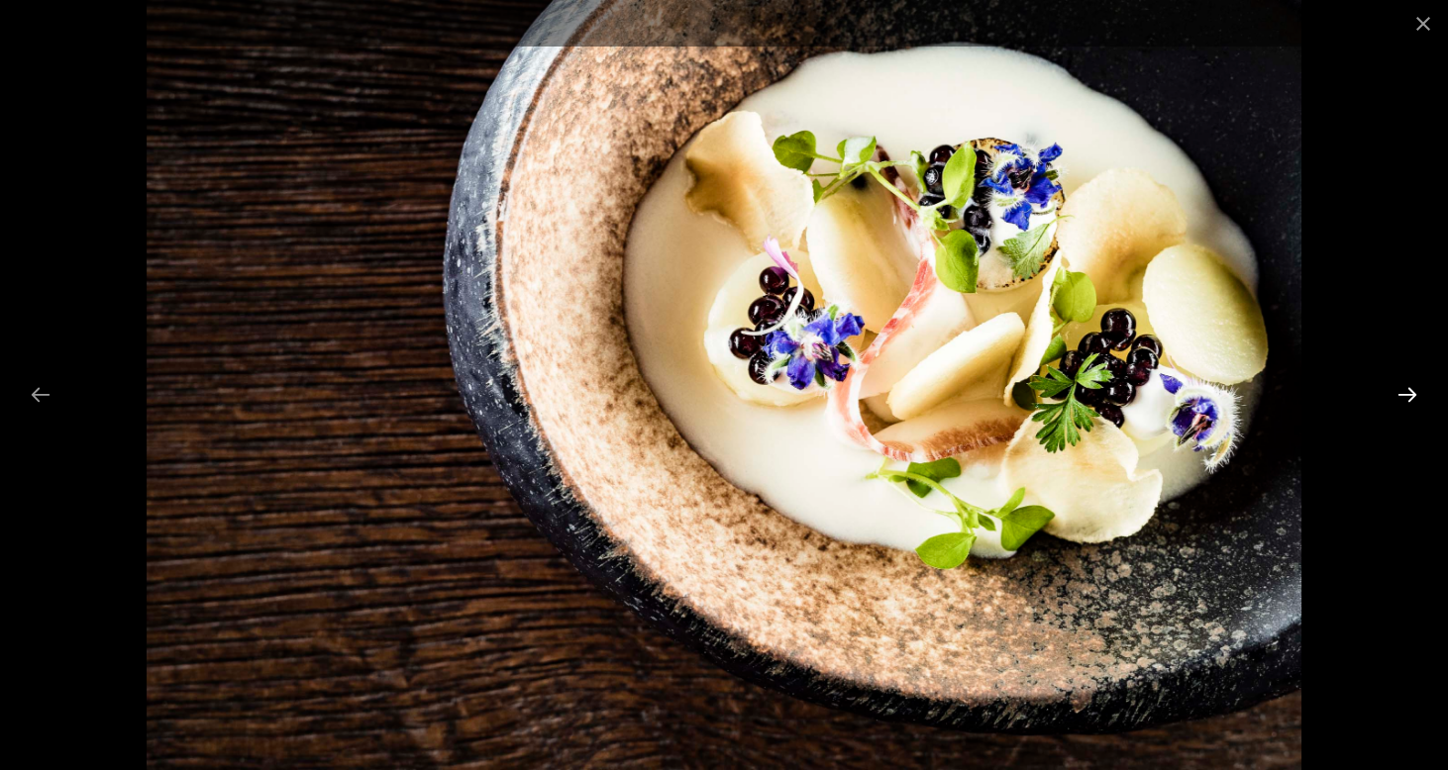
click at [1407, 399] on button "Next slide" at bounding box center [1407, 394] width 42 height 39
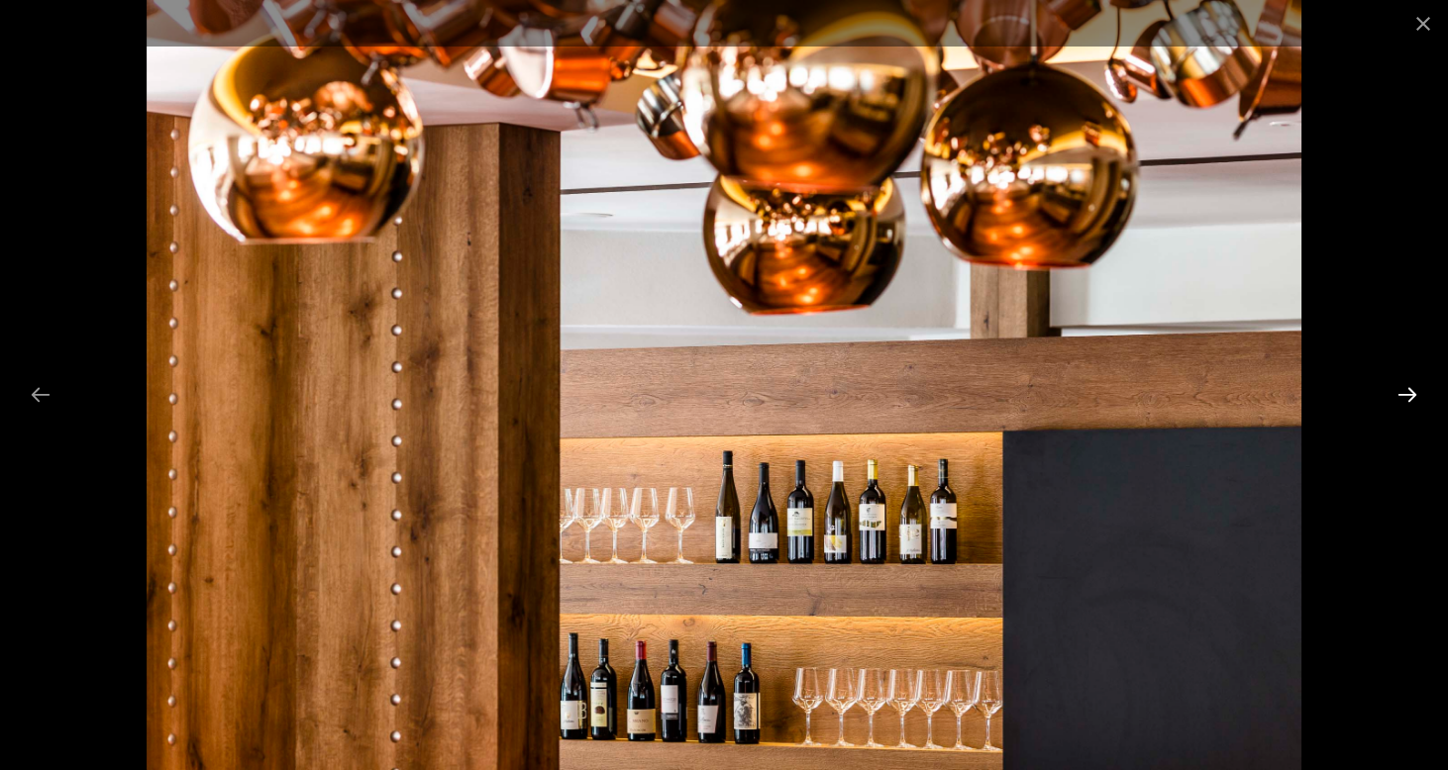
click at [1407, 399] on button "Next slide" at bounding box center [1407, 394] width 42 height 39
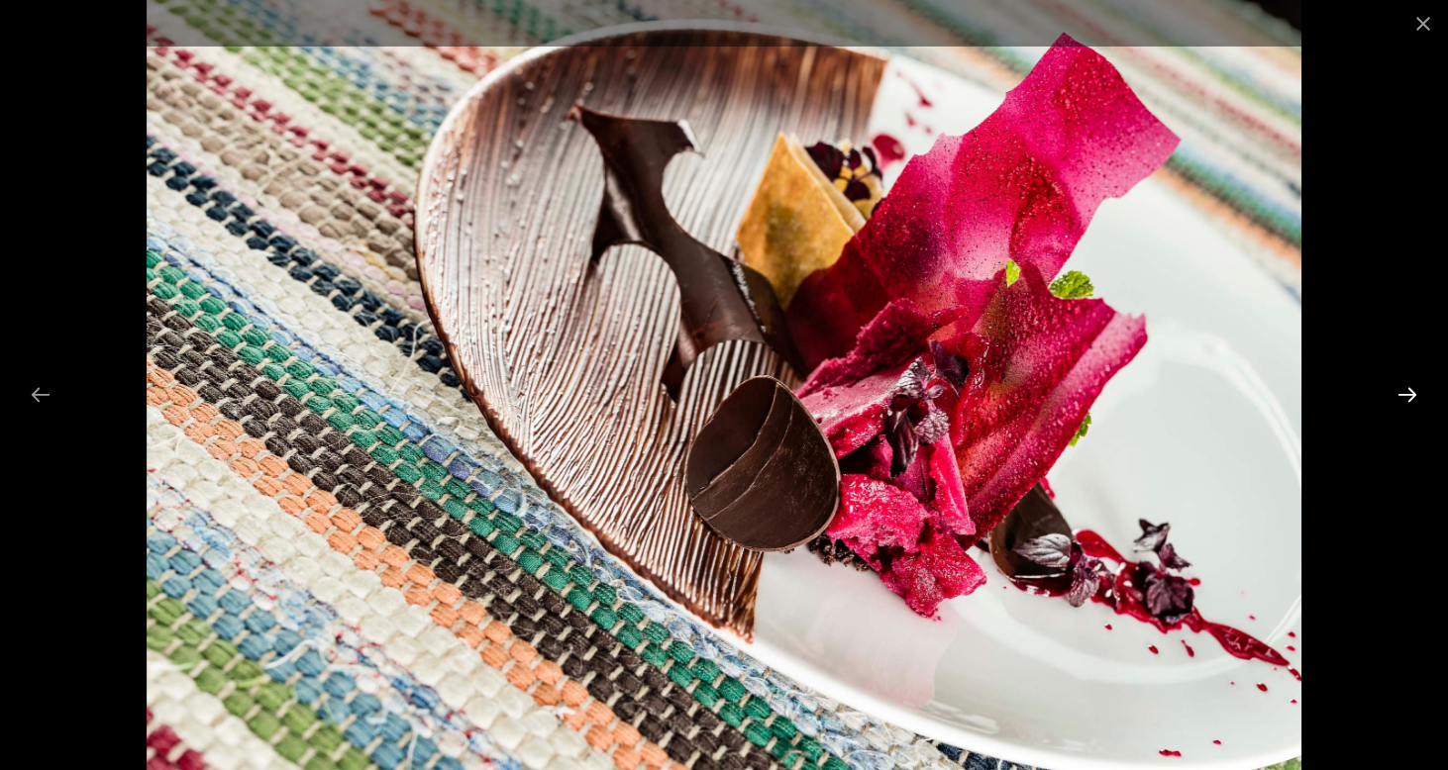
click at [1407, 399] on button "Next slide" at bounding box center [1407, 394] width 42 height 39
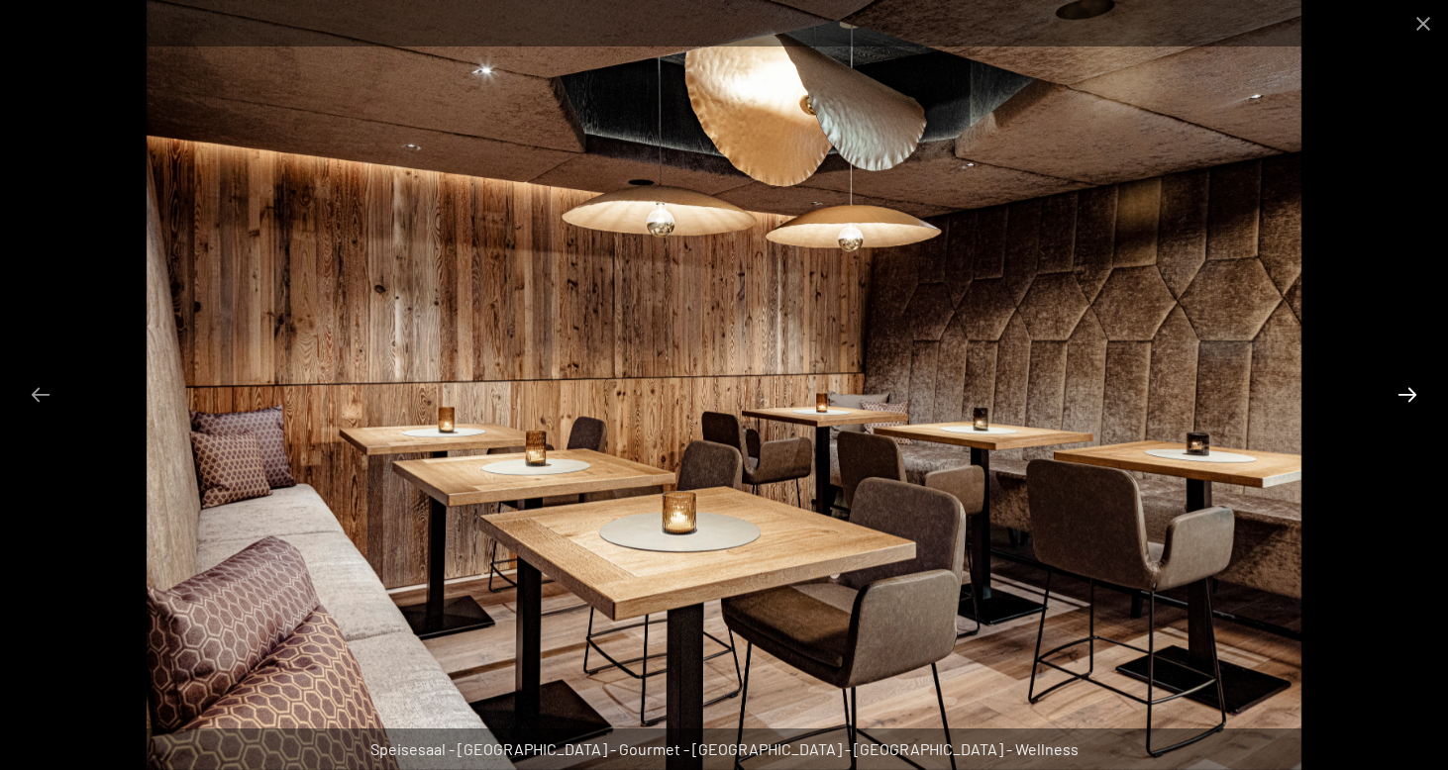
click at [1407, 399] on button "Next slide" at bounding box center [1407, 394] width 42 height 39
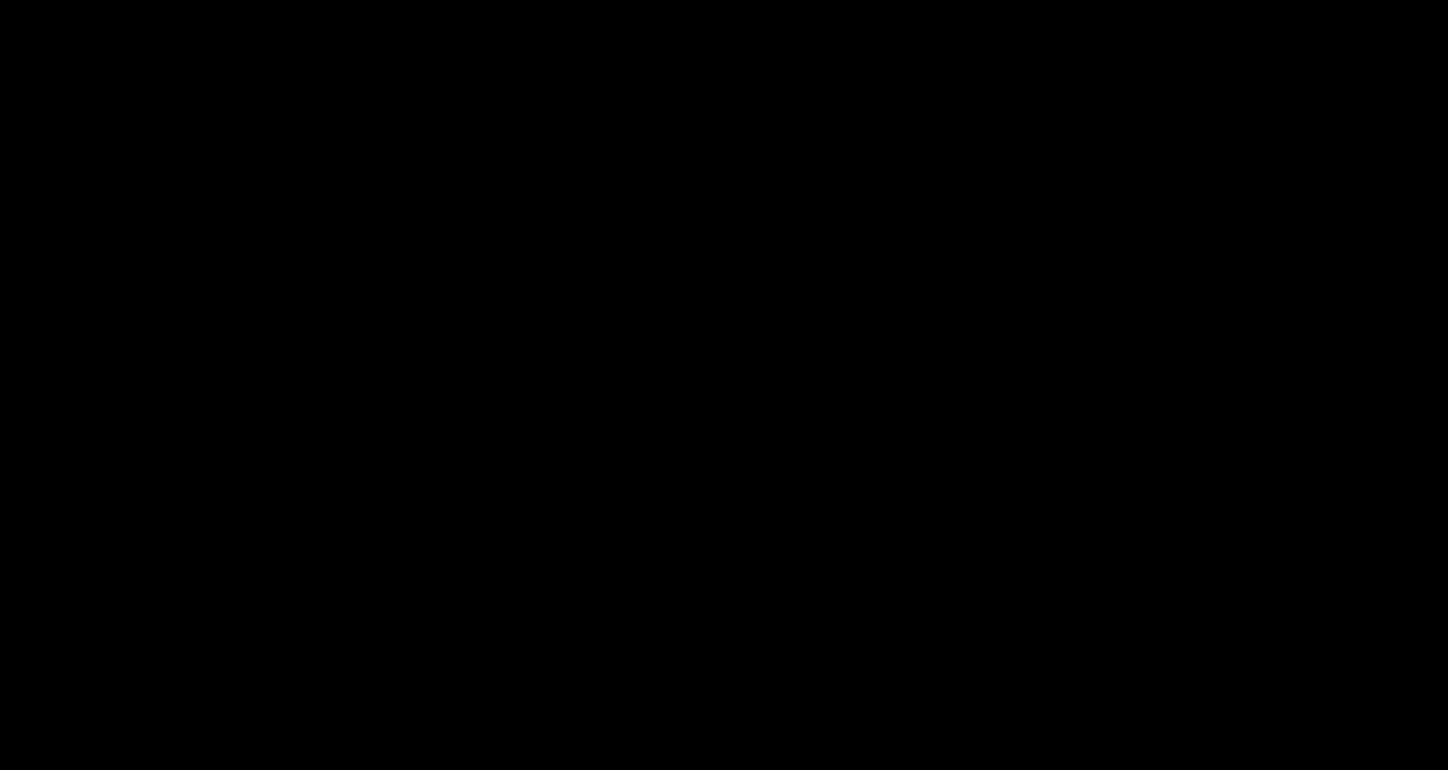
click at [1407, 399] on button "Next slide" at bounding box center [1417, 394] width 42 height 39
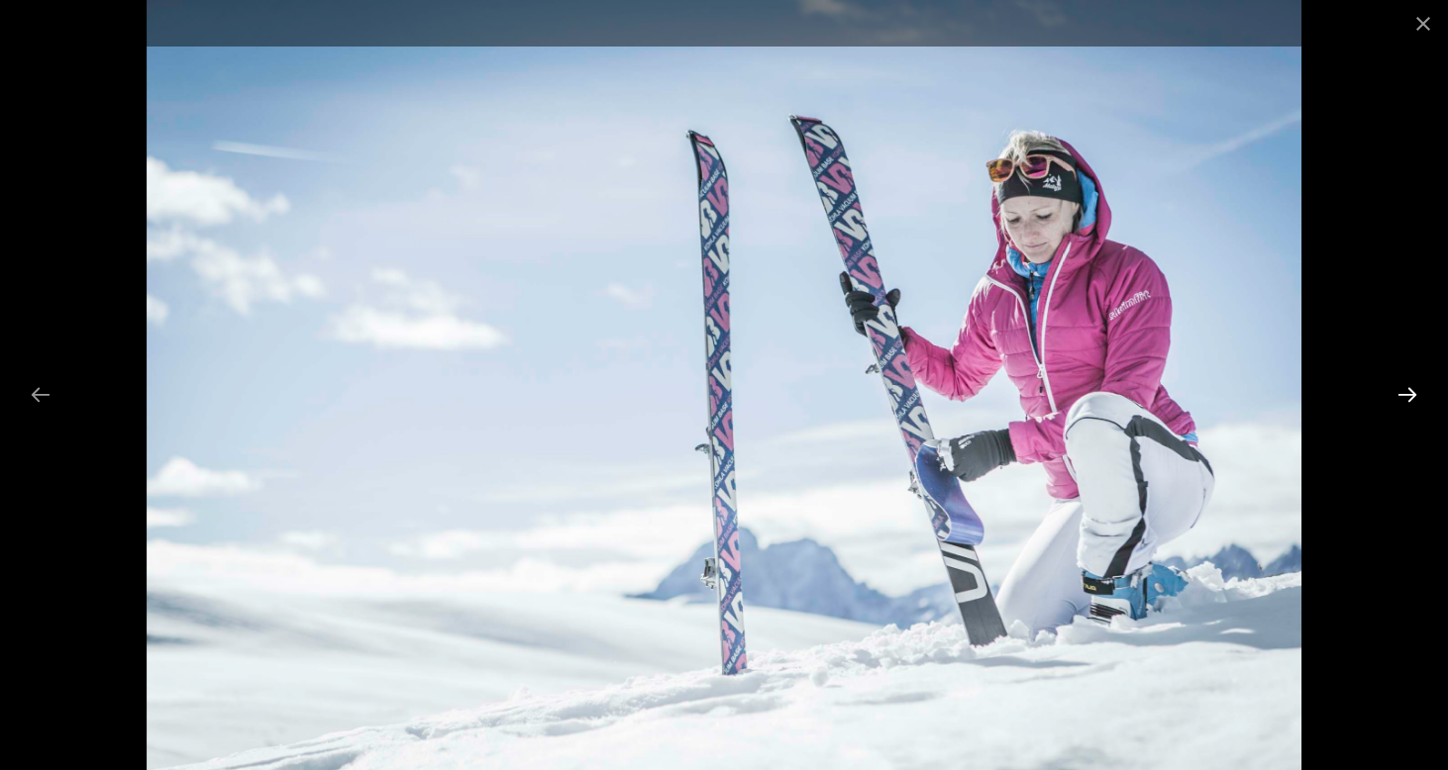
click at [1407, 399] on button "Next slide" at bounding box center [1407, 394] width 42 height 39
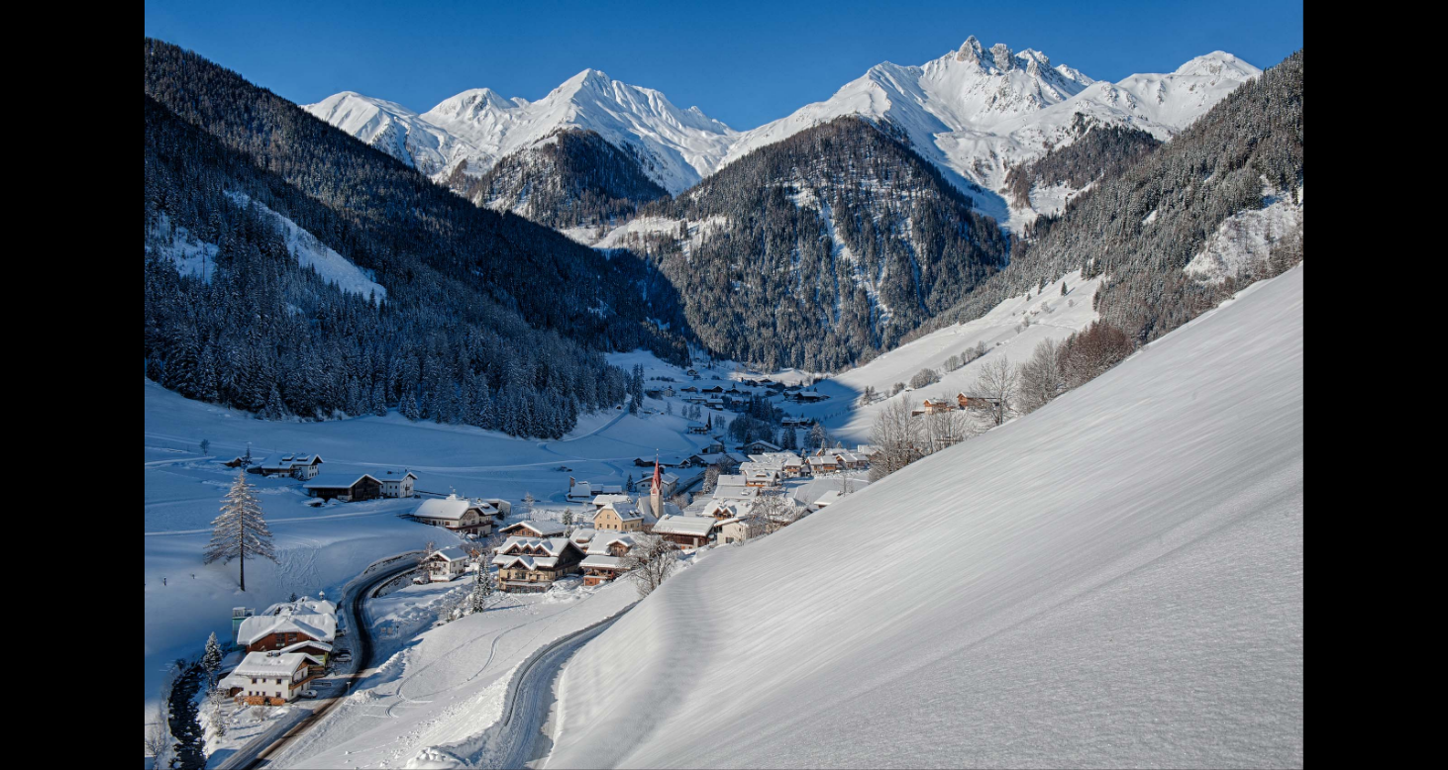
click at [1407, 399] on button "Next slide" at bounding box center [1417, 394] width 42 height 39
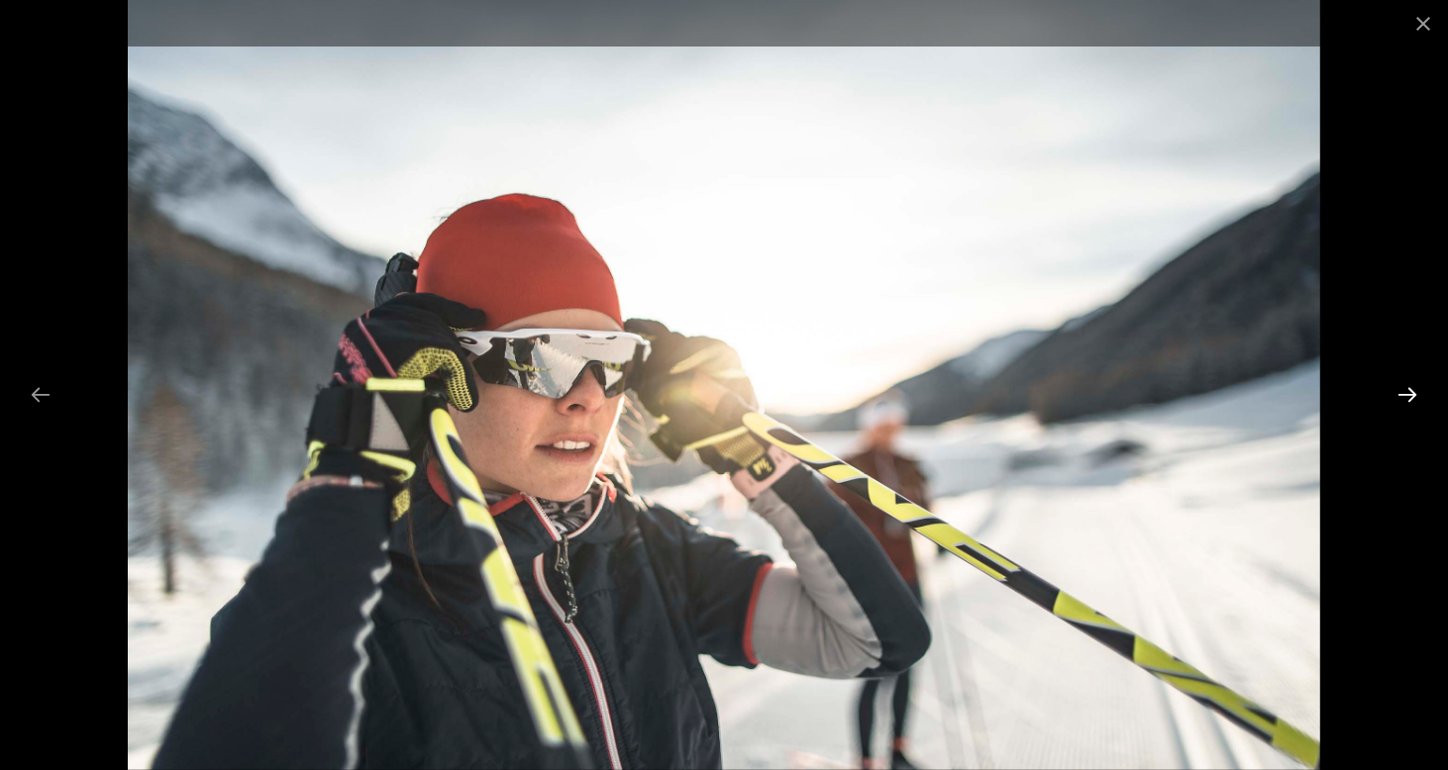
click at [1407, 399] on button "Next slide" at bounding box center [1407, 394] width 42 height 39
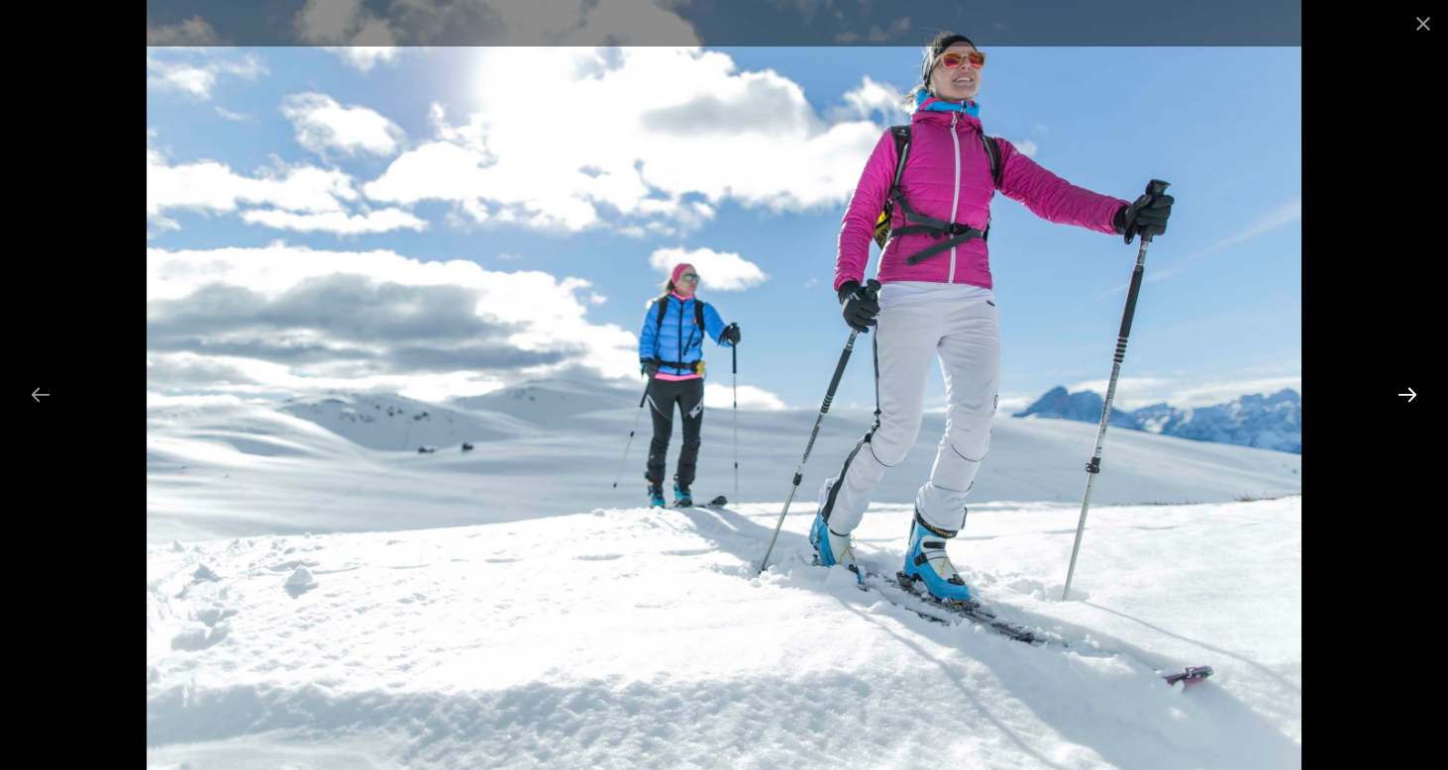
click at [1407, 399] on button "Next slide" at bounding box center [1407, 394] width 42 height 39
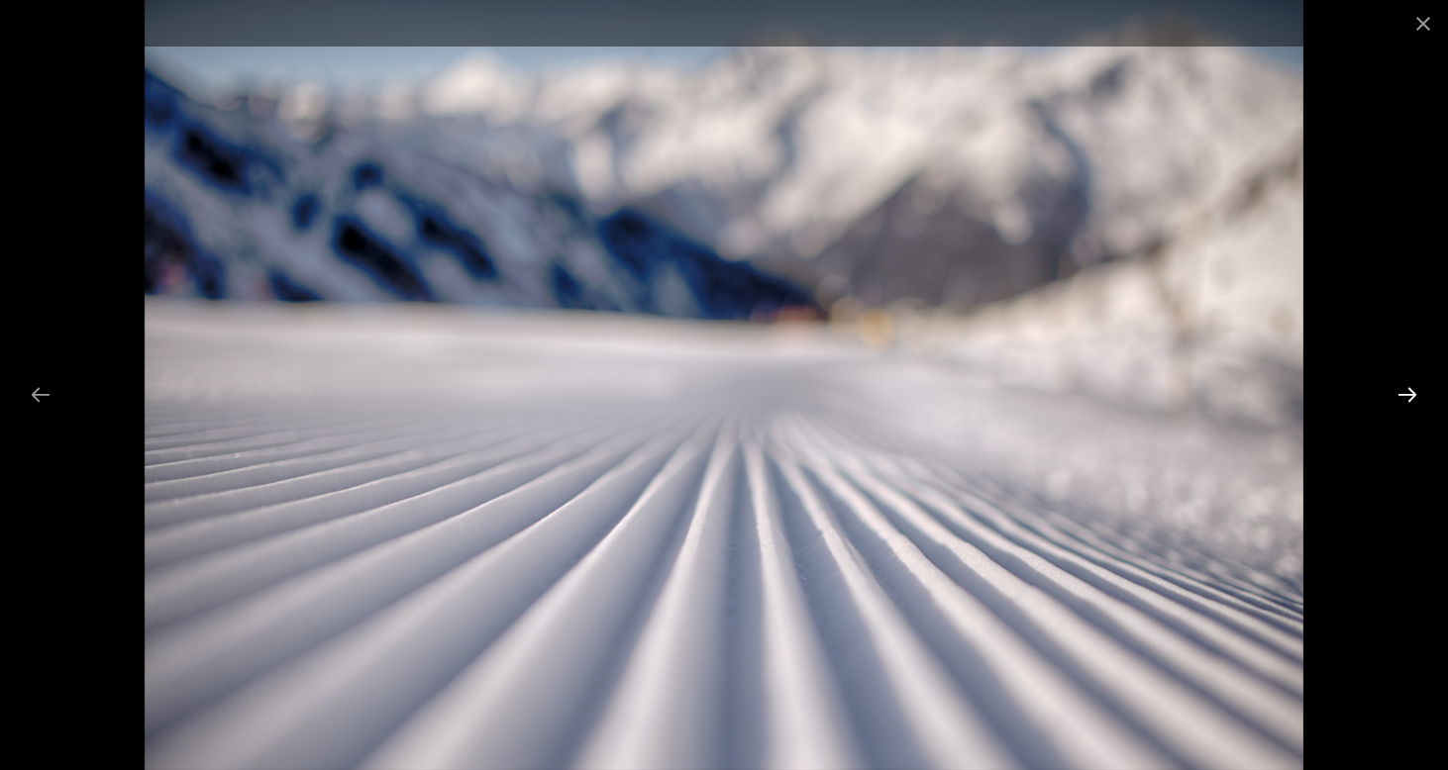
click at [1407, 399] on button "Next slide" at bounding box center [1407, 394] width 42 height 39
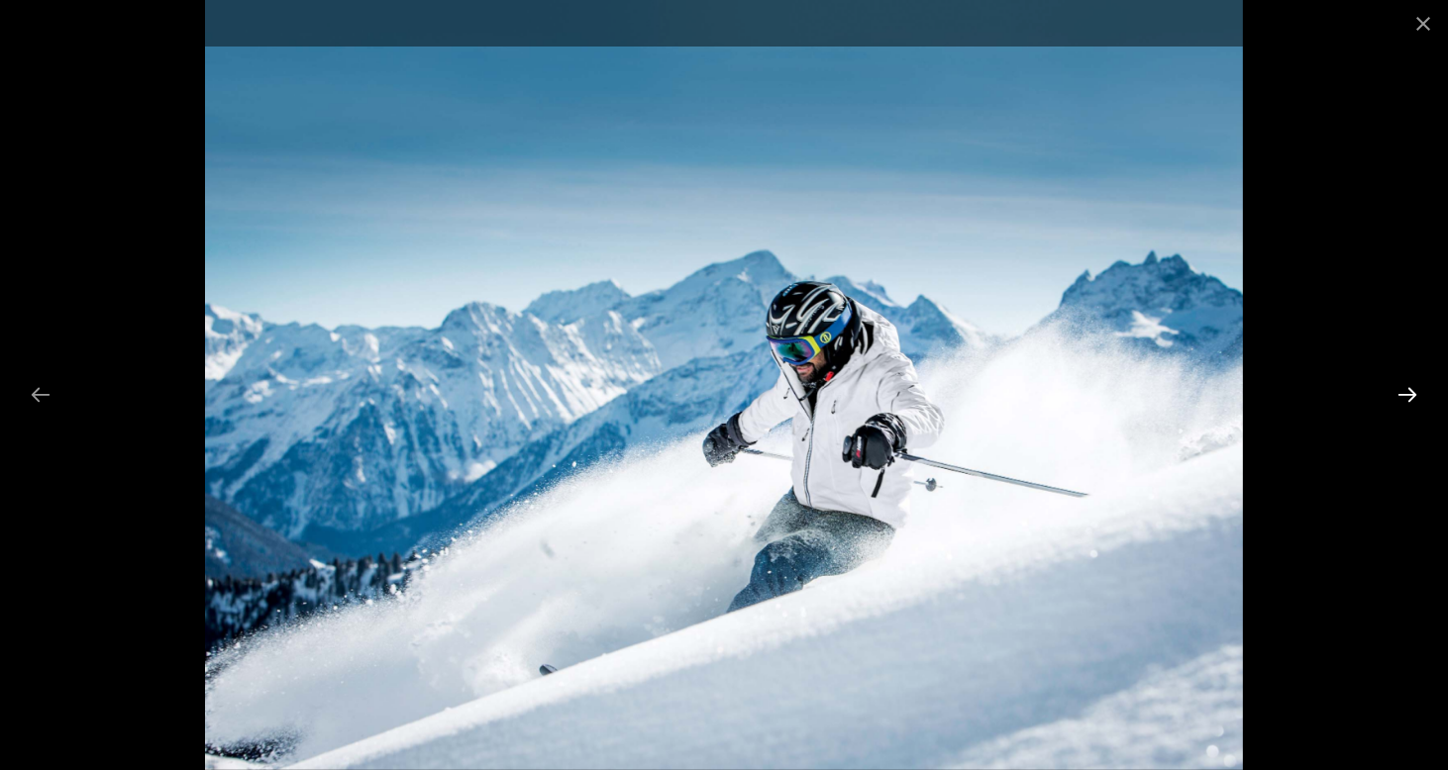
click at [1407, 399] on button "Next slide" at bounding box center [1407, 394] width 42 height 39
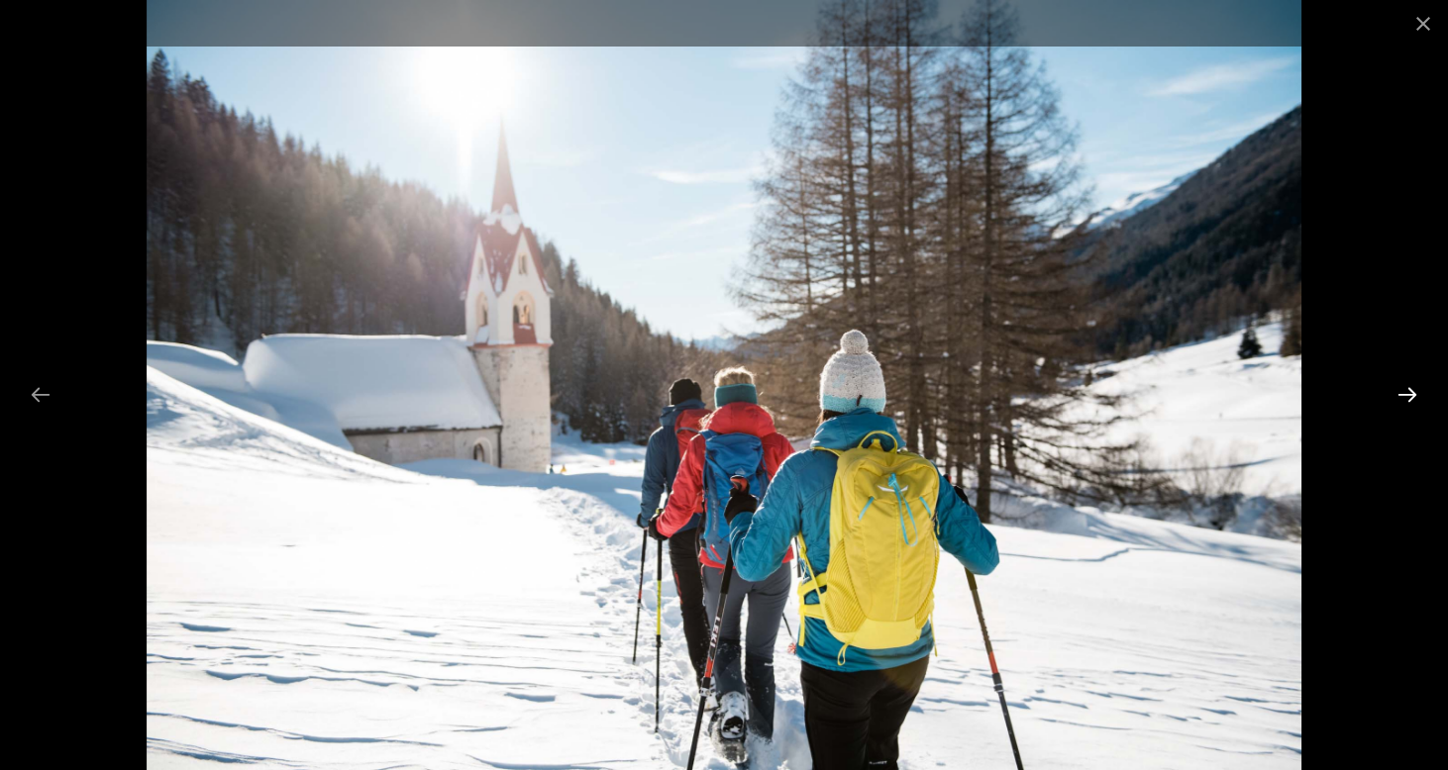
click at [1407, 399] on button "Next slide" at bounding box center [1407, 394] width 42 height 39
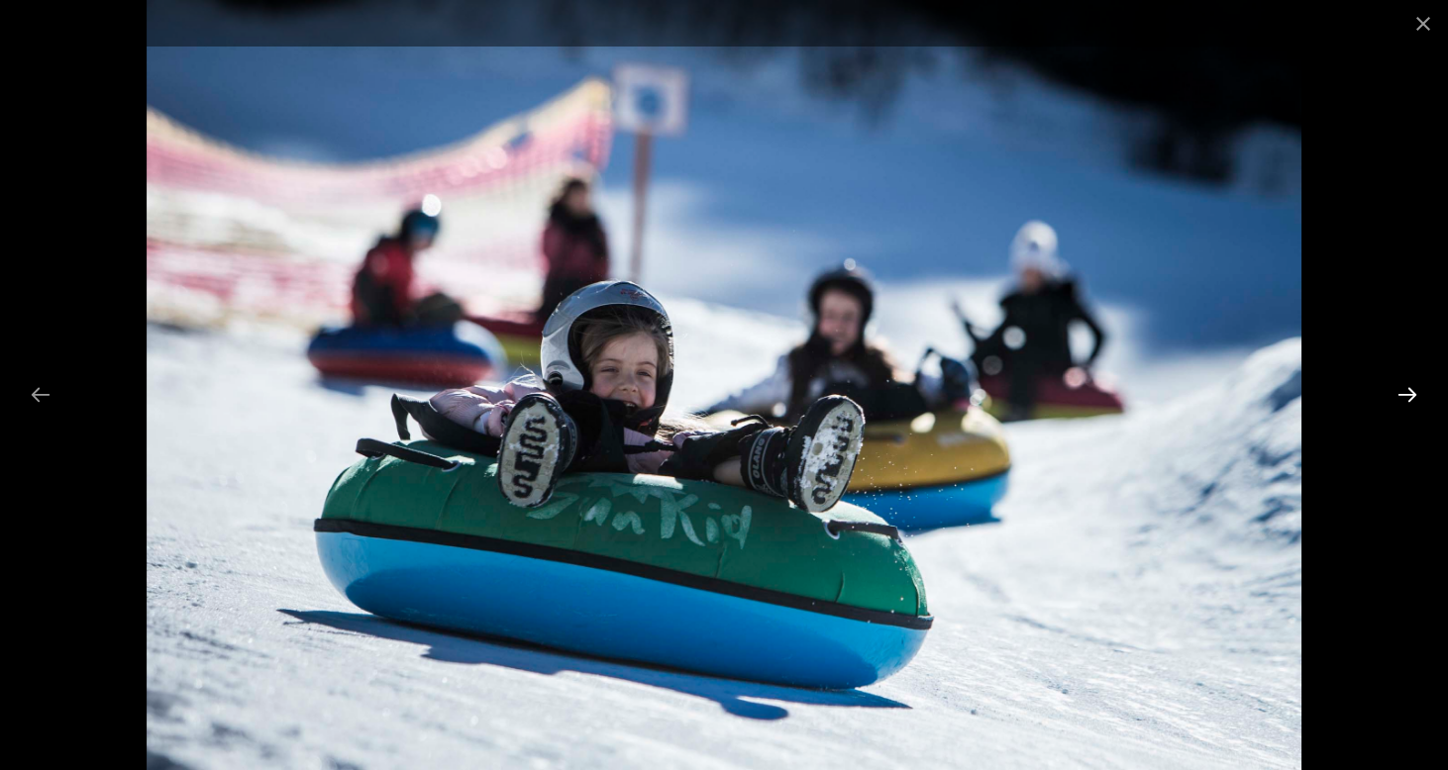
click at [1407, 399] on button "Next slide" at bounding box center [1407, 394] width 42 height 39
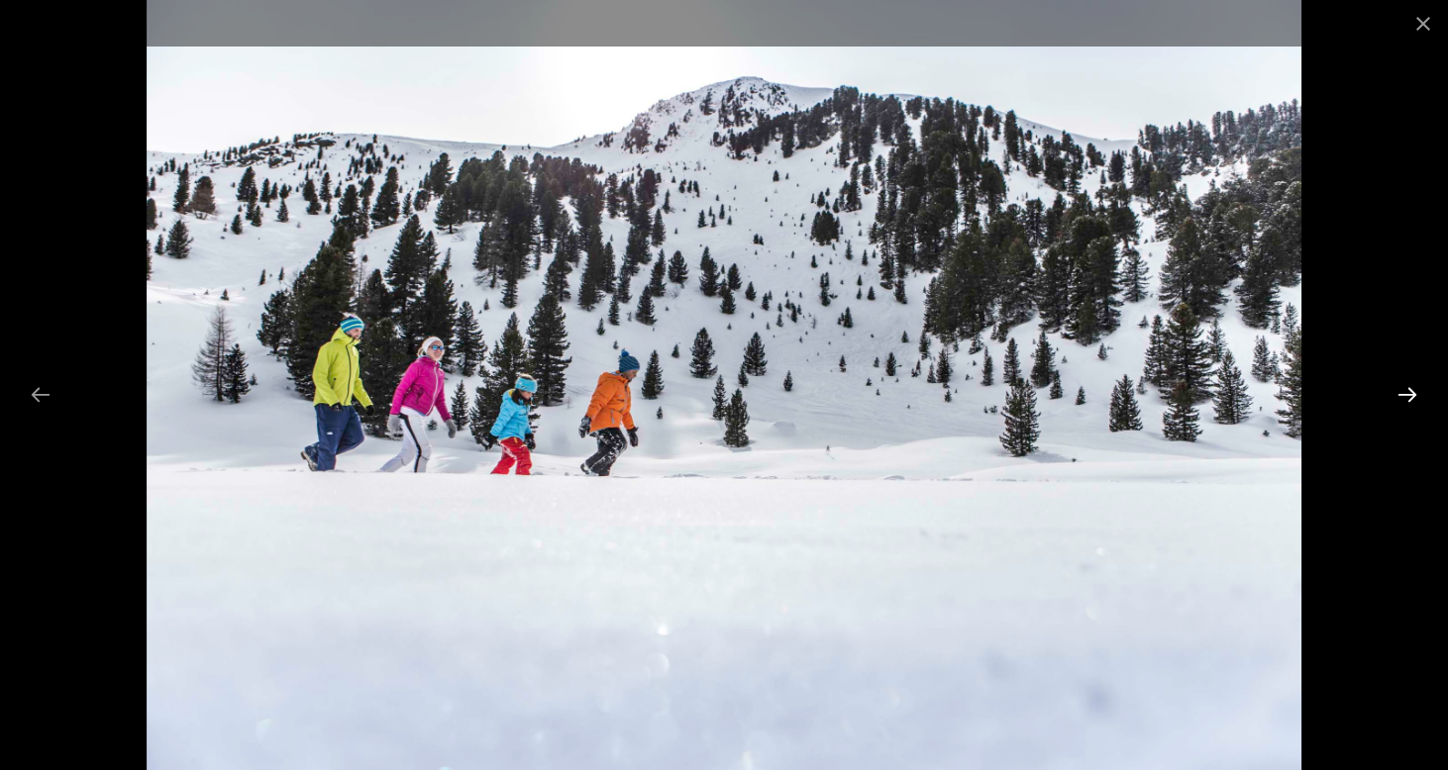
click at [1407, 399] on button "Next slide" at bounding box center [1407, 394] width 42 height 39
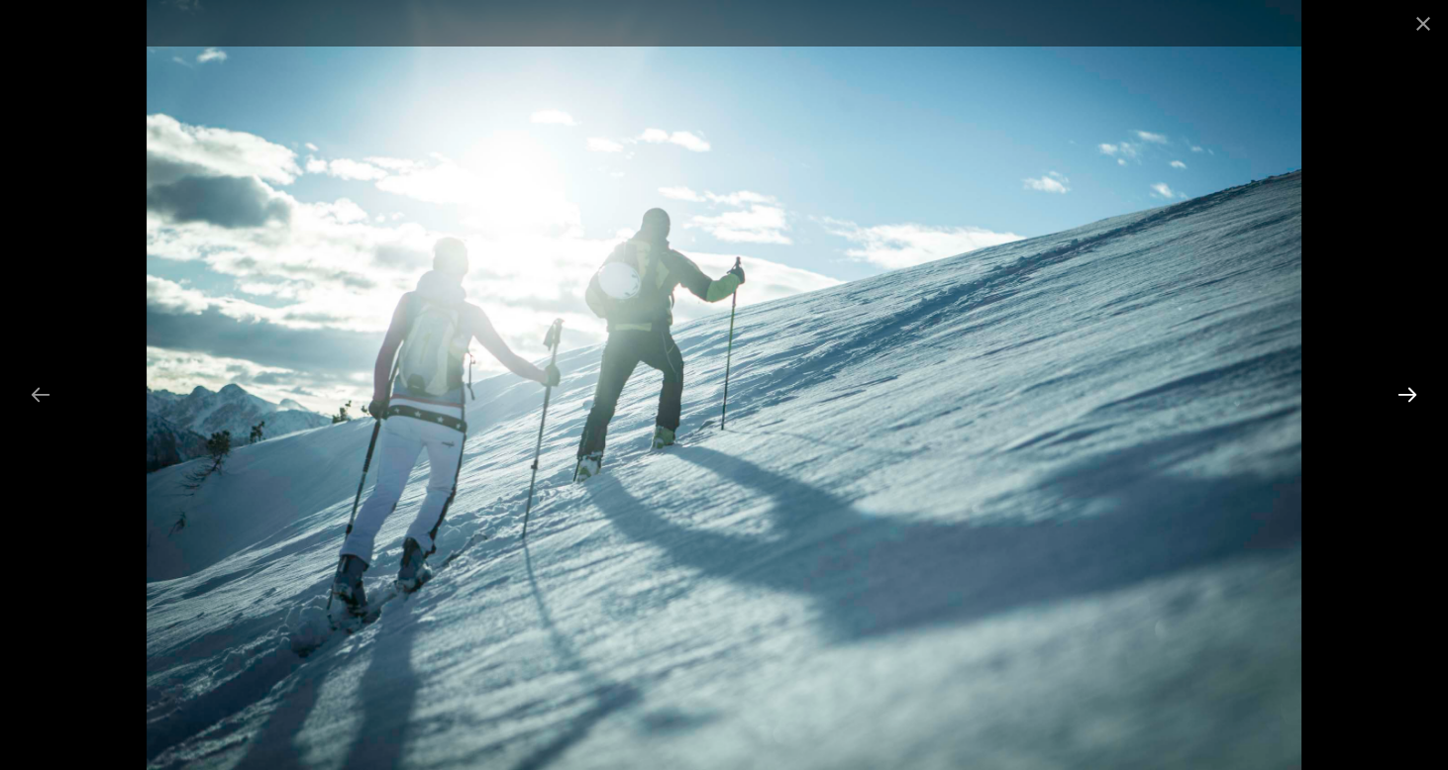
click at [1407, 399] on button "Next slide" at bounding box center [1407, 394] width 42 height 39
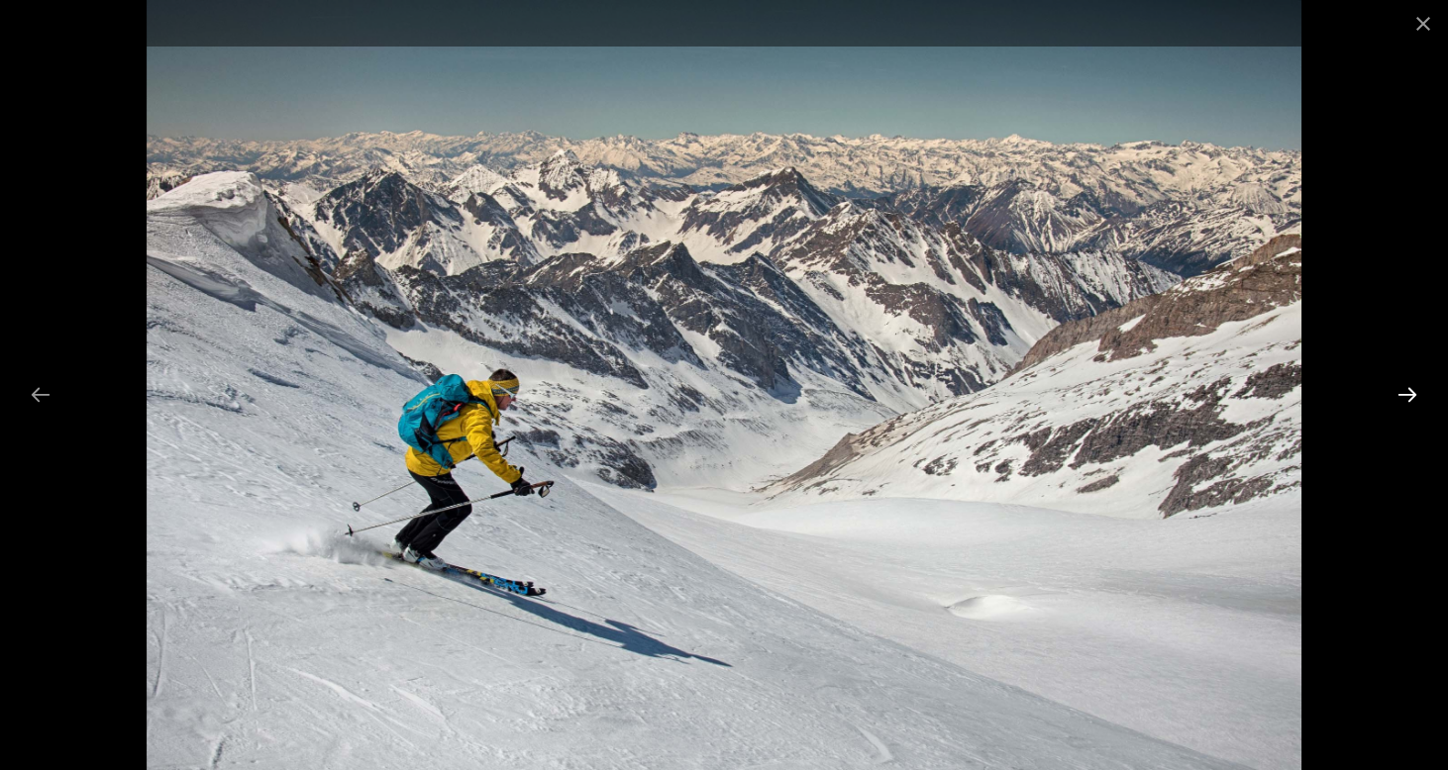
click at [1407, 399] on button "Next slide" at bounding box center [1407, 394] width 42 height 39
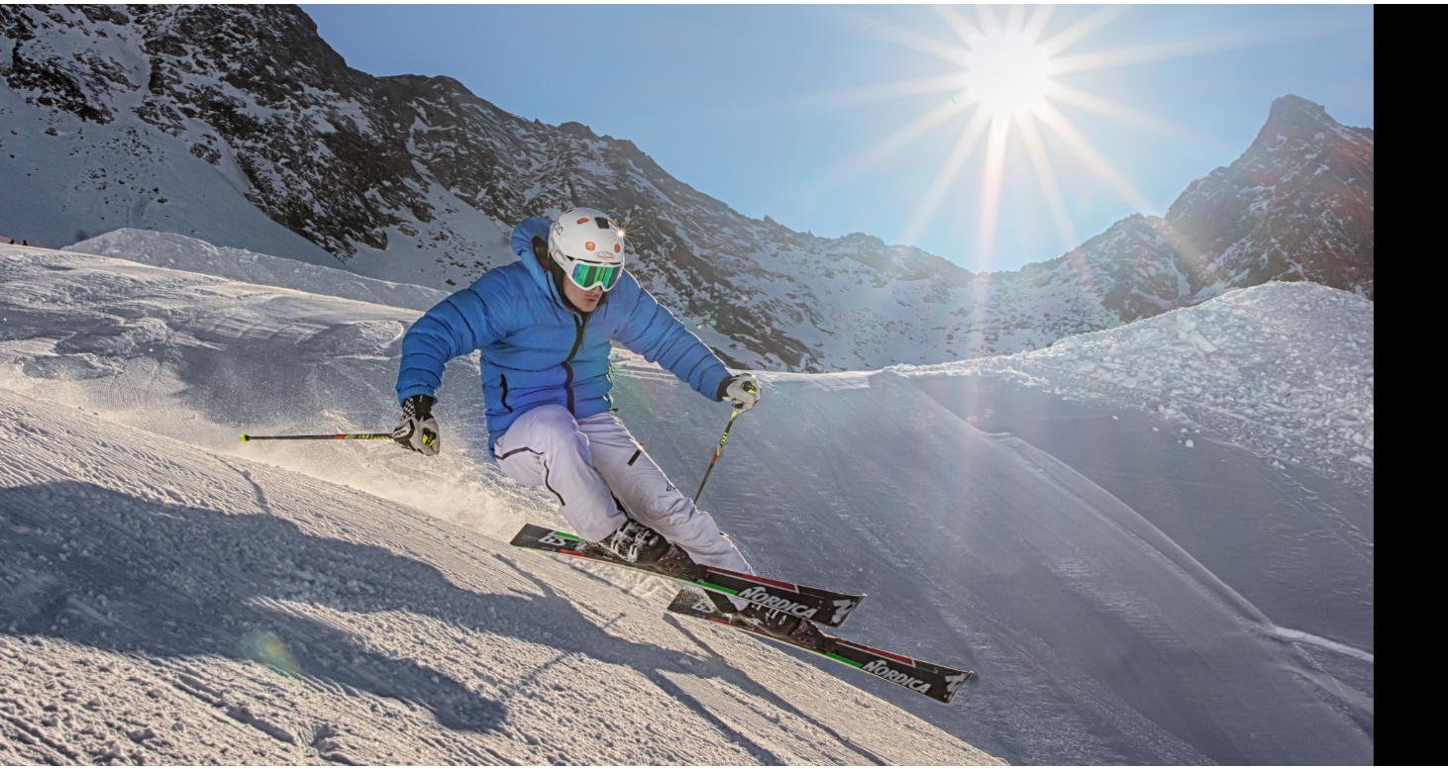
scroll to position [634, 0]
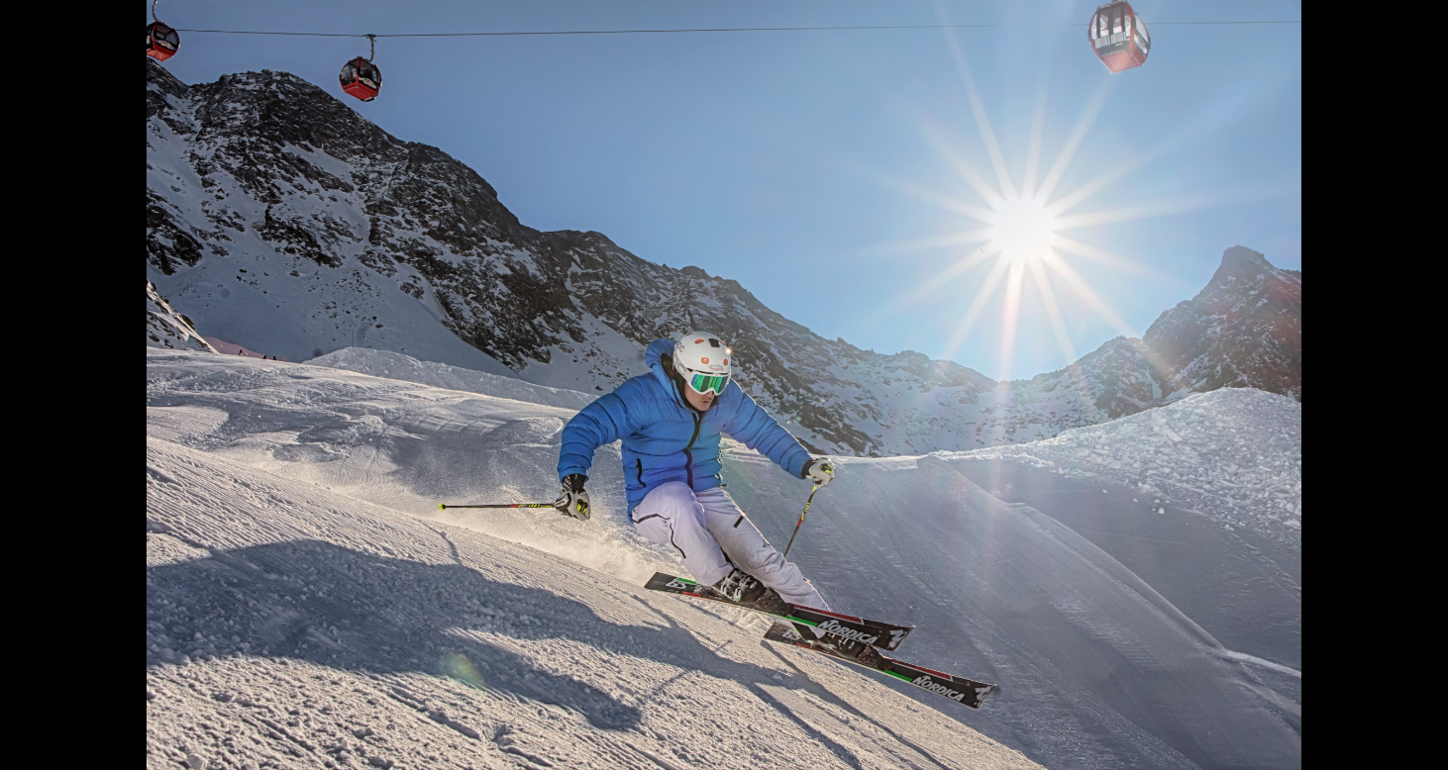
click at [1409, 395] on button "Next slide" at bounding box center [1417, 394] width 42 height 39
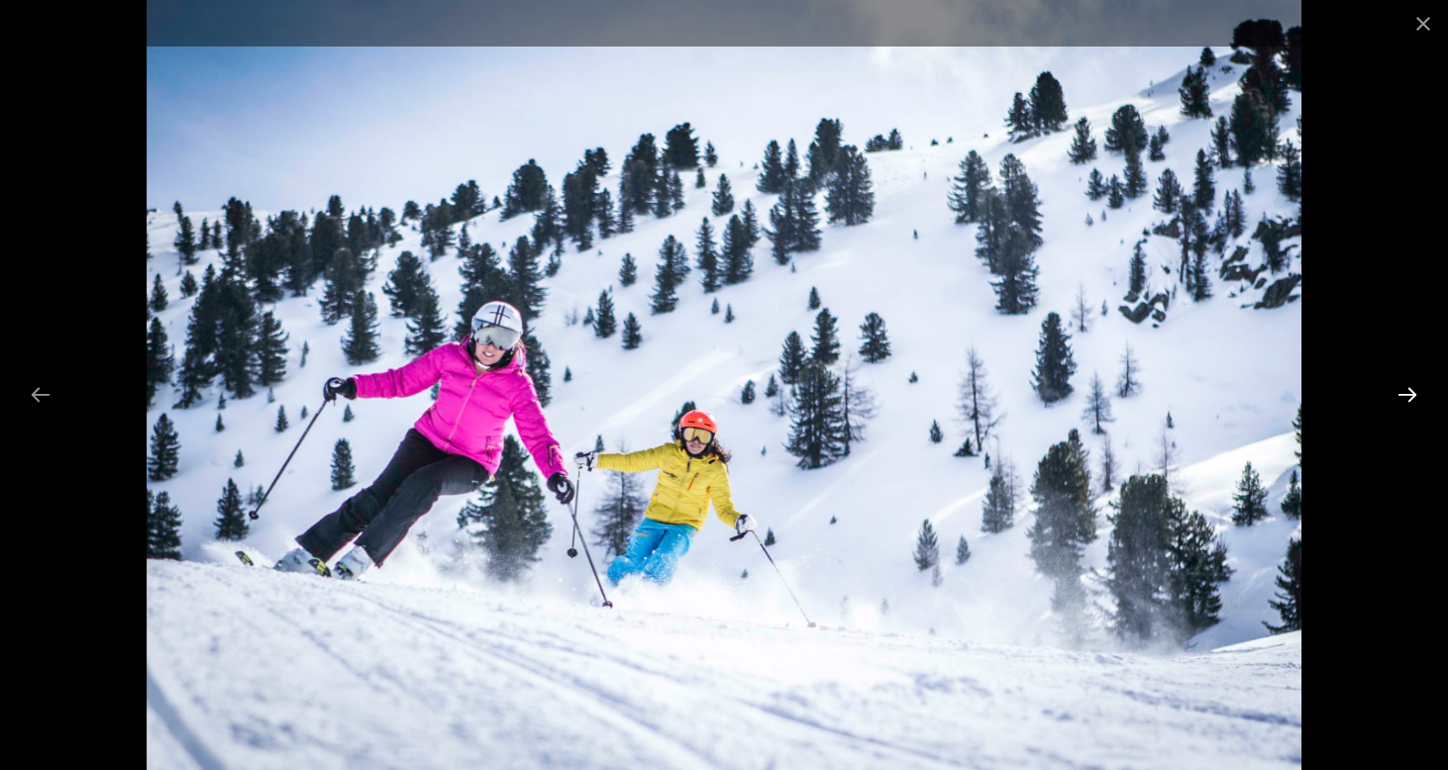
click at [1409, 395] on button "Next slide" at bounding box center [1407, 394] width 42 height 39
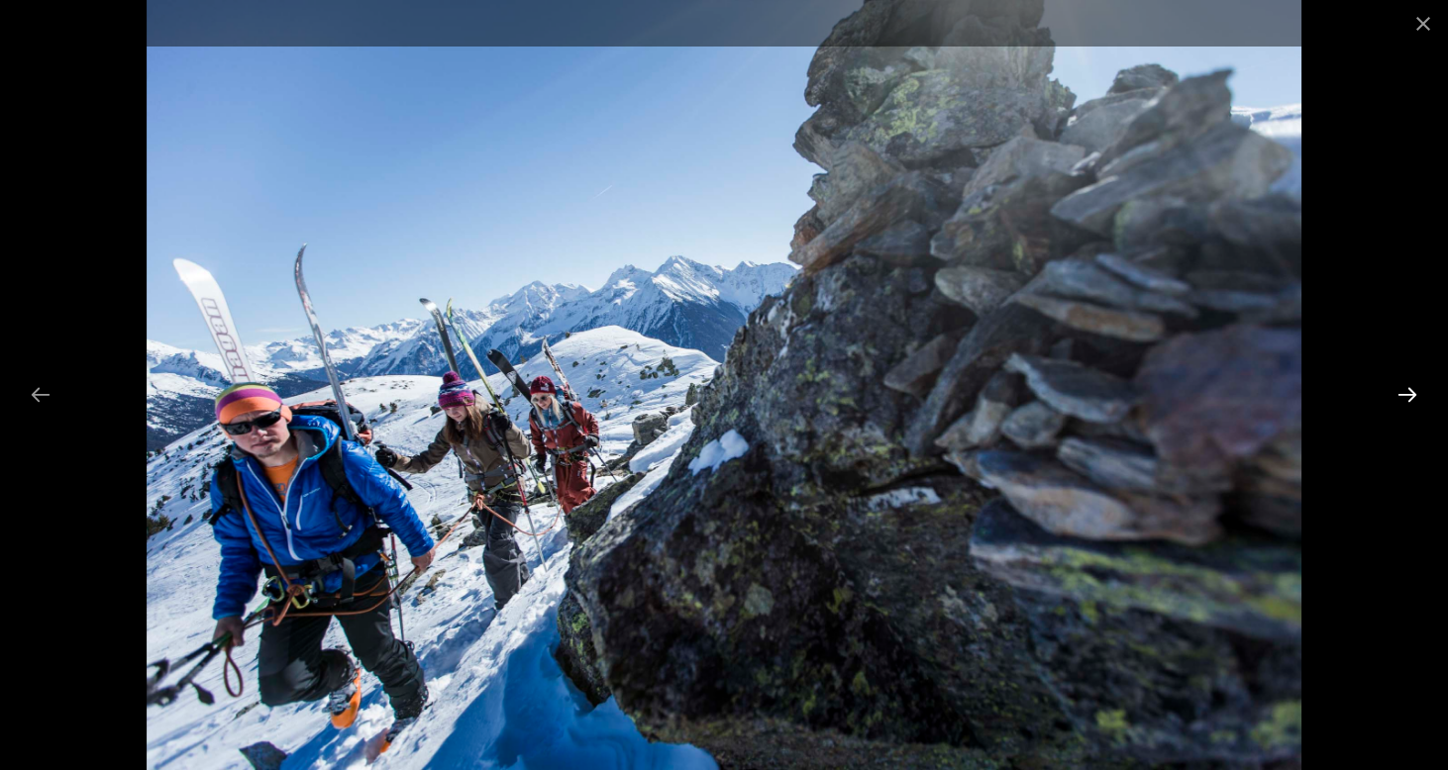
click at [1409, 395] on button "Next slide" at bounding box center [1407, 394] width 42 height 39
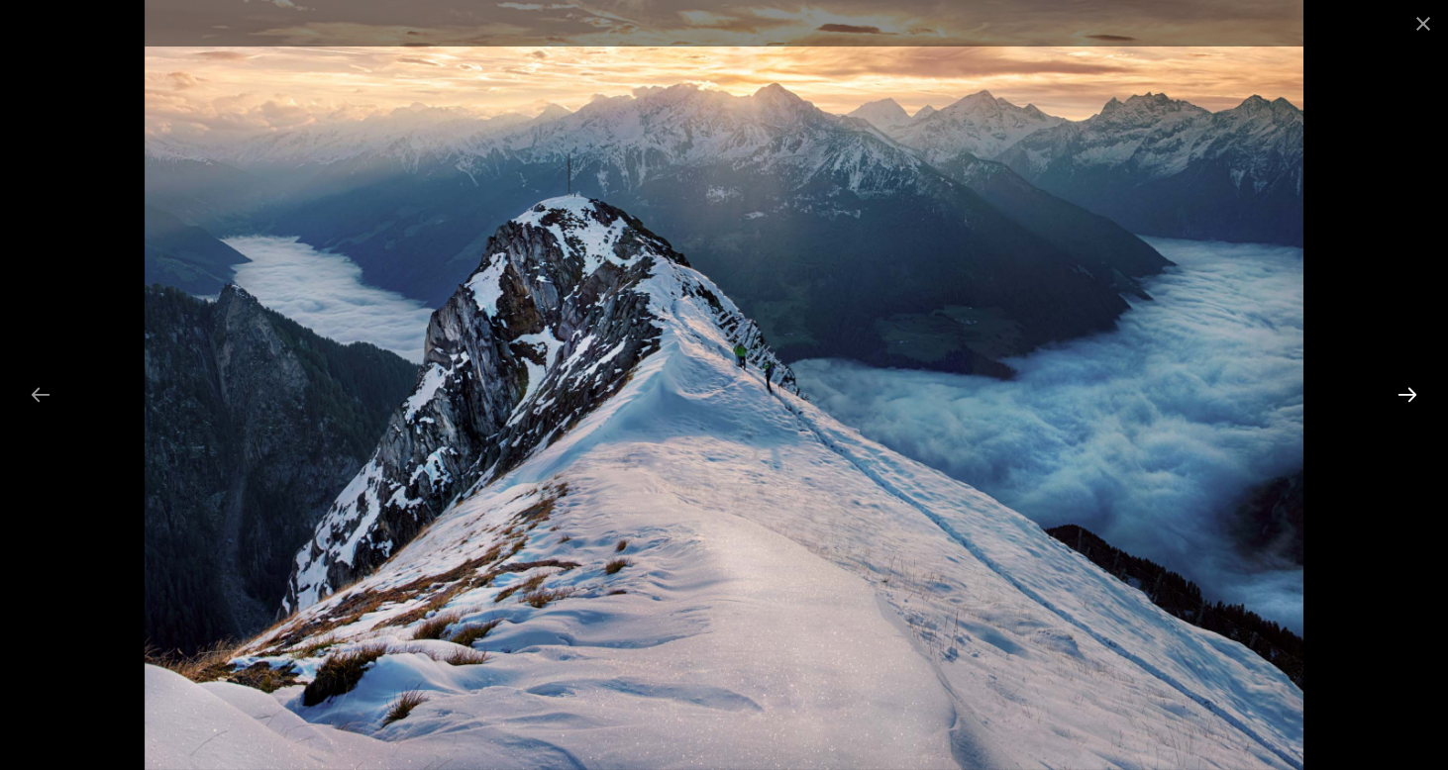
click at [1409, 395] on button "Next slide" at bounding box center [1407, 394] width 42 height 39
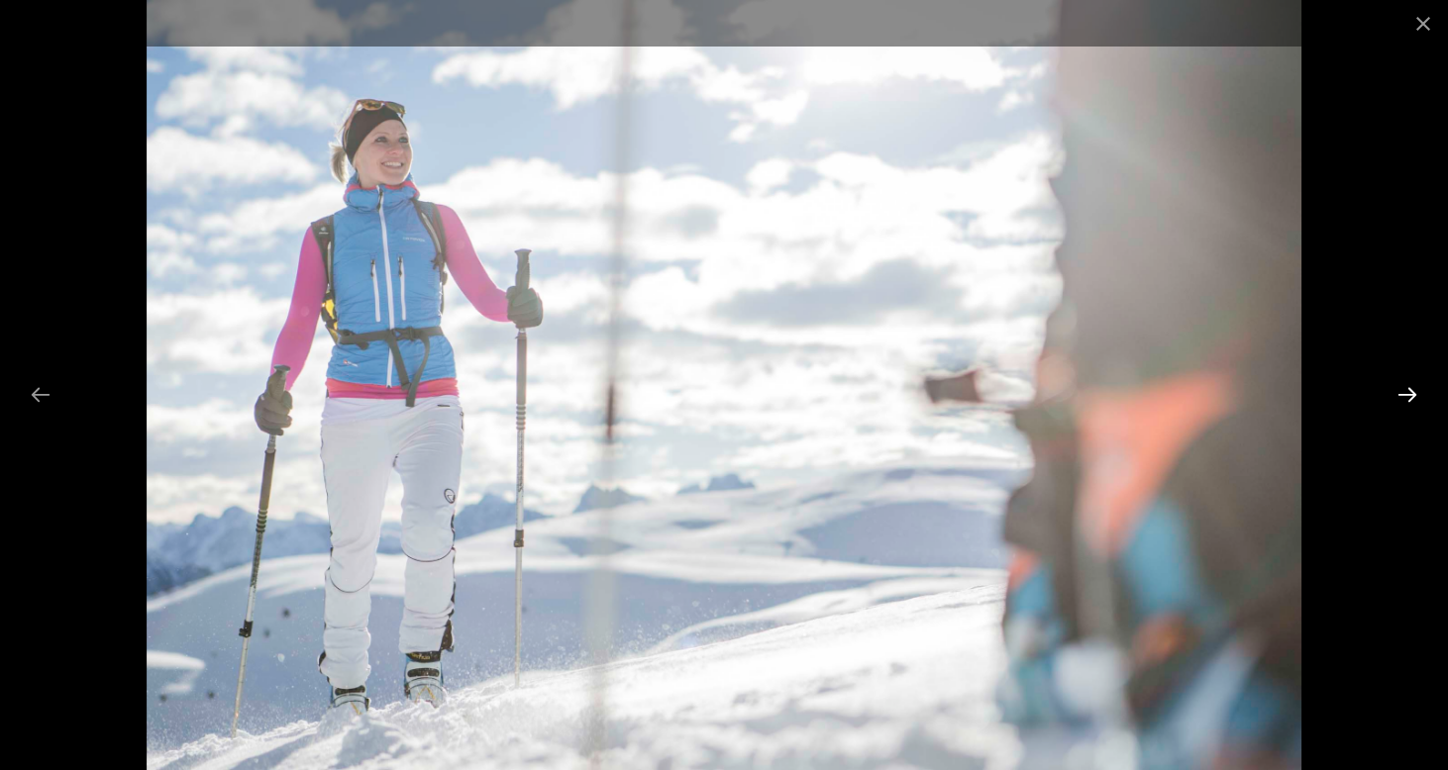
click at [1409, 395] on button "Next slide" at bounding box center [1407, 394] width 42 height 39
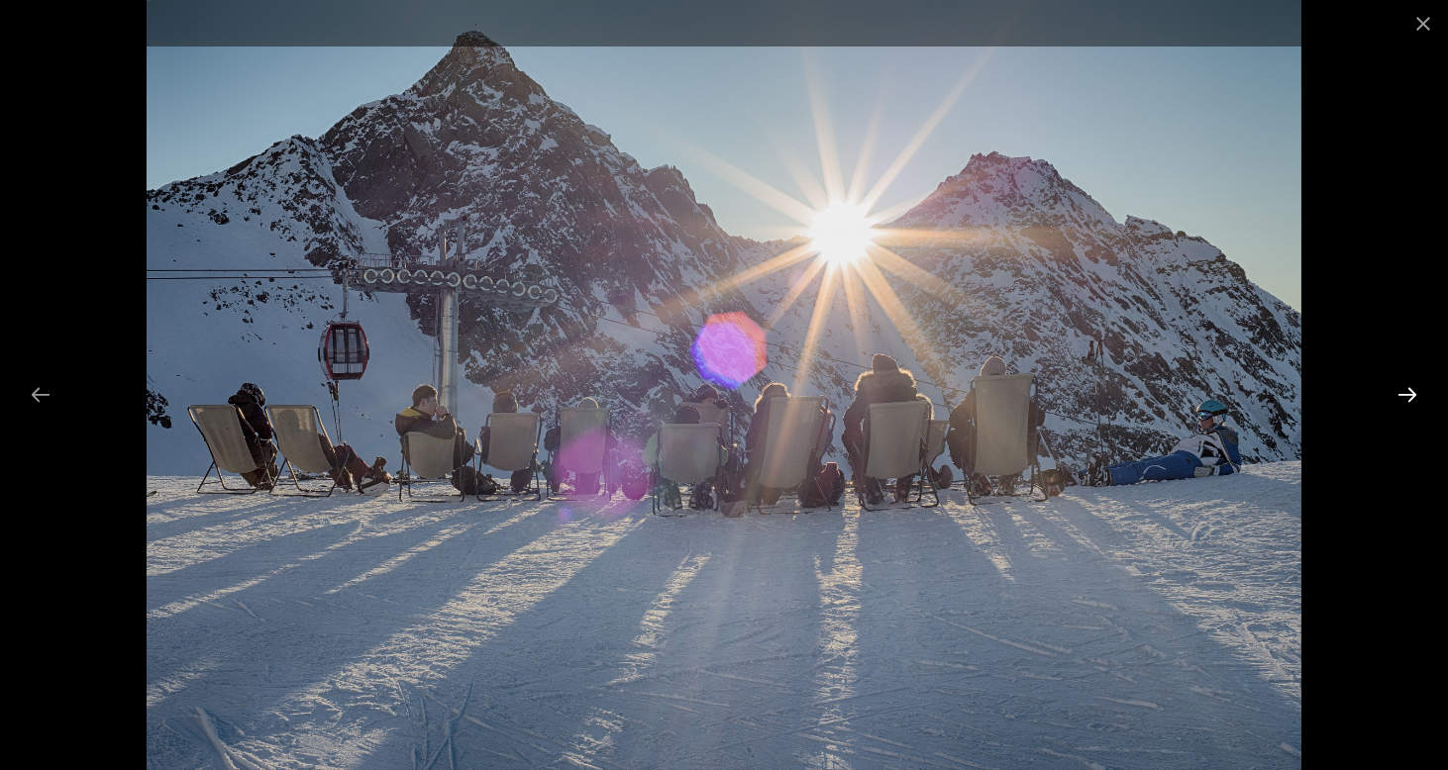
click at [1409, 395] on button "Next slide" at bounding box center [1407, 394] width 42 height 39
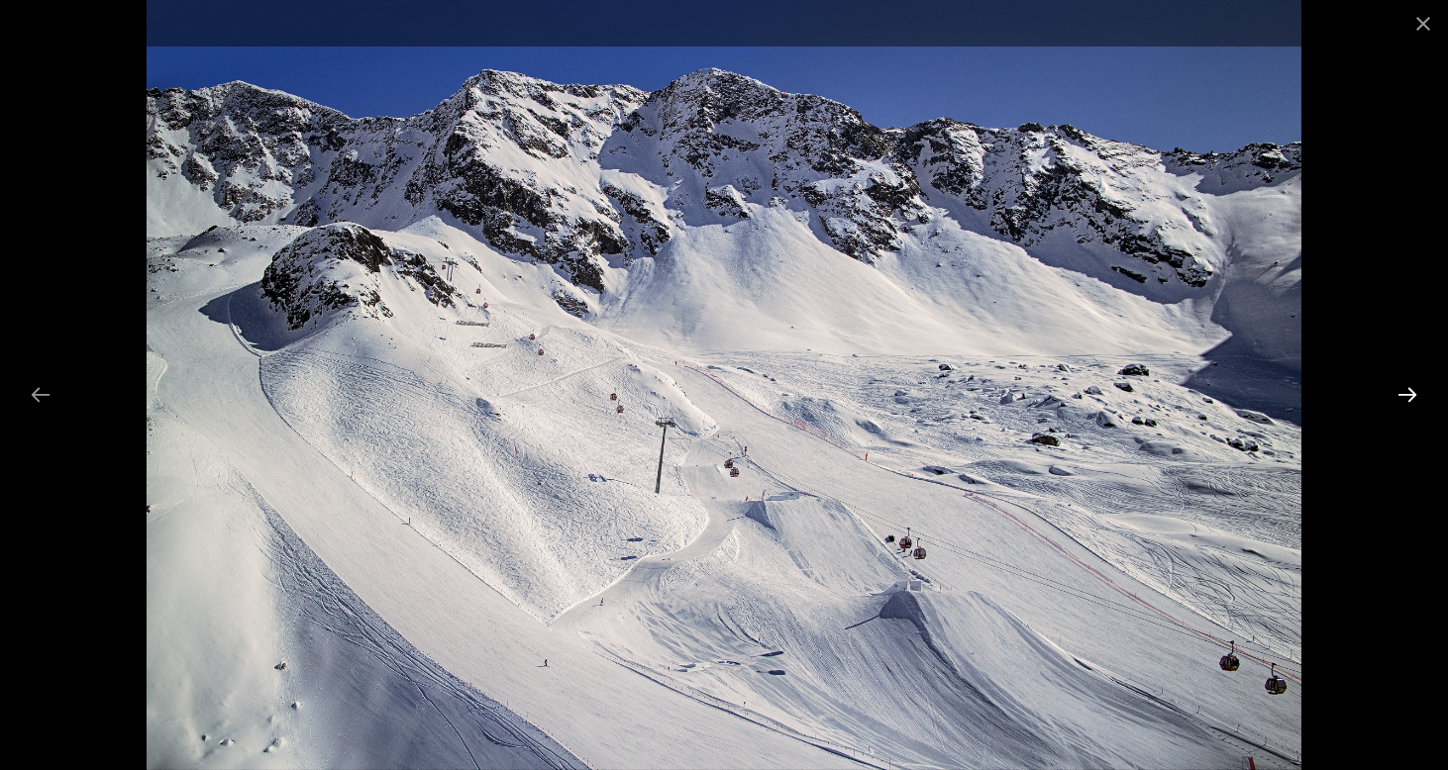
click at [1409, 395] on button "Next slide" at bounding box center [1407, 394] width 42 height 39
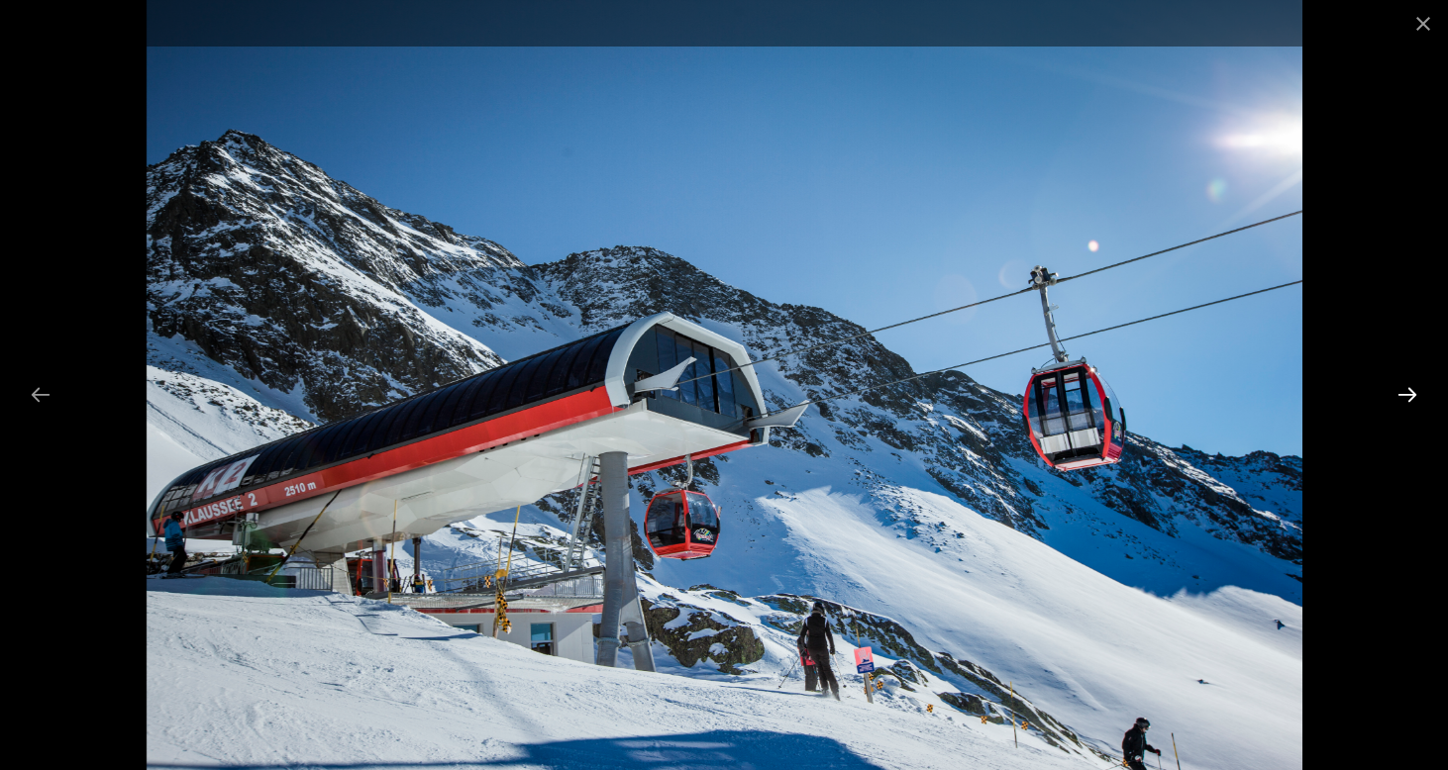
click at [1409, 395] on button "Next slide" at bounding box center [1407, 394] width 42 height 39
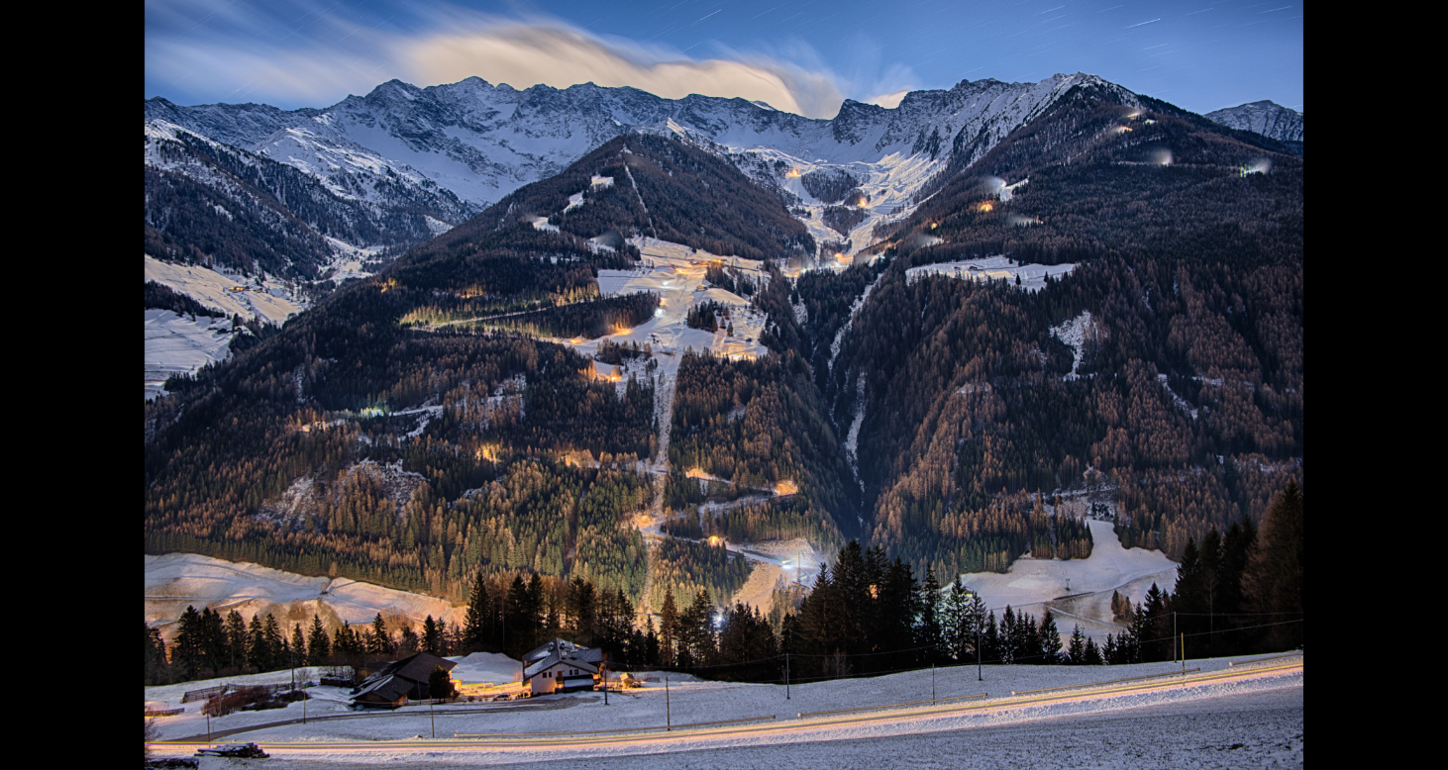
click at [1409, 395] on button "Next slide" at bounding box center [1417, 394] width 42 height 39
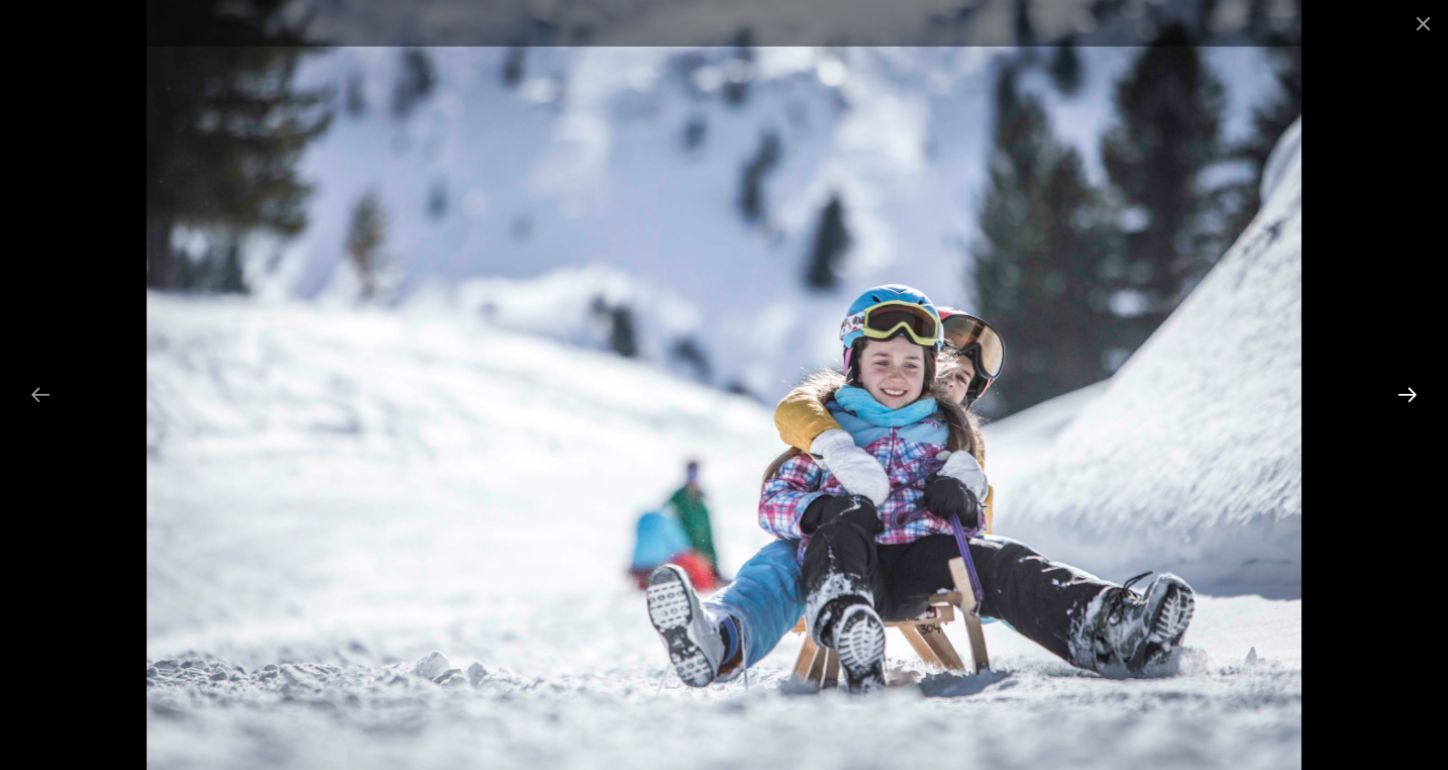
click at [1409, 395] on button "Next slide" at bounding box center [1407, 394] width 42 height 39
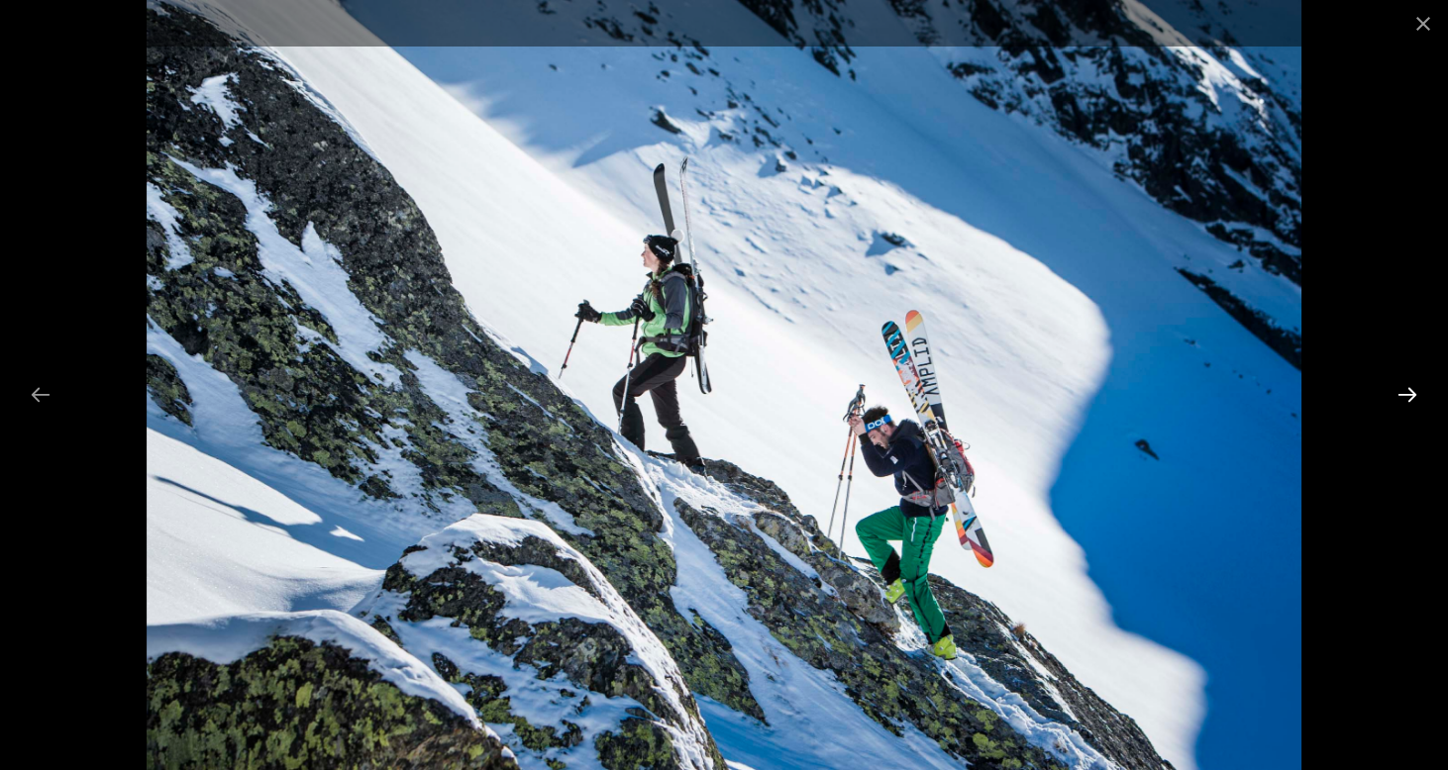
click at [1409, 395] on button "Next slide" at bounding box center [1407, 394] width 42 height 39
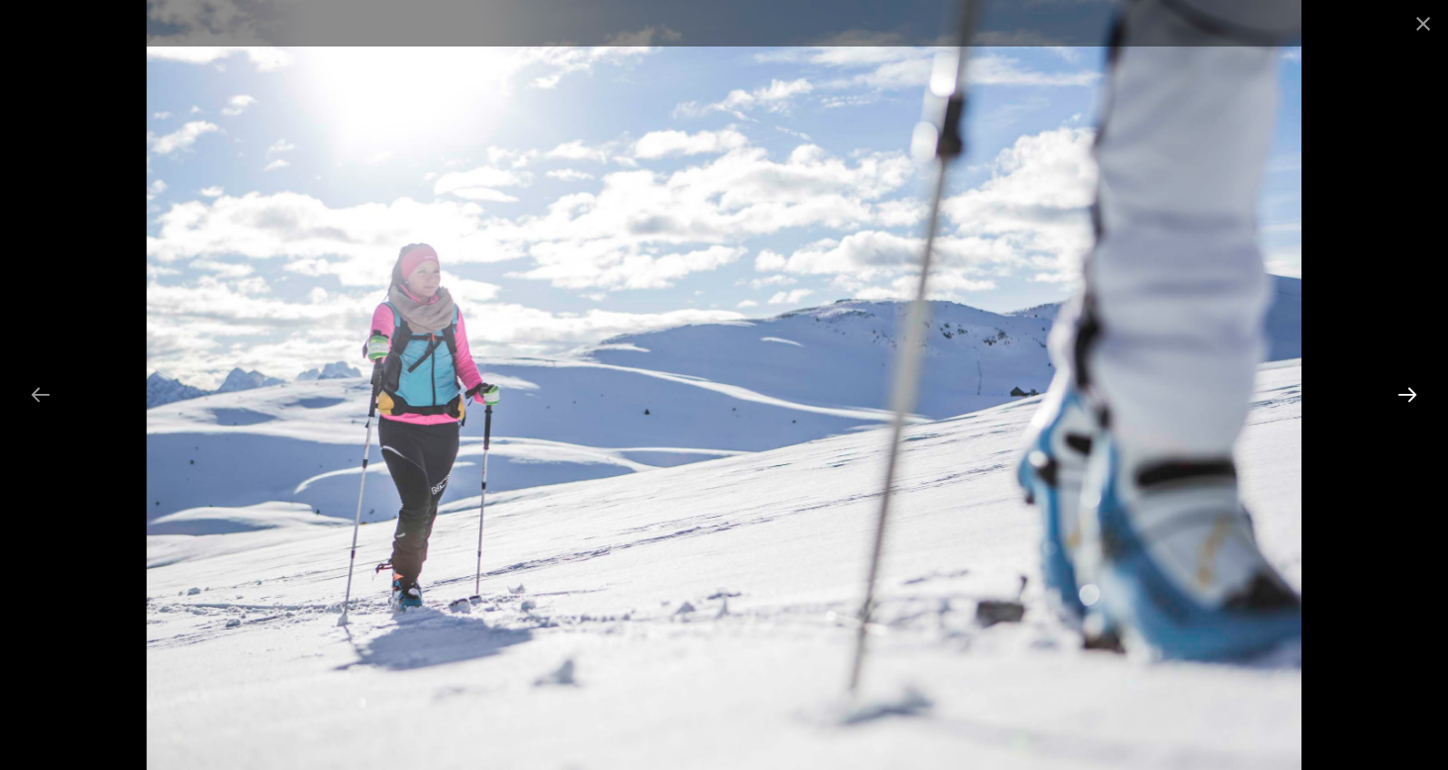
click at [1409, 395] on button "Next slide" at bounding box center [1407, 394] width 42 height 39
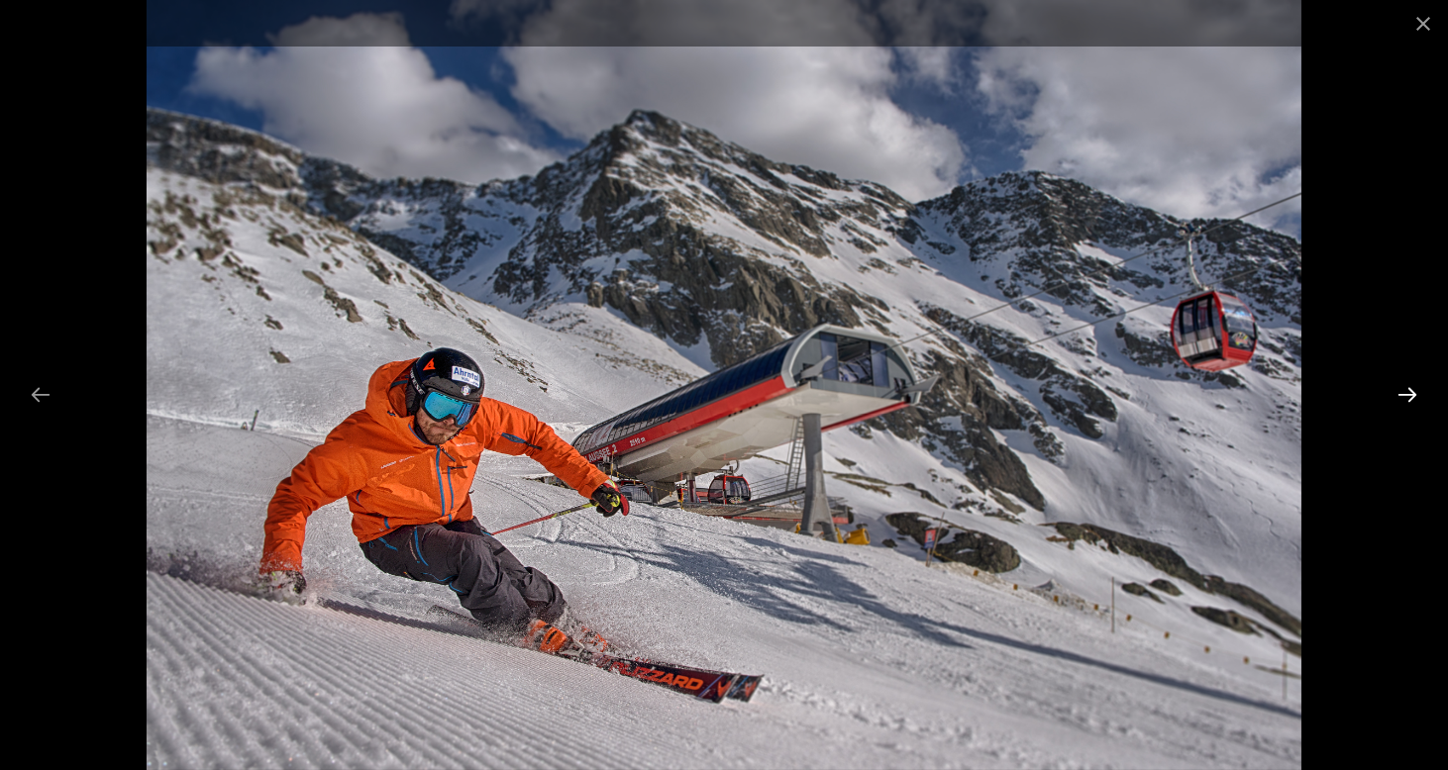
click at [1409, 395] on button "Next slide" at bounding box center [1407, 394] width 42 height 39
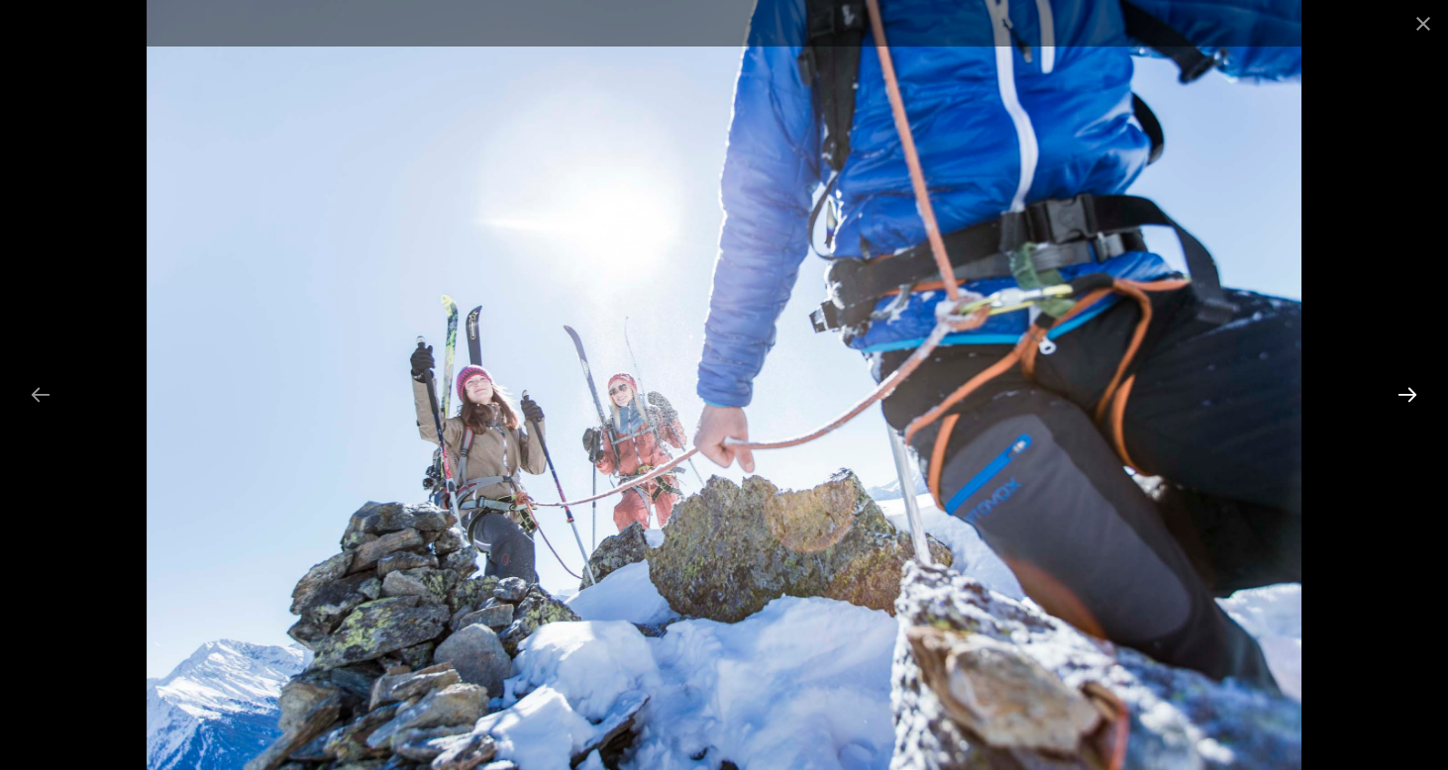
click at [1409, 395] on button "Next slide" at bounding box center [1407, 394] width 42 height 39
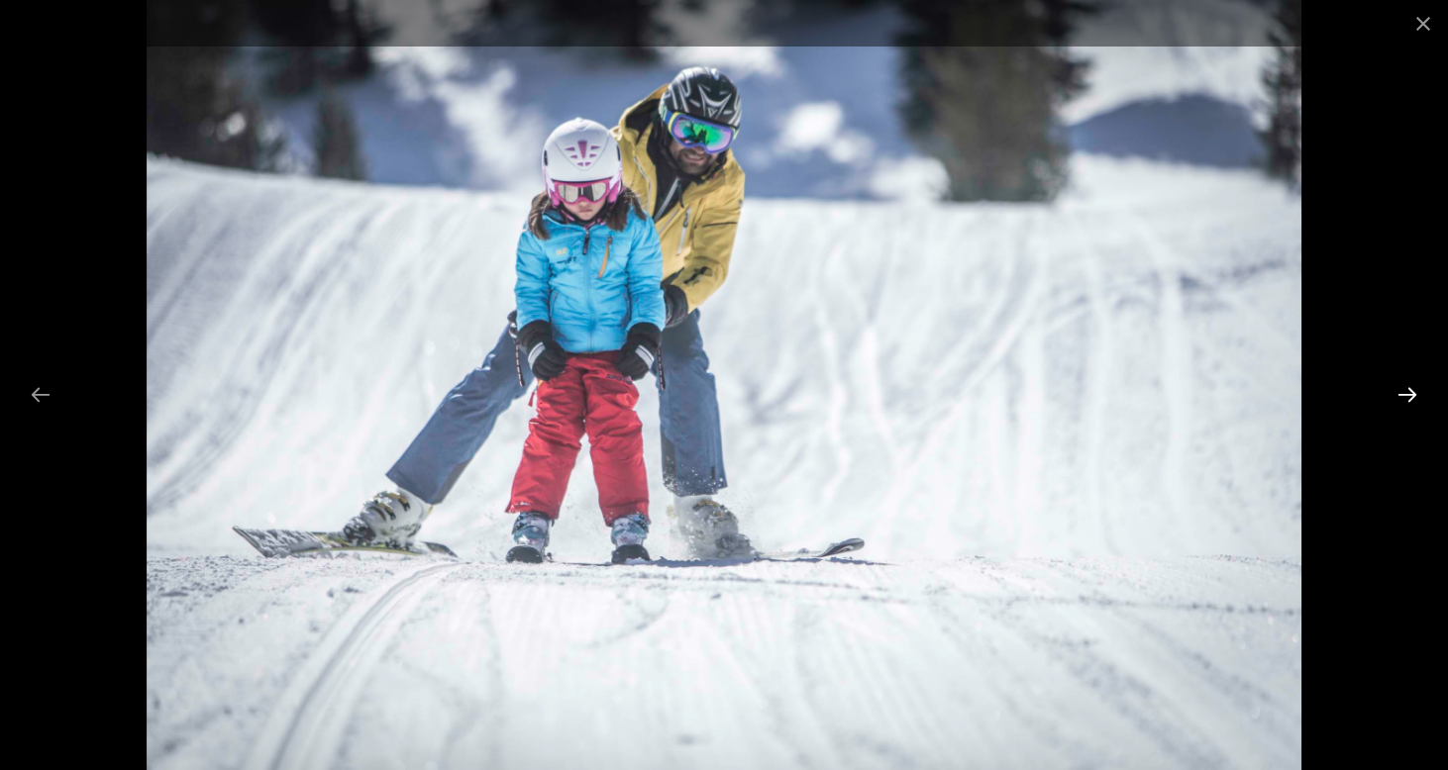
click at [1409, 395] on button "Next slide" at bounding box center [1407, 394] width 42 height 39
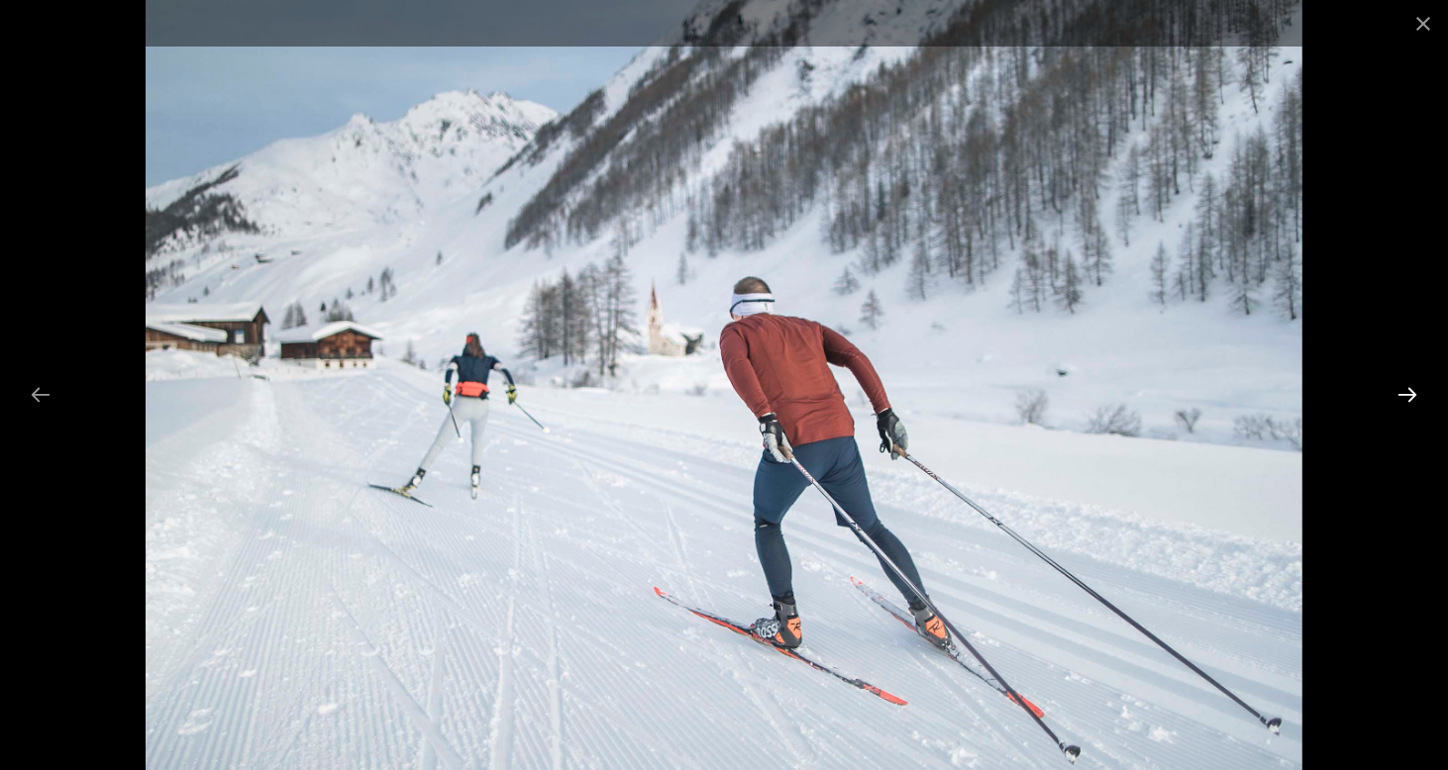
click at [1409, 395] on button "Next slide" at bounding box center [1407, 394] width 42 height 39
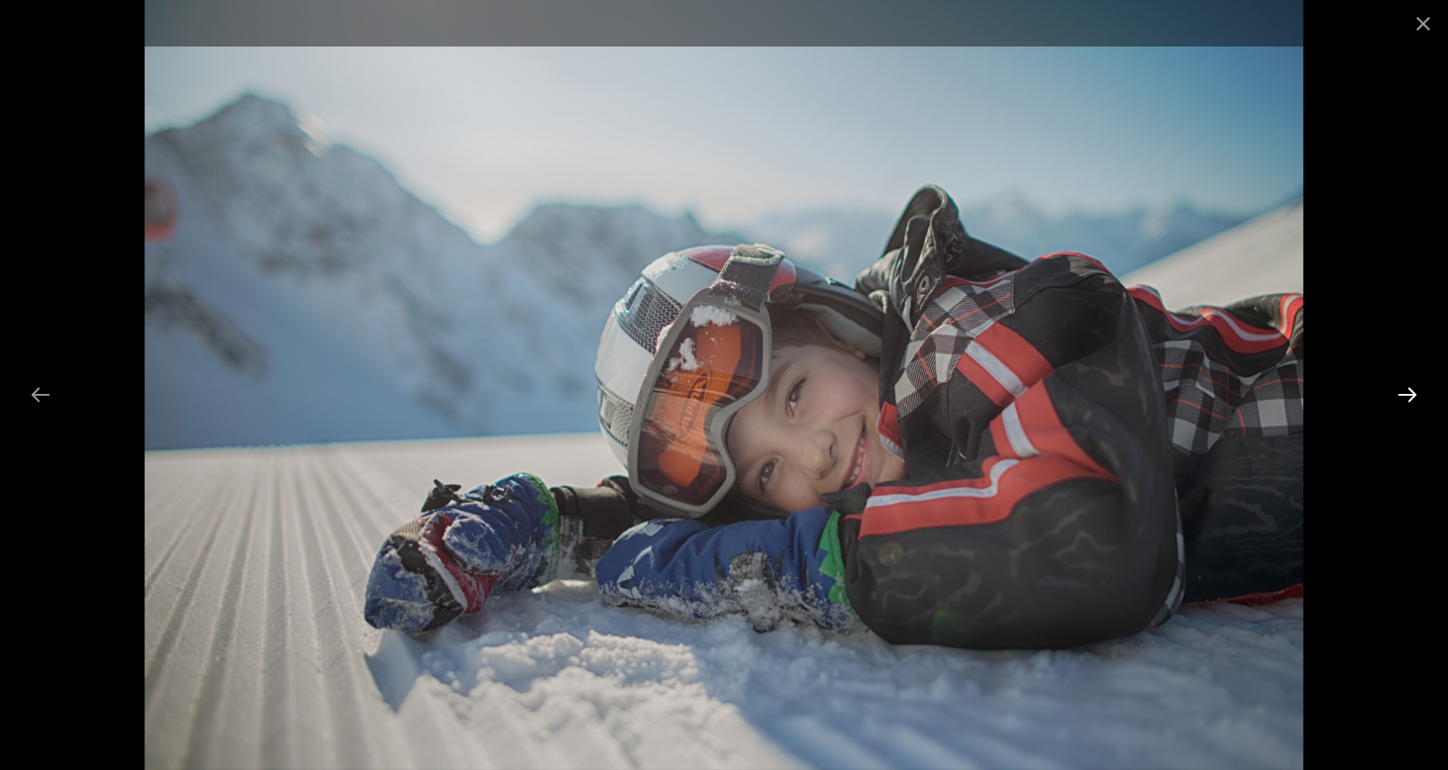
click at [1409, 395] on button "Next slide" at bounding box center [1407, 394] width 42 height 39
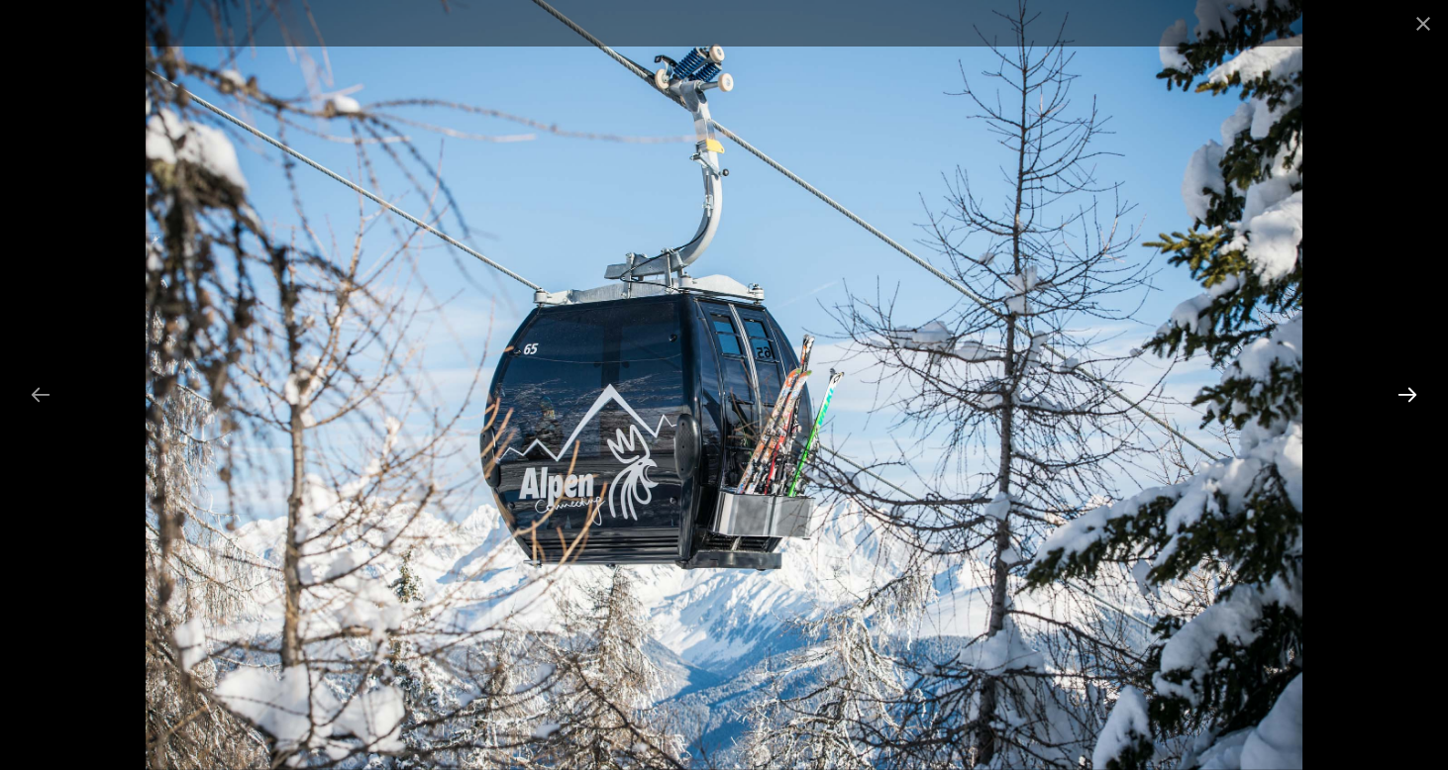
click at [1409, 395] on button "Next slide" at bounding box center [1407, 394] width 42 height 39
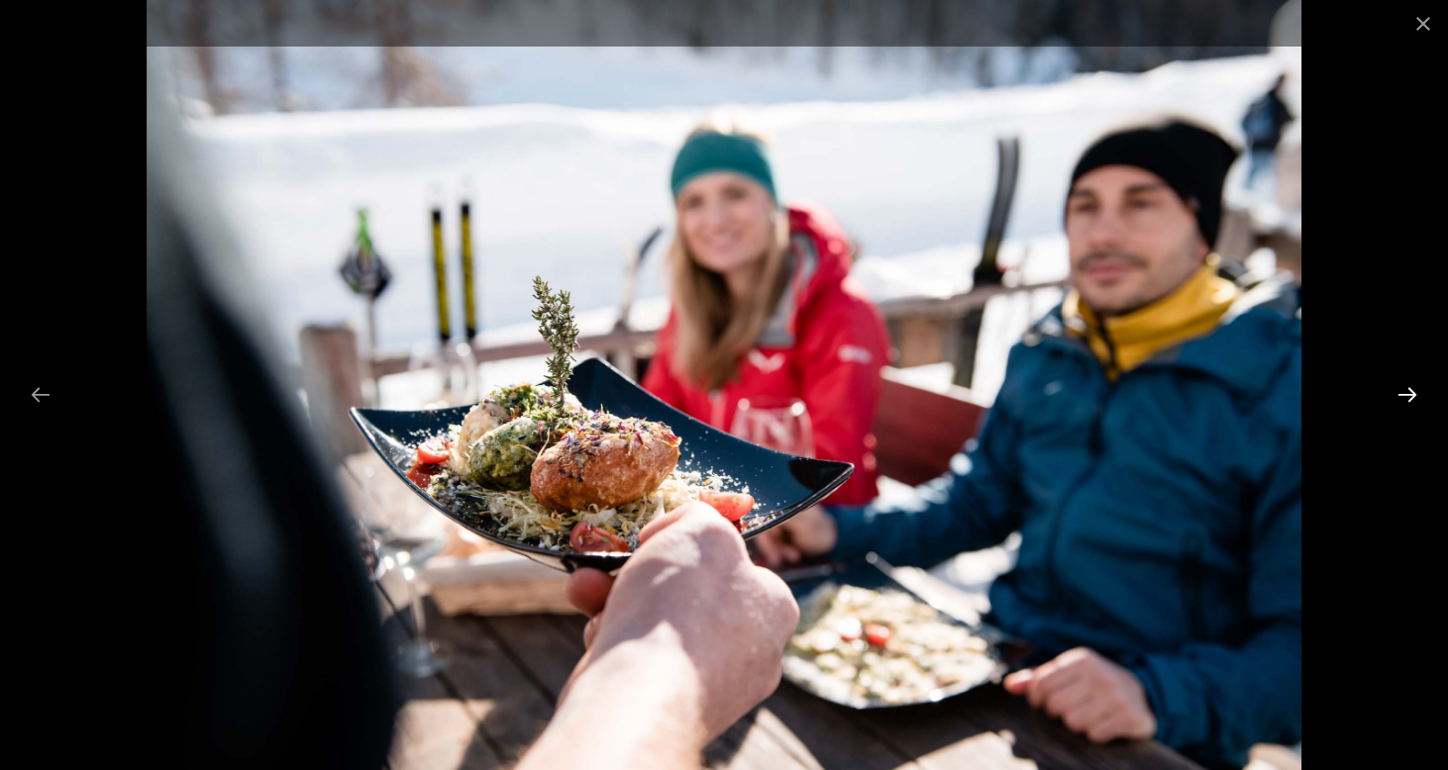
click at [1409, 395] on button "Next slide" at bounding box center [1407, 394] width 42 height 39
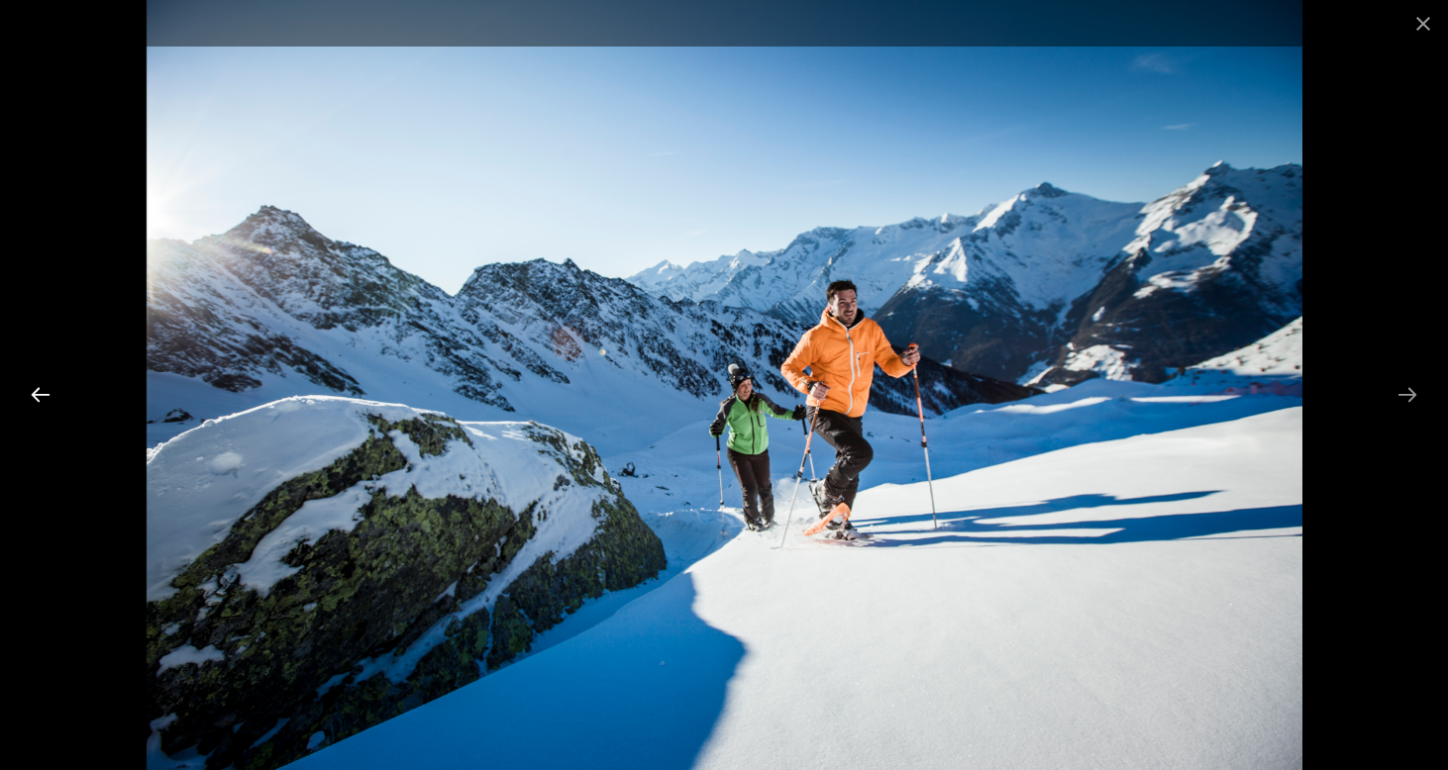
click at [28, 382] on button "Previous slide" at bounding box center [41, 394] width 42 height 39
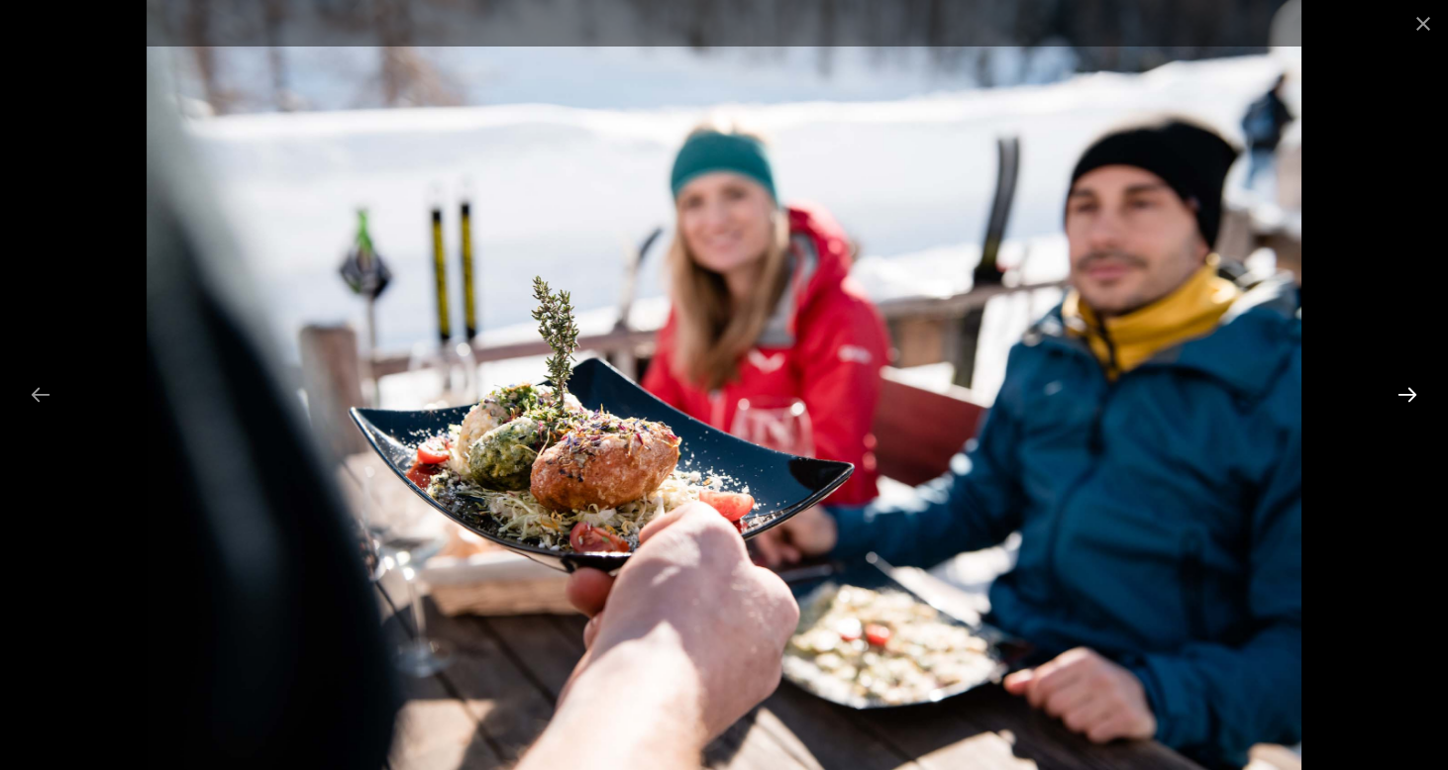
click at [1407, 399] on button "Next slide" at bounding box center [1407, 394] width 42 height 39
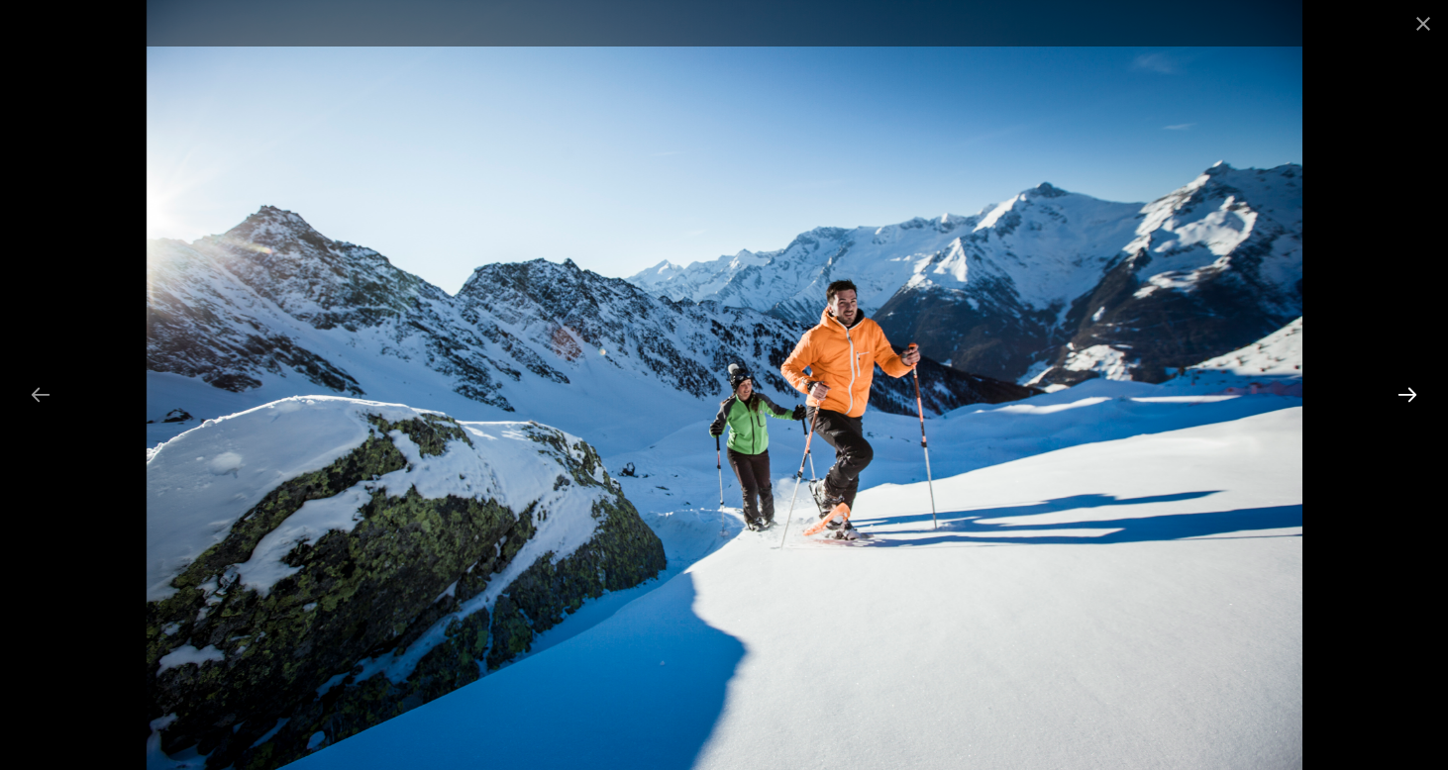
click at [1407, 399] on button "Next slide" at bounding box center [1407, 394] width 42 height 39
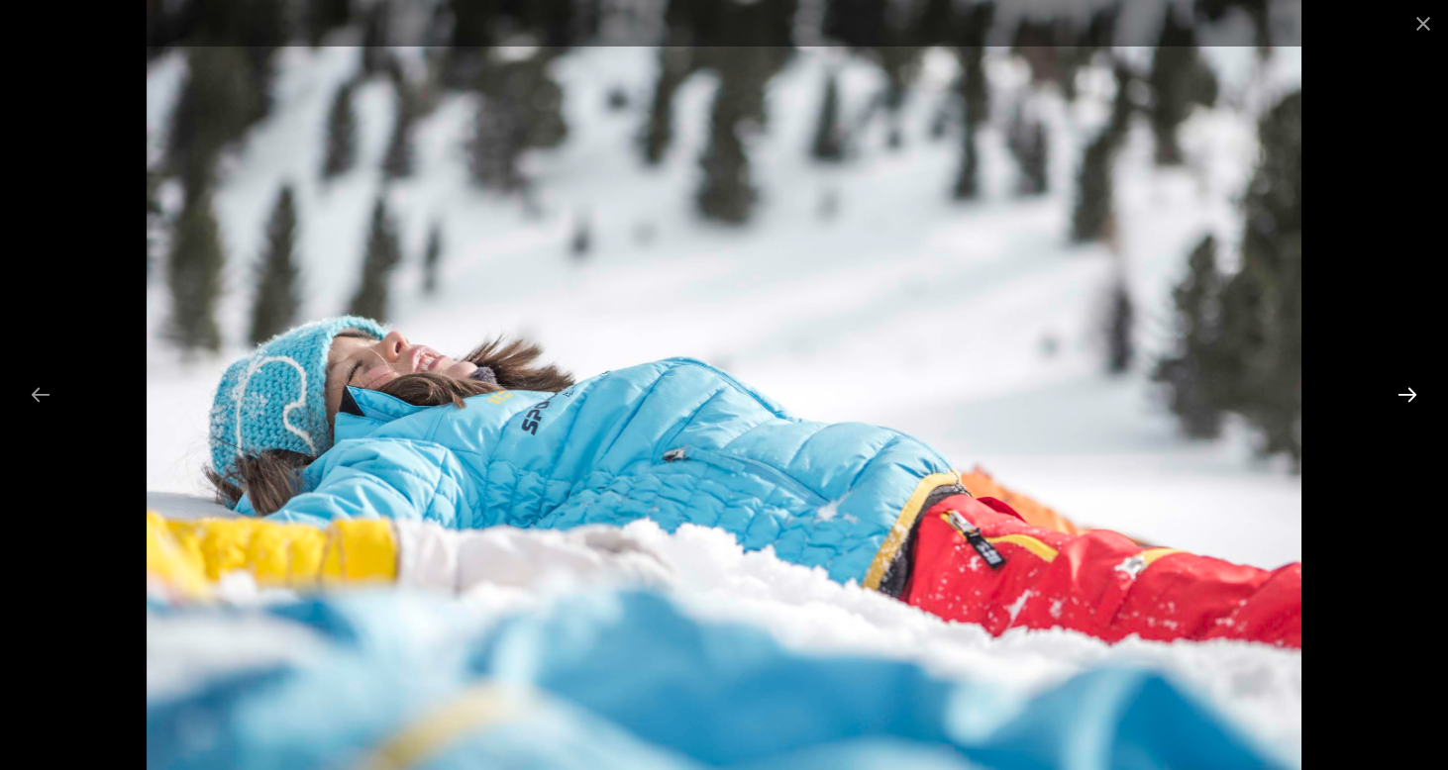
click at [1407, 399] on button "Next slide" at bounding box center [1407, 394] width 42 height 39
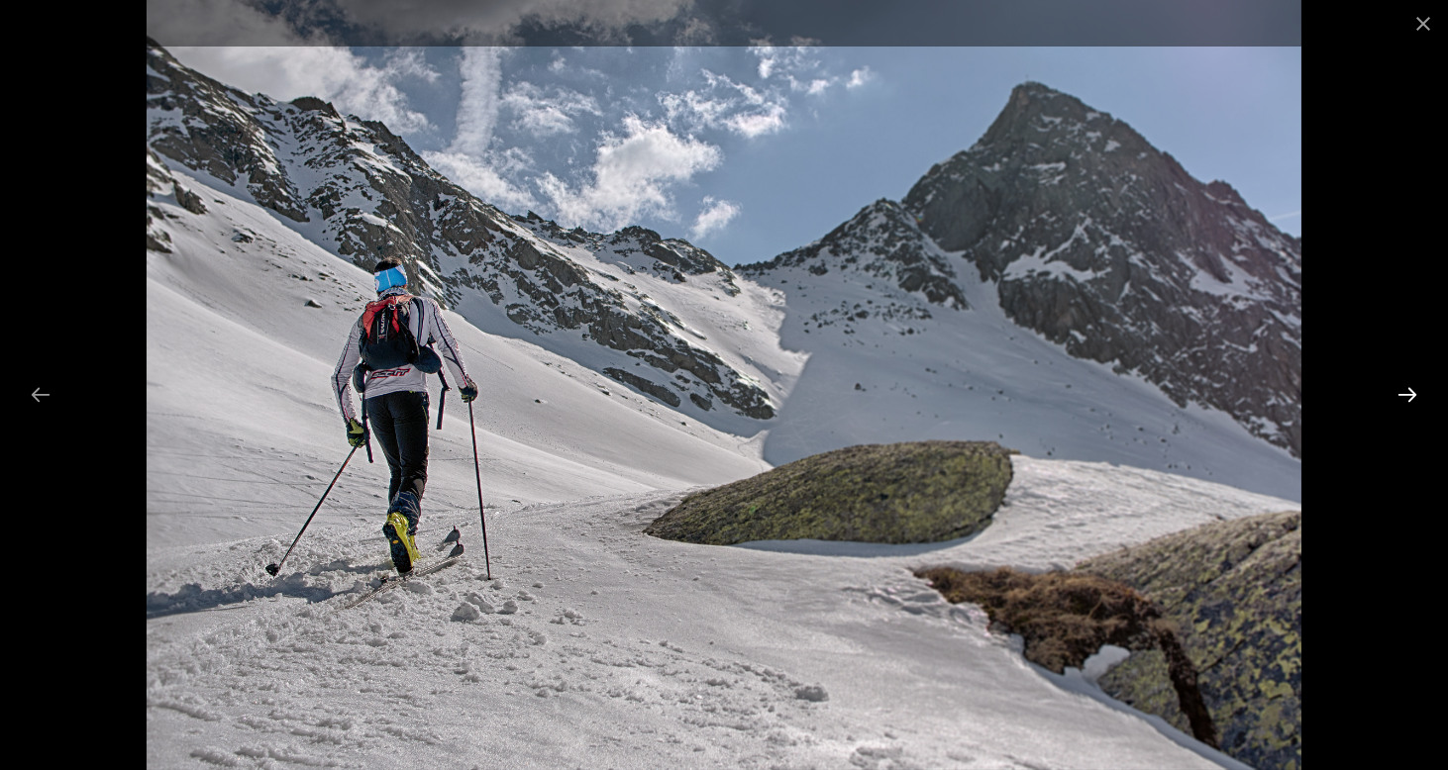
click at [1407, 399] on button "Next slide" at bounding box center [1407, 394] width 42 height 39
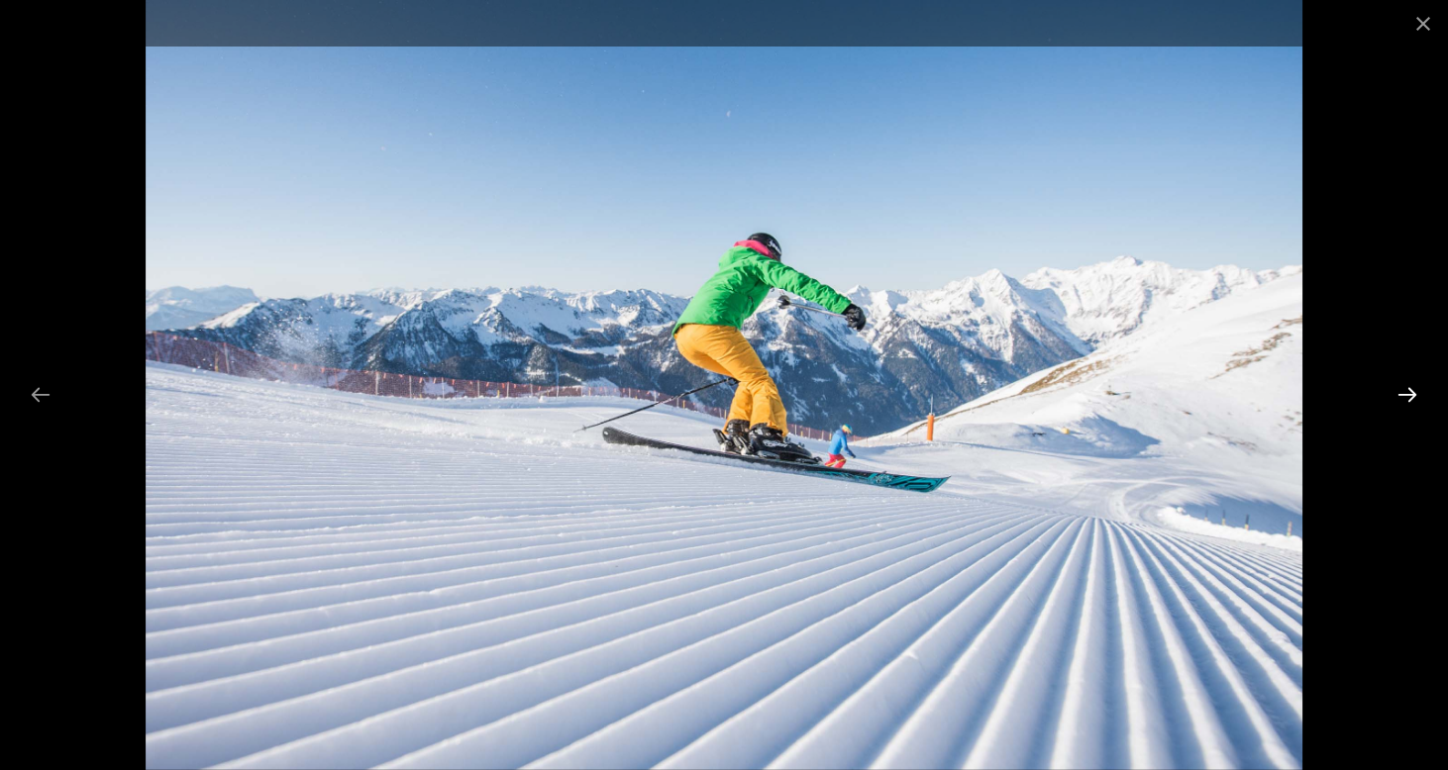
click at [1407, 399] on button "Next slide" at bounding box center [1407, 394] width 42 height 39
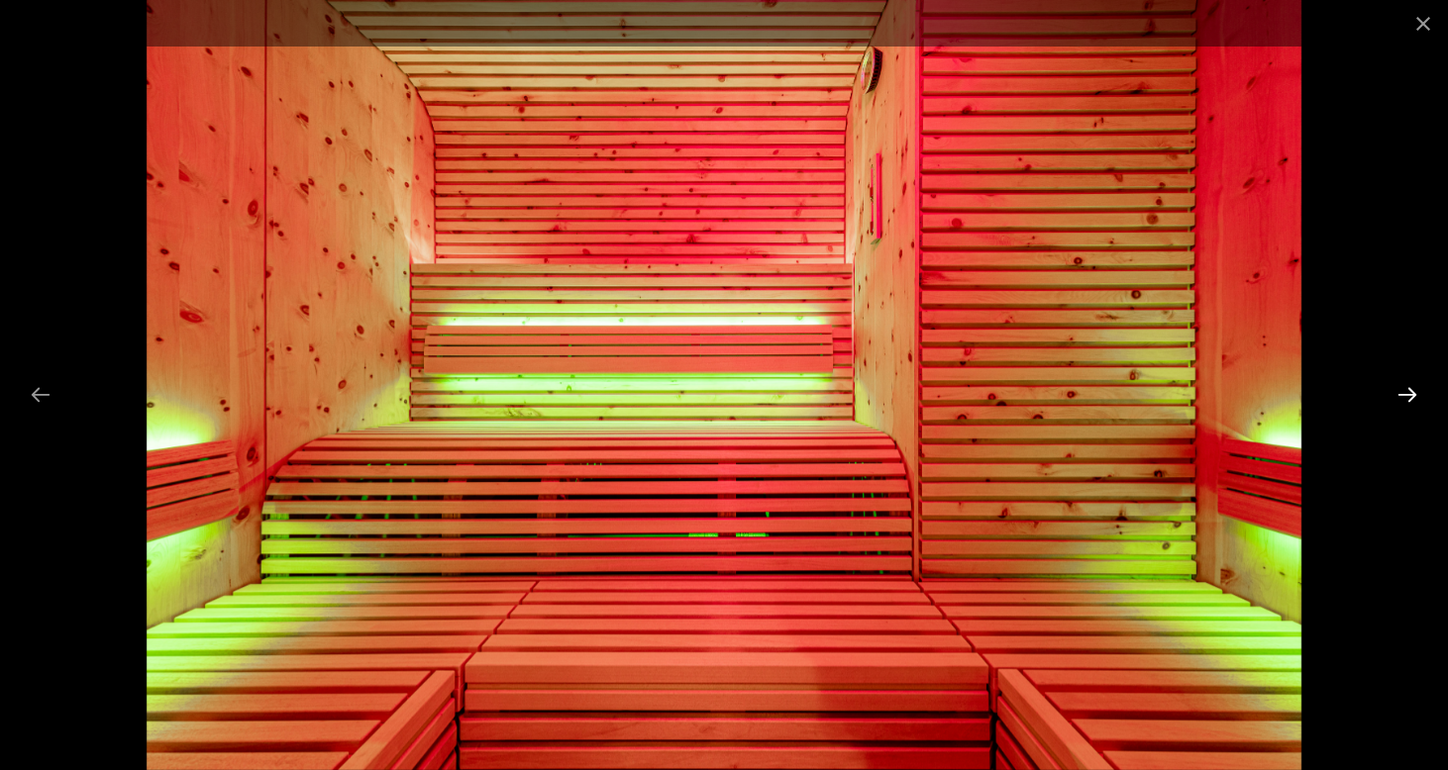
click at [1407, 399] on button "Next slide" at bounding box center [1407, 394] width 42 height 39
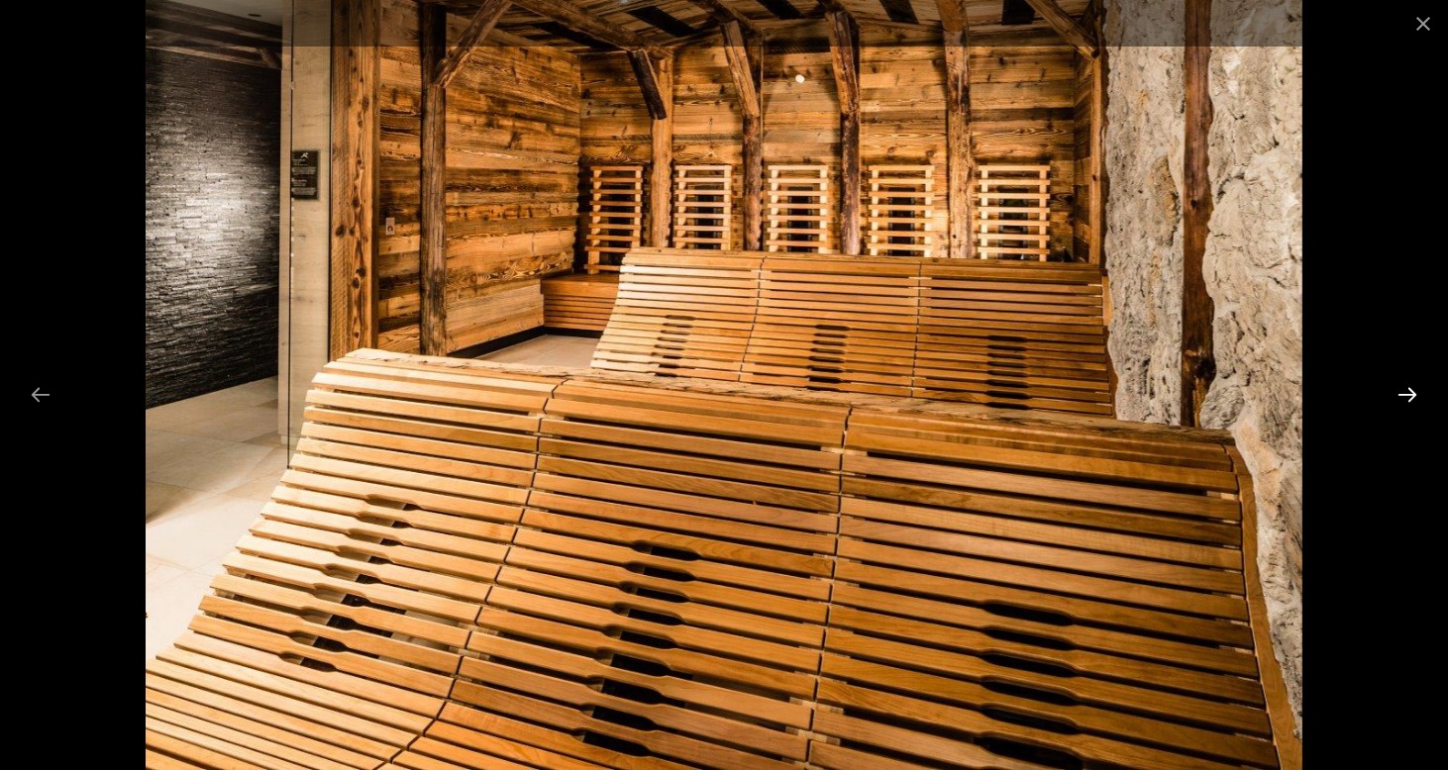
click at [1407, 399] on button "Next slide" at bounding box center [1407, 394] width 42 height 39
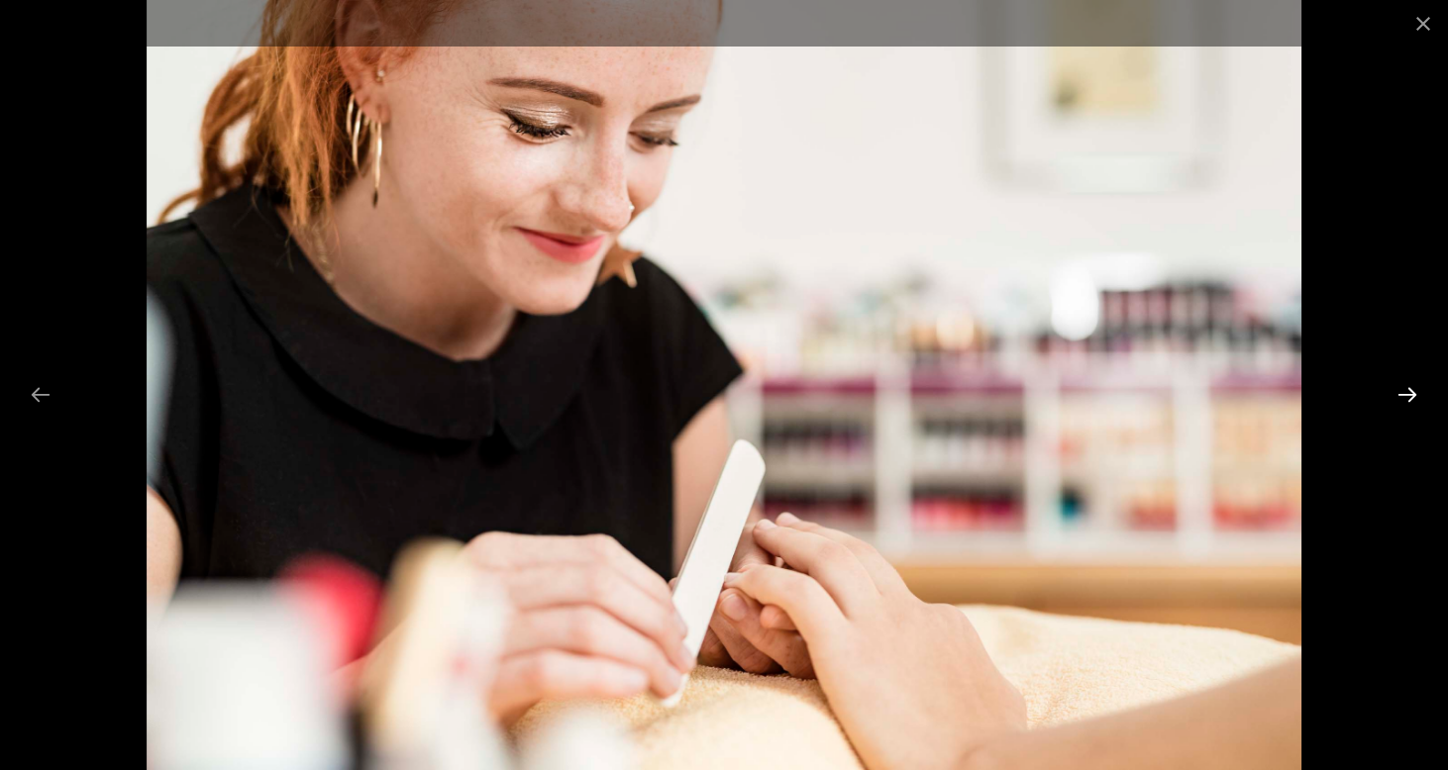
click at [1407, 399] on button "Next slide" at bounding box center [1407, 394] width 42 height 39
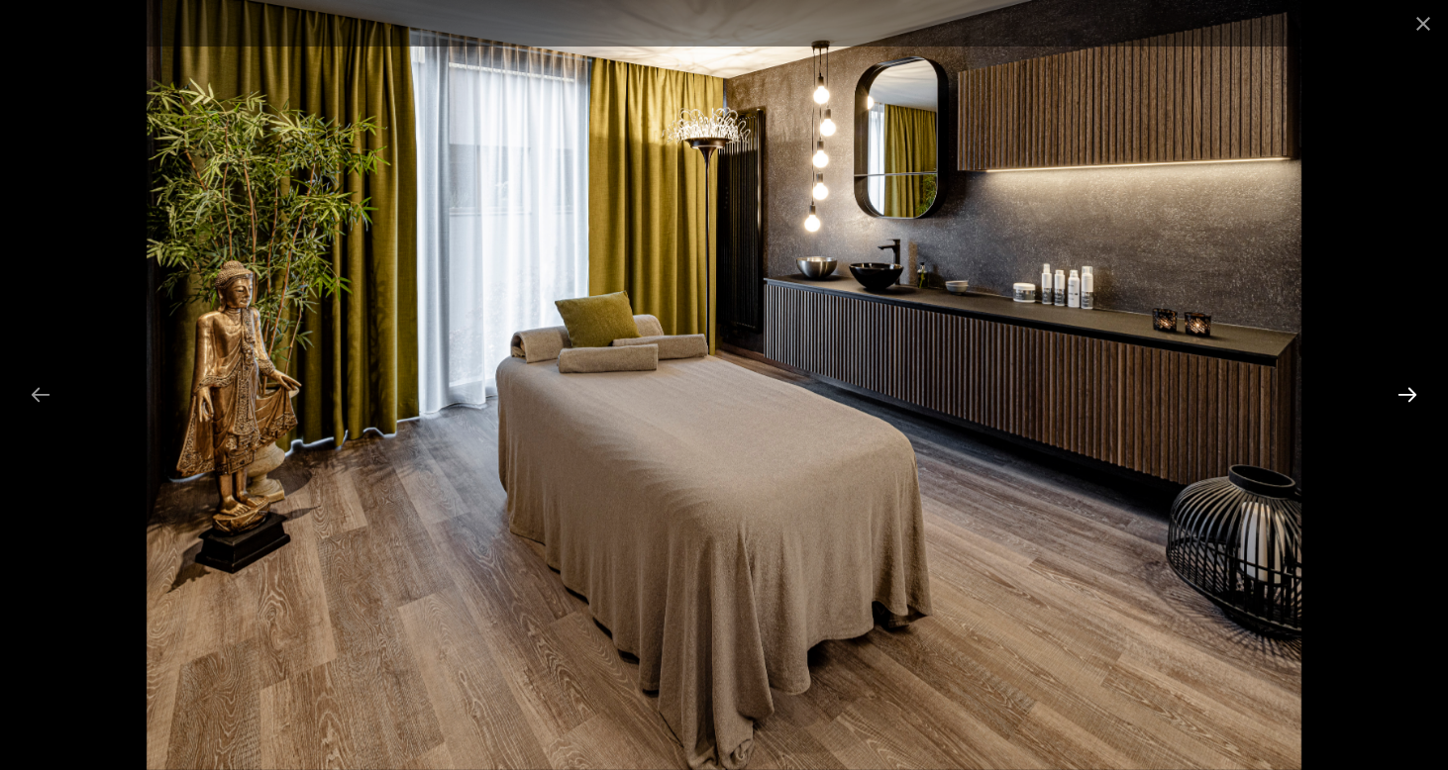
click at [1407, 399] on button "Next slide" at bounding box center [1407, 394] width 42 height 39
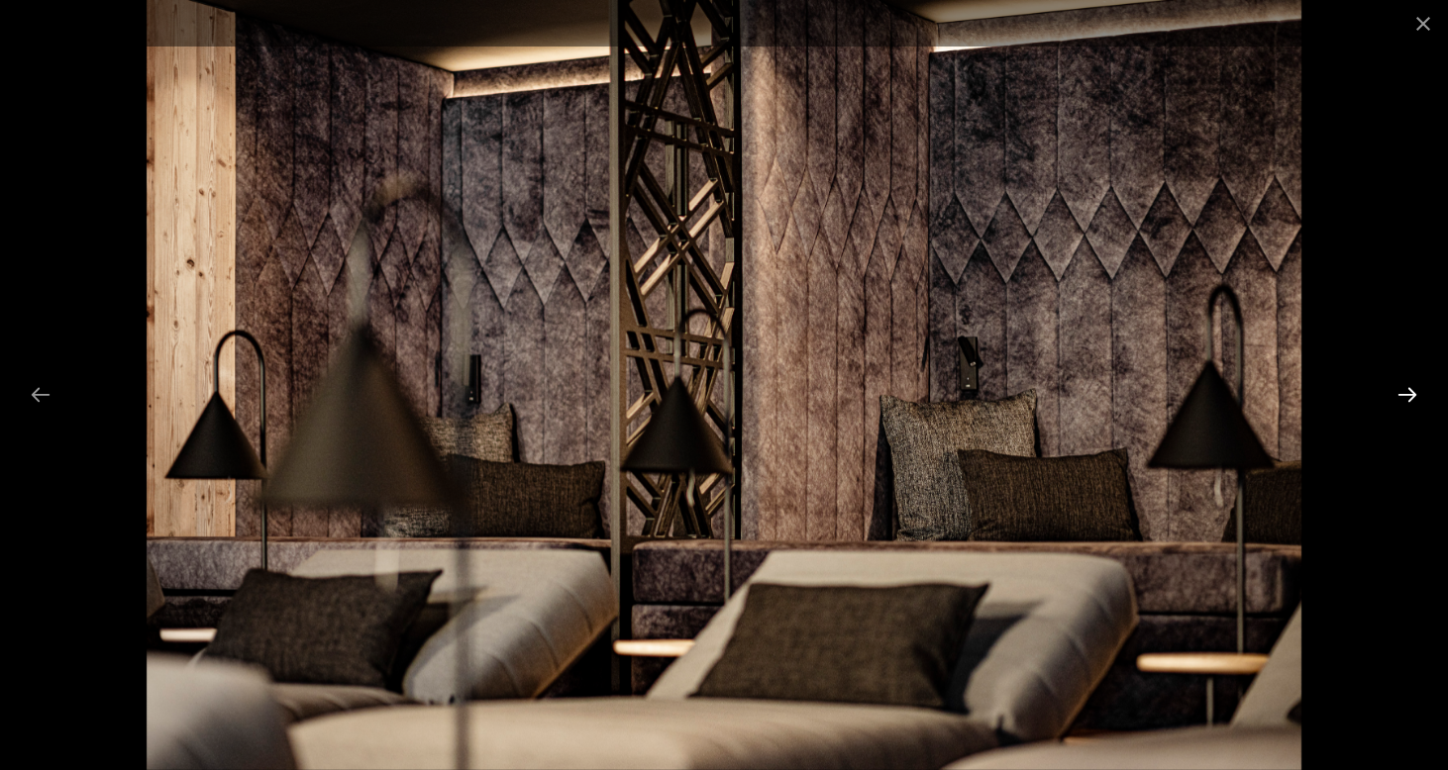
click at [1407, 399] on button "Next slide" at bounding box center [1407, 394] width 42 height 39
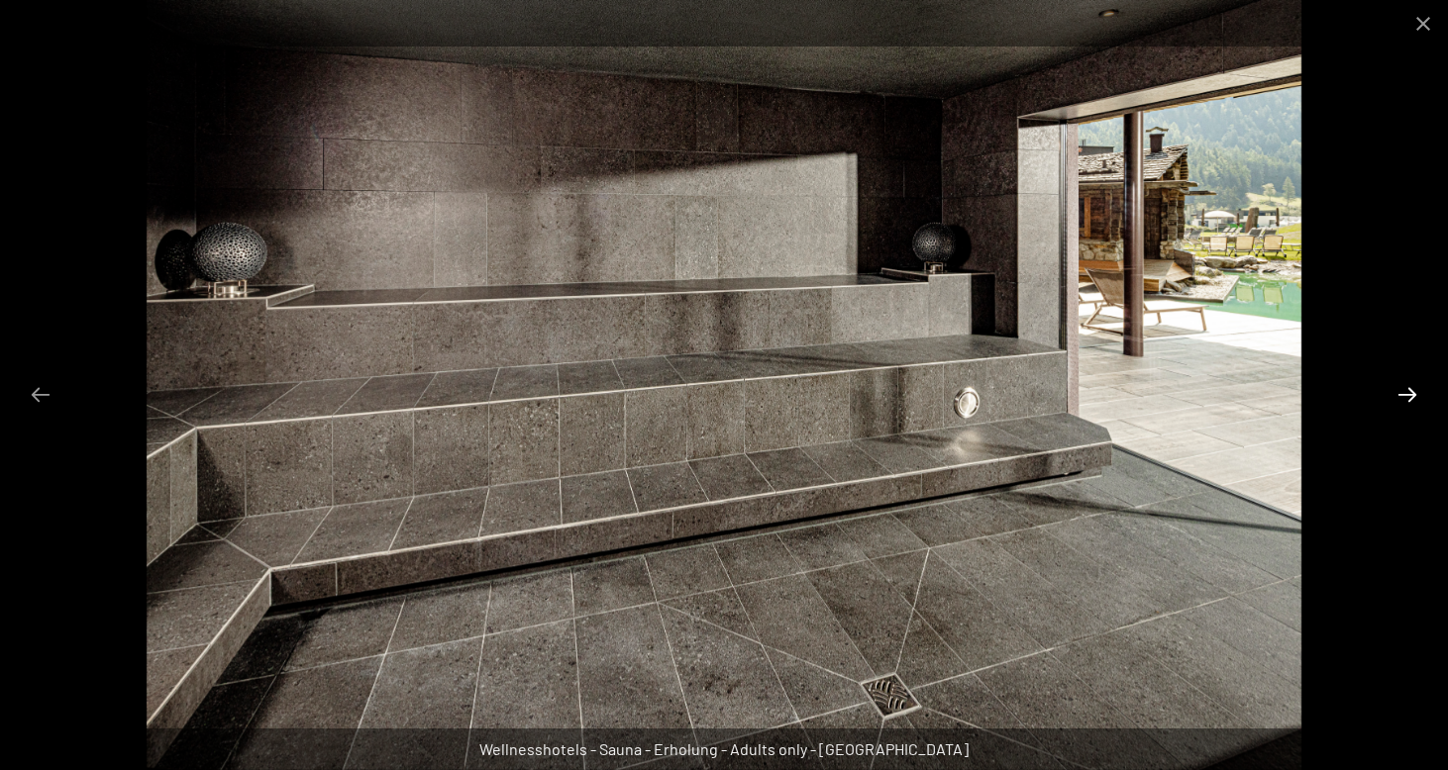
click at [1407, 399] on button "Next slide" at bounding box center [1407, 394] width 42 height 39
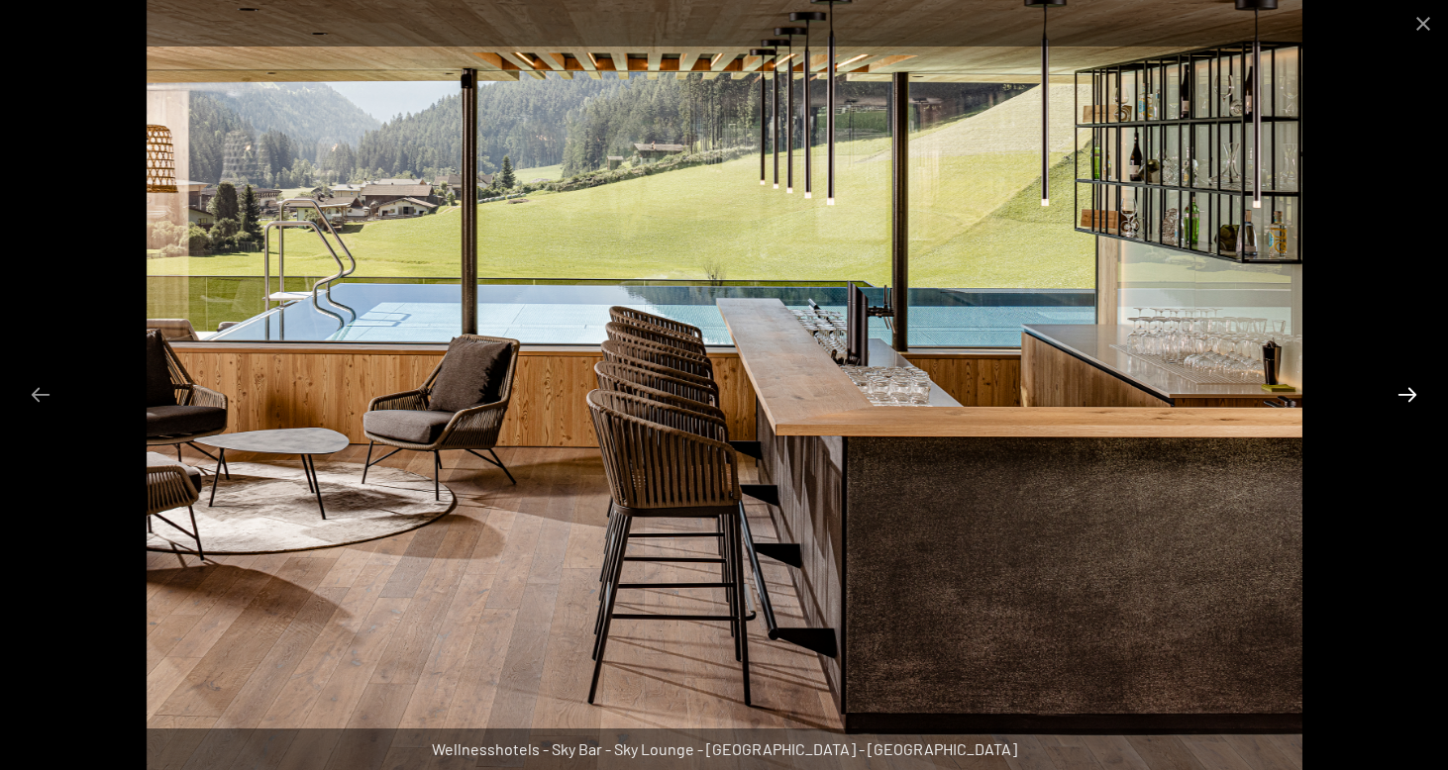
click at [1407, 399] on button "Next slide" at bounding box center [1407, 394] width 42 height 39
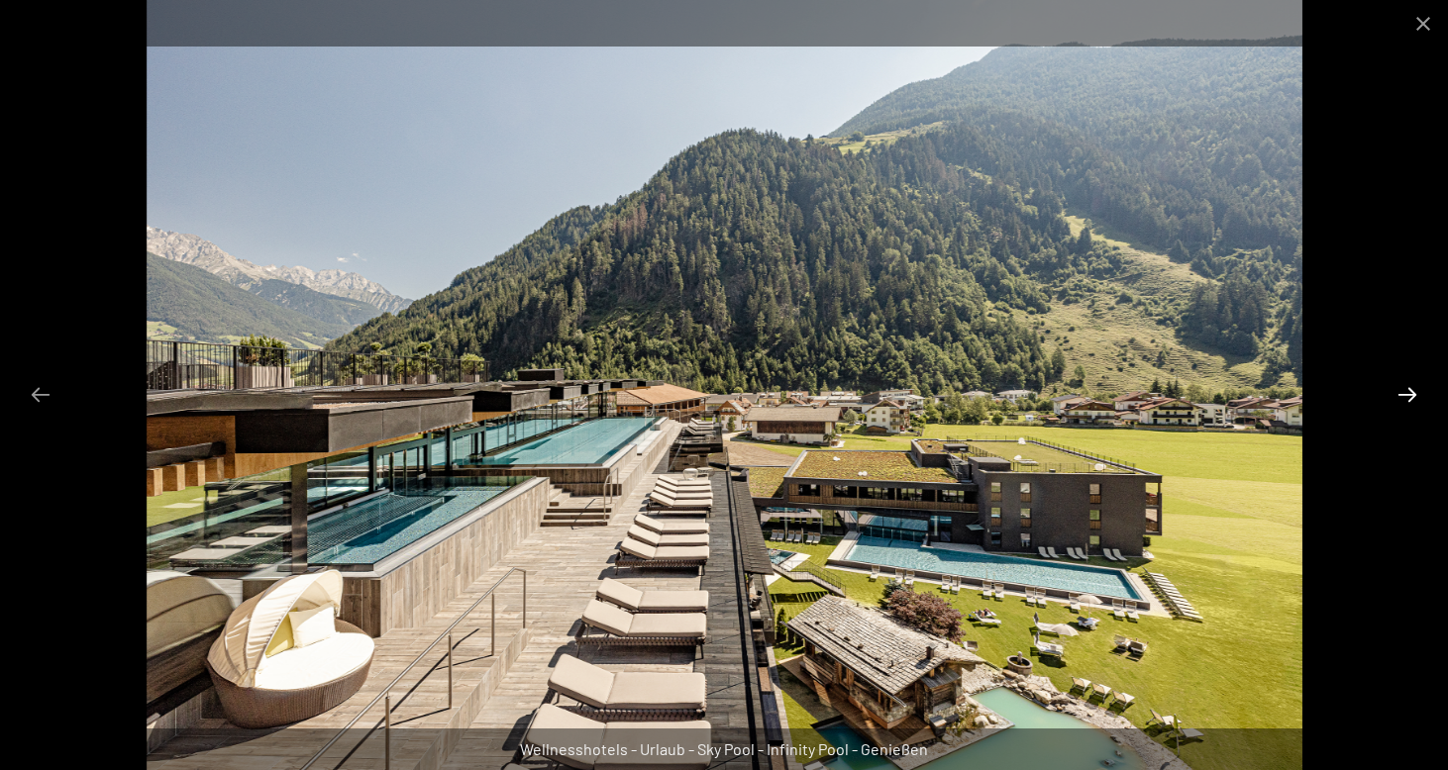
click at [1407, 399] on button "Next slide" at bounding box center [1407, 394] width 42 height 39
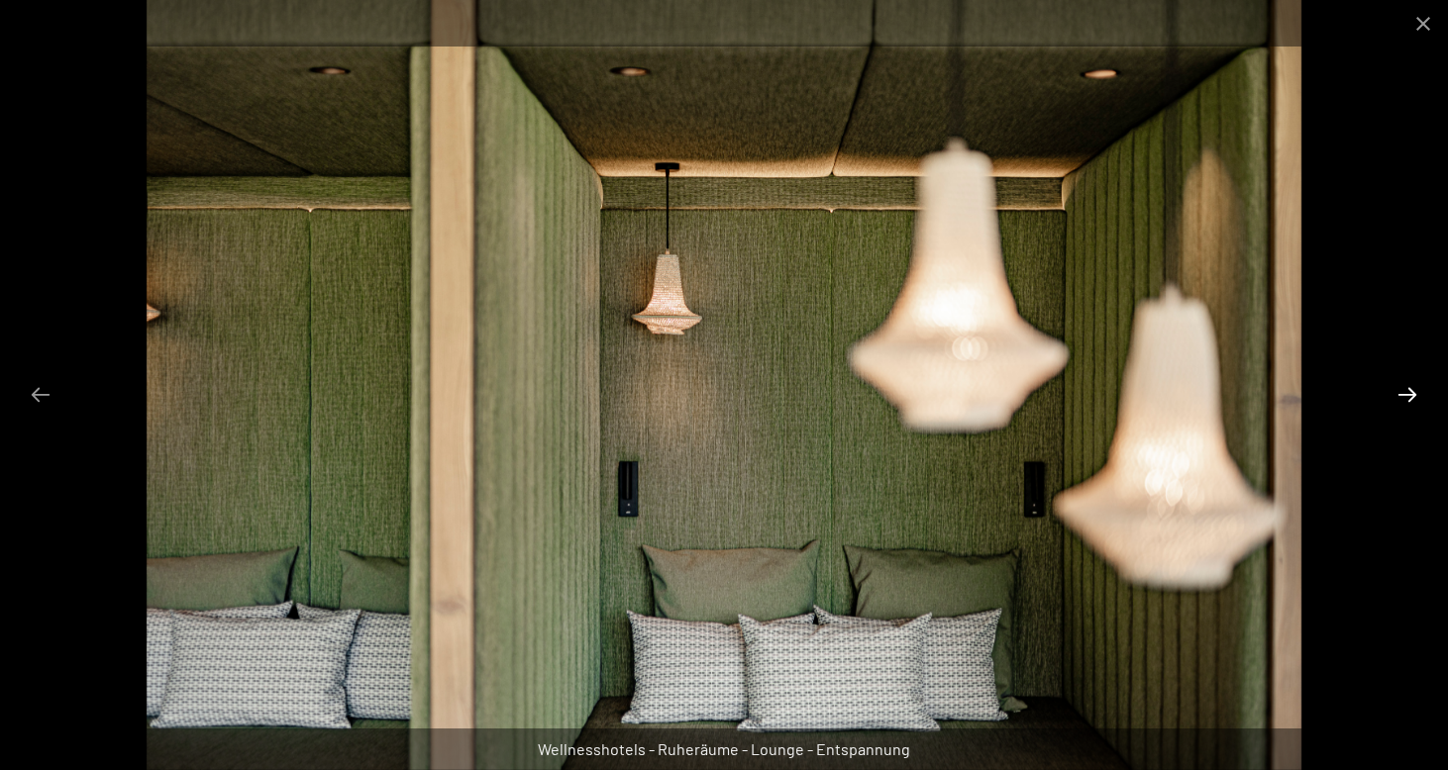
click at [1407, 399] on button "Next slide" at bounding box center [1407, 394] width 42 height 39
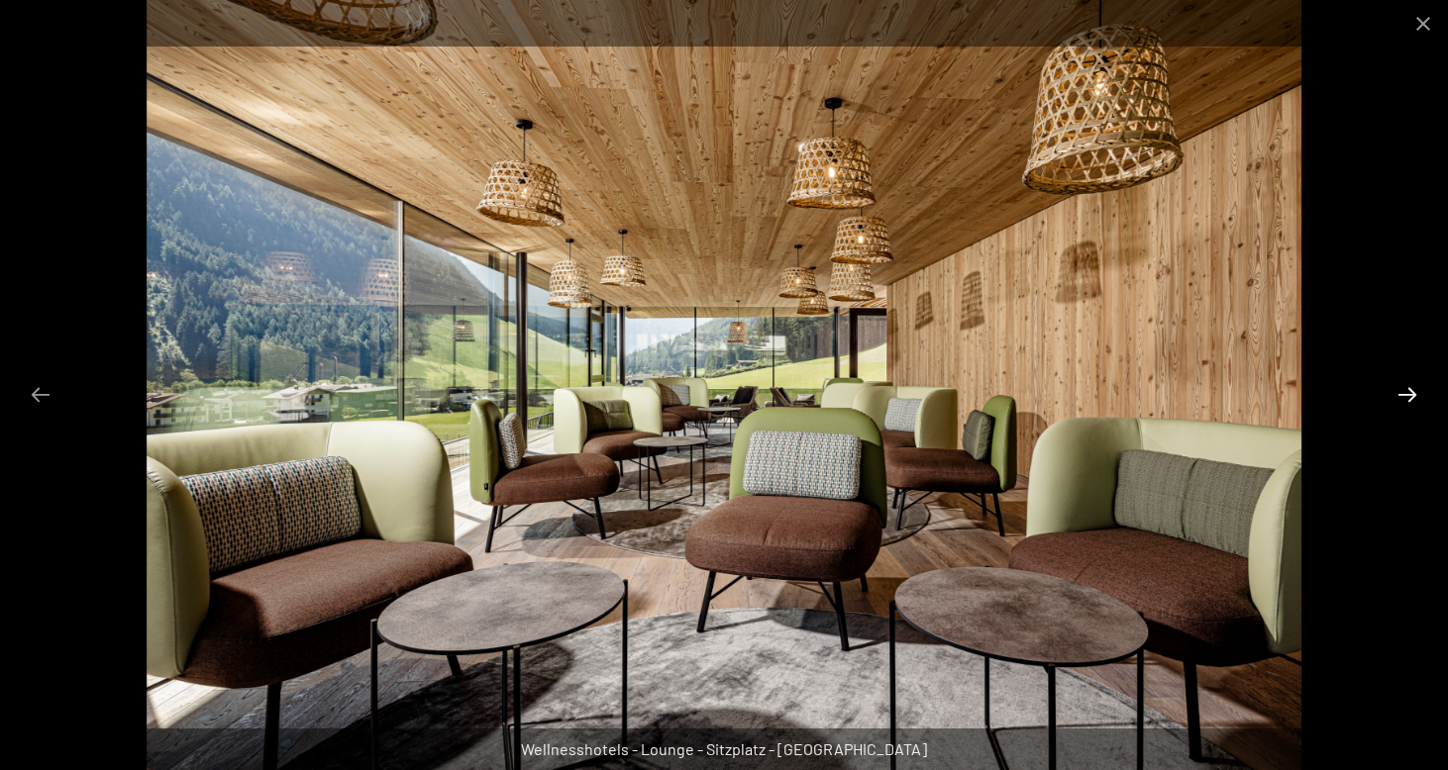
click at [1407, 399] on button "Next slide" at bounding box center [1407, 394] width 42 height 39
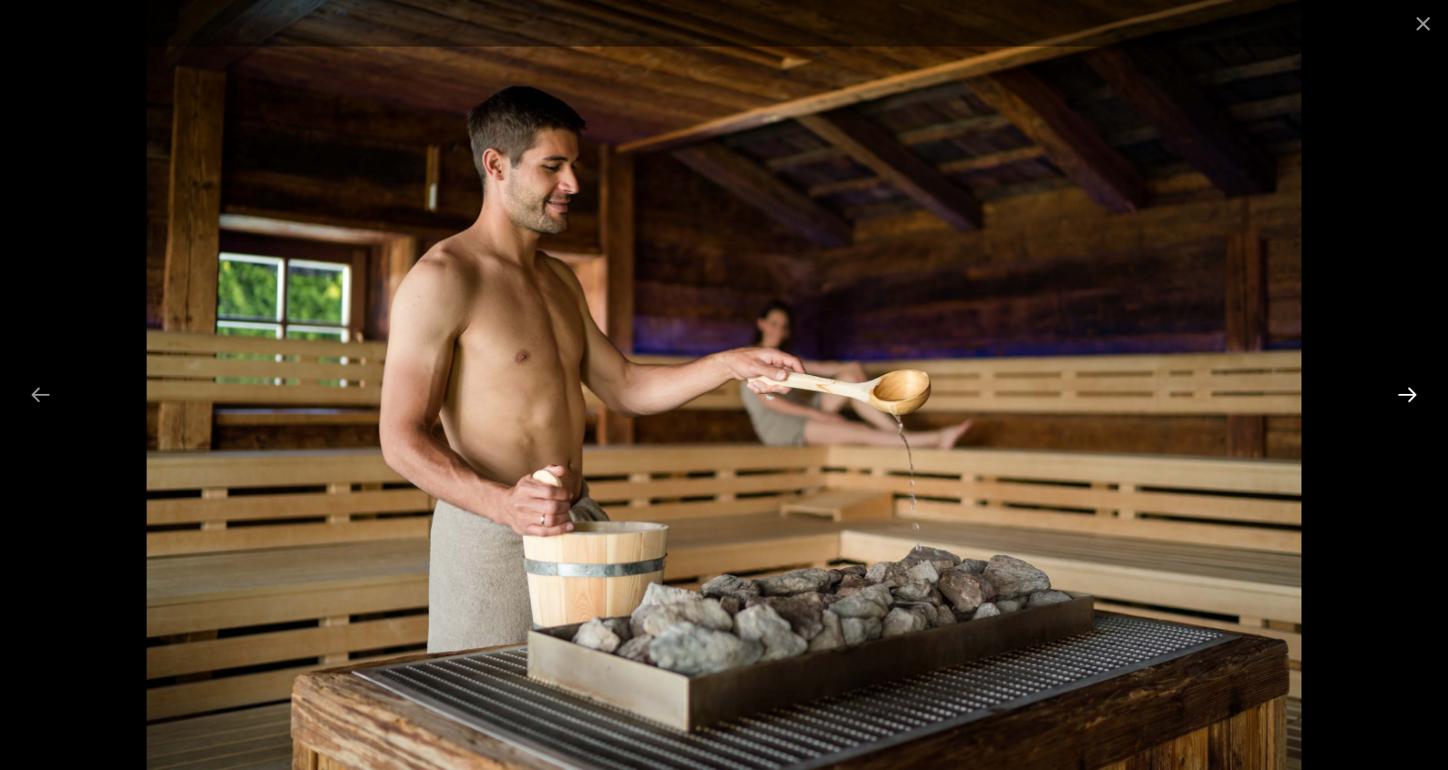
click at [1407, 399] on button "Next slide" at bounding box center [1407, 394] width 42 height 39
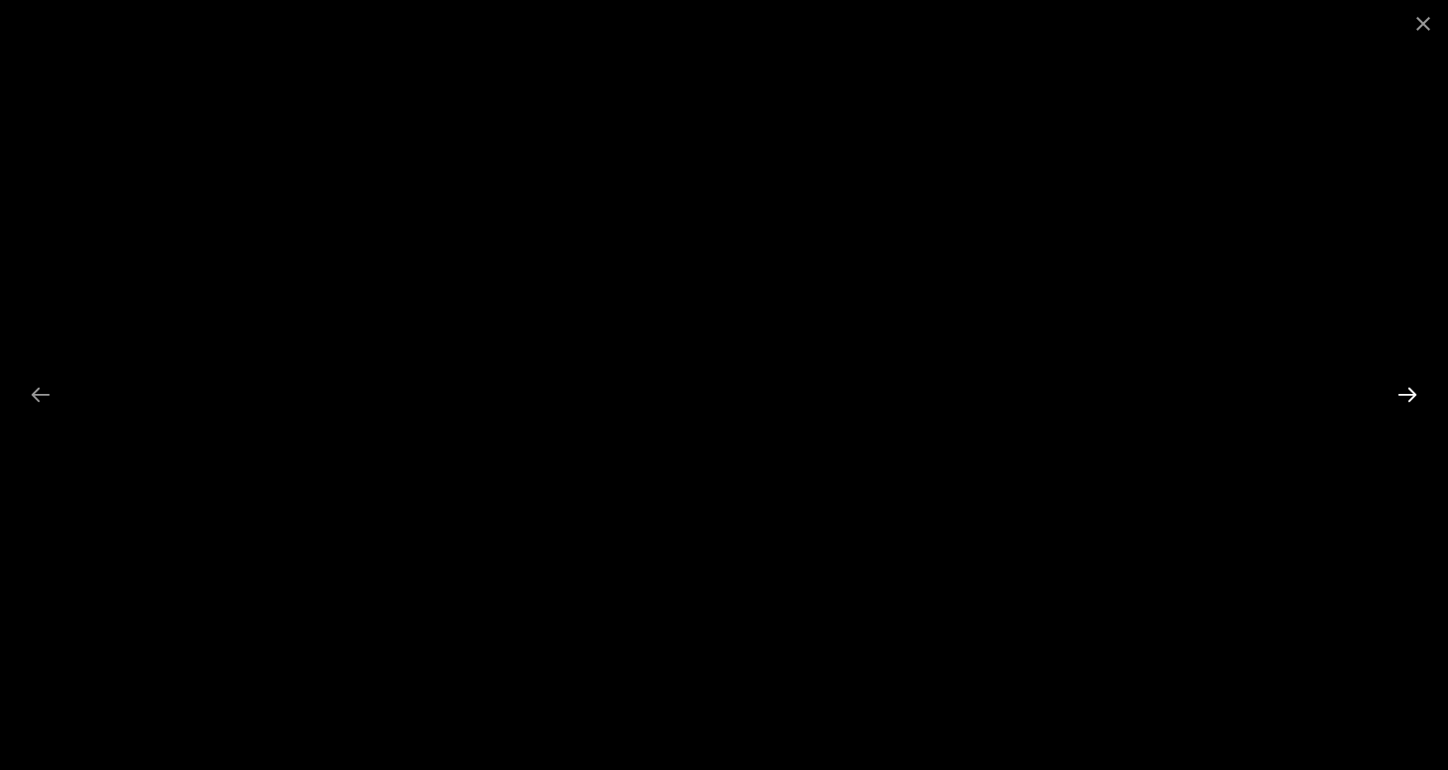
click at [1407, 399] on button "Next slide" at bounding box center [1407, 394] width 42 height 39
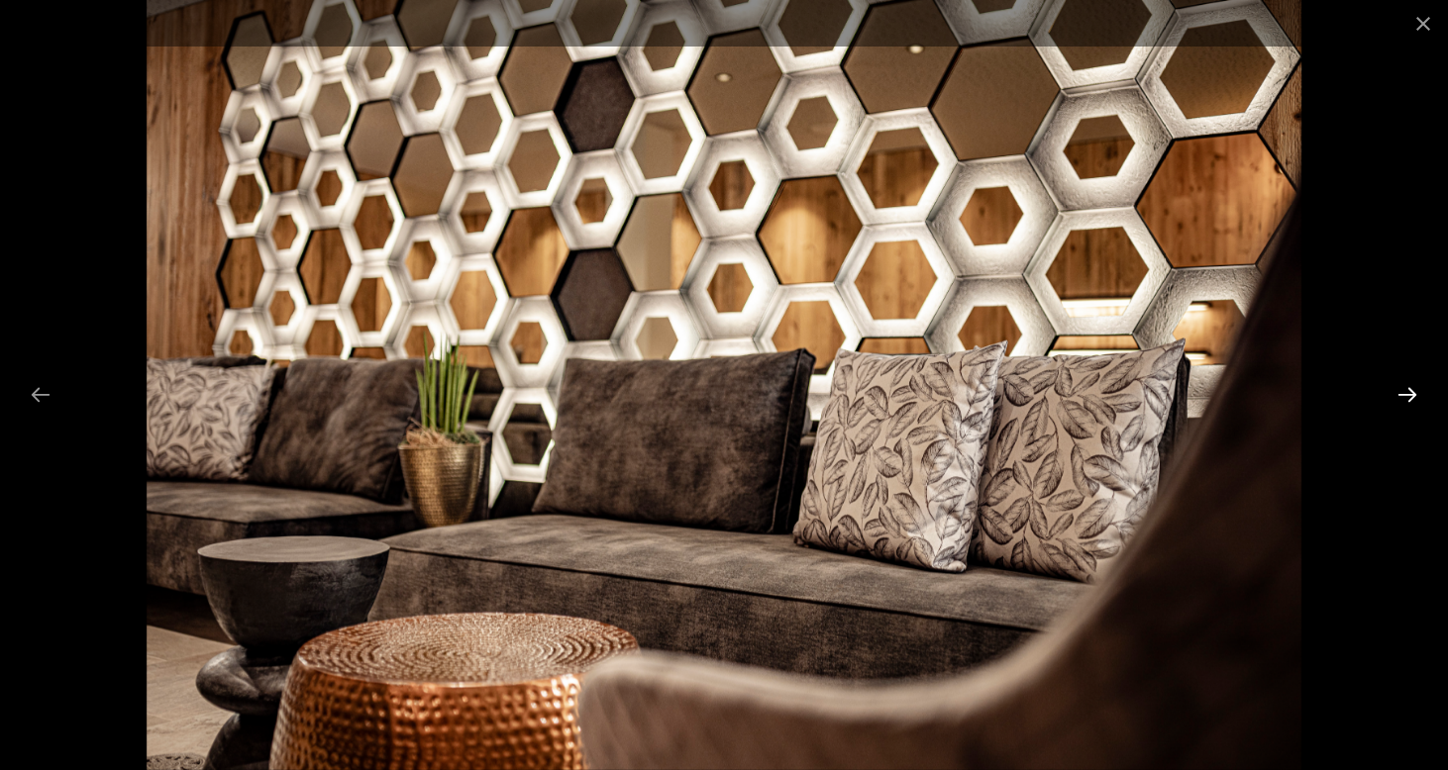
click at [1407, 399] on button "Next slide" at bounding box center [1407, 394] width 42 height 39
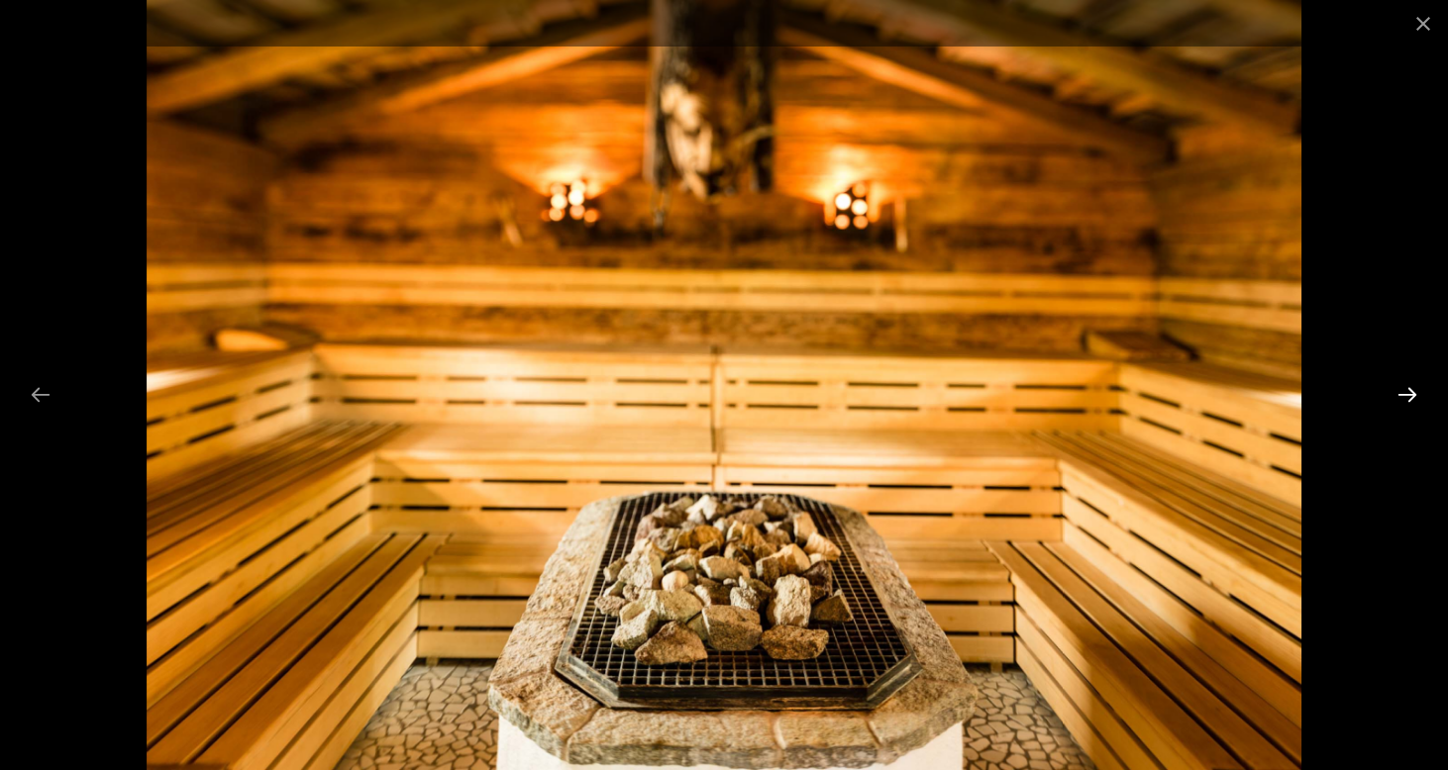
click at [1407, 399] on button "Next slide" at bounding box center [1407, 394] width 42 height 39
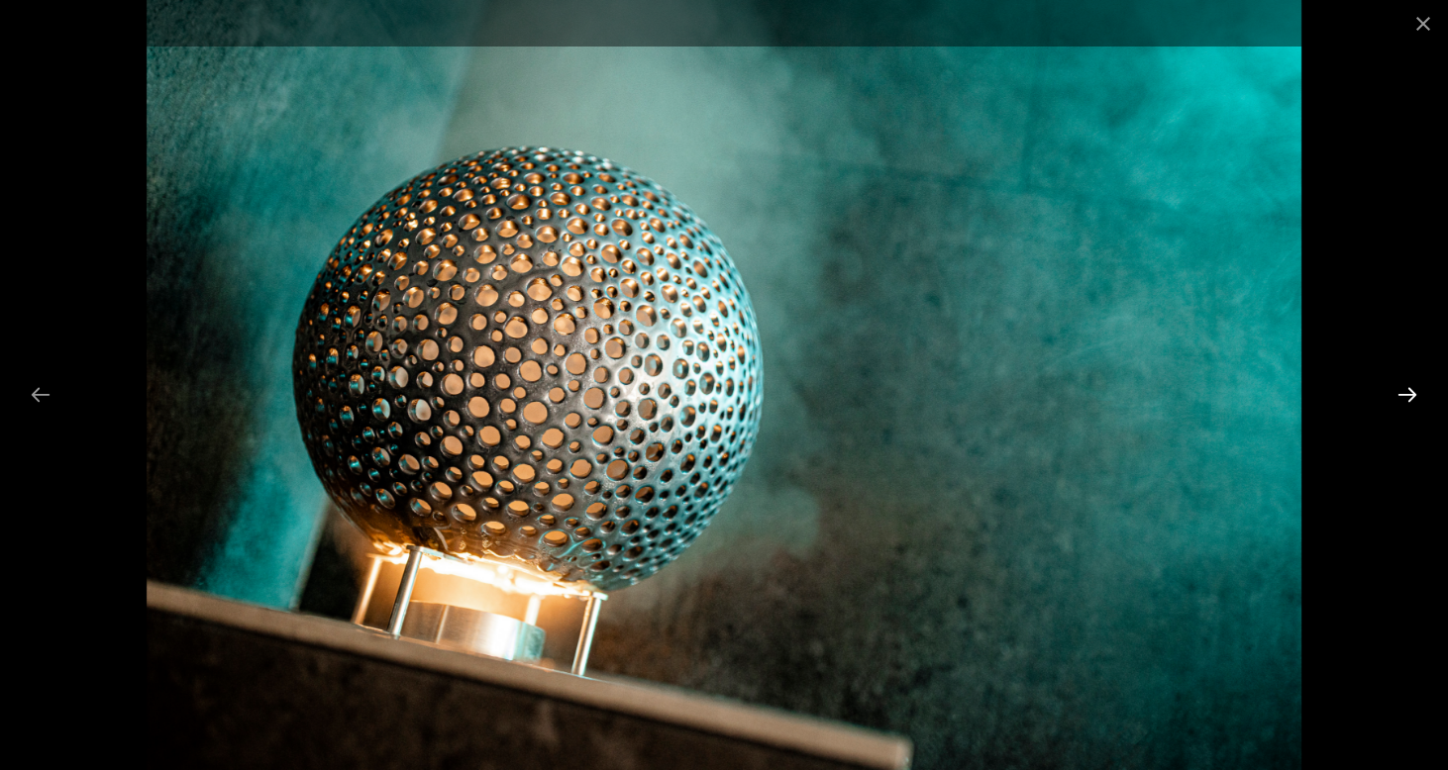
click at [1407, 399] on button "Next slide" at bounding box center [1407, 394] width 42 height 39
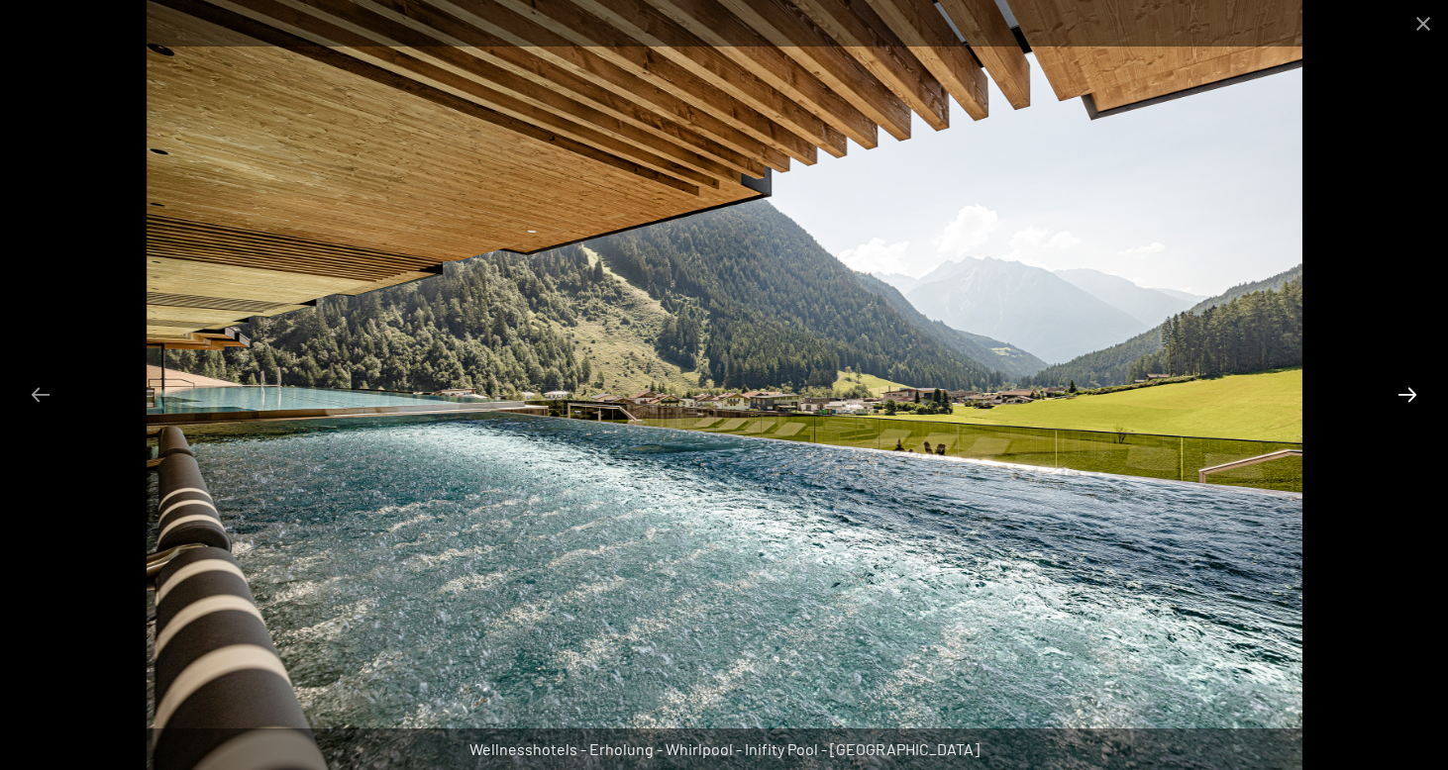
click at [1407, 399] on button "Next slide" at bounding box center [1407, 394] width 42 height 39
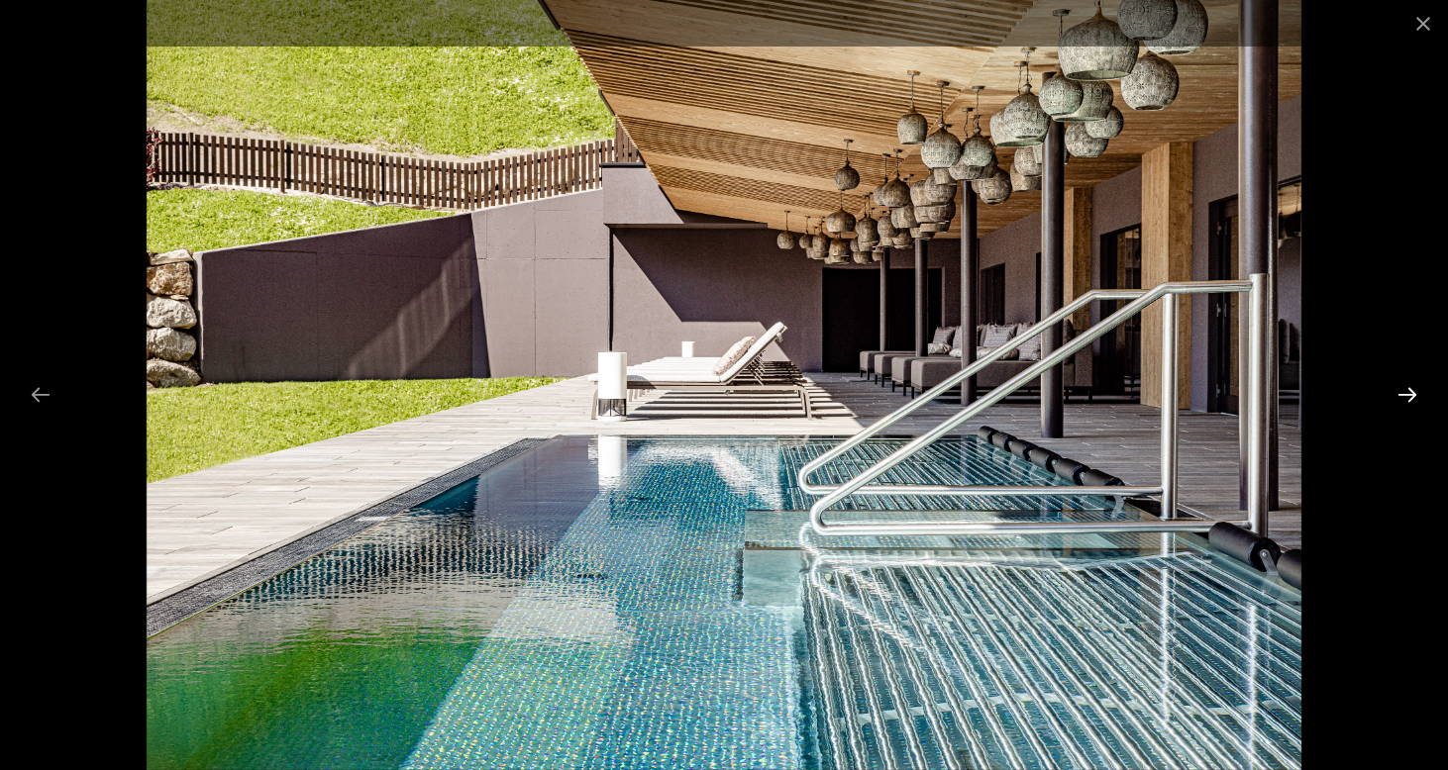
click at [1407, 399] on button "Next slide" at bounding box center [1407, 394] width 42 height 39
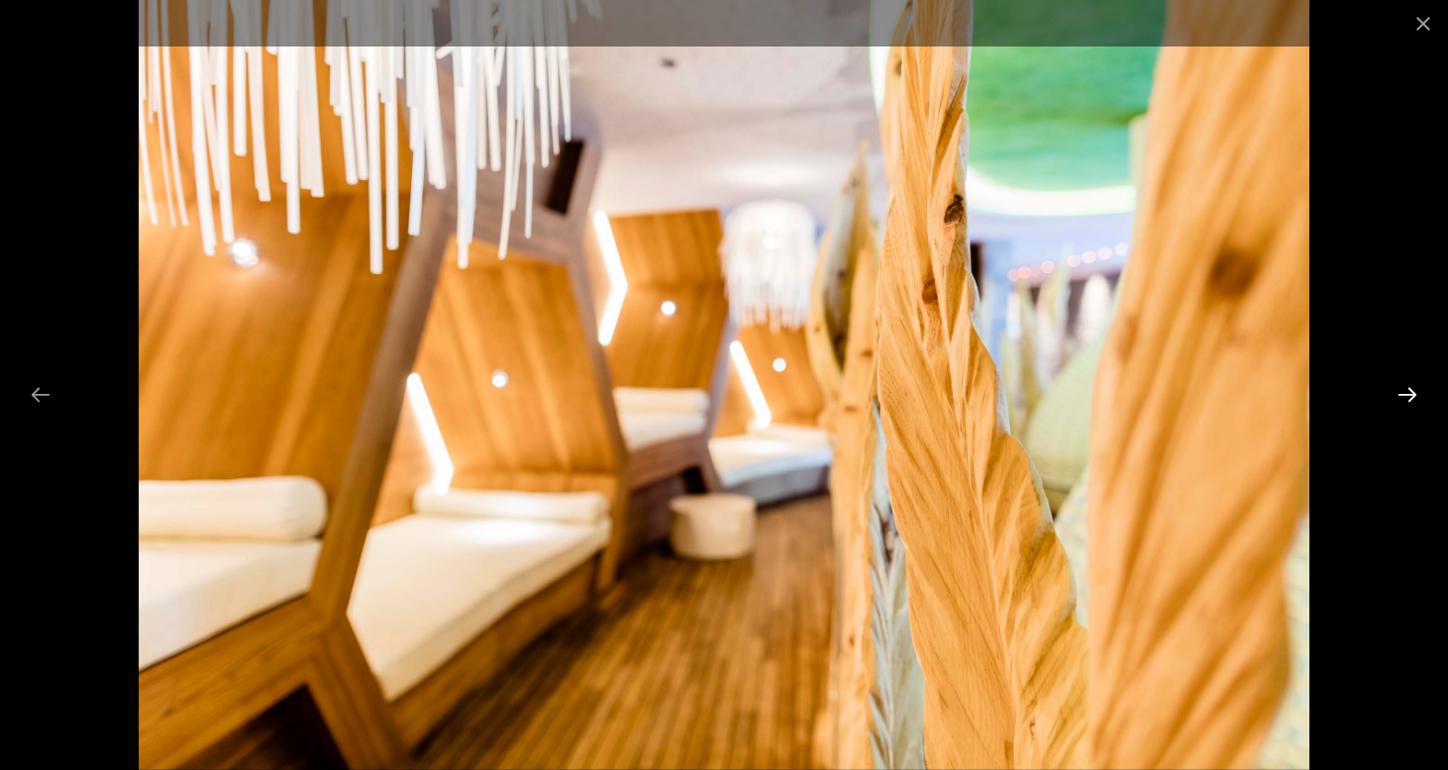
click at [1407, 399] on button "Next slide" at bounding box center [1407, 394] width 42 height 39
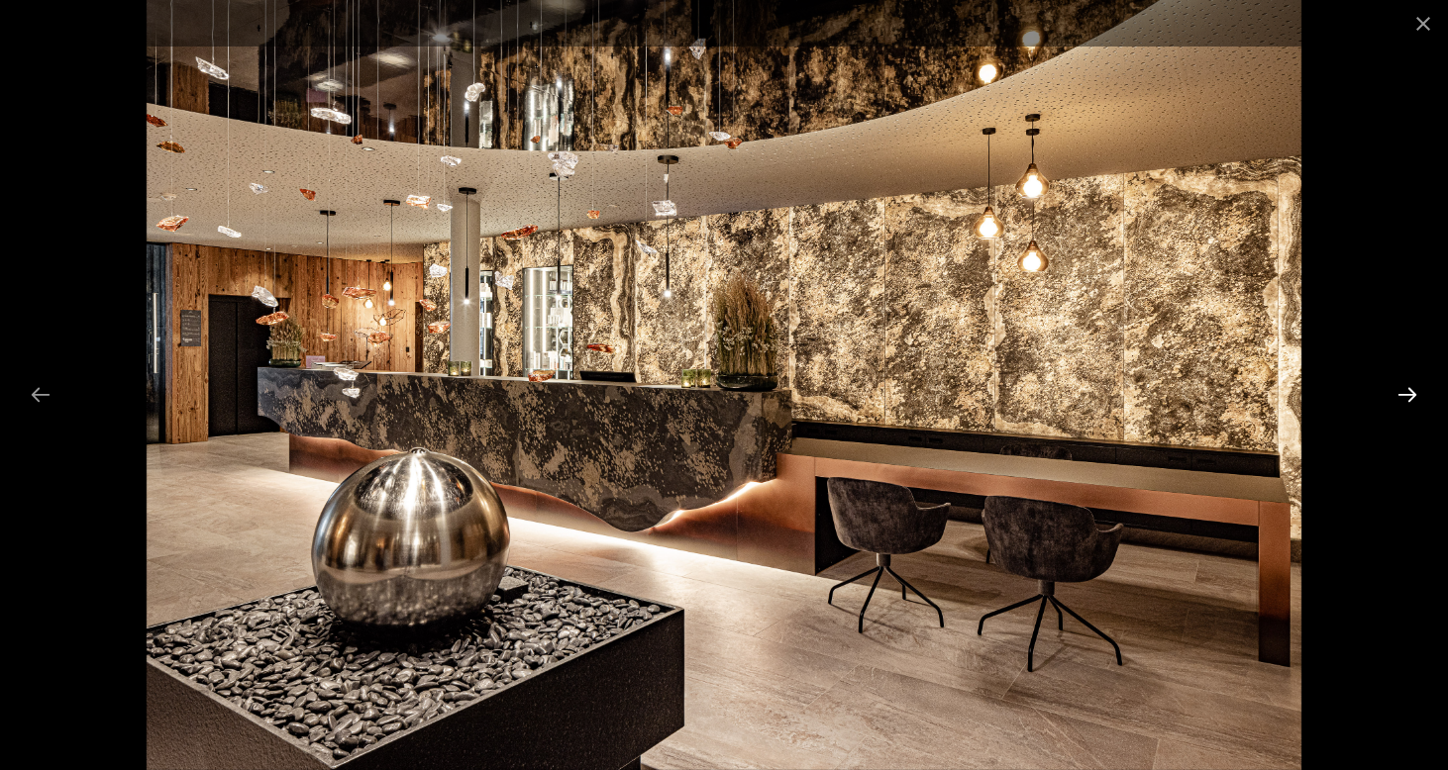
click at [1407, 399] on button "Next slide" at bounding box center [1407, 394] width 42 height 39
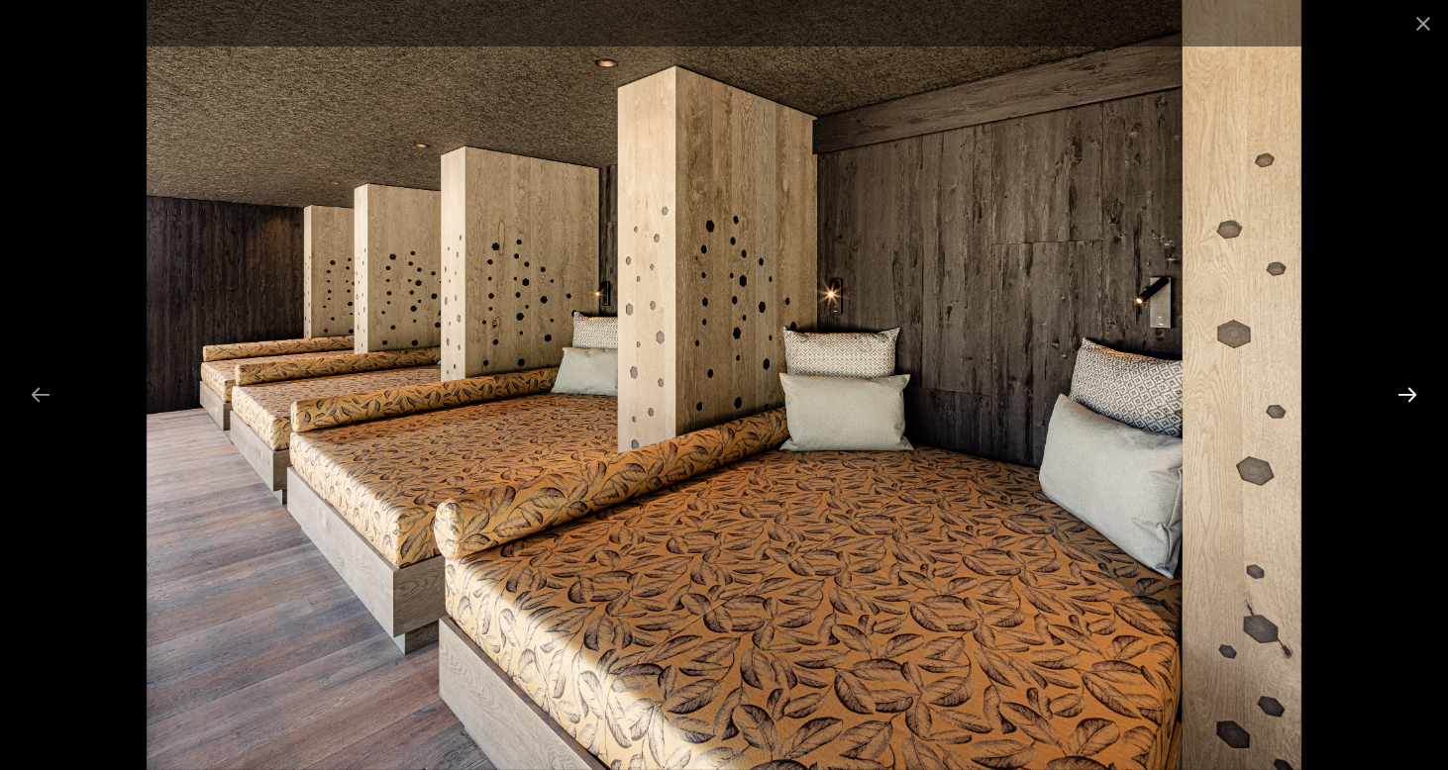
click at [1407, 399] on button "Next slide" at bounding box center [1407, 394] width 42 height 39
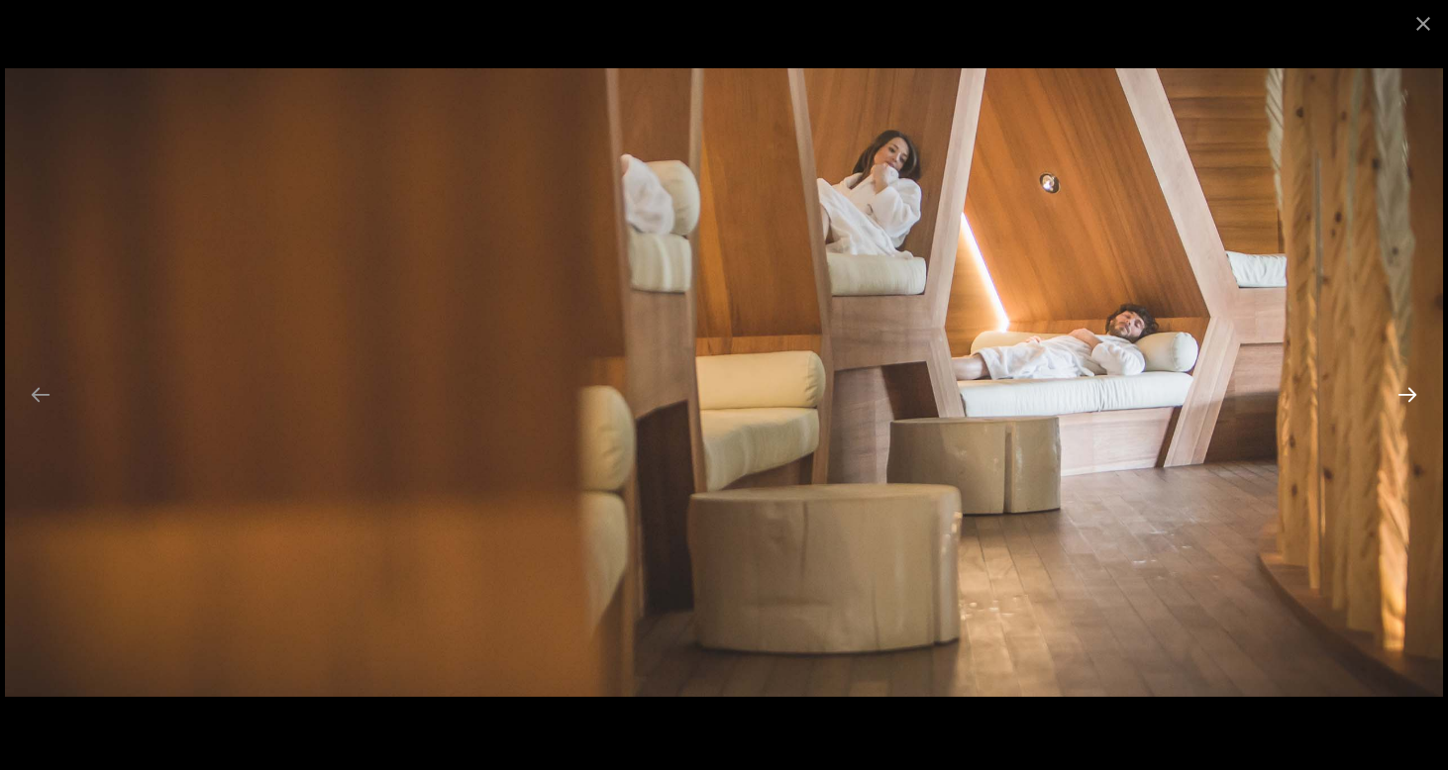
click at [1407, 399] on button "Next slide" at bounding box center [1407, 394] width 42 height 39
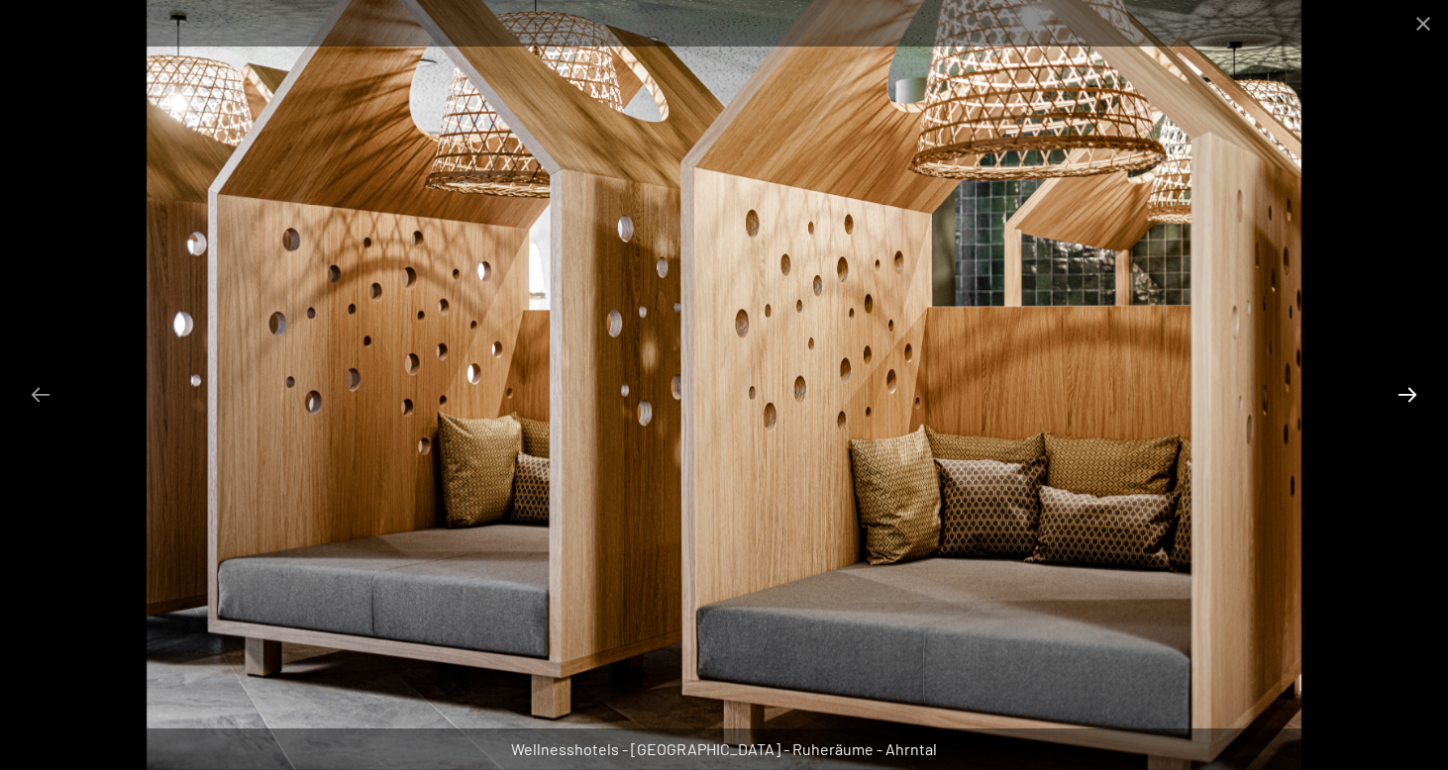
click at [1407, 399] on button "Next slide" at bounding box center [1407, 394] width 42 height 39
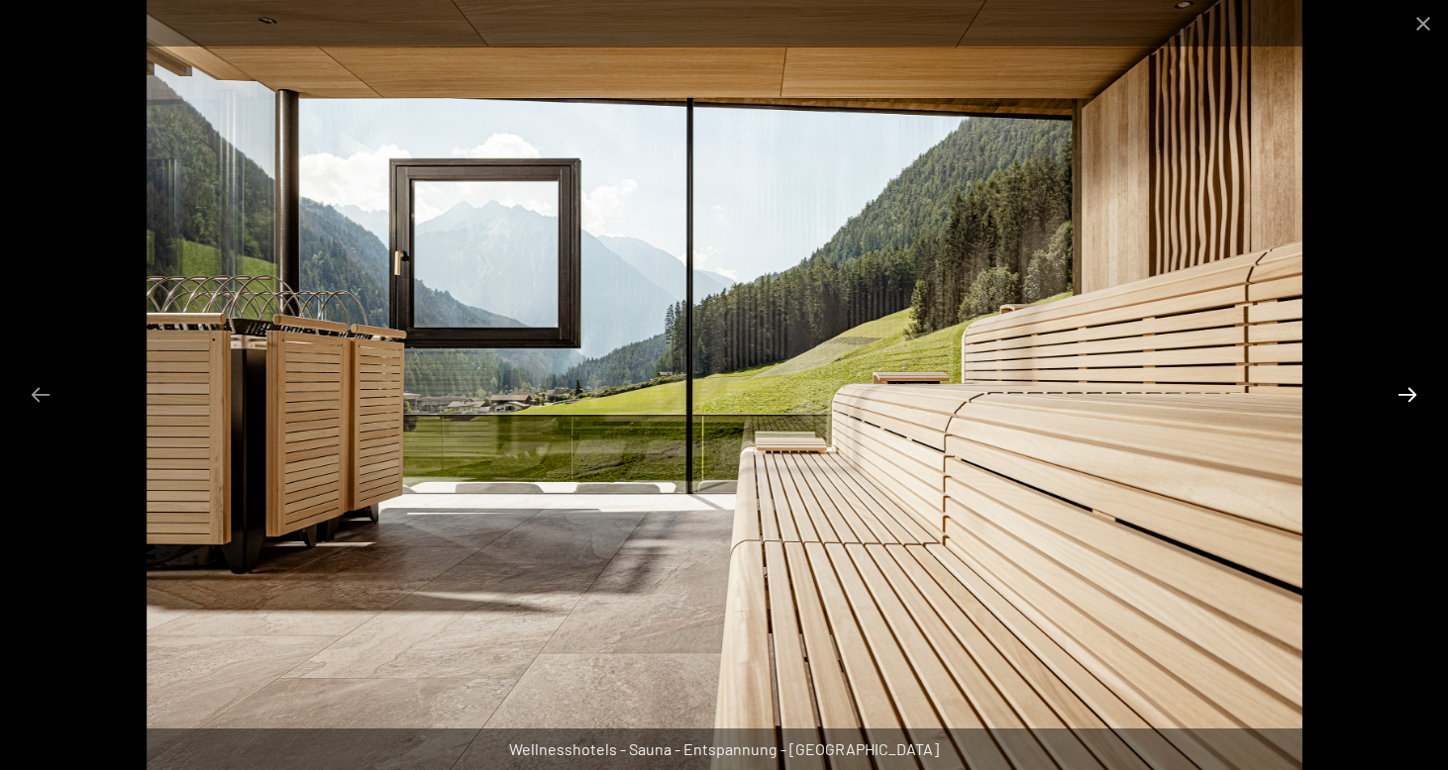
click at [1407, 399] on button "Next slide" at bounding box center [1407, 394] width 42 height 39
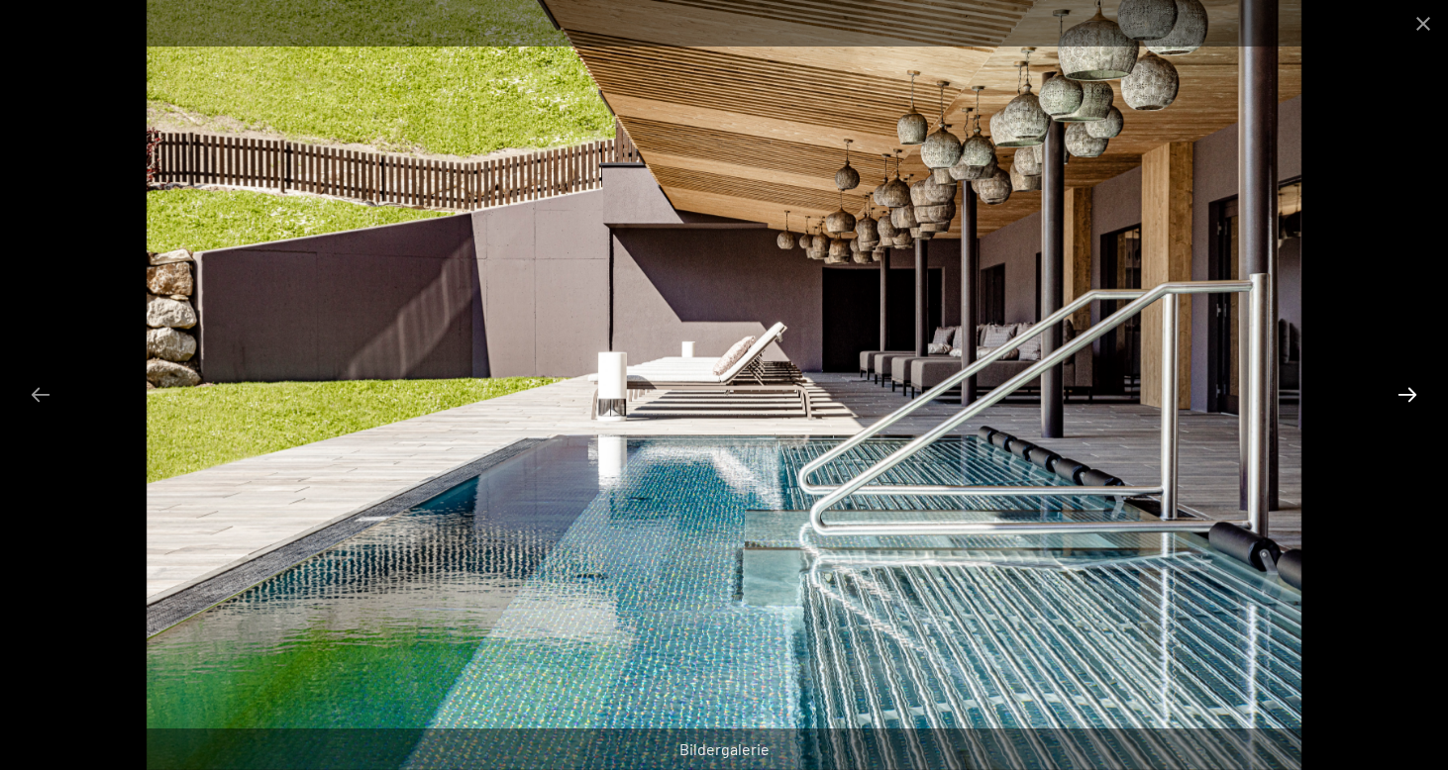
click at [1407, 399] on button "Next slide" at bounding box center [1407, 394] width 42 height 39
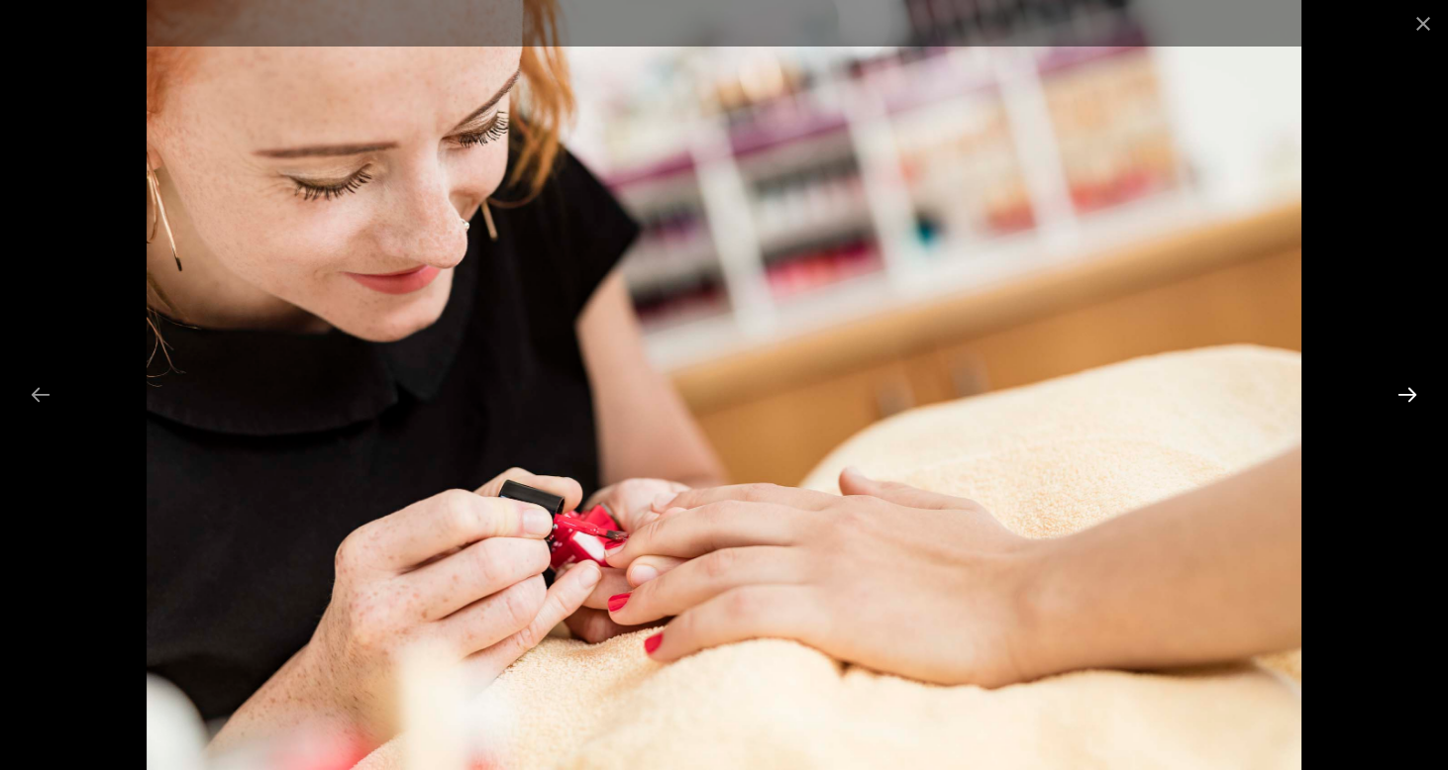
click at [1407, 399] on button "Next slide" at bounding box center [1407, 394] width 42 height 39
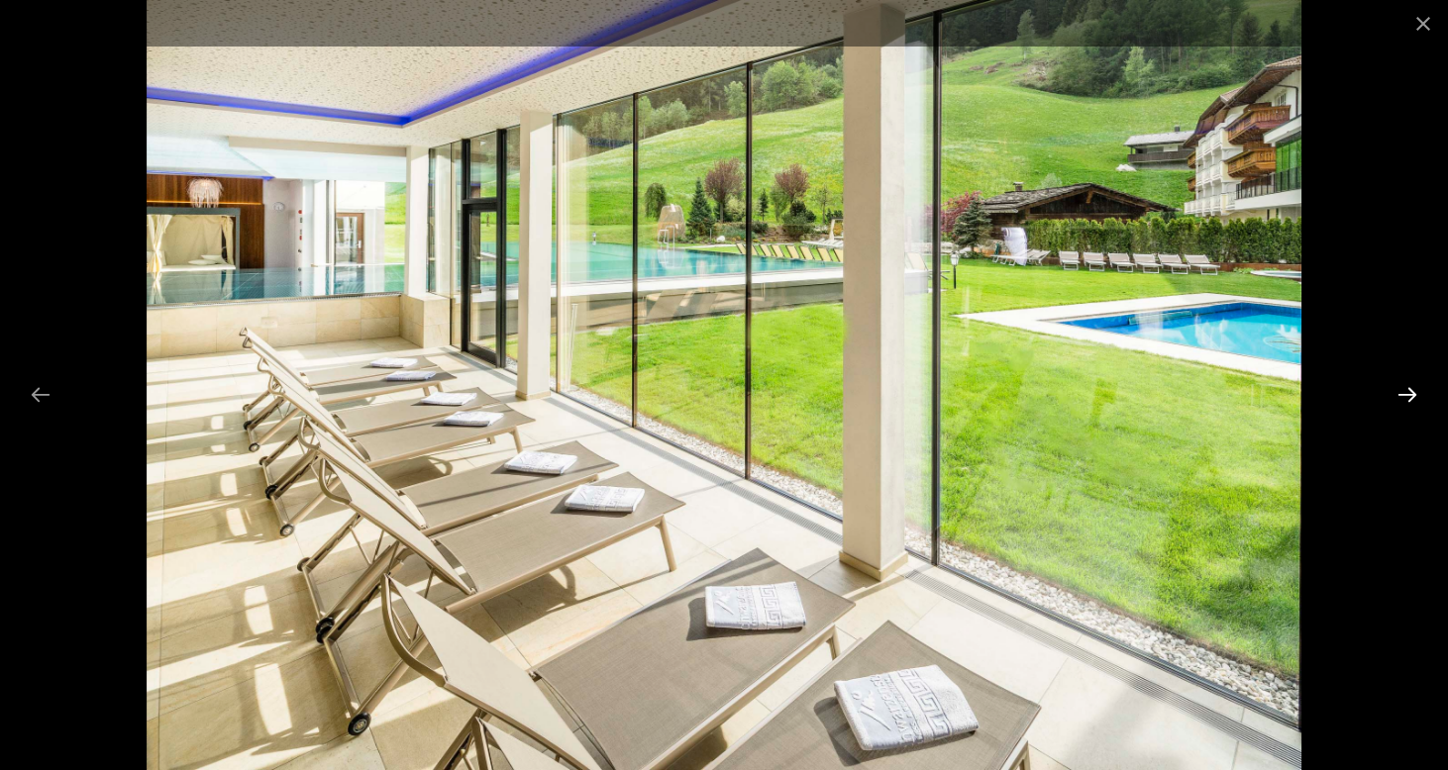
click at [1407, 399] on button "Next slide" at bounding box center [1407, 394] width 42 height 39
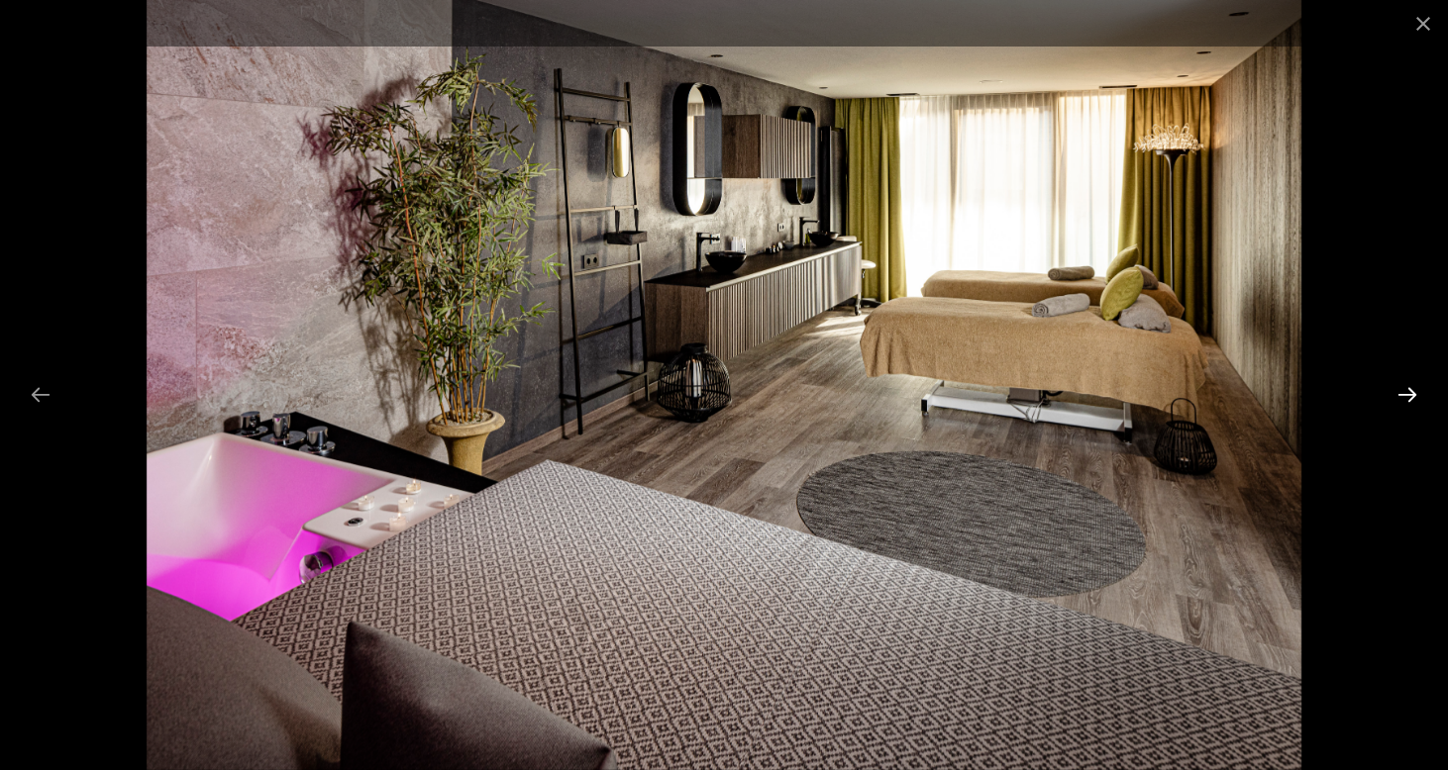
click at [1407, 399] on button "Next slide" at bounding box center [1407, 394] width 42 height 39
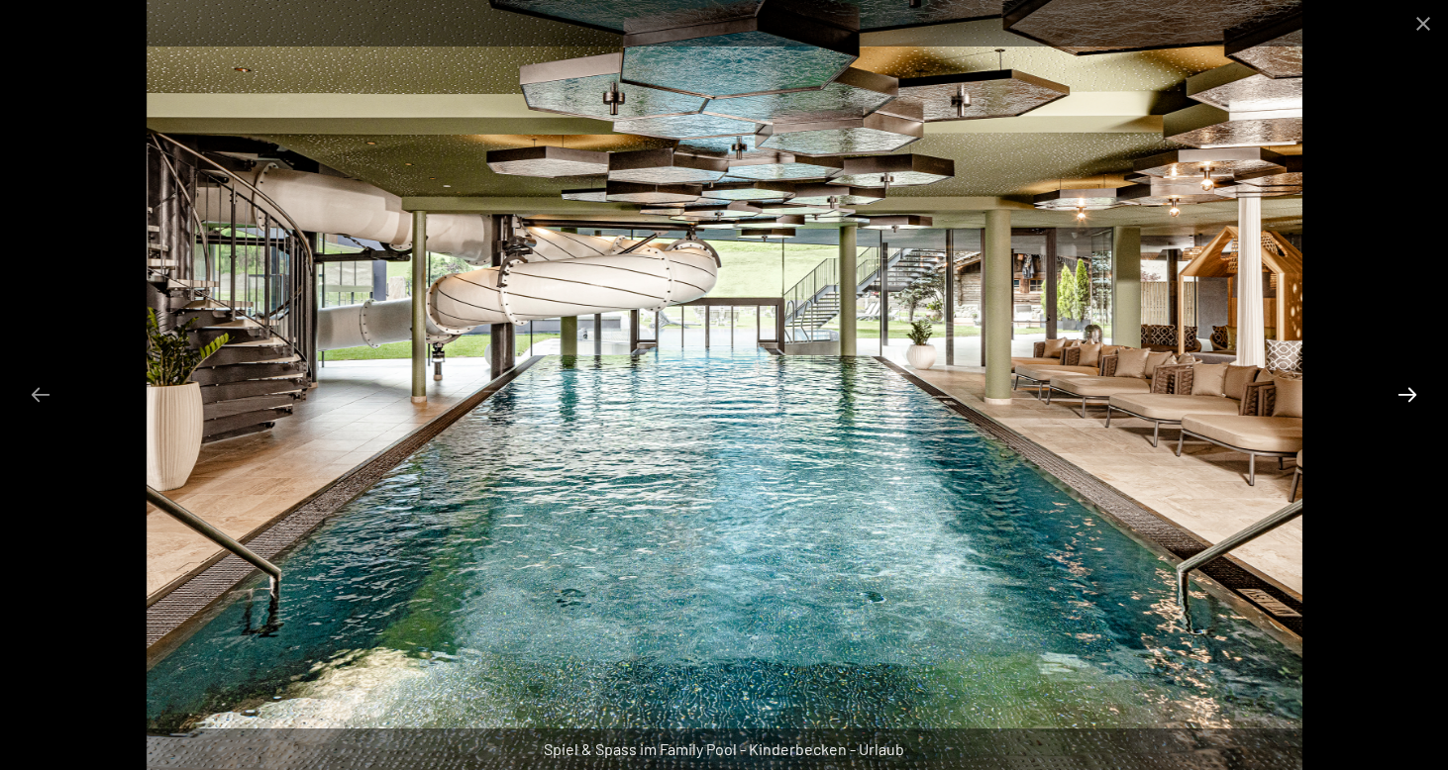
click at [1407, 399] on button "Next slide" at bounding box center [1407, 394] width 42 height 39
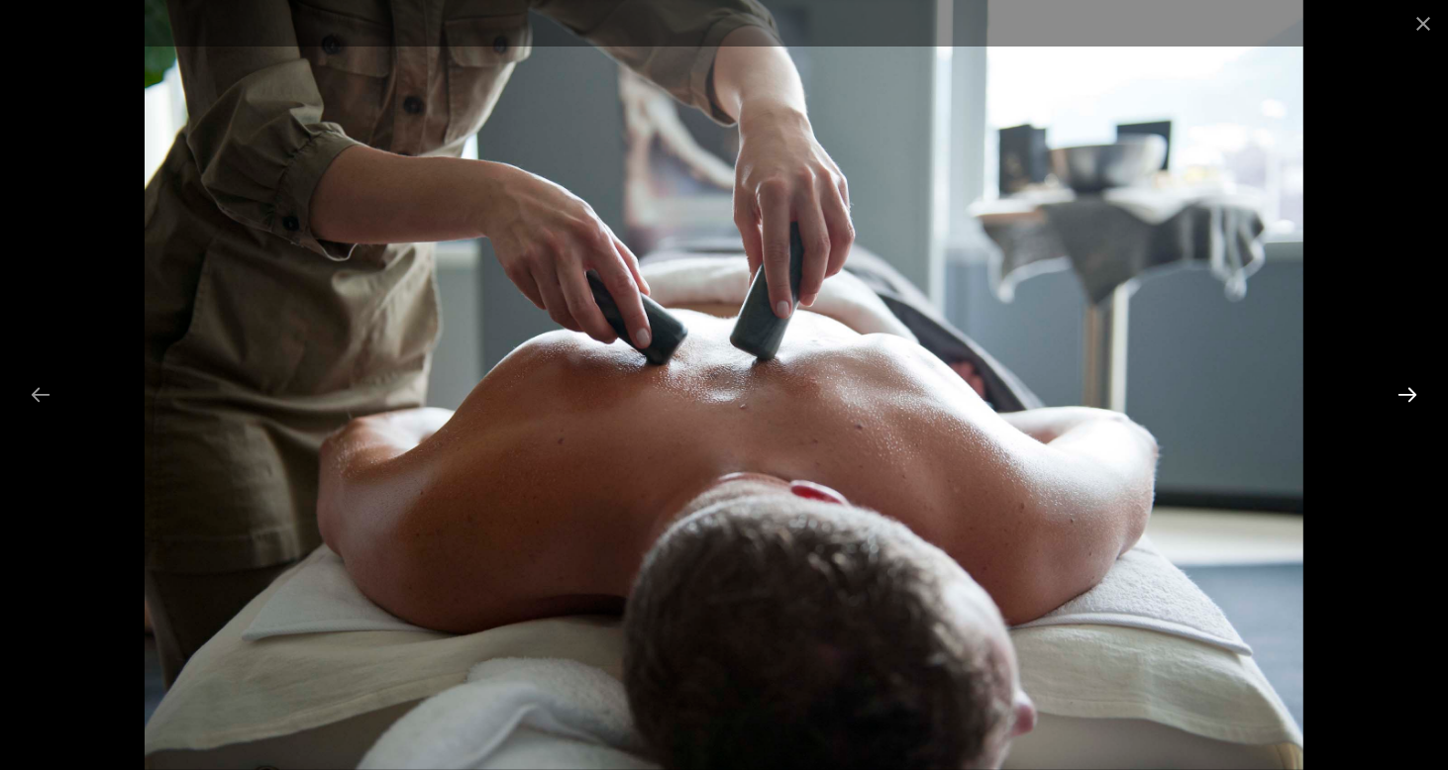
click at [1407, 398] on button "Next slide" at bounding box center [1407, 394] width 42 height 39
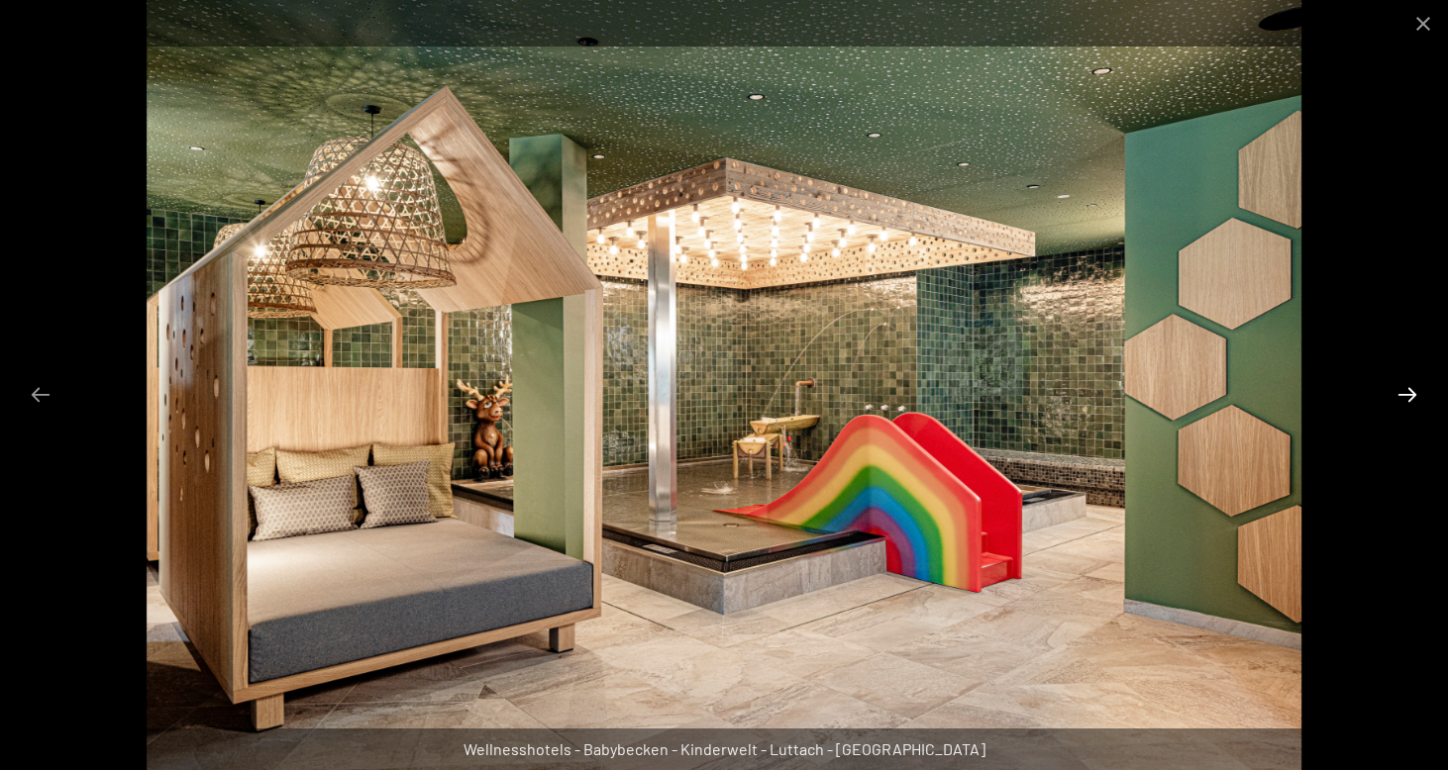
click at [1407, 398] on button "Next slide" at bounding box center [1407, 394] width 42 height 39
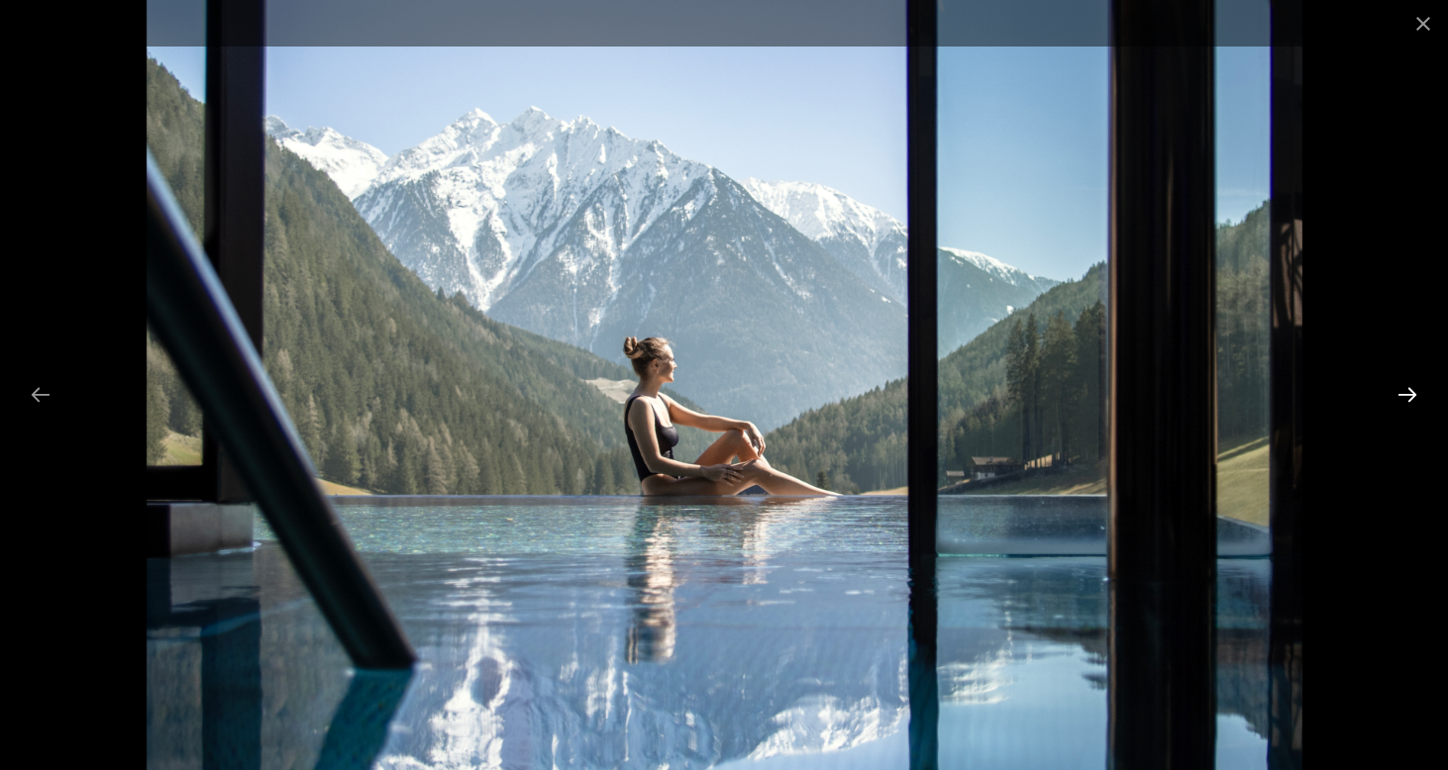
click at [1407, 398] on button "Next slide" at bounding box center [1407, 394] width 42 height 39
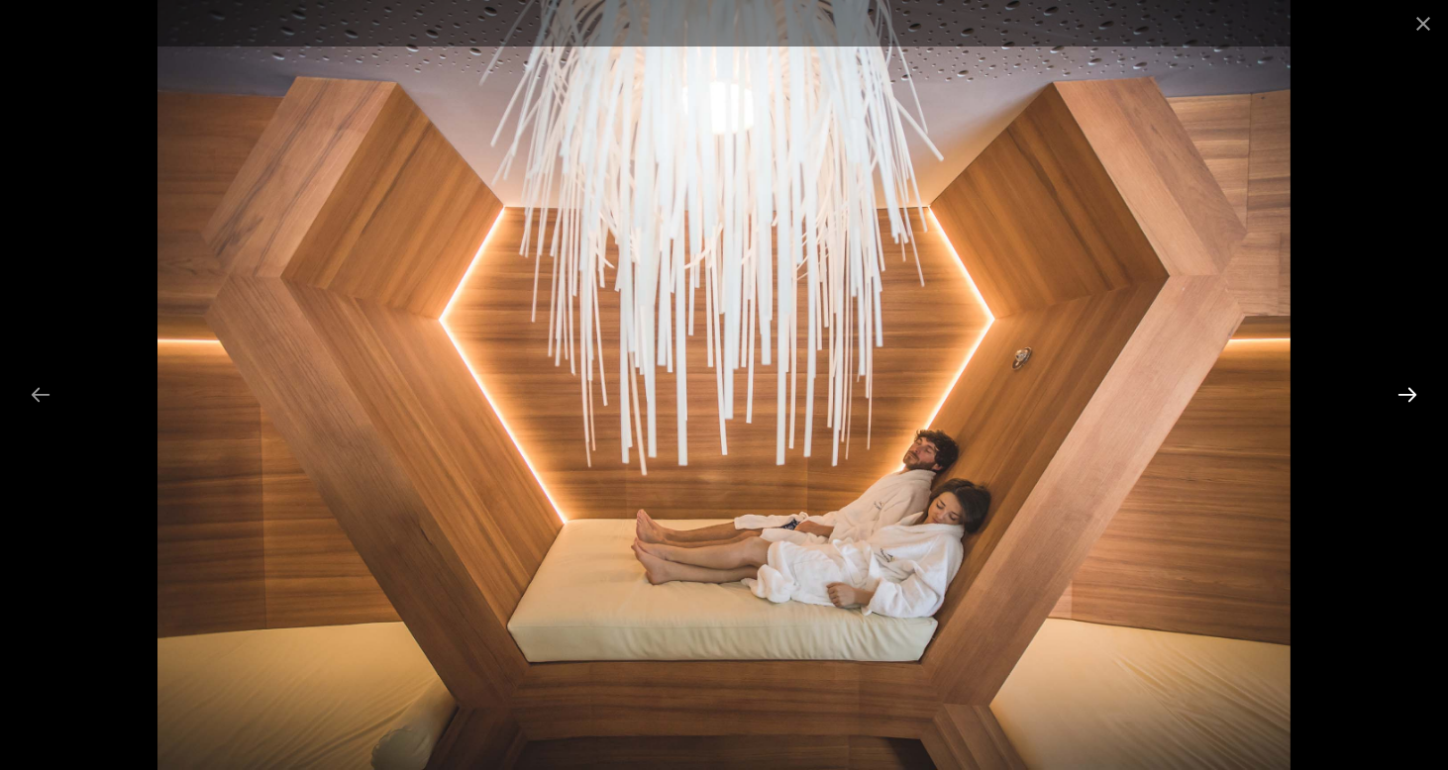
click at [1407, 398] on button "Next slide" at bounding box center [1407, 394] width 42 height 39
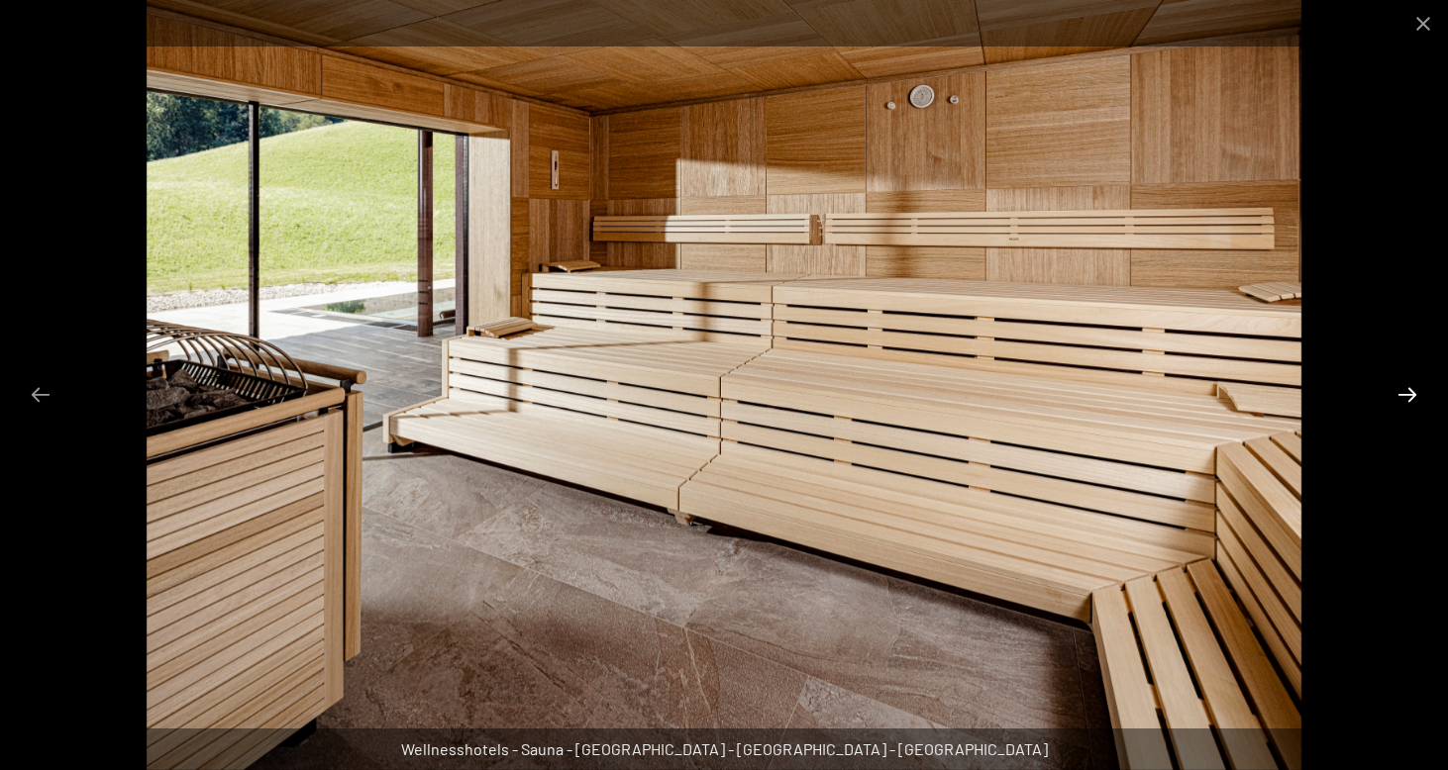
click at [1407, 398] on button "Next slide" at bounding box center [1407, 394] width 42 height 39
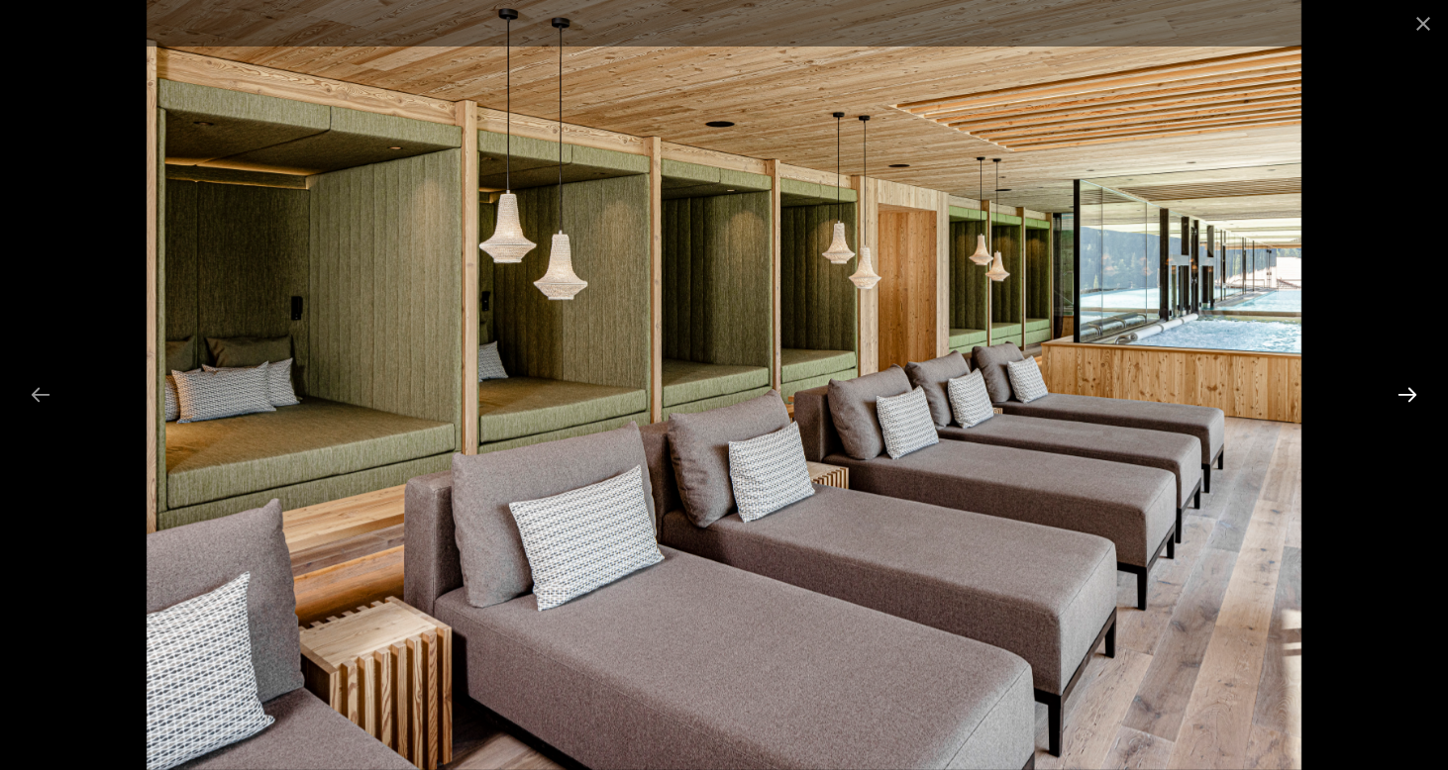
click at [1407, 398] on button "Next slide" at bounding box center [1407, 394] width 42 height 39
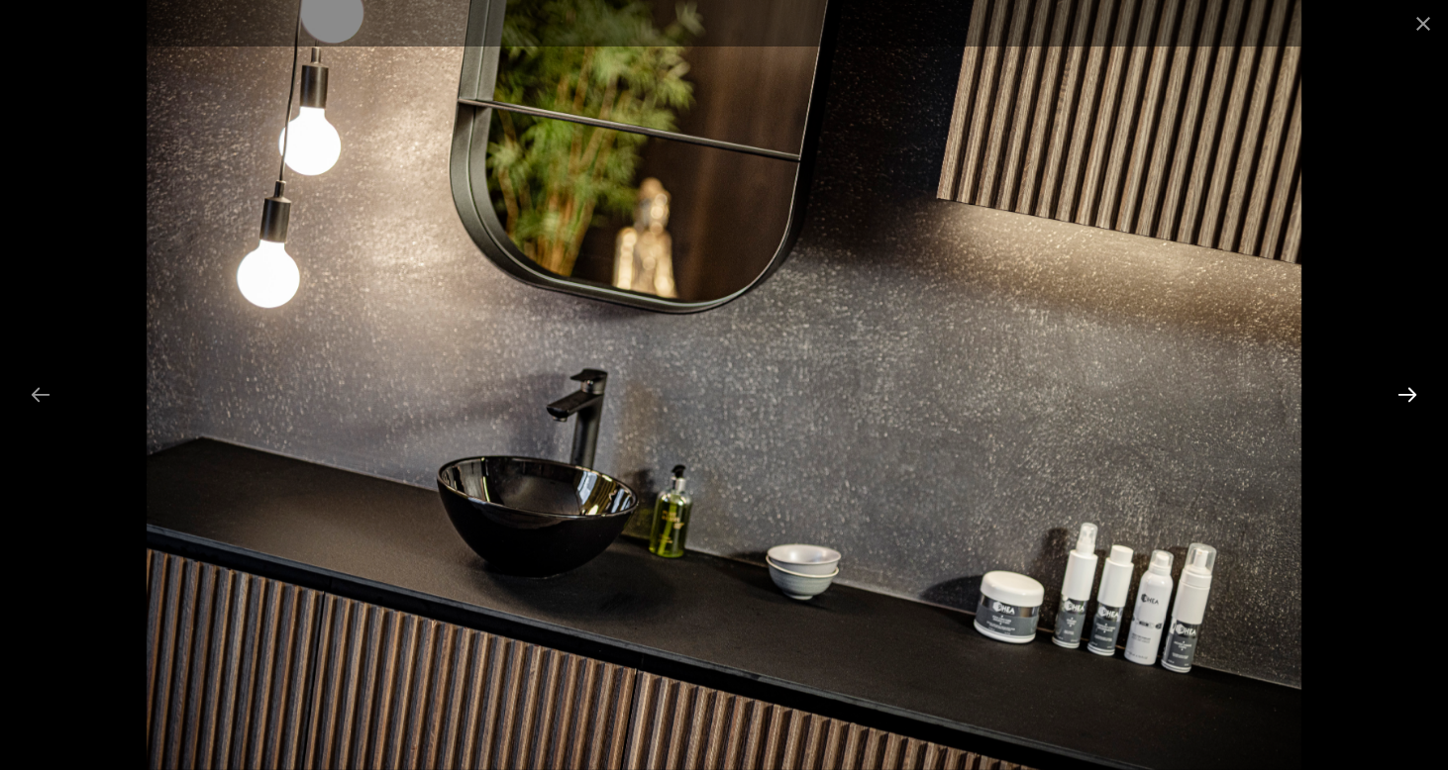
click at [1407, 398] on button "Next slide" at bounding box center [1407, 394] width 42 height 39
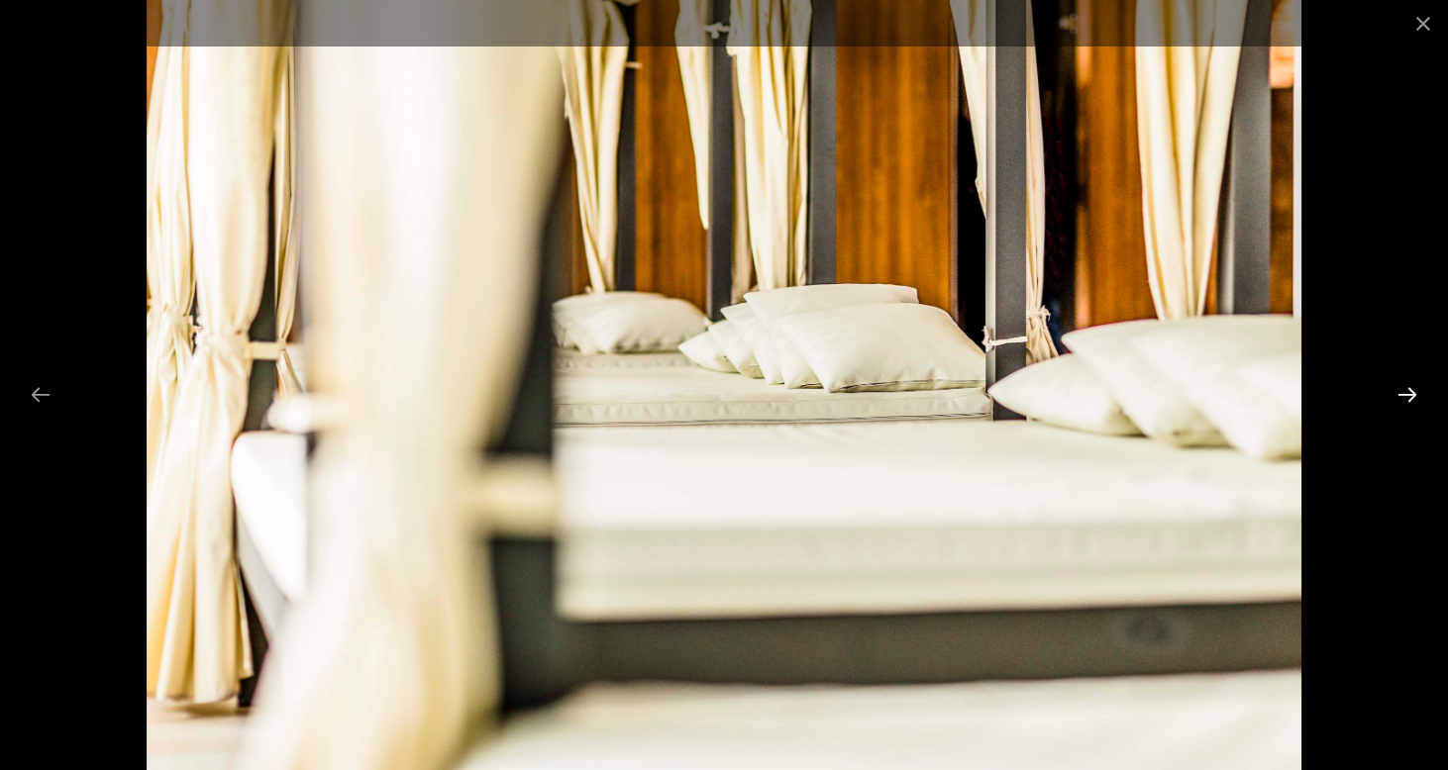
click at [1407, 398] on button "Next slide" at bounding box center [1407, 394] width 42 height 39
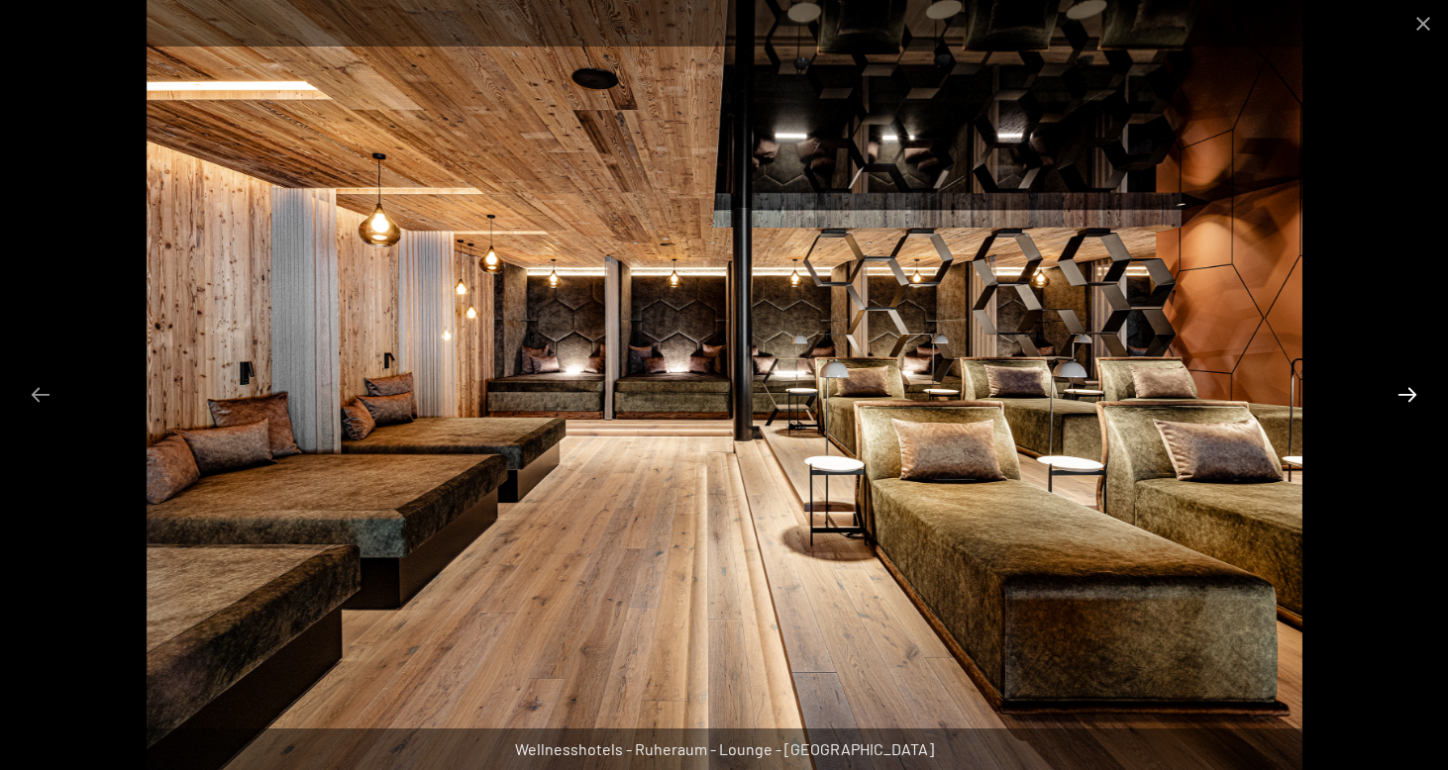
click at [1407, 398] on button "Next slide" at bounding box center [1407, 394] width 42 height 39
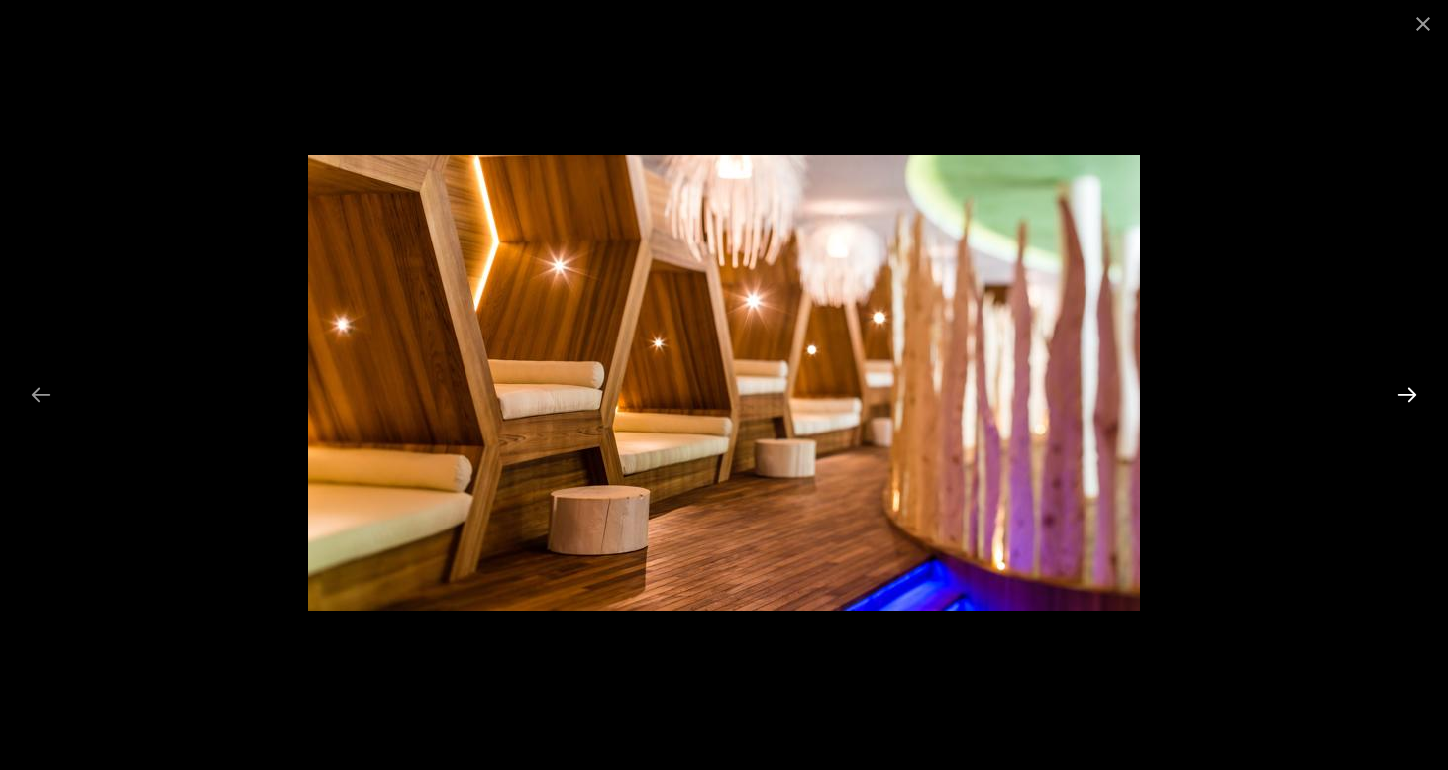
click at [1407, 398] on button "Next slide" at bounding box center [1407, 394] width 42 height 39
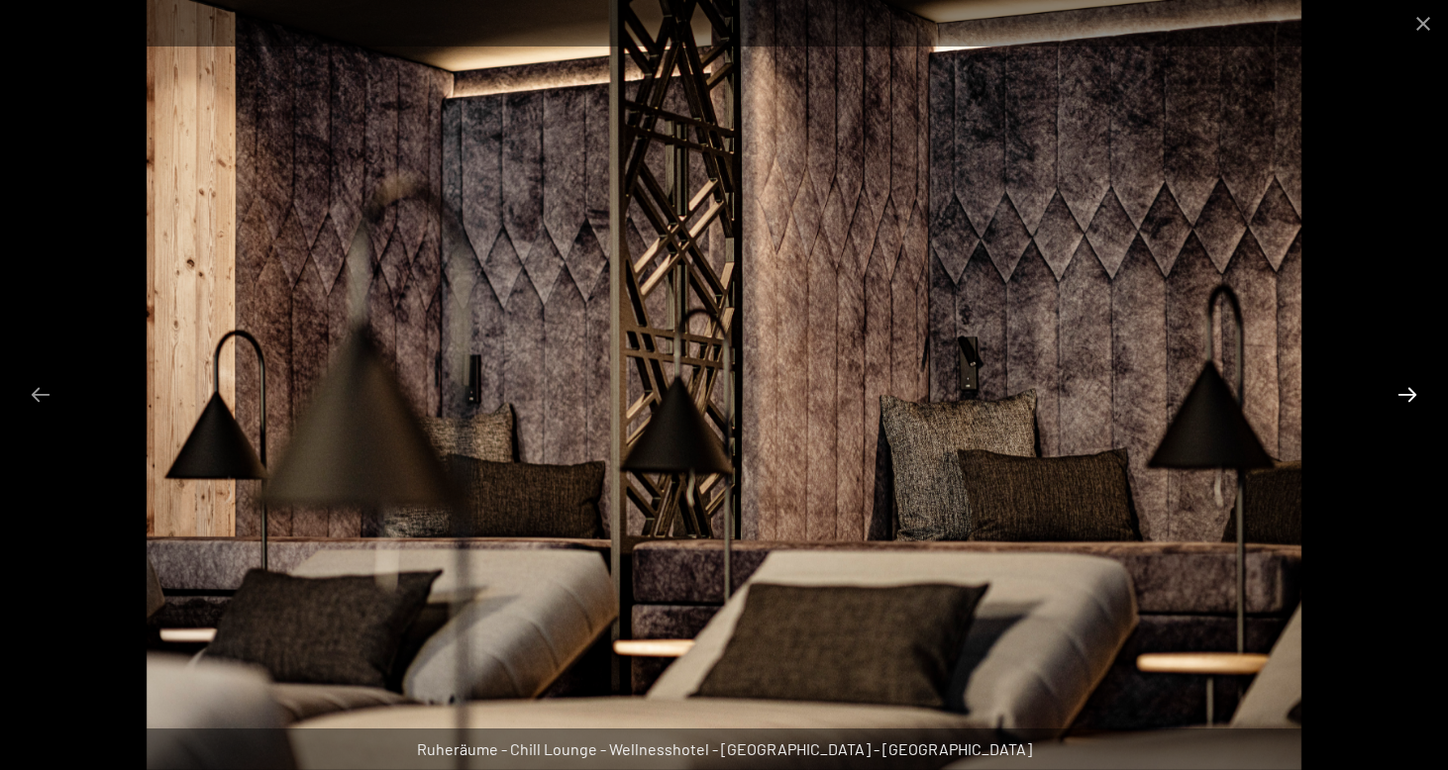
click at [1407, 398] on button "Next slide" at bounding box center [1407, 394] width 42 height 39
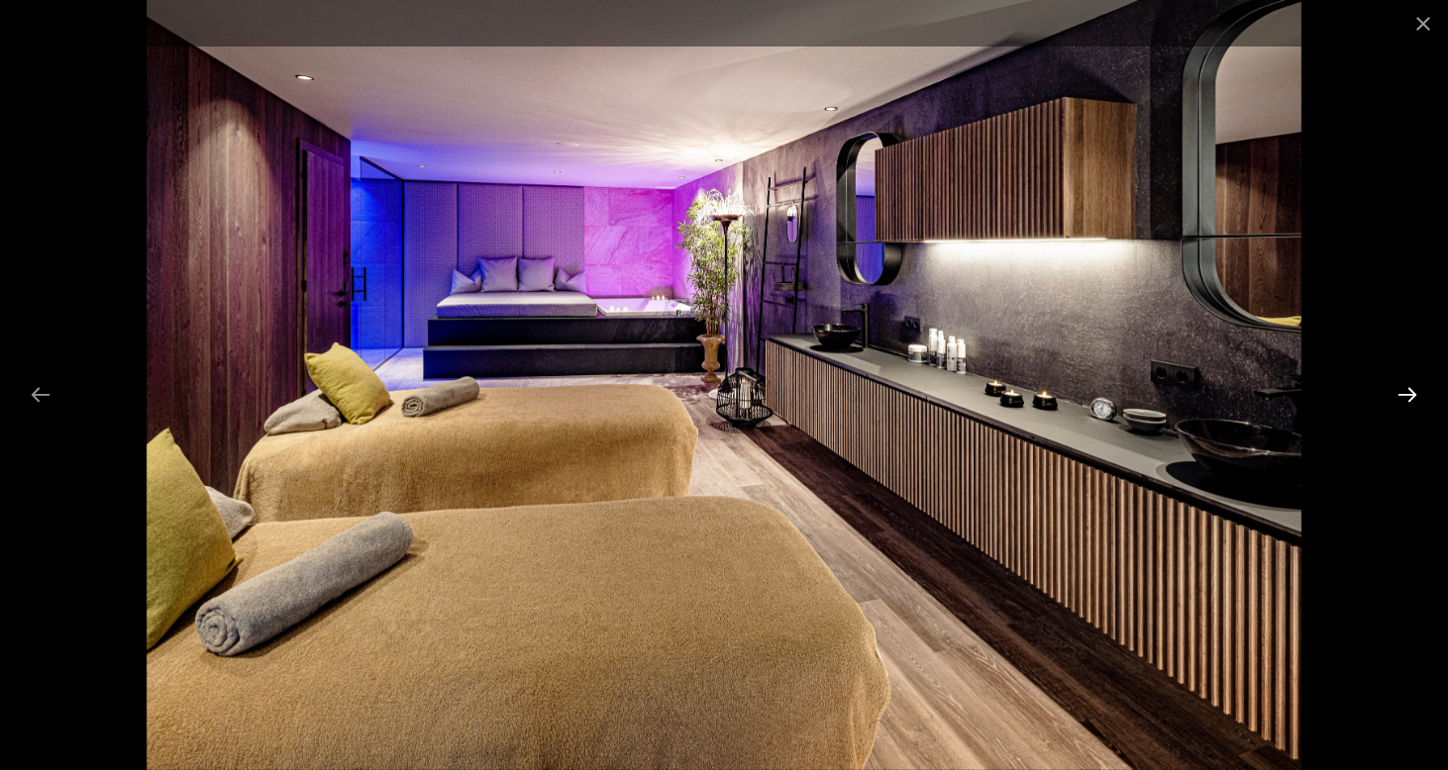
click at [1407, 398] on button "Next slide" at bounding box center [1407, 394] width 42 height 39
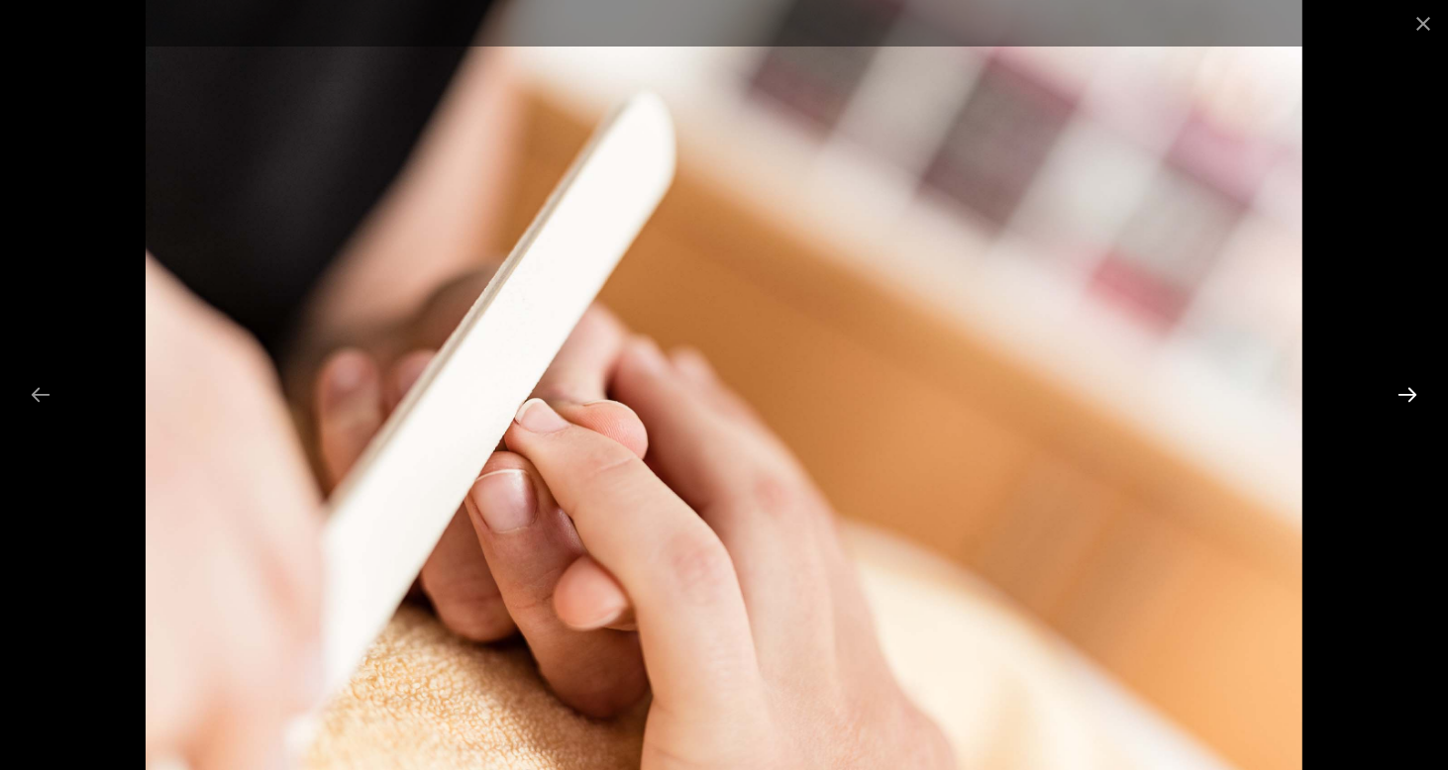
click at [1407, 398] on button "Next slide" at bounding box center [1407, 394] width 42 height 39
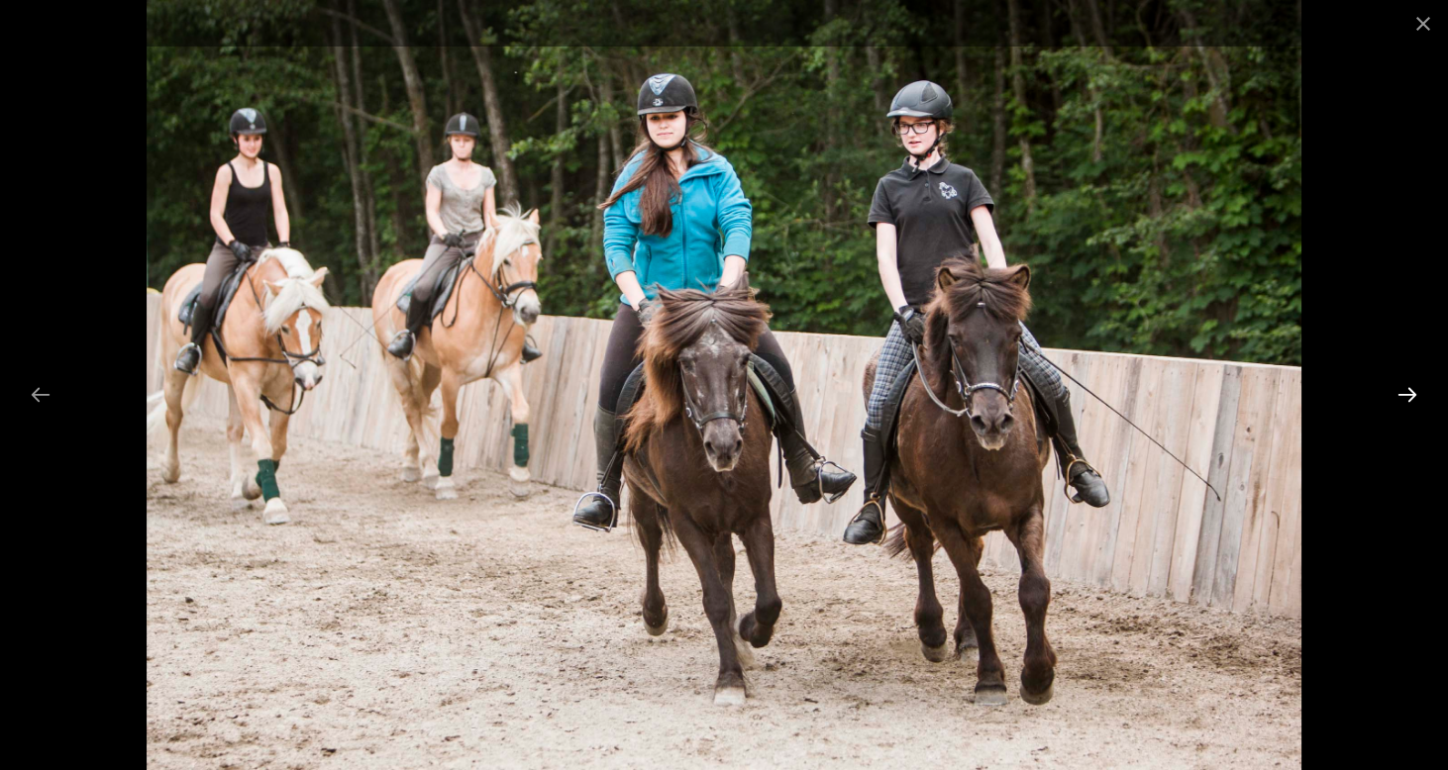
click at [1407, 398] on button "Next slide" at bounding box center [1407, 394] width 42 height 39
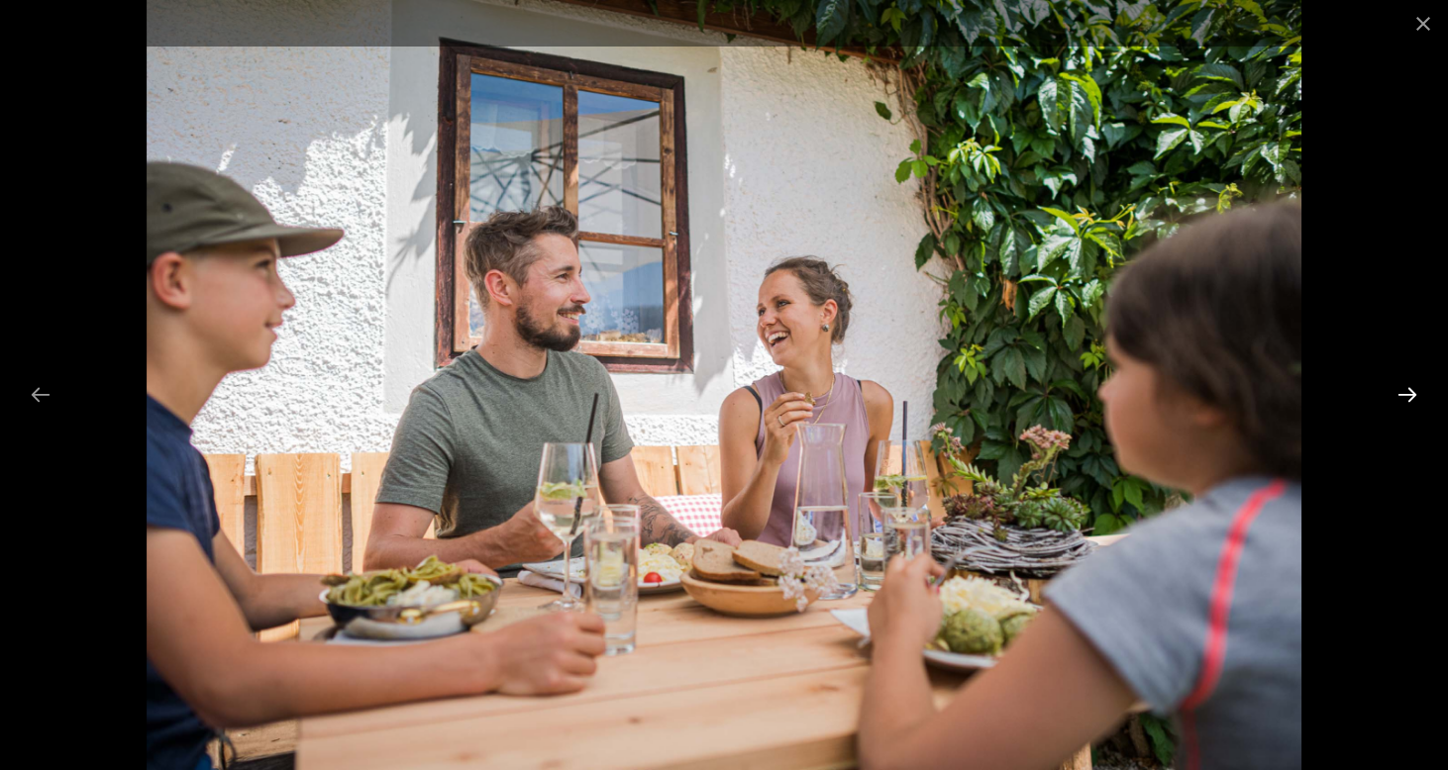
click at [1407, 398] on button "Next slide" at bounding box center [1407, 394] width 42 height 39
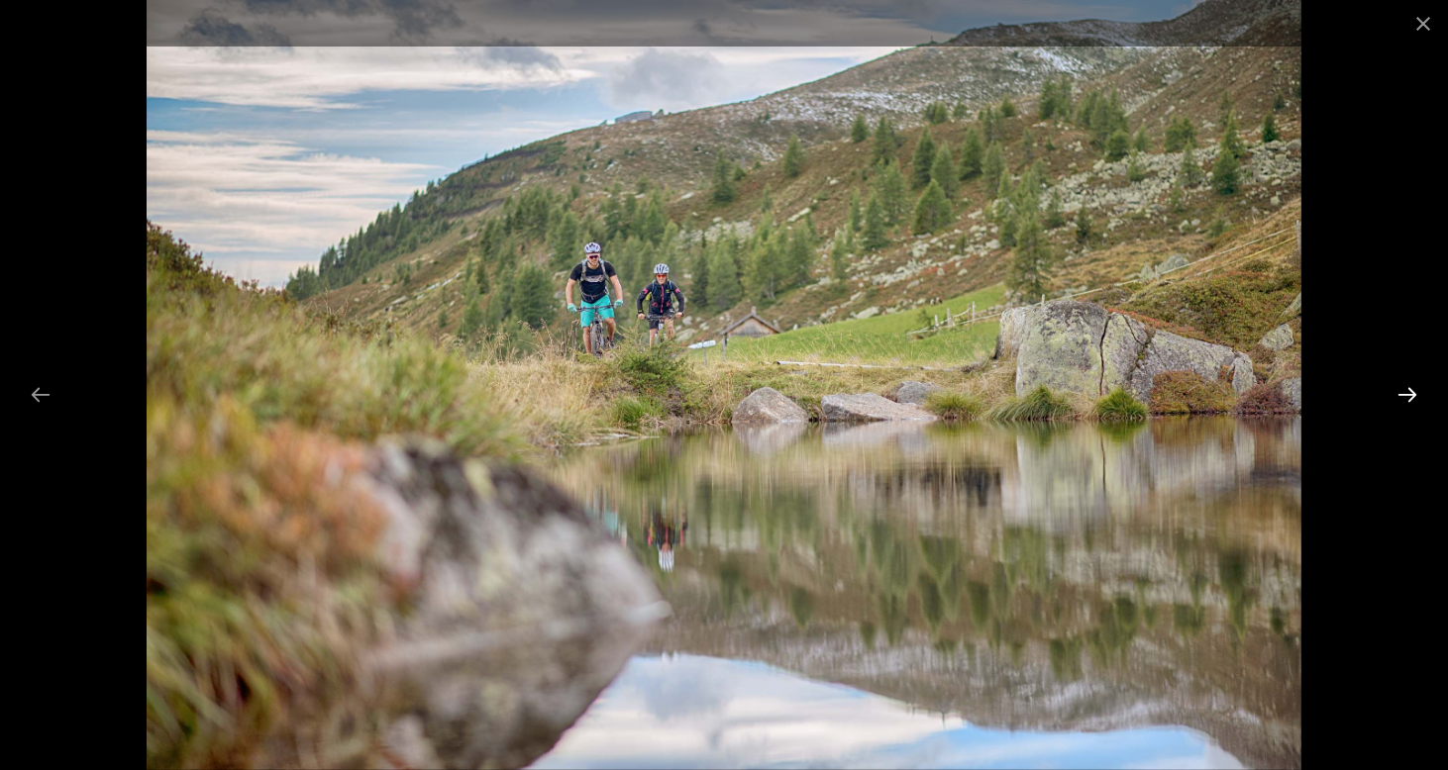
click at [1407, 398] on button "Next slide" at bounding box center [1407, 394] width 42 height 39
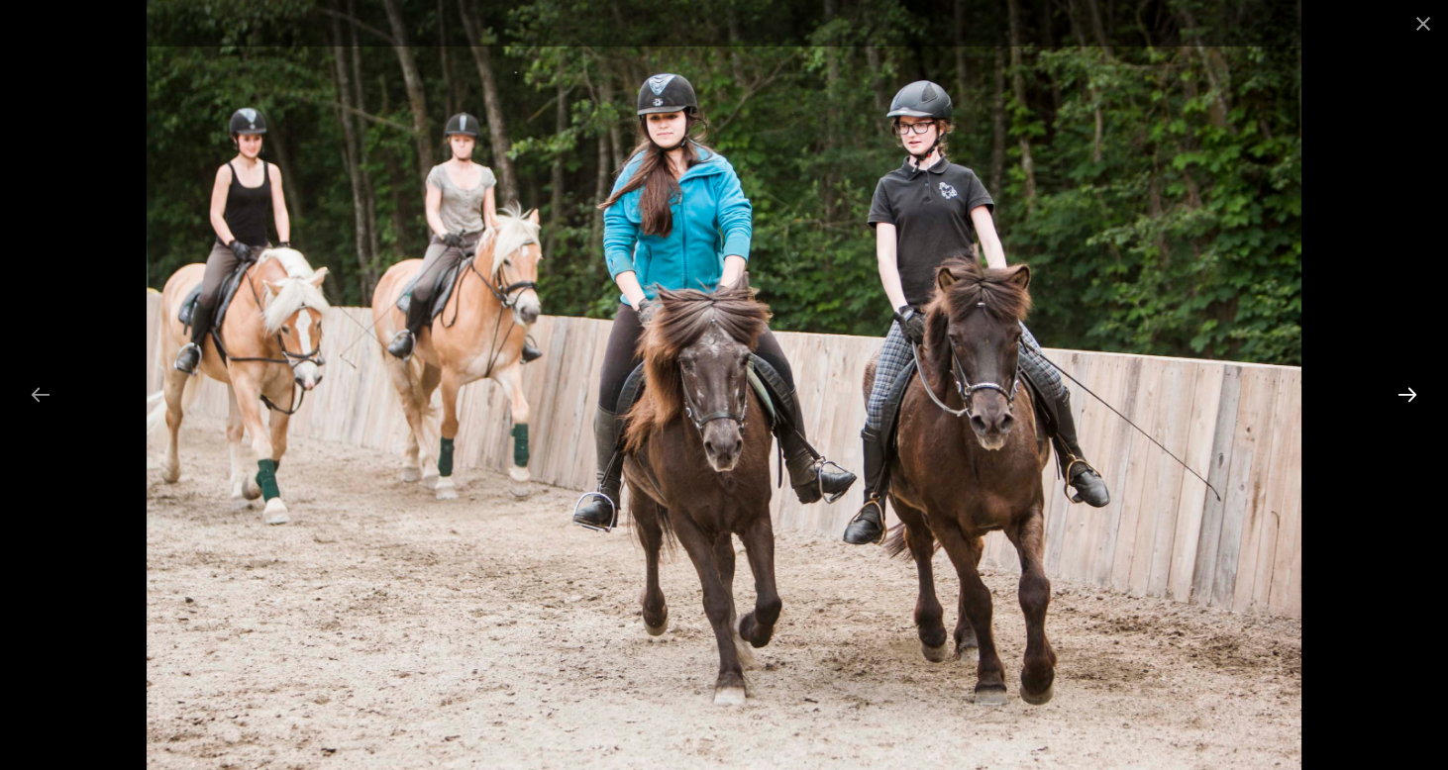
click at [1407, 398] on button "Next slide" at bounding box center [1407, 394] width 42 height 39
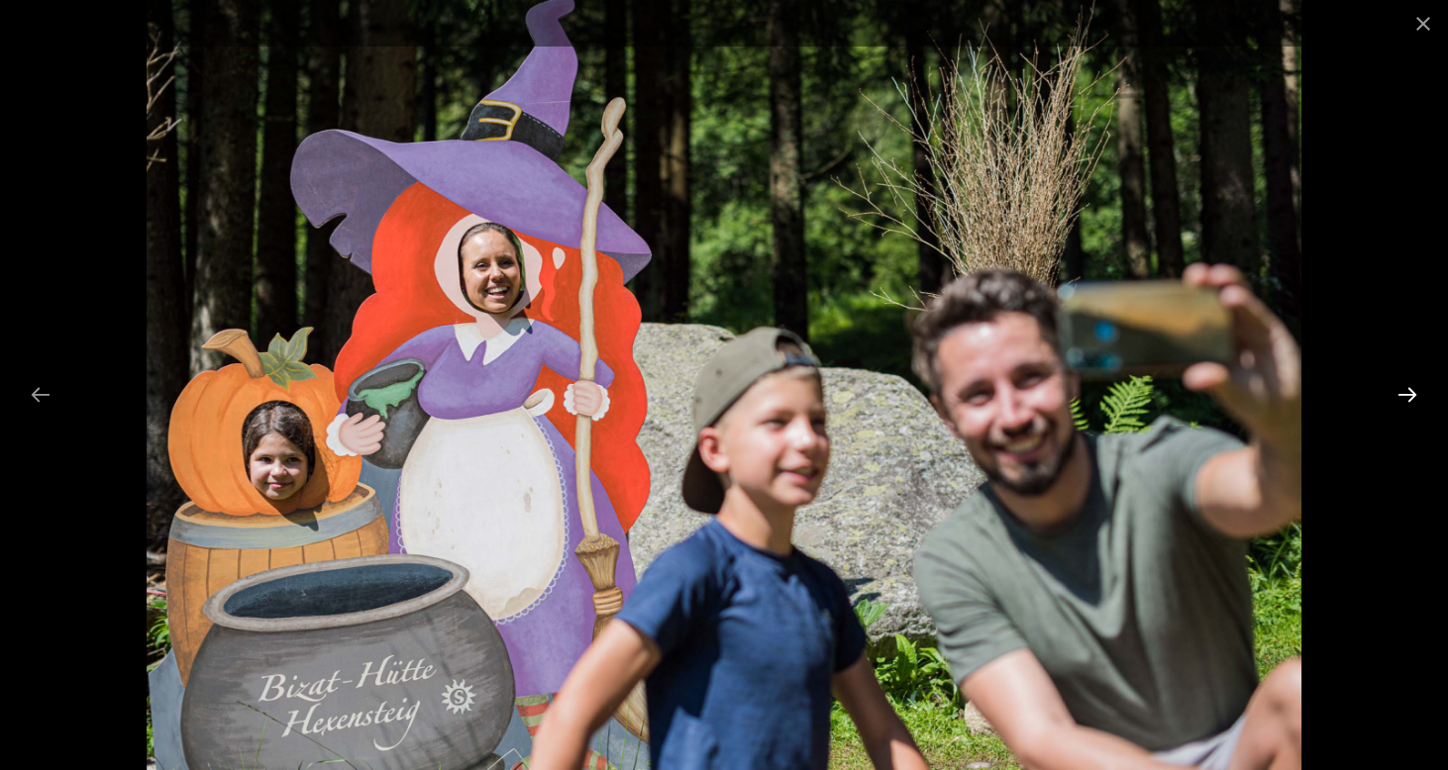
click at [1407, 398] on button "Next slide" at bounding box center [1407, 394] width 42 height 39
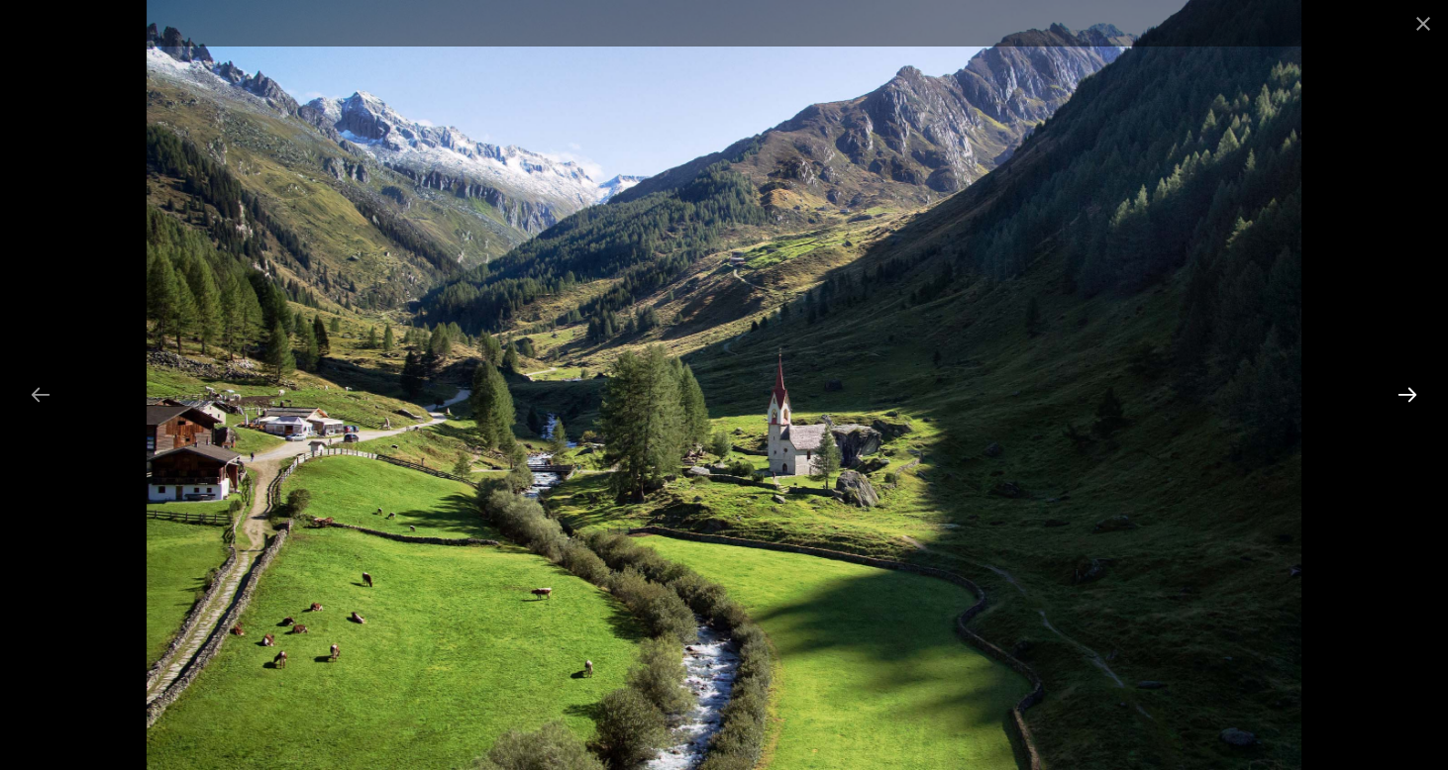
click at [1407, 398] on button "Next slide" at bounding box center [1407, 394] width 42 height 39
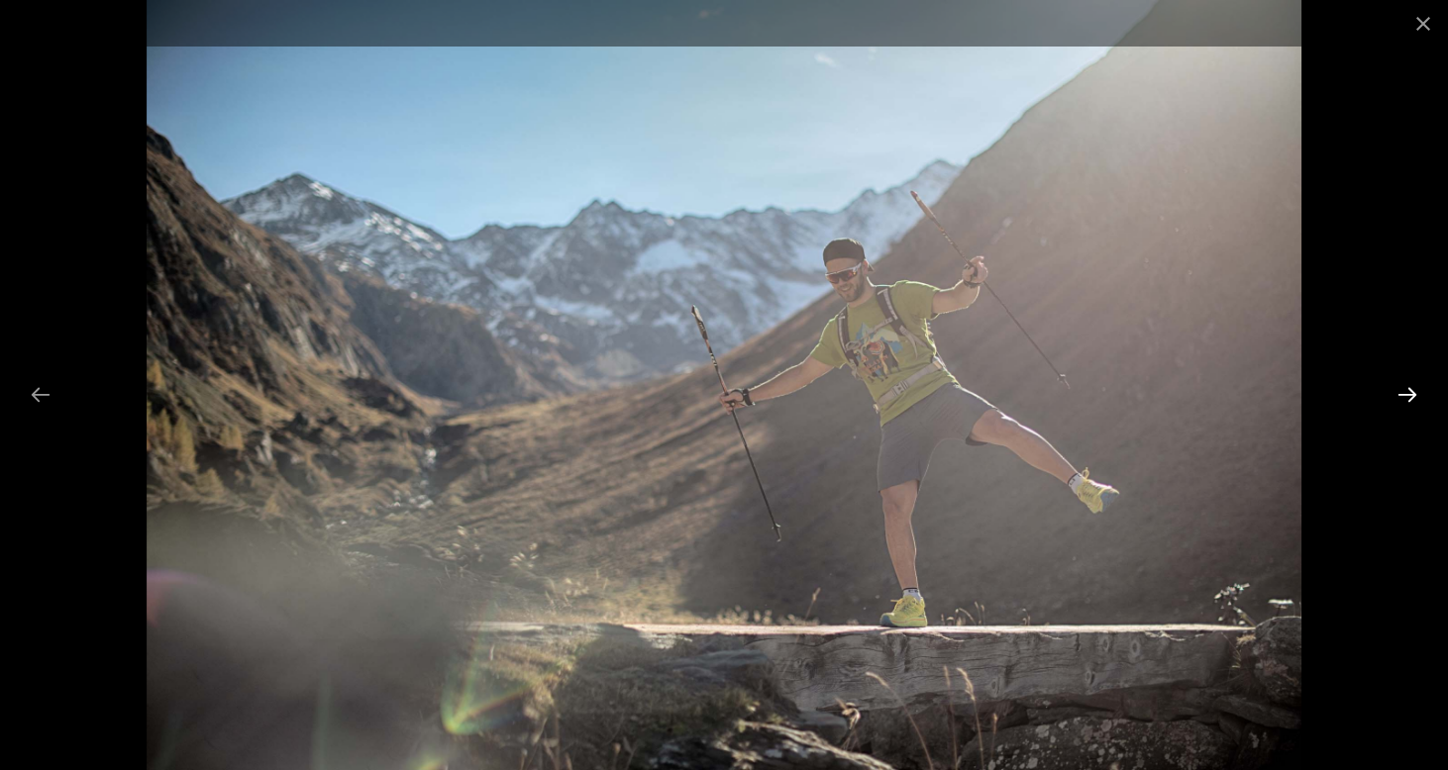
click at [1407, 398] on button "Next slide" at bounding box center [1407, 394] width 42 height 39
